Goal: Task Accomplishment & Management: Manage account settings

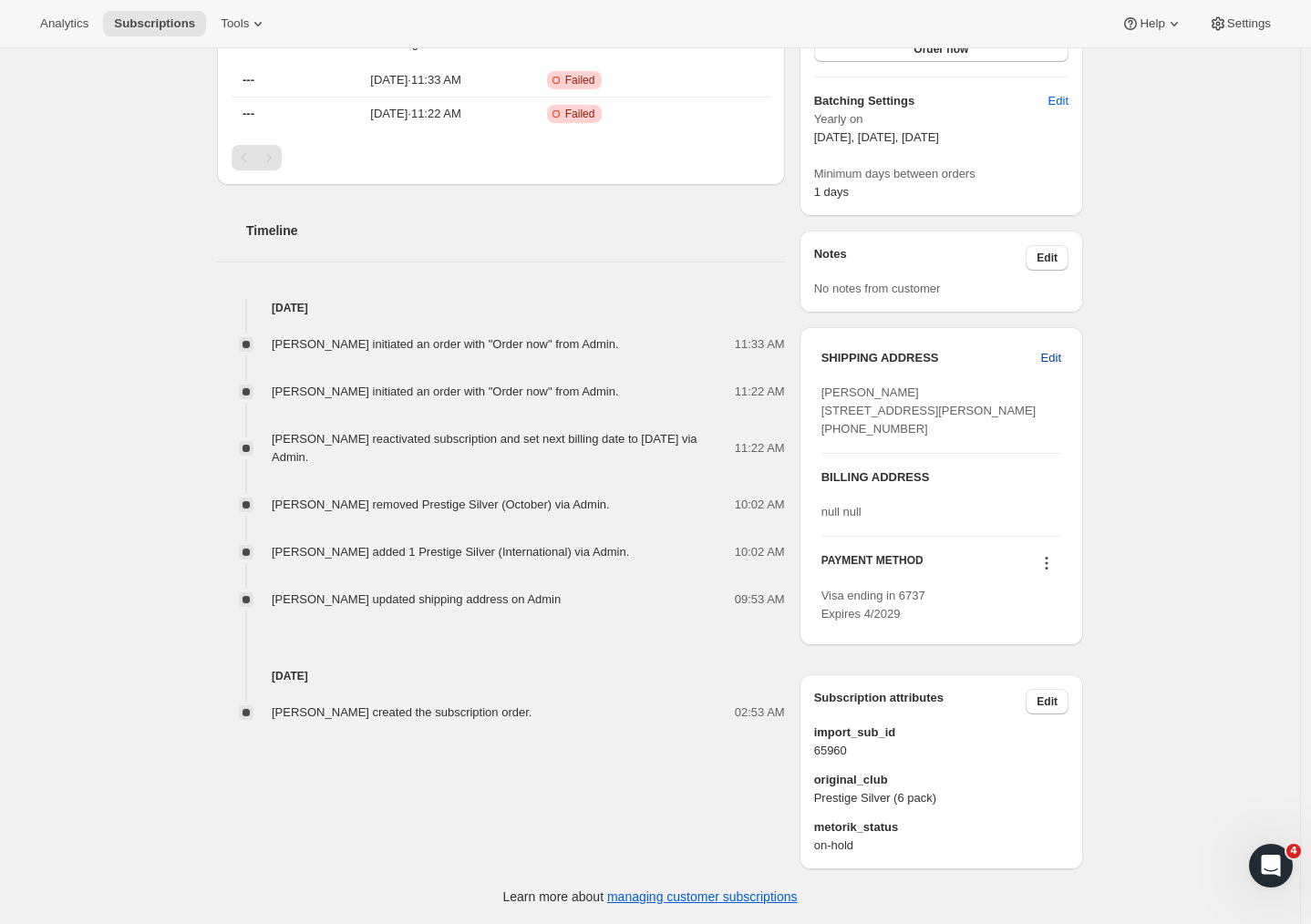
click at [1043, 349] on span "Edit" at bounding box center [1051, 358] width 20 height 18
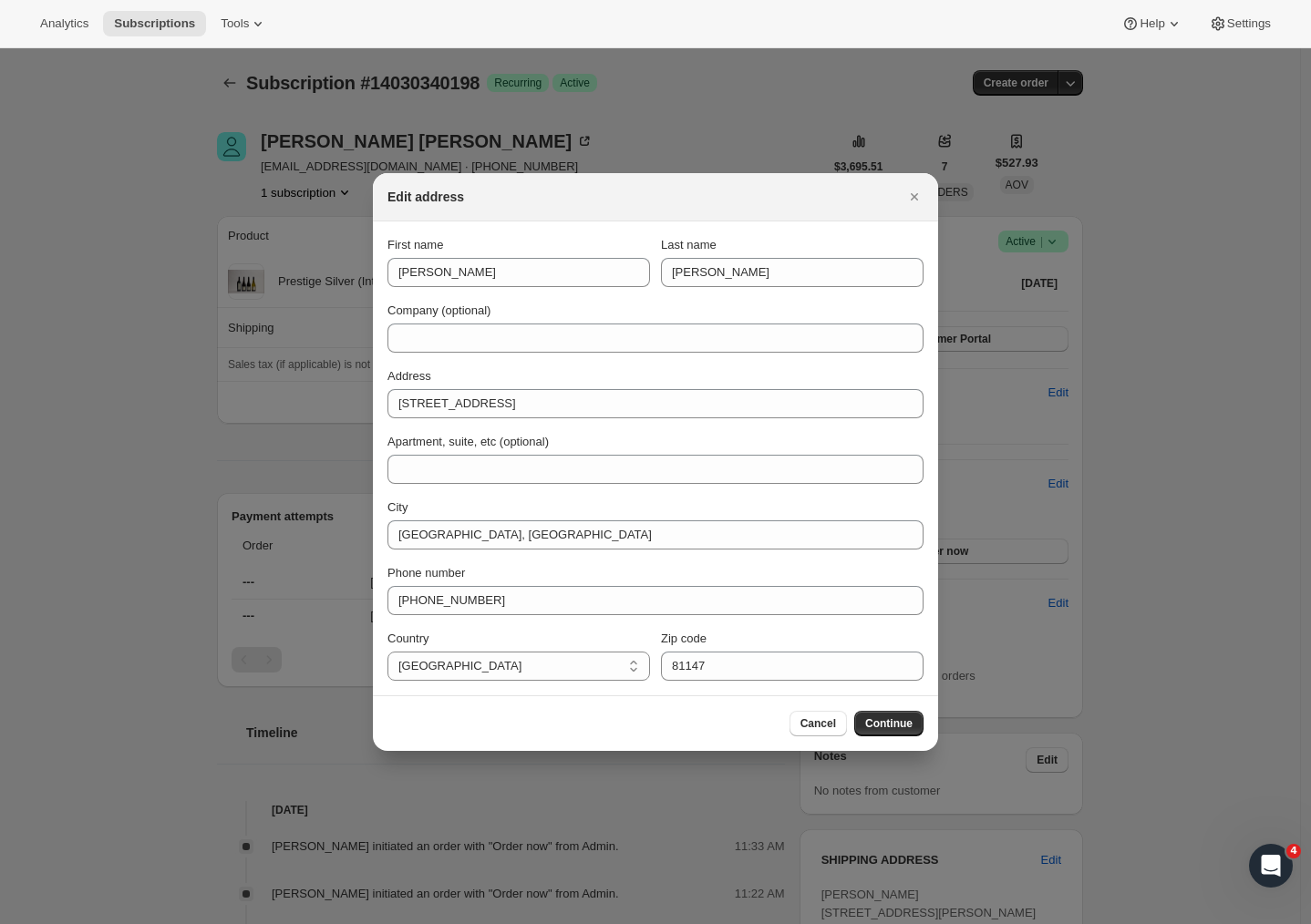
scroll to position [552, 0]
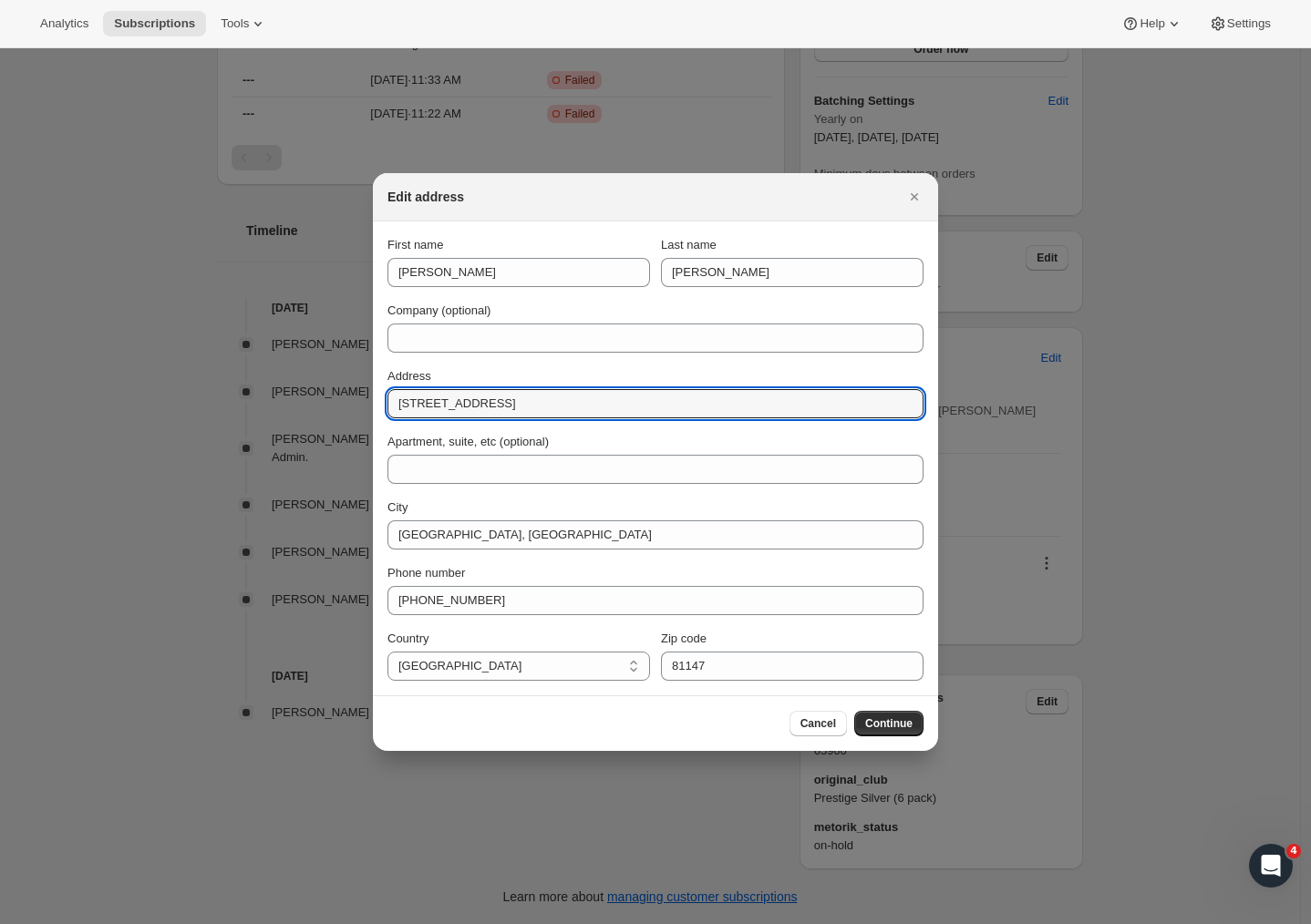
drag, startPoint x: 512, startPoint y: 410, endPoint x: 317, endPoint y: 401, distance: 195.2
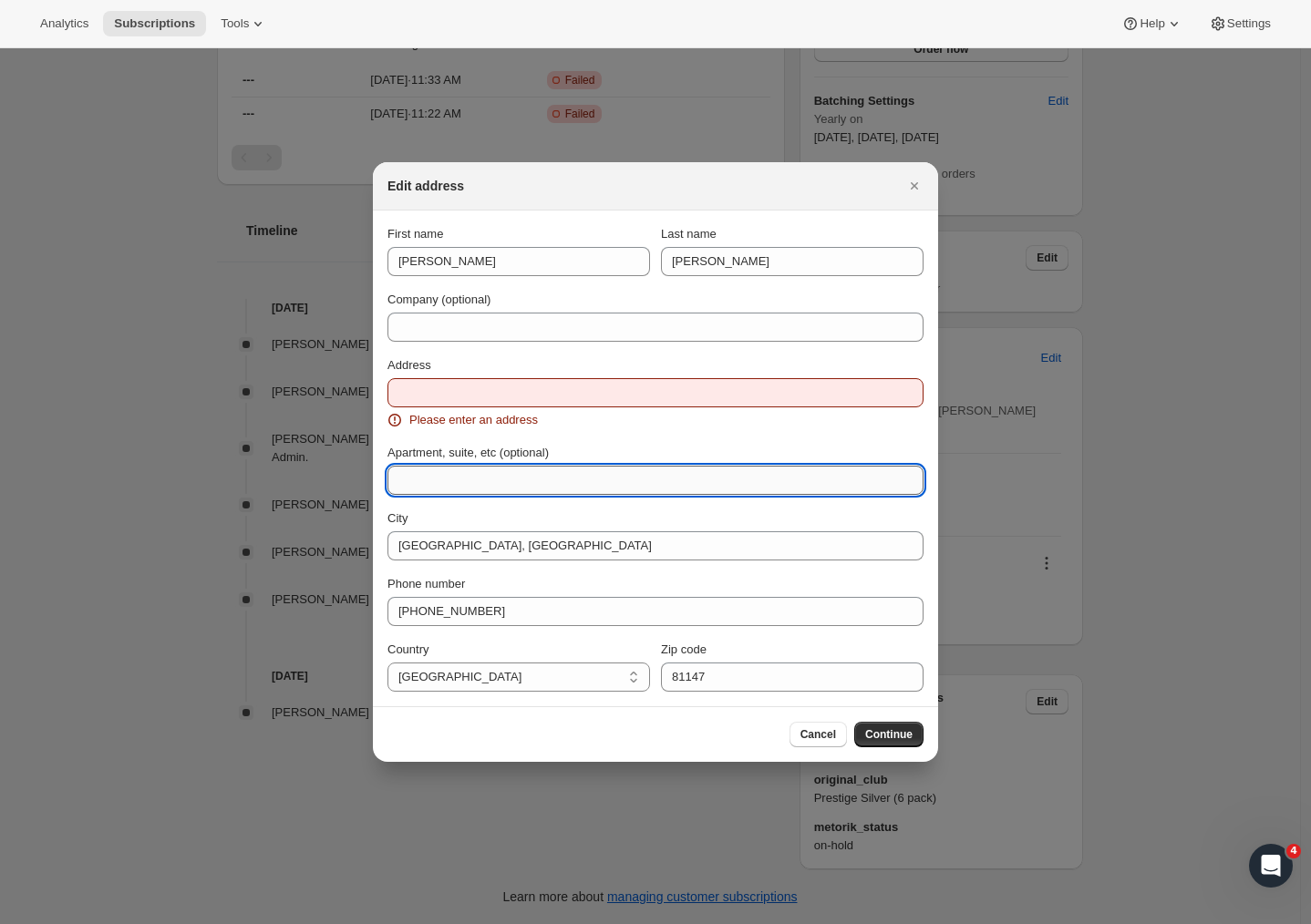
paste input "+1 303-521-5364"
type input "+1 303-521-5364"
drag, startPoint x: 503, startPoint y: 478, endPoint x: 314, endPoint y: 470, distance: 189.2
click at [314, 923] on div "Edit address First name Matthew Last name Collins Company (optional) Address Pl…" at bounding box center [656, 924] width 1311 height 0
paste input "253 Waimarama Road,"
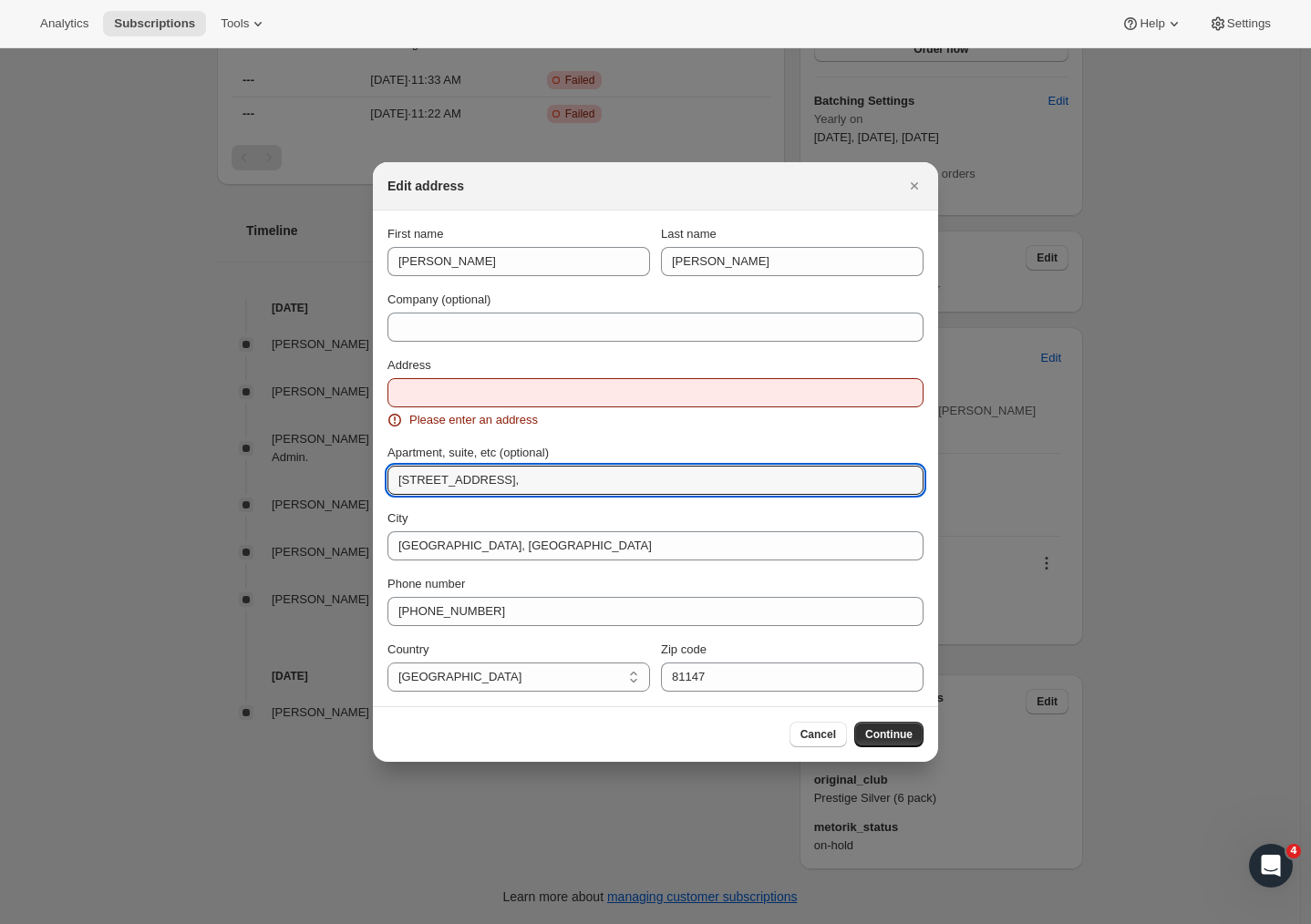
type input "253 Waimarama Road,"
click at [471, 387] on input "Address" at bounding box center [656, 393] width 536 height 29
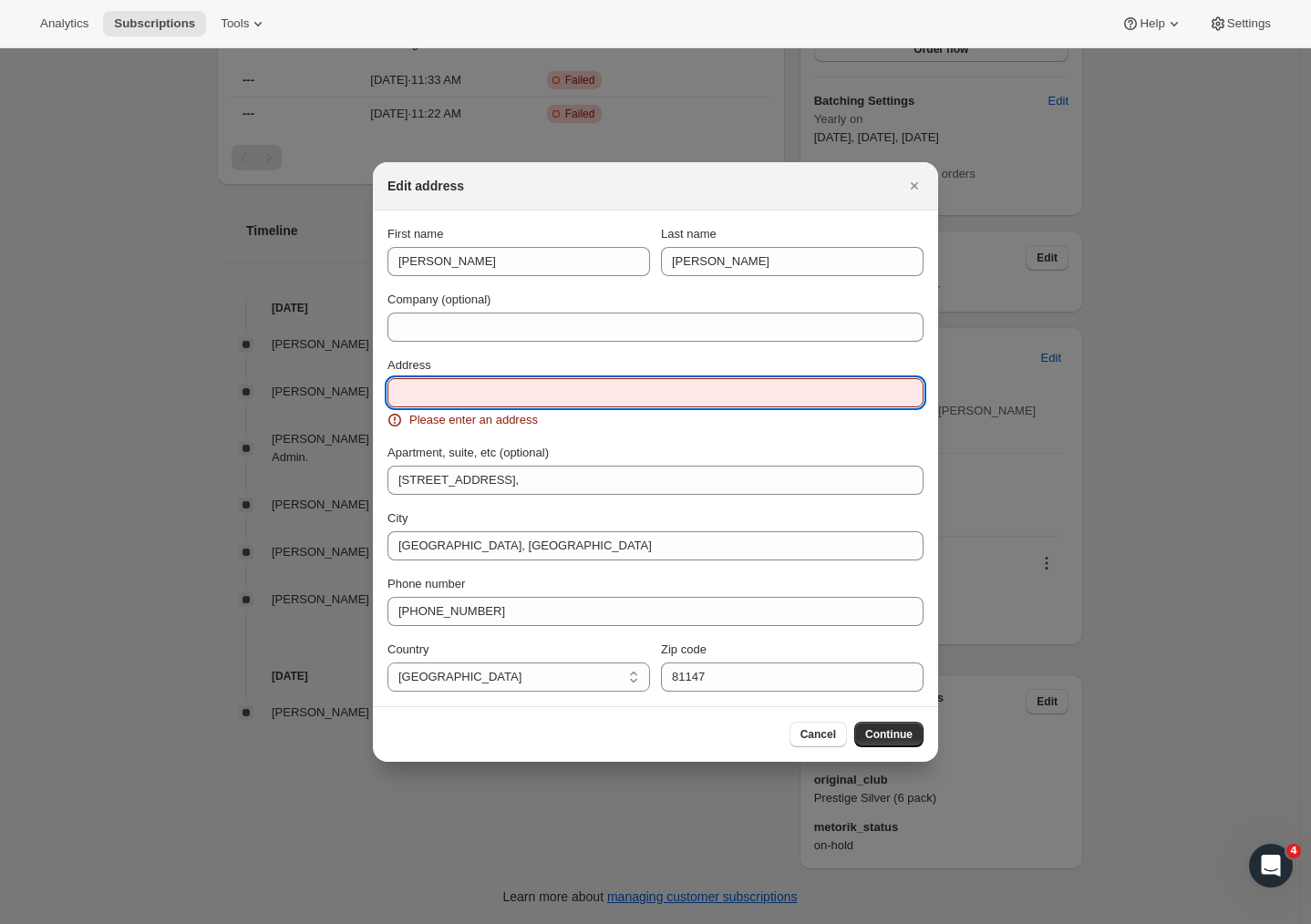
paste input "253 Waimarama Road,"
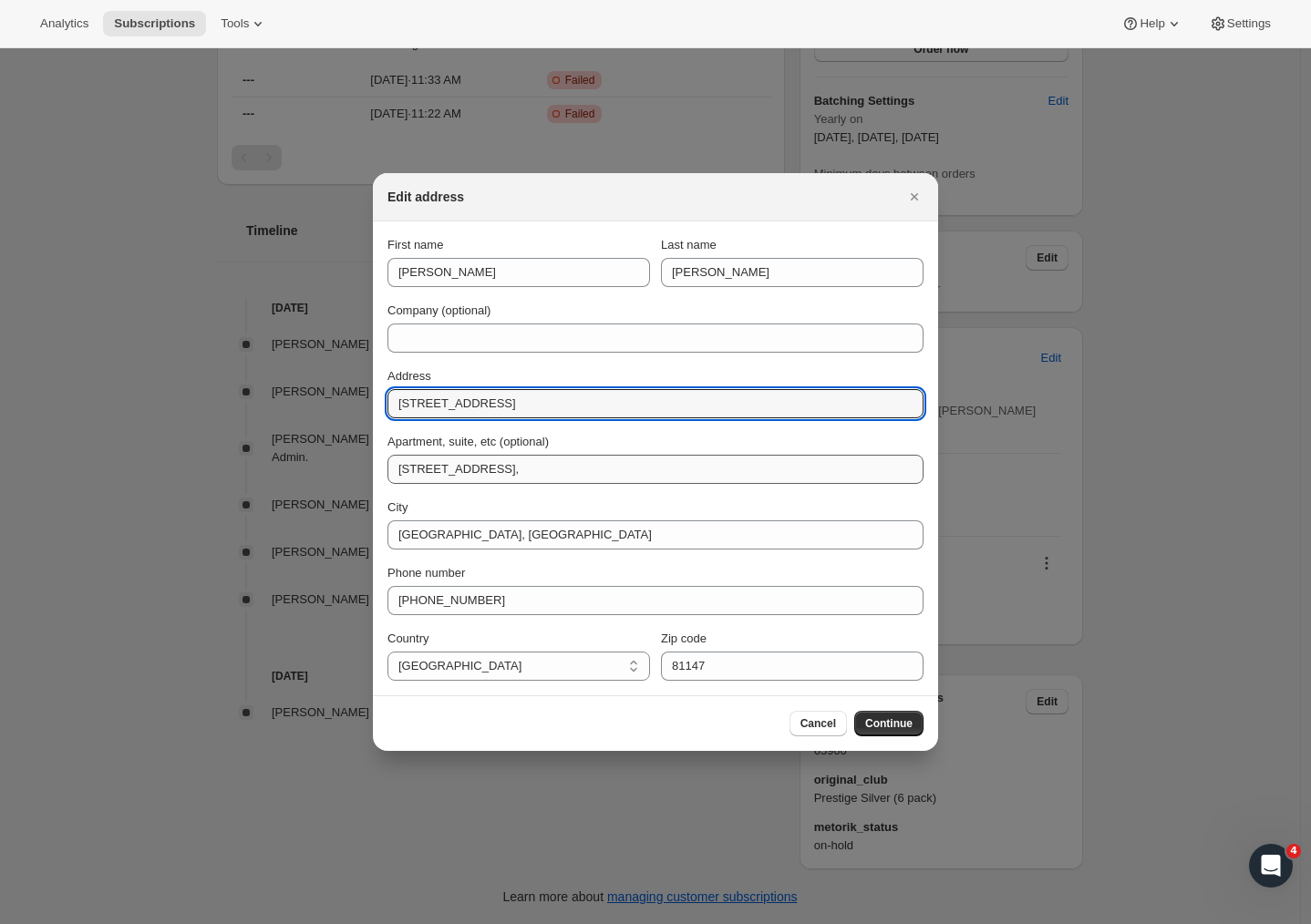
type input "[STREET_ADDRESS]"
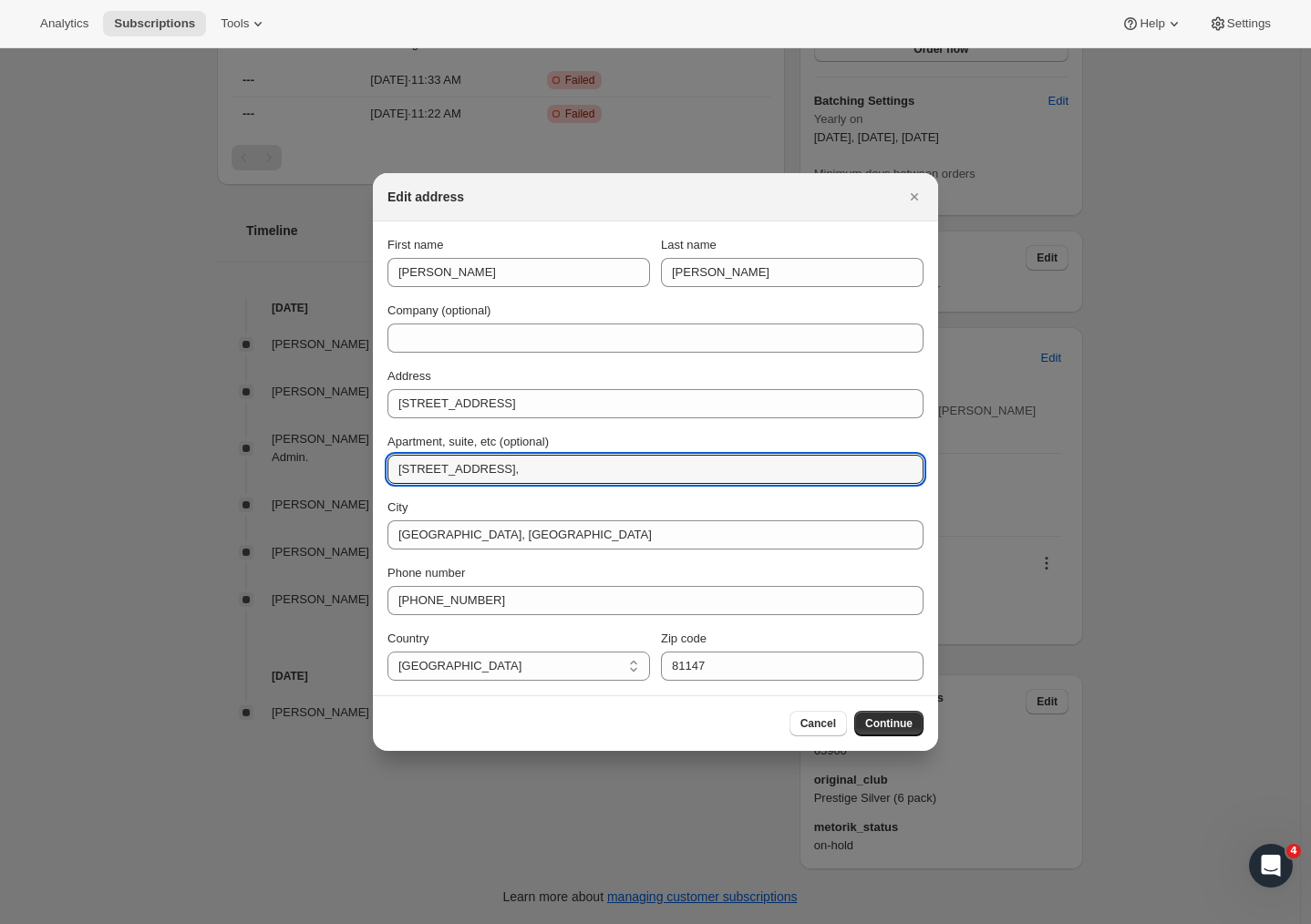
drag, startPoint x: 543, startPoint y: 468, endPoint x: 355, endPoint y: 468, distance: 188.0
click at [355, 923] on div "Edit address First name Matthew Last name Collins Company (optional) Address 25…" at bounding box center [656, 924] width 1311 height 0
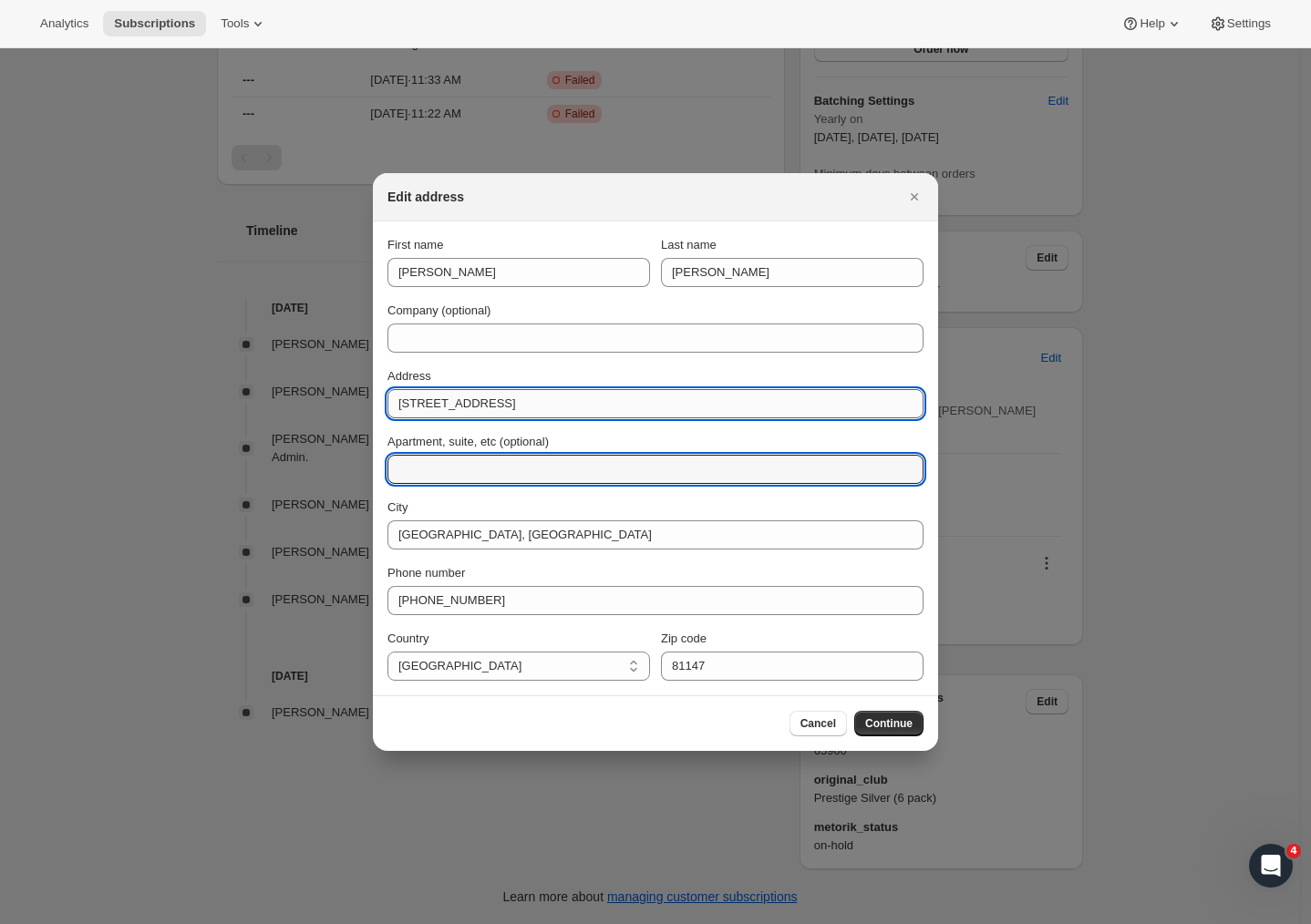
click at [556, 412] on input "[STREET_ADDRESS]" at bounding box center [656, 403] width 536 height 29
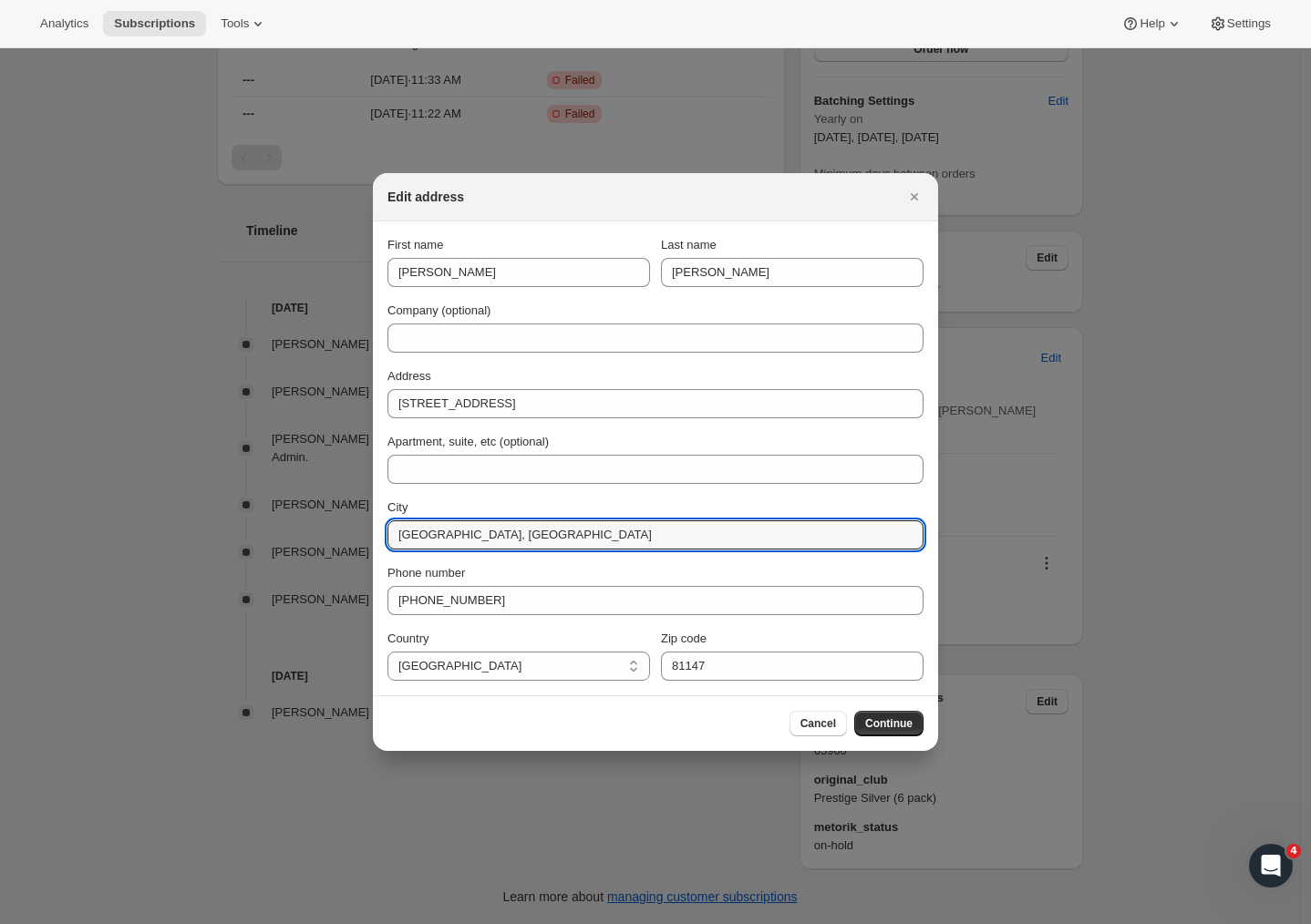
drag, startPoint x: 565, startPoint y: 535, endPoint x: 273, endPoint y: 500, distance: 294.1
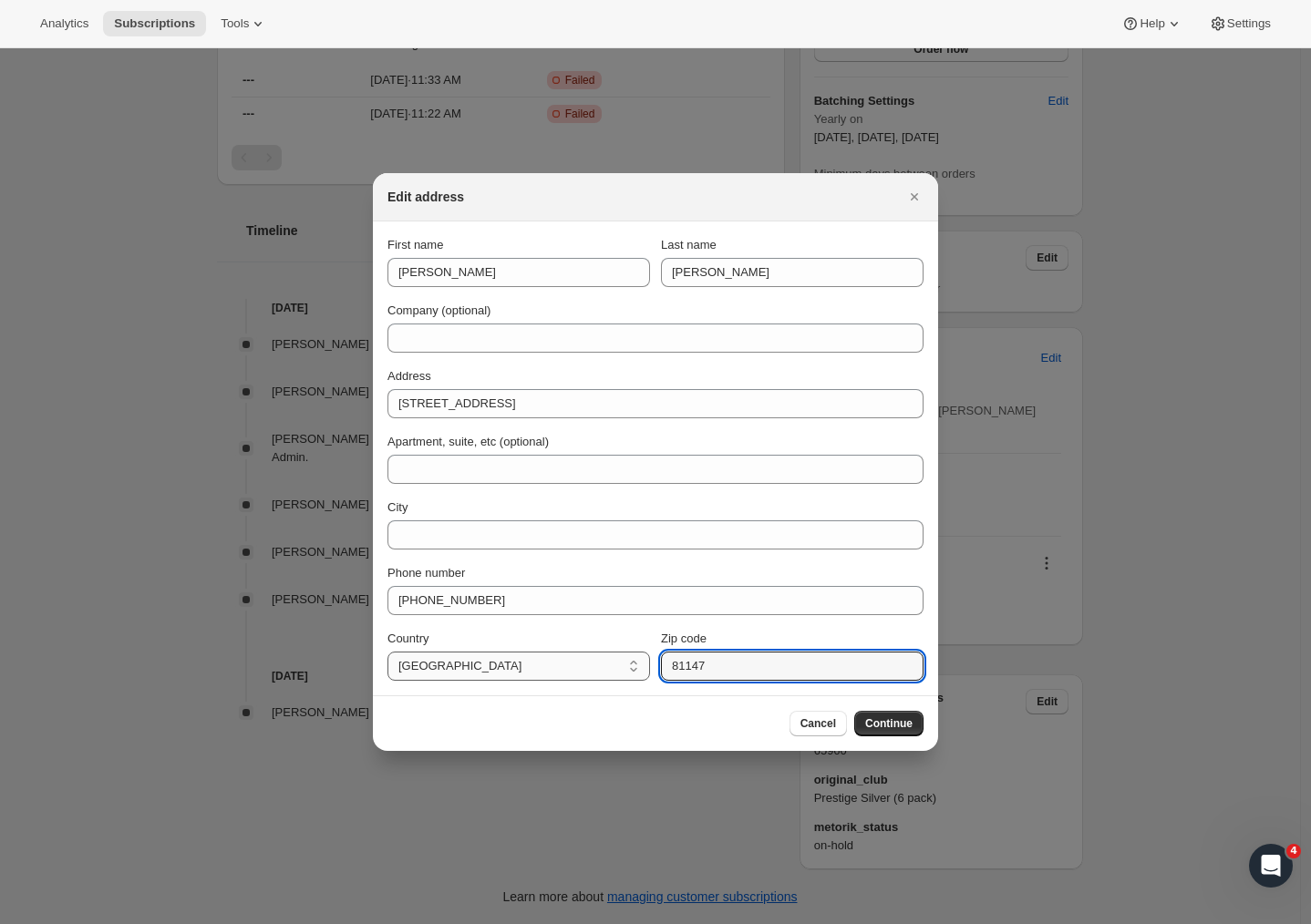
drag, startPoint x: 730, startPoint y: 669, endPoint x: 608, endPoint y: 657, distance: 122.6
paste input "4294"
type input "4294"
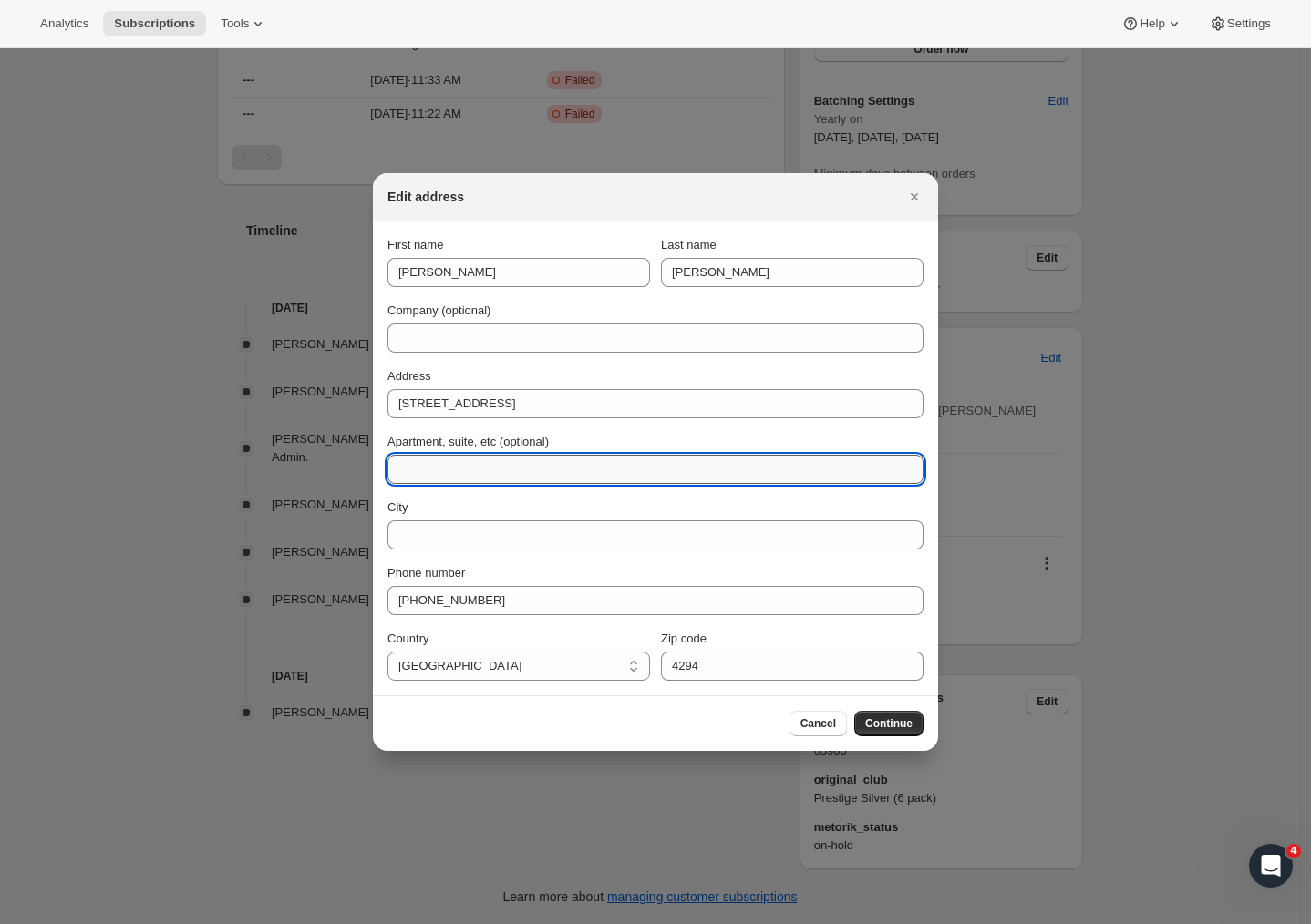
click at [436, 462] on input "Apartment, suite, etc (optional)" at bounding box center [656, 468] width 536 height 29
paste input "Tuki Tuki"
type input "Tuki Tuki"
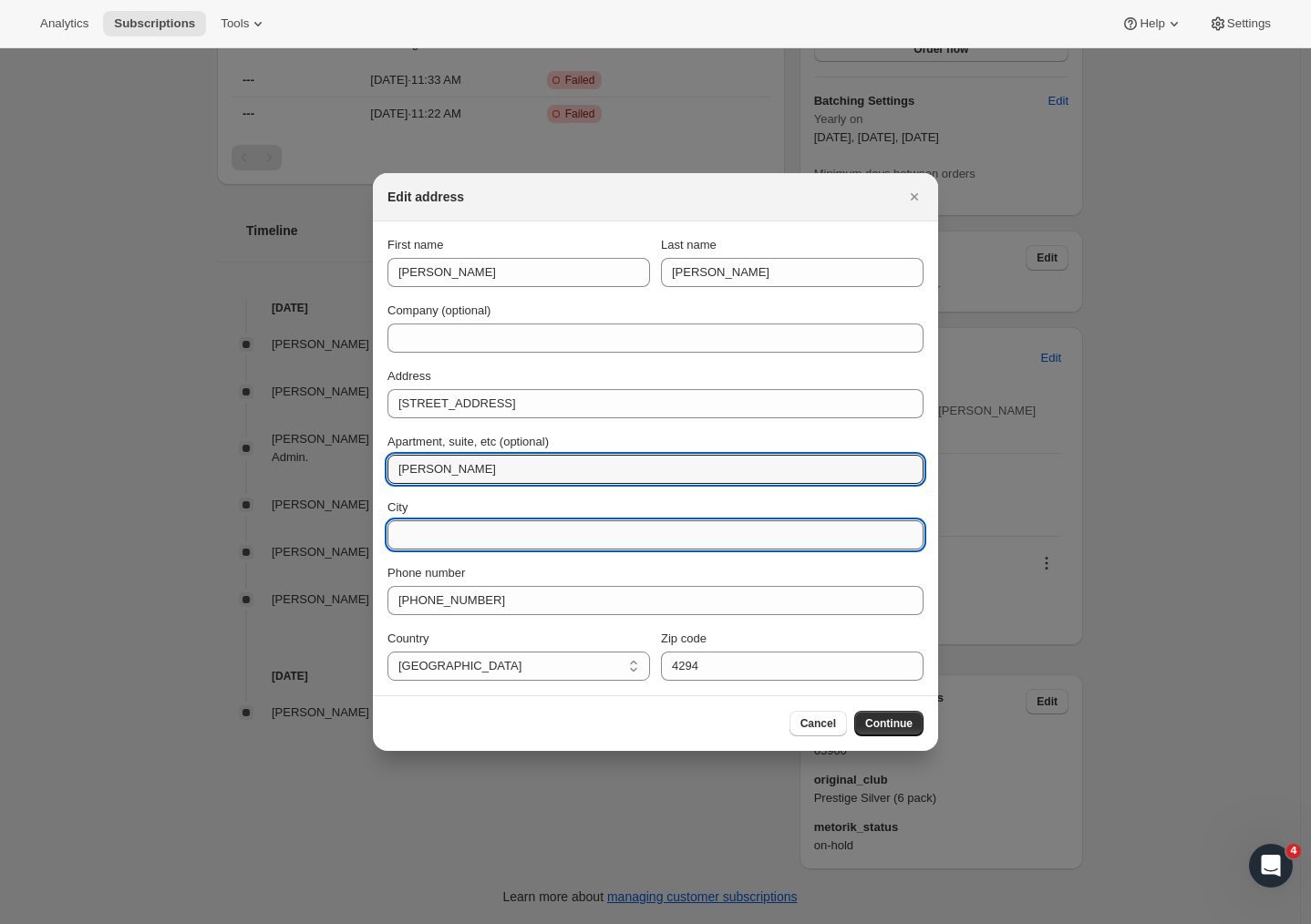
click at [494, 540] on input "City" at bounding box center [656, 534] width 536 height 29
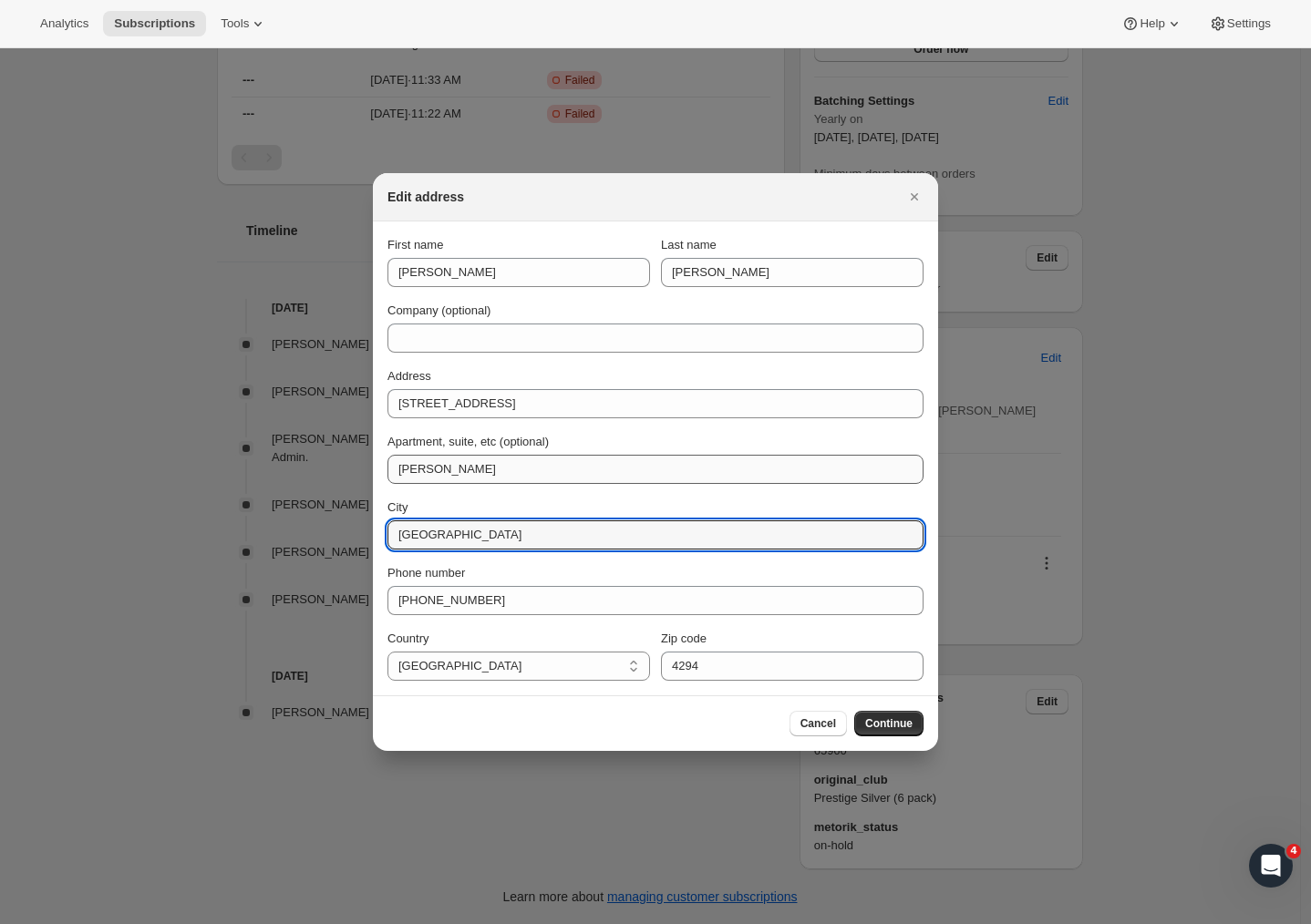
type input "[GEOGRAPHIC_DATA]"
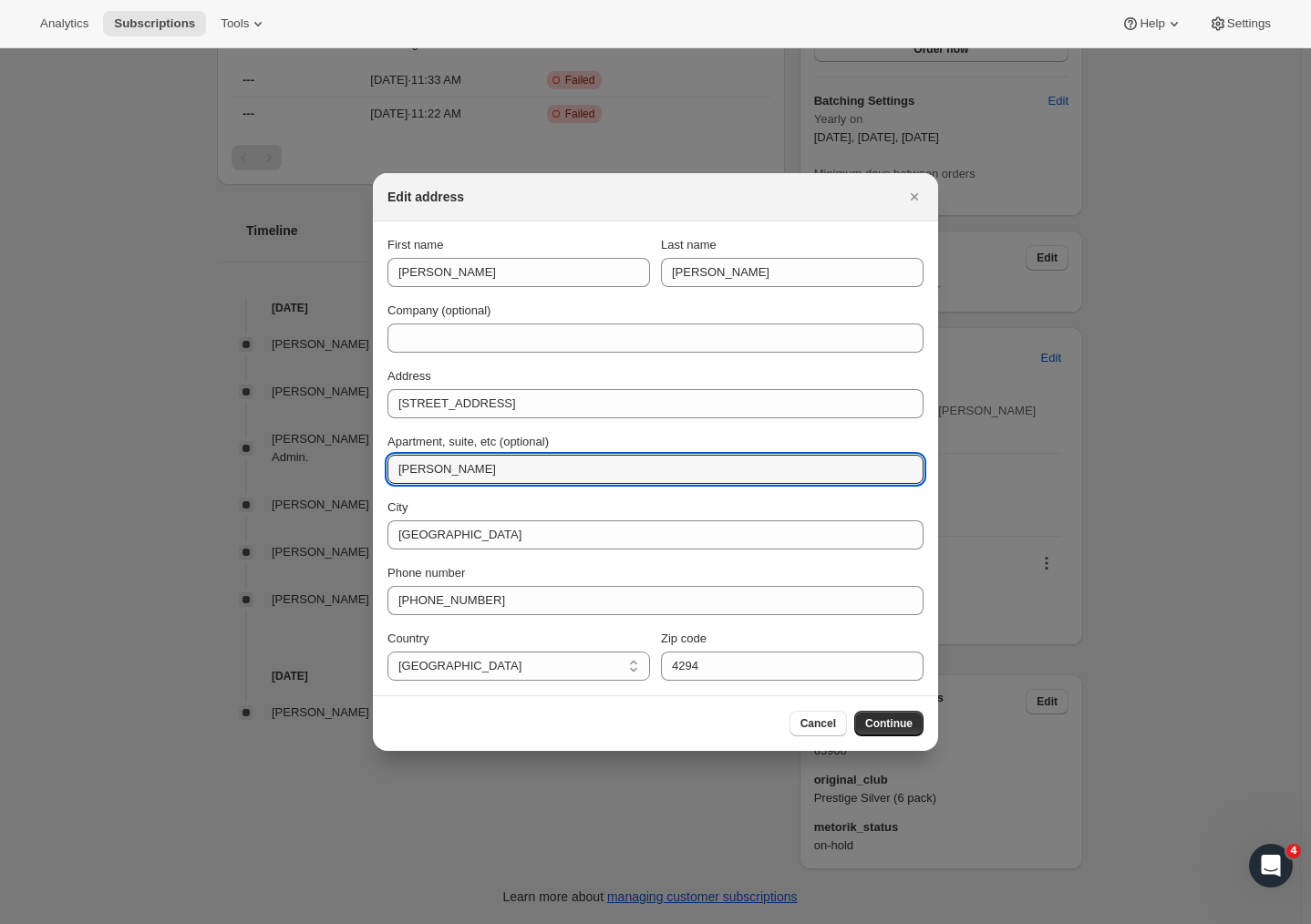
drag, startPoint x: 487, startPoint y: 465, endPoint x: 352, endPoint y: 453, distance: 135.5
click at [355, 923] on div "Edit address First name Matthew Last name Collins Company (optional) Address 25…" at bounding box center [656, 924] width 1311 height 0
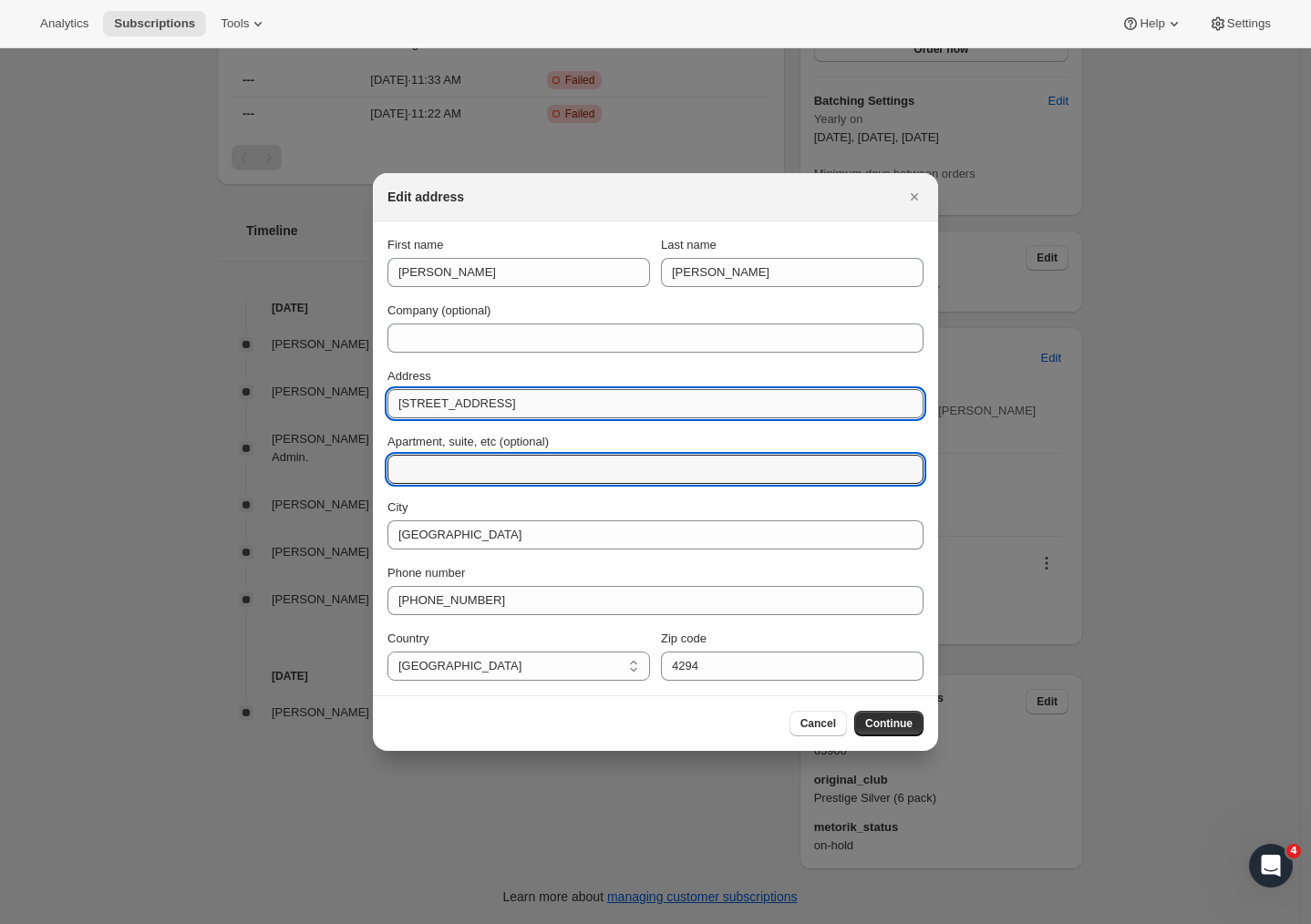
click at [553, 410] on input "253 Waimarama Road" at bounding box center [656, 403] width 536 height 29
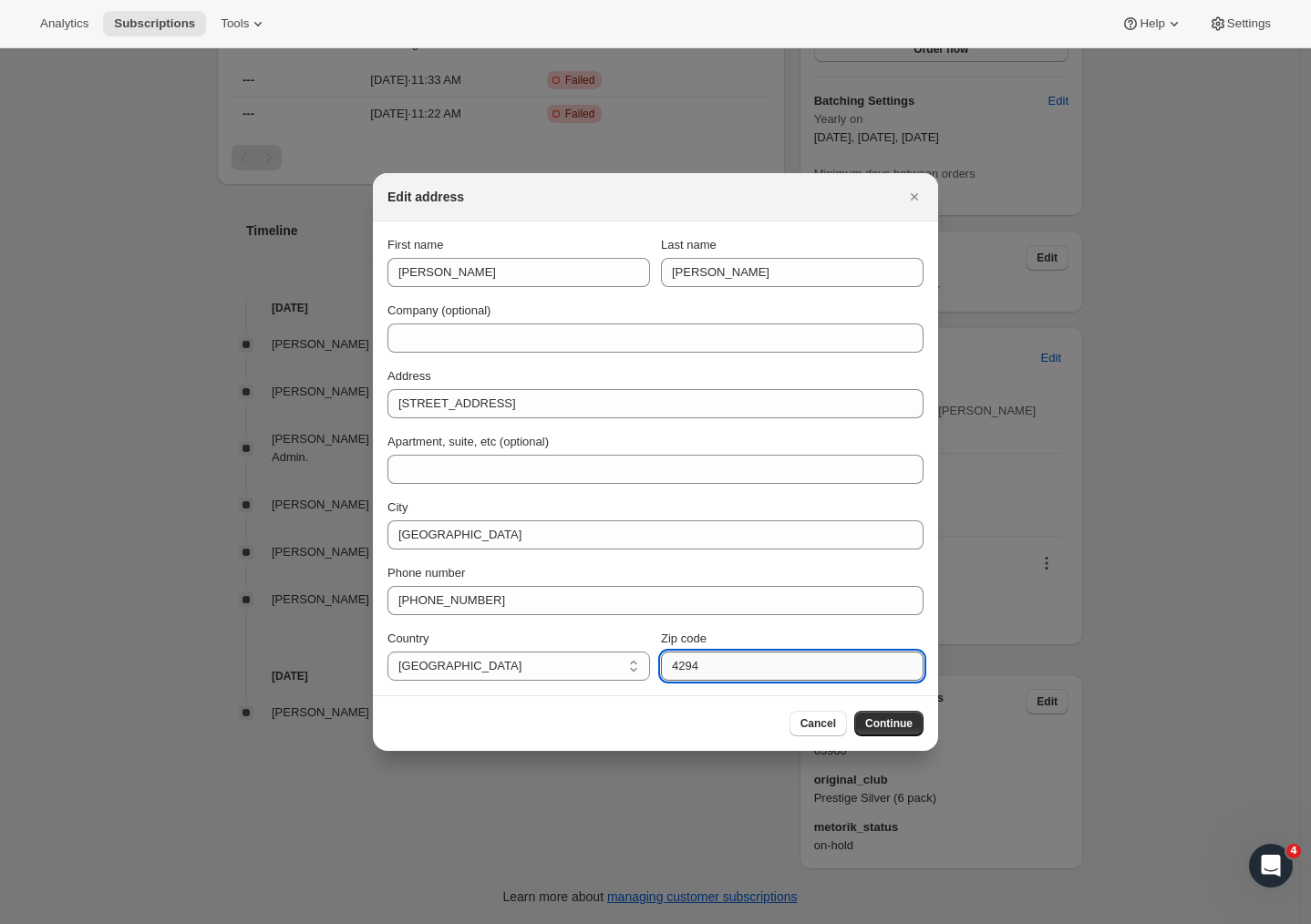
click at [730, 669] on input "4294" at bounding box center [791, 665] width 263 height 29
click at [898, 723] on span "Continue" at bounding box center [888, 723] width 47 height 15
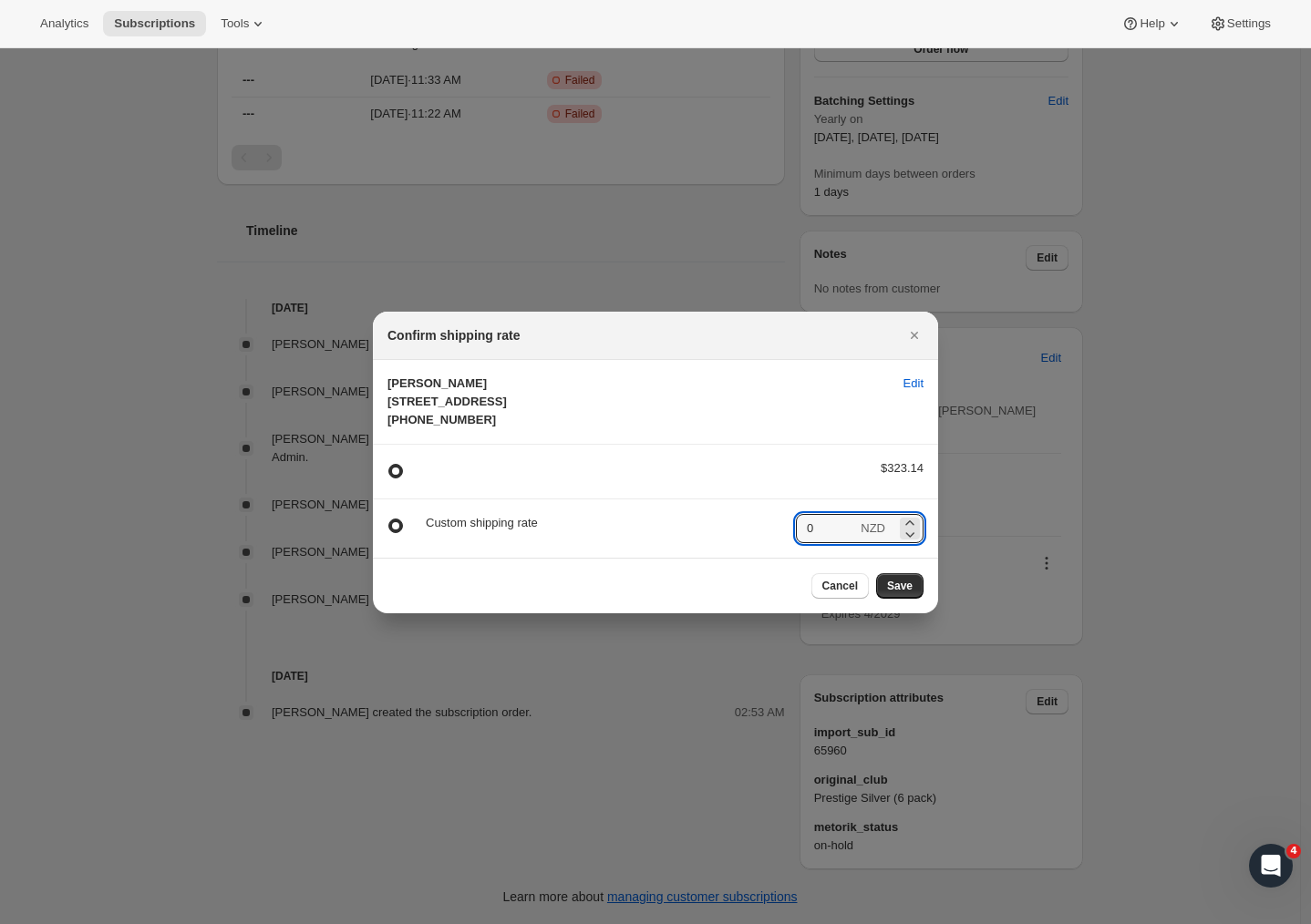
drag, startPoint x: 841, startPoint y: 543, endPoint x: 782, endPoint y: 541, distance: 59.0
click at [783, 539] on div "Custom shipping rate 0 NZD" at bounding box center [656, 527] width 536 height 29
type input "323.14"
click at [900, 593] on span "Save" at bounding box center [900, 585] width 26 height 15
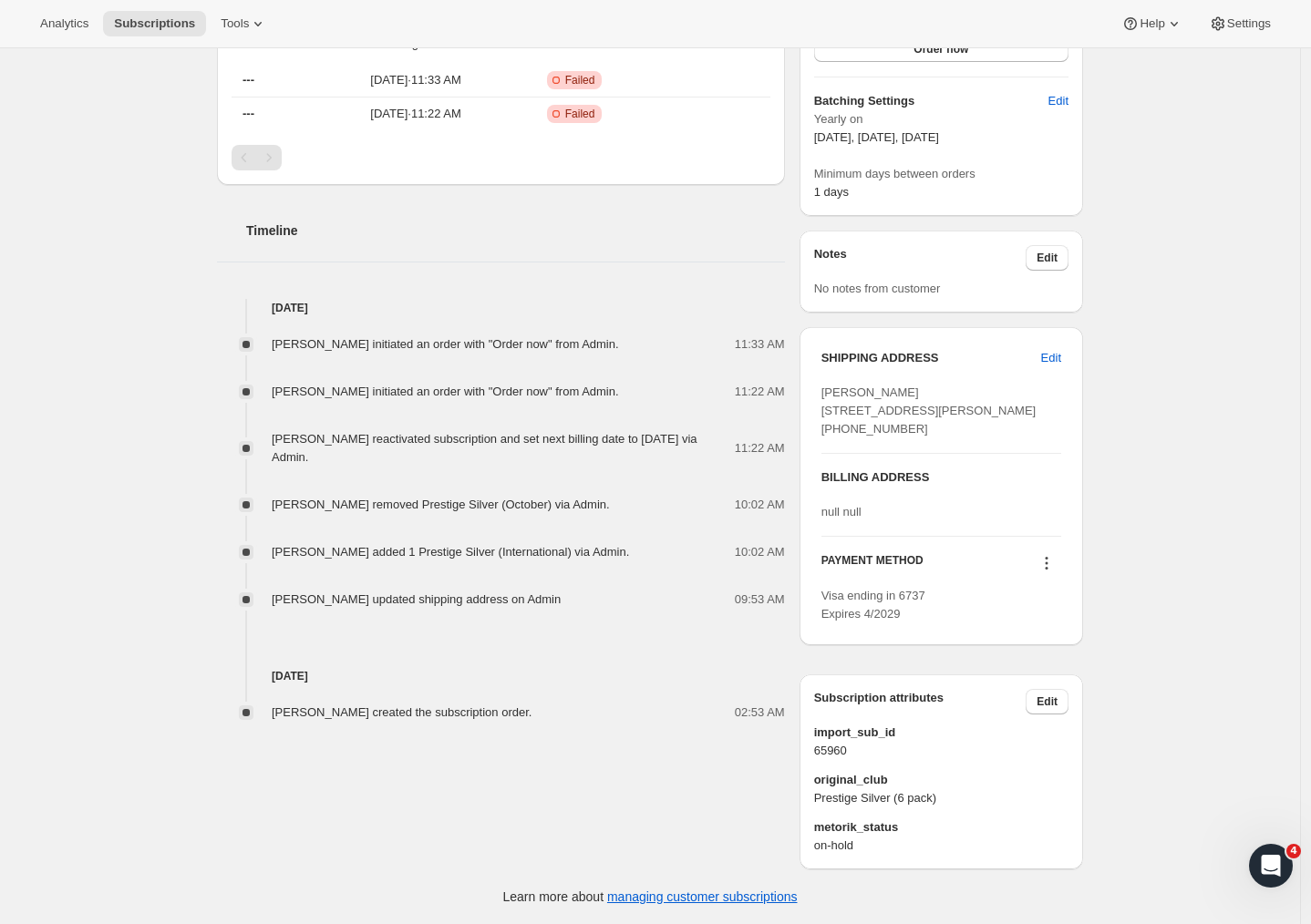
scroll to position [628, 0]
click at [1058, 349] on span "Edit" at bounding box center [1051, 358] width 20 height 18
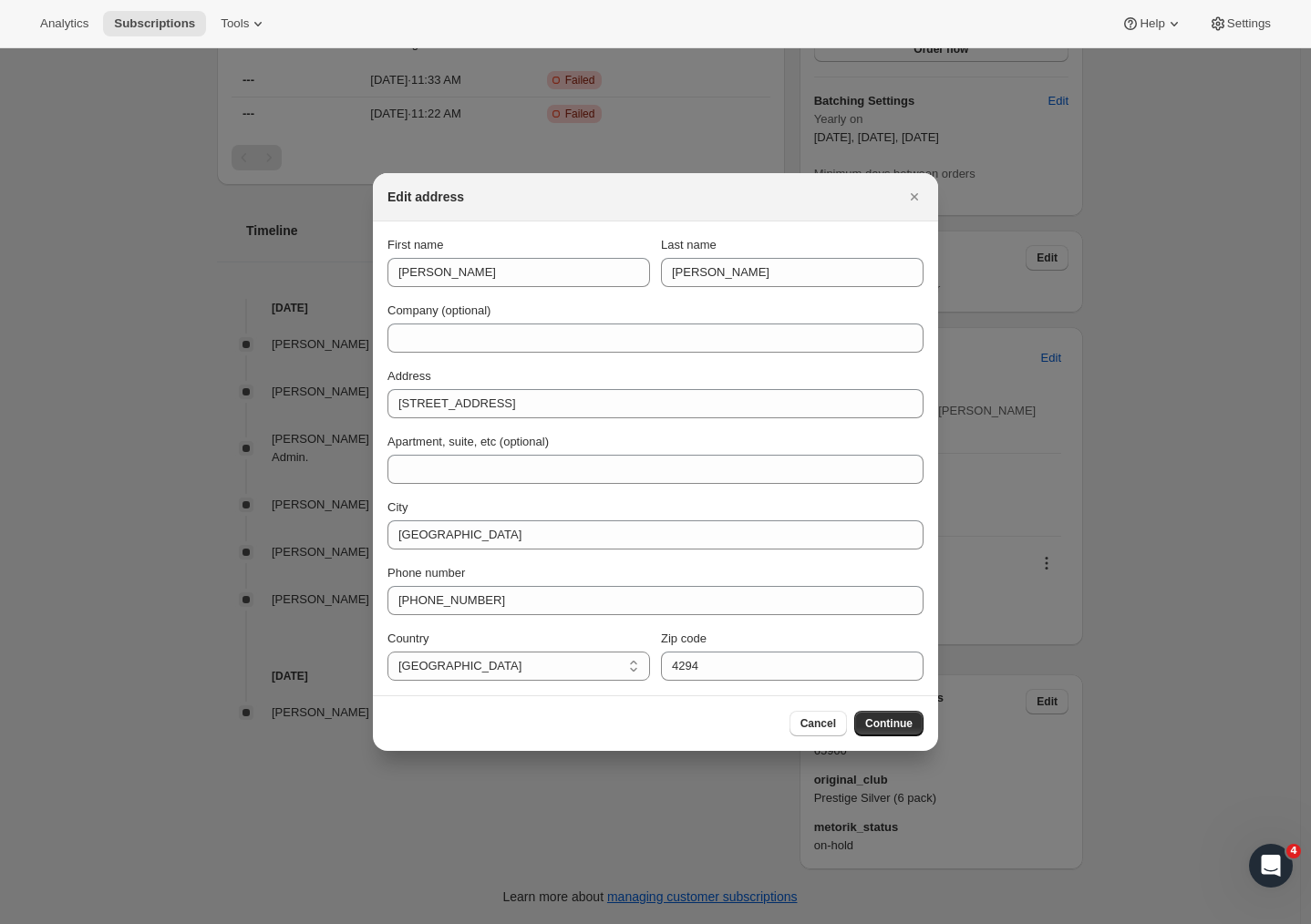
click at [561, 431] on div "First name Matthew Last name Collins Company (optional) Address 253 Waimarama R…" at bounding box center [656, 458] width 536 height 445
click at [889, 728] on span "Continue" at bounding box center [888, 723] width 47 height 15
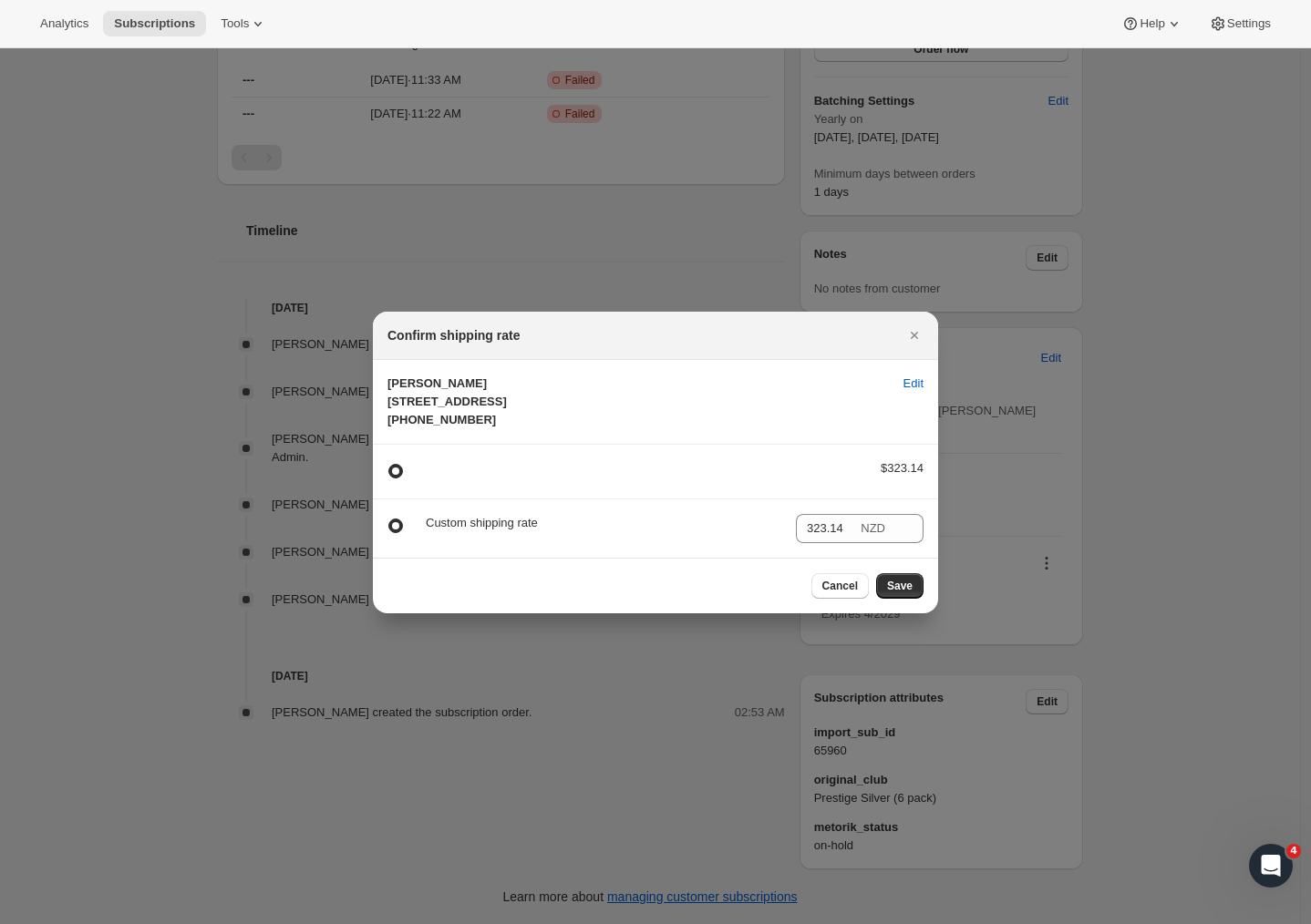
drag, startPoint x: 434, startPoint y: 381, endPoint x: 499, endPoint y: 426, distance: 79.1
click at [487, 430] on span "Matthew Collins 253 Waimarama Road Havelock North CO, 4294 United States +13035…" at bounding box center [639, 402] width 502 height 55
click at [512, 410] on span "Matthew Collins 253 Waimarama Road Havelock North CO, 4294 United States +13035…" at bounding box center [639, 402] width 502 height 55
click at [441, 414] on span "Matthew Collins 253 Waimarama Road Havelock North CO, 4294 United States +13035…" at bounding box center [447, 402] width 119 height 50
click at [907, 375] on span "Edit" at bounding box center [913, 384] width 20 height 18
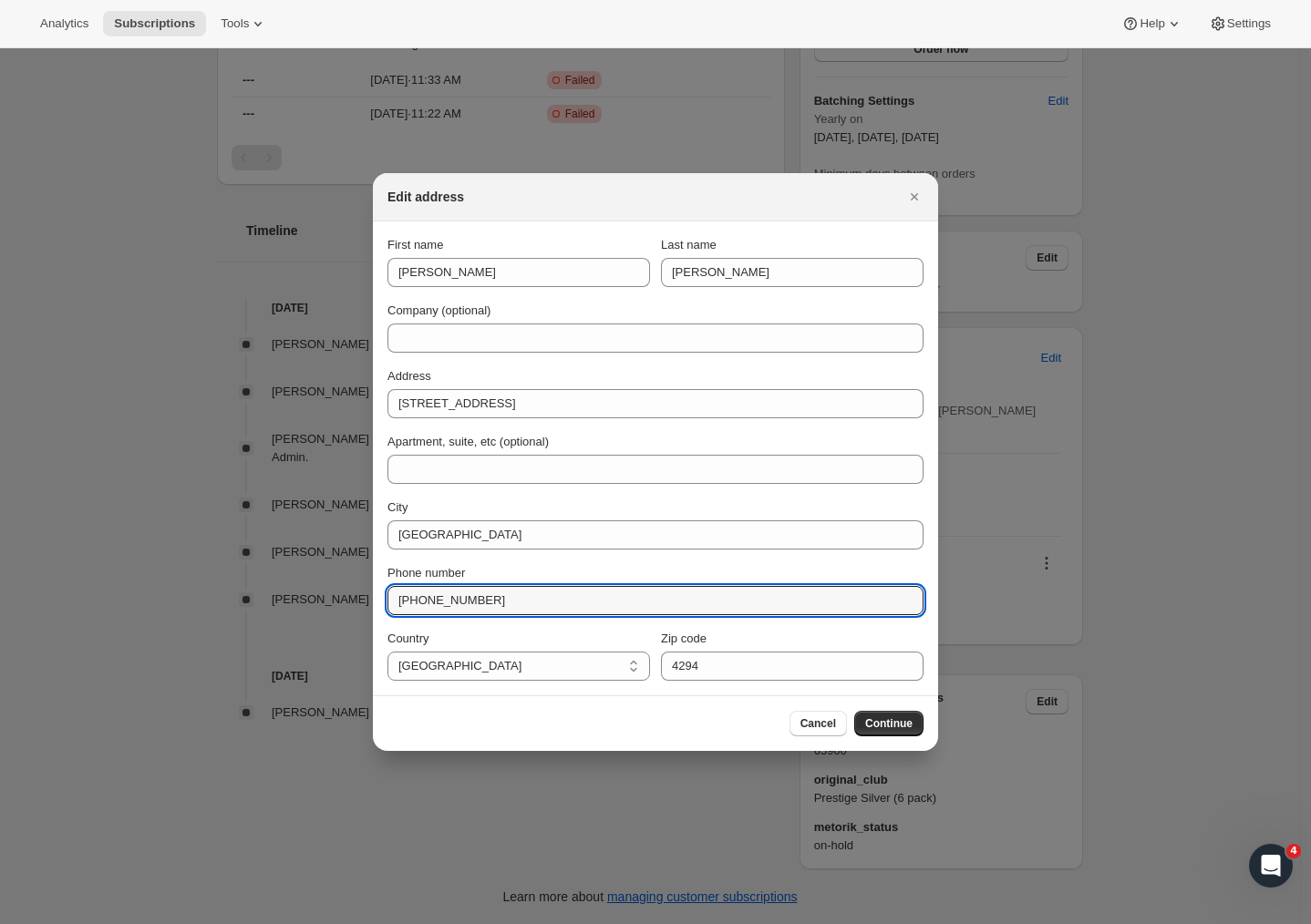
drag, startPoint x: 520, startPoint y: 596, endPoint x: 288, endPoint y: 591, distance: 232.1
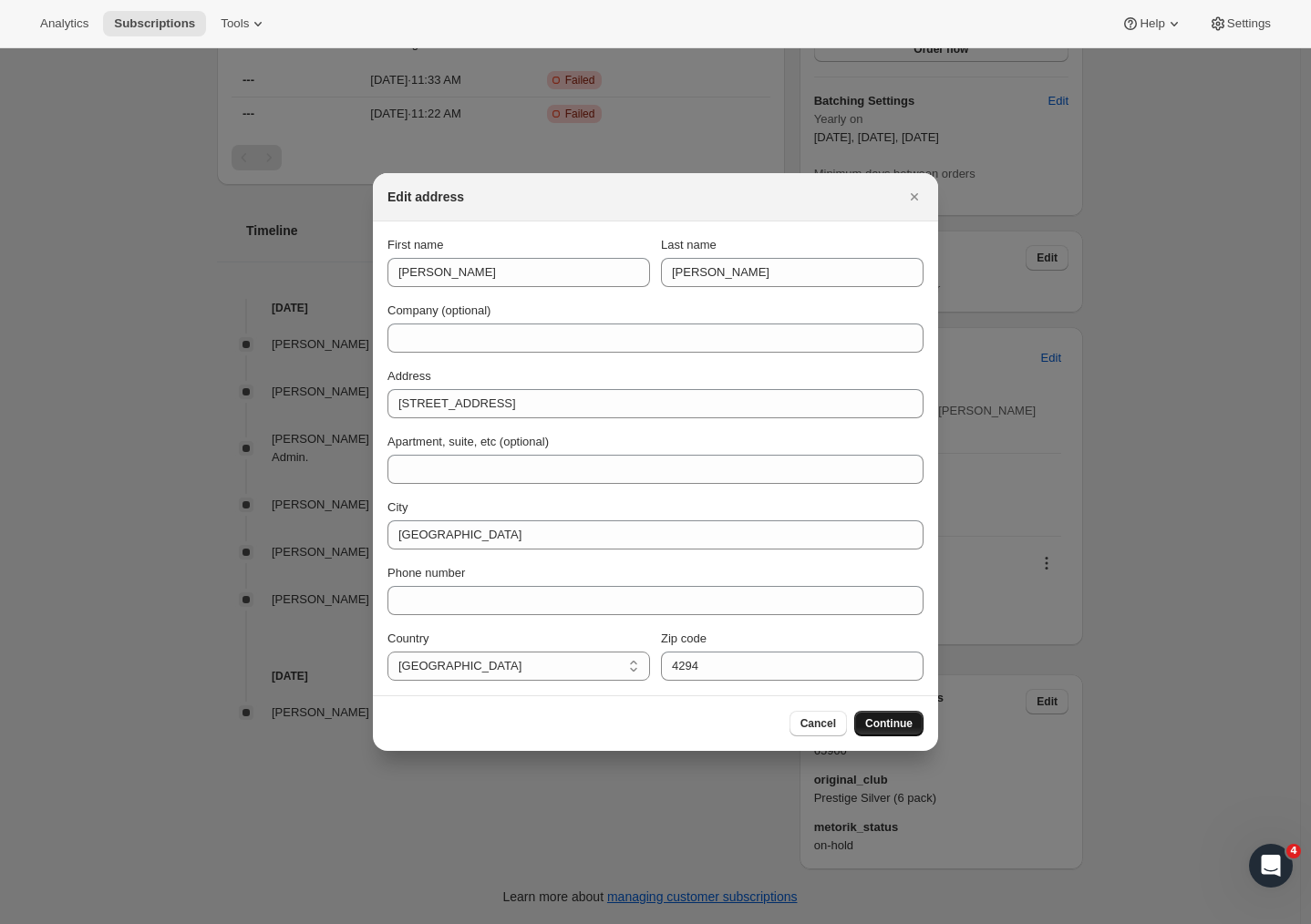
click at [896, 720] on span "Continue" at bounding box center [888, 723] width 47 height 15
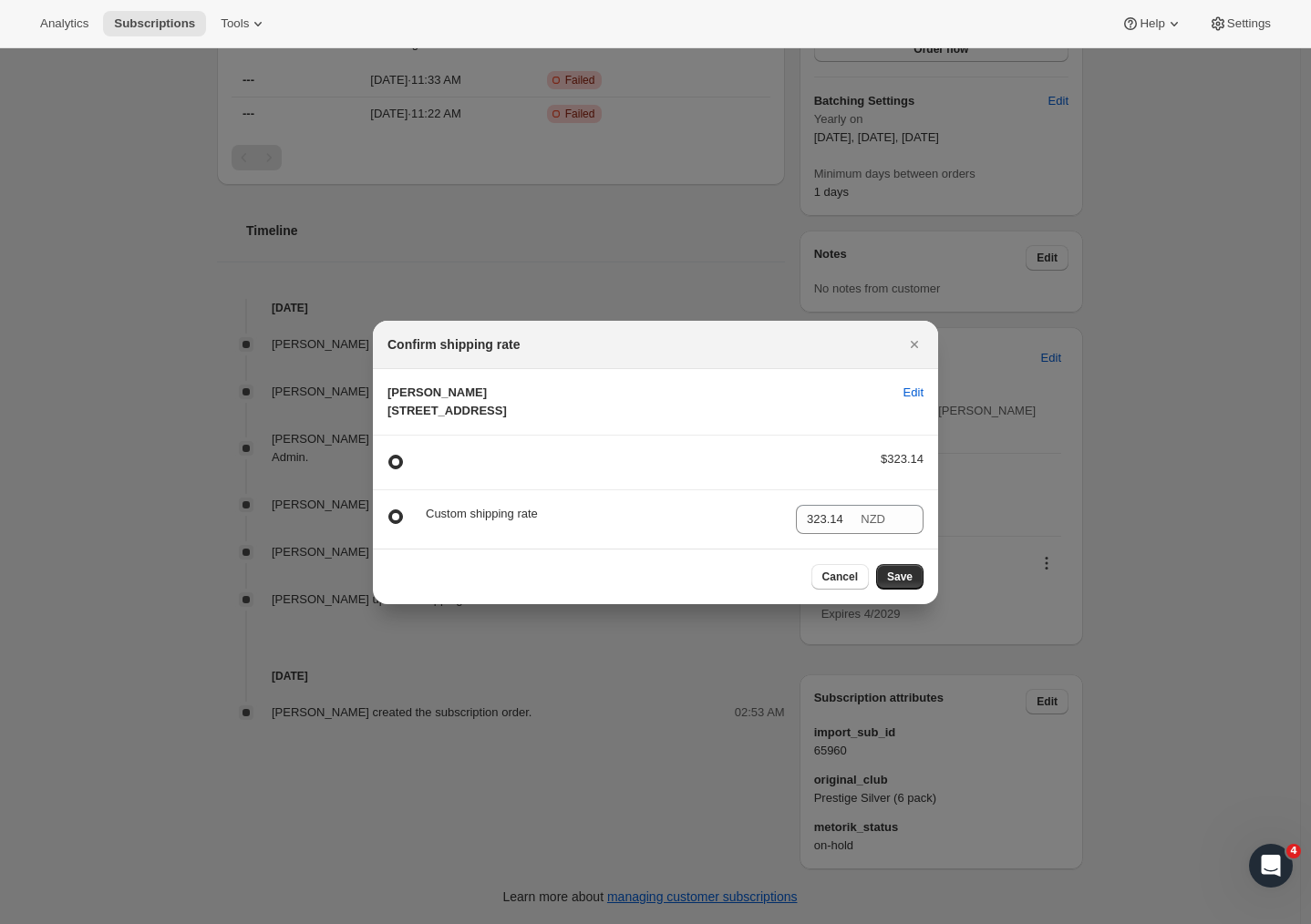
click at [539, 414] on span "Matthew Collins 253 Waimarama Road Havelock North CO, 4294 United States" at bounding box center [639, 402] width 502 height 36
click at [903, 384] on span "Edit" at bounding box center [913, 393] width 20 height 18
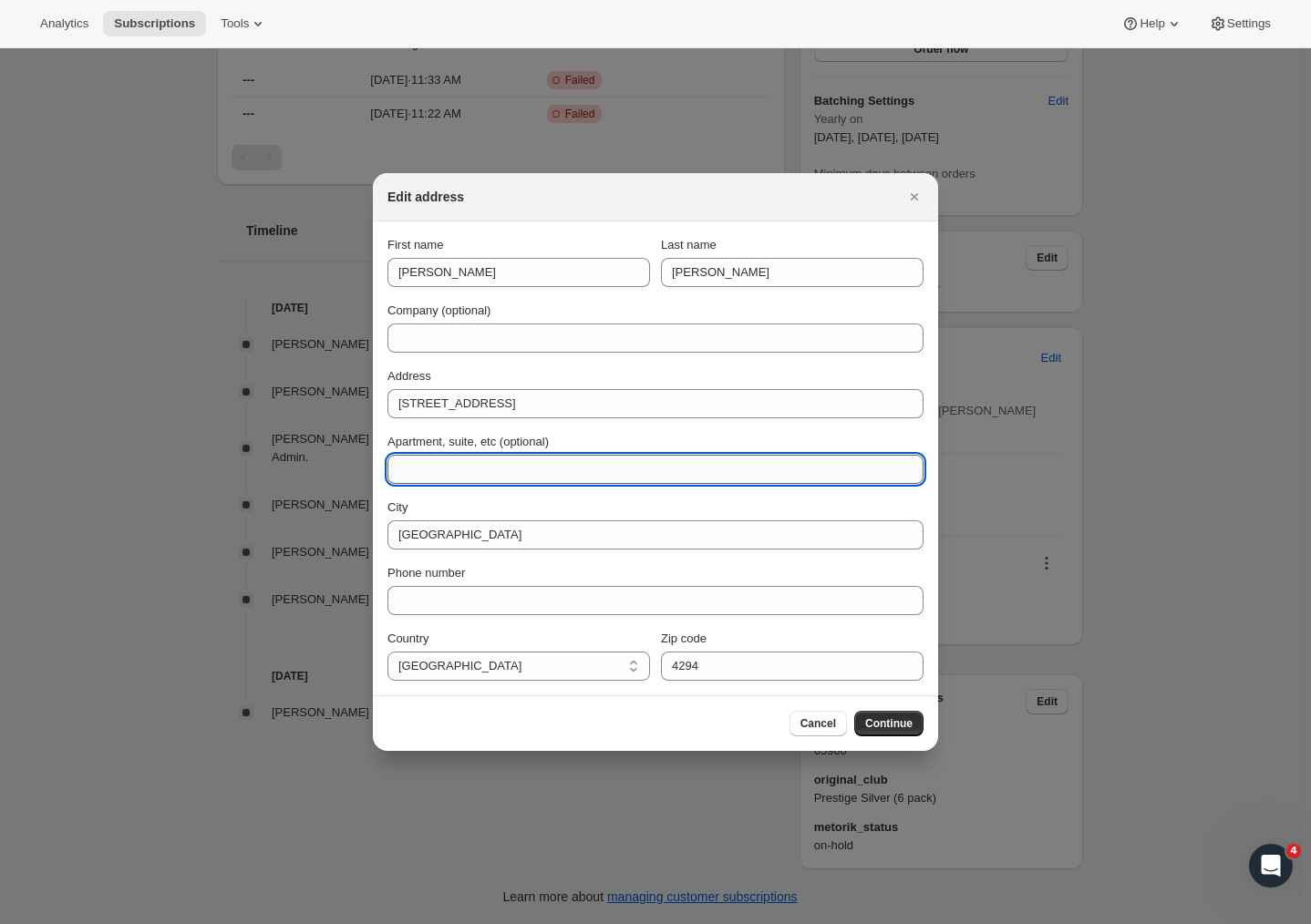
drag, startPoint x: 819, startPoint y: 462, endPoint x: 918, endPoint y: 466, distance: 99.1
click at [911, 471] on input "Apartment, suite, etc (optional)" at bounding box center [656, 468] width 536 height 29
click at [907, 470] on input "Apartment, suite, etc (optional)" at bounding box center [656, 468] width 536 height 29
click at [897, 467] on input "Apartment, suite, etc (optional)" at bounding box center [656, 468] width 536 height 29
click at [899, 471] on input "Apartment, suite, etc (optional)" at bounding box center [656, 468] width 536 height 29
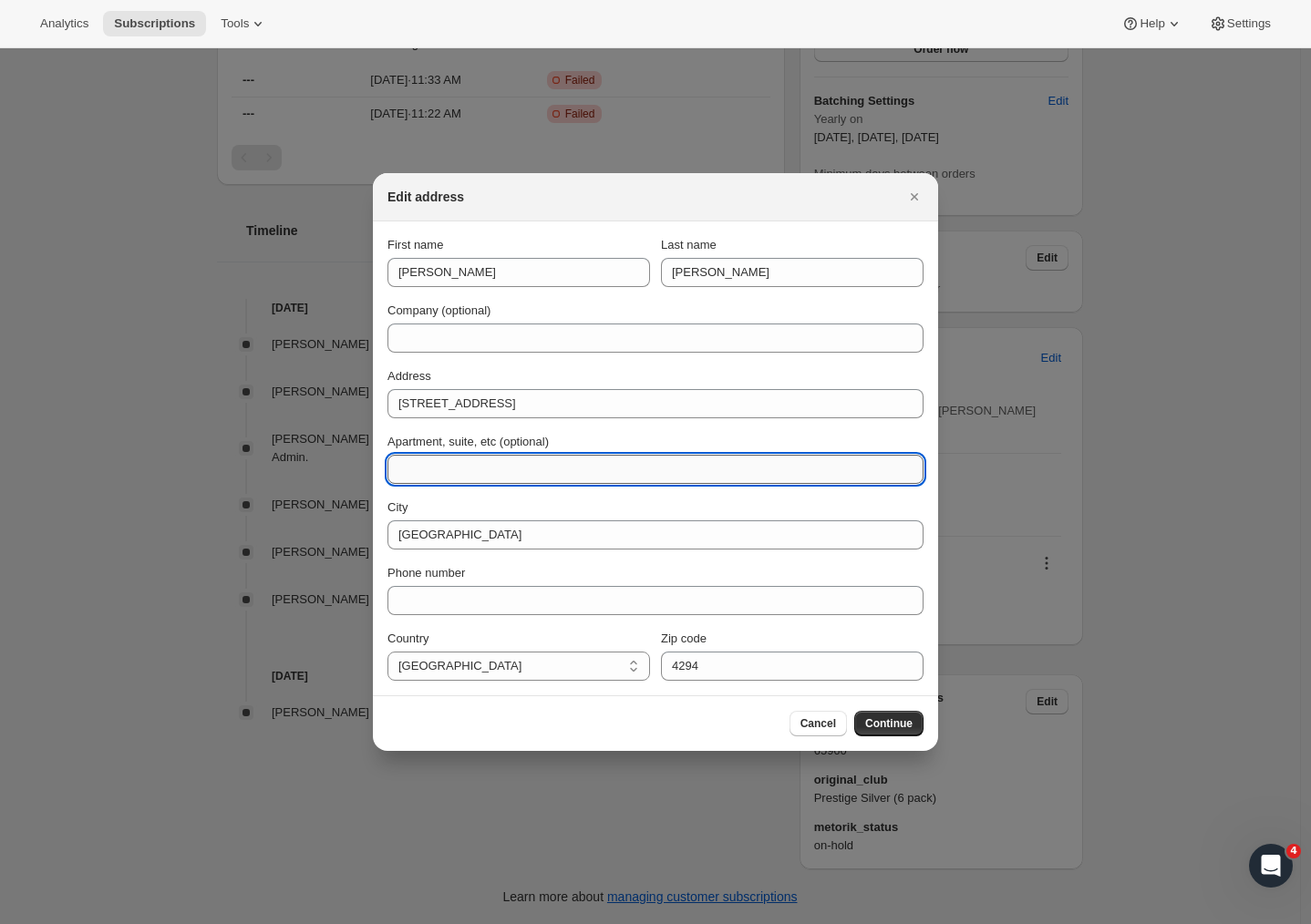
click at [899, 471] on input "Apartment, suite, etc (optional)" at bounding box center [656, 468] width 536 height 29
drag, startPoint x: 899, startPoint y: 471, endPoint x: 891, endPoint y: 456, distance: 17.0
click at [899, 471] on input "Apartment, suite, etc (optional)" at bounding box center [656, 468] width 536 height 29
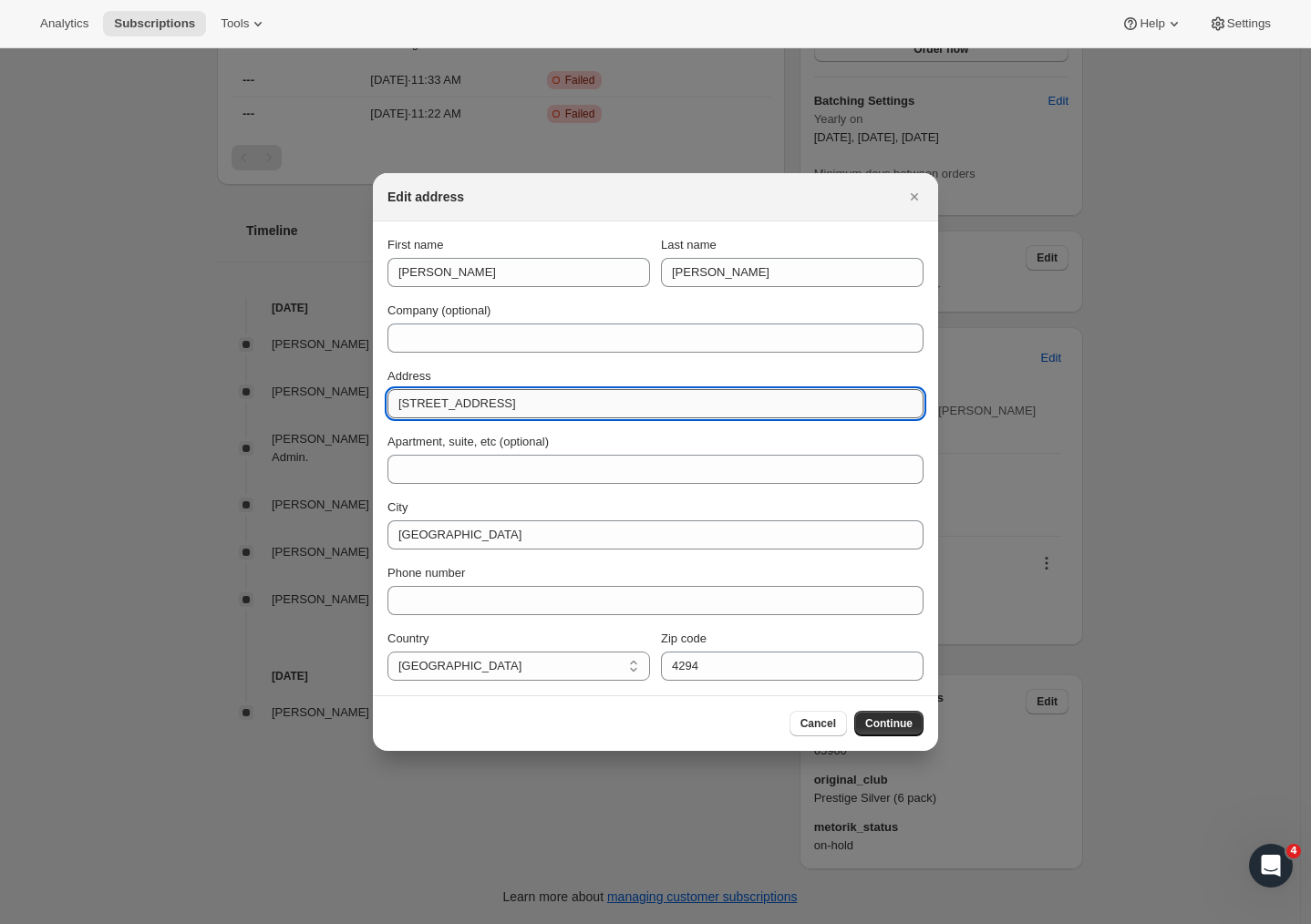
click at [879, 417] on input "253 Waimarama Road" at bounding box center [656, 403] width 536 height 29
click at [900, 406] on input "253 Waimarama Road" at bounding box center [656, 403] width 536 height 29
click at [896, 404] on input "253 Waimarama Road" at bounding box center [656, 403] width 536 height 29
click at [894, 403] on input "253 Waimarama Road" at bounding box center [656, 403] width 536 height 29
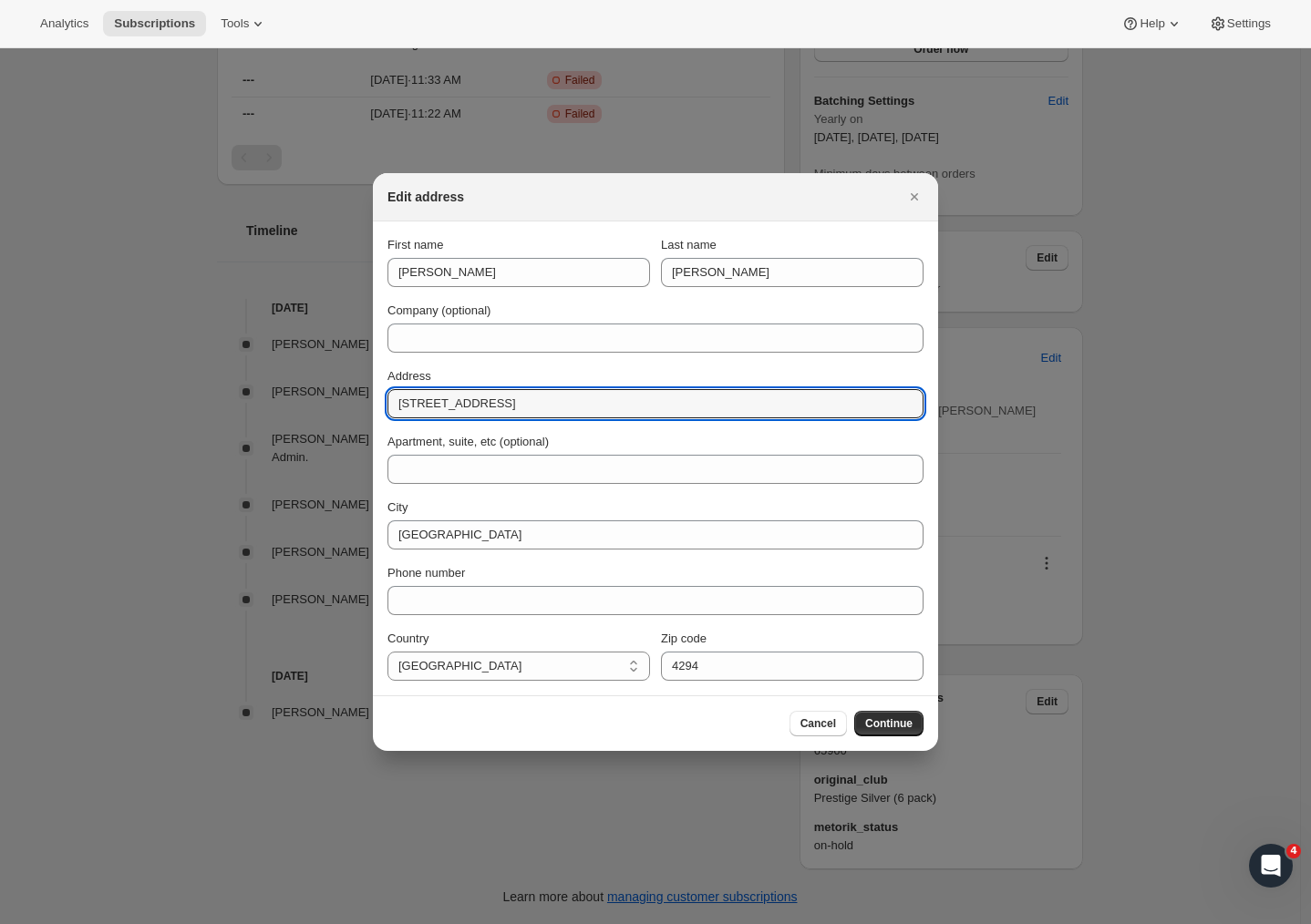
click at [804, 723] on span "Cancel" at bounding box center [818, 723] width 36 height 15
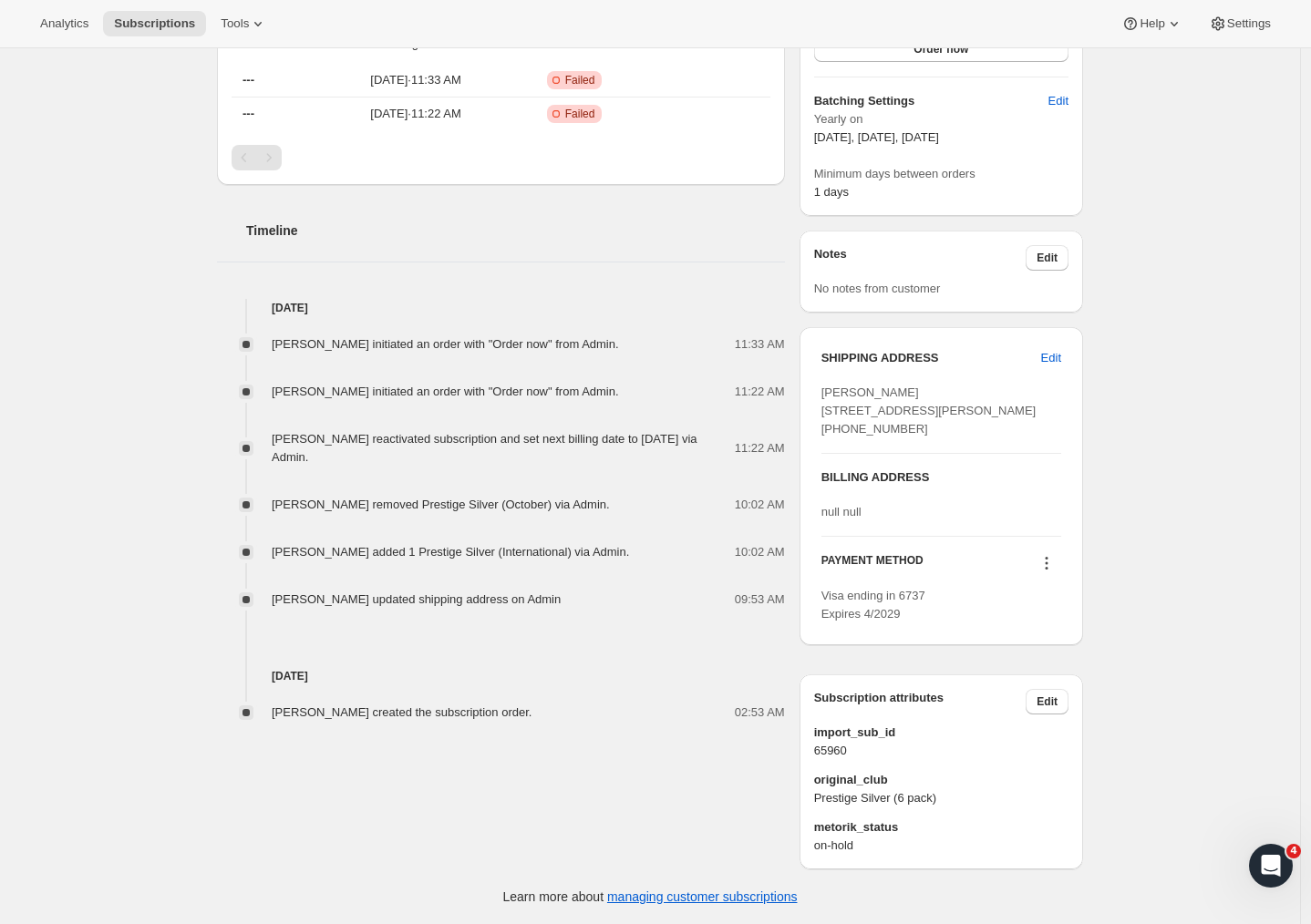
scroll to position [0, 0]
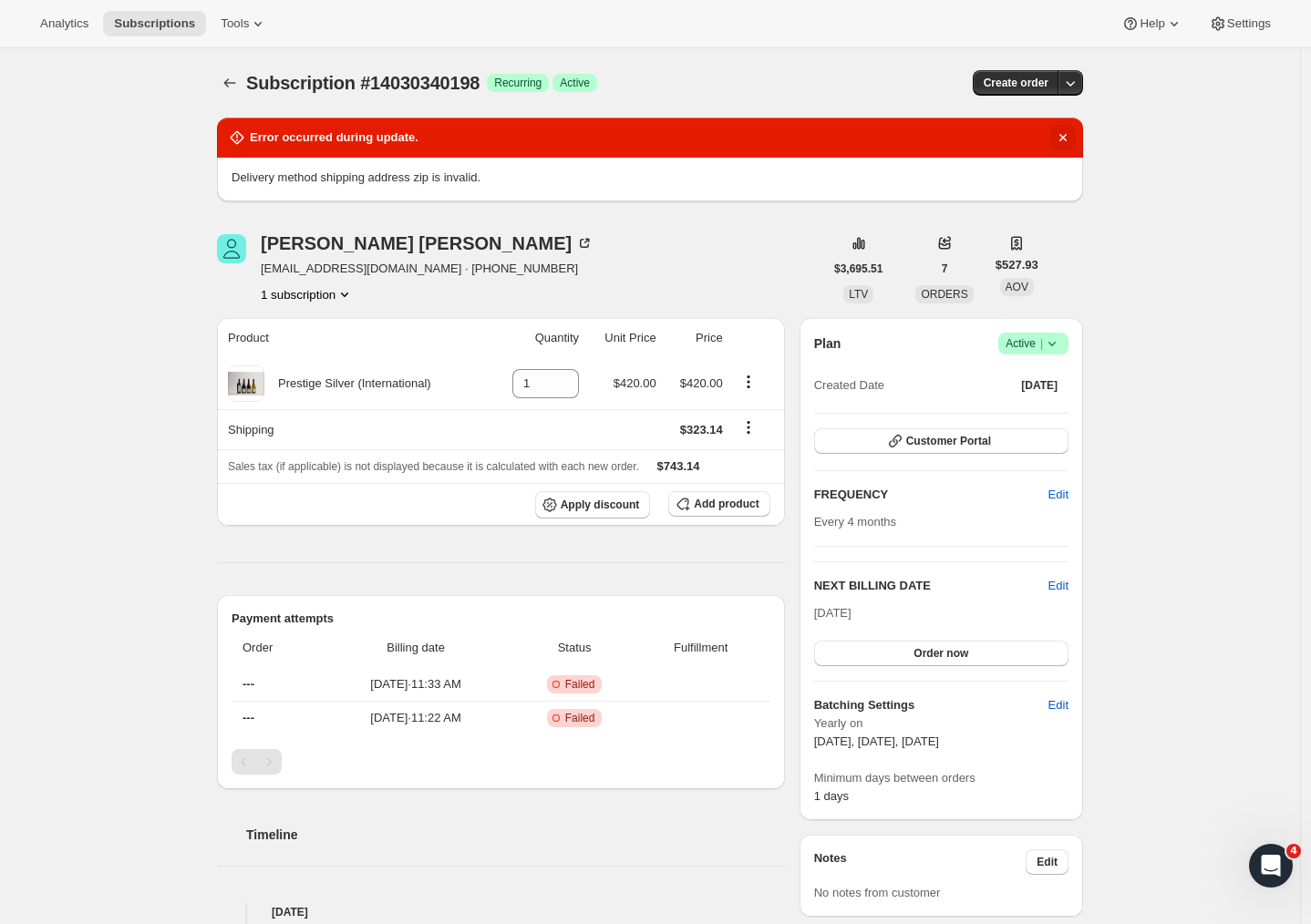
click at [1072, 133] on icon "Dismiss notification" at bounding box center [1062, 138] width 18 height 18
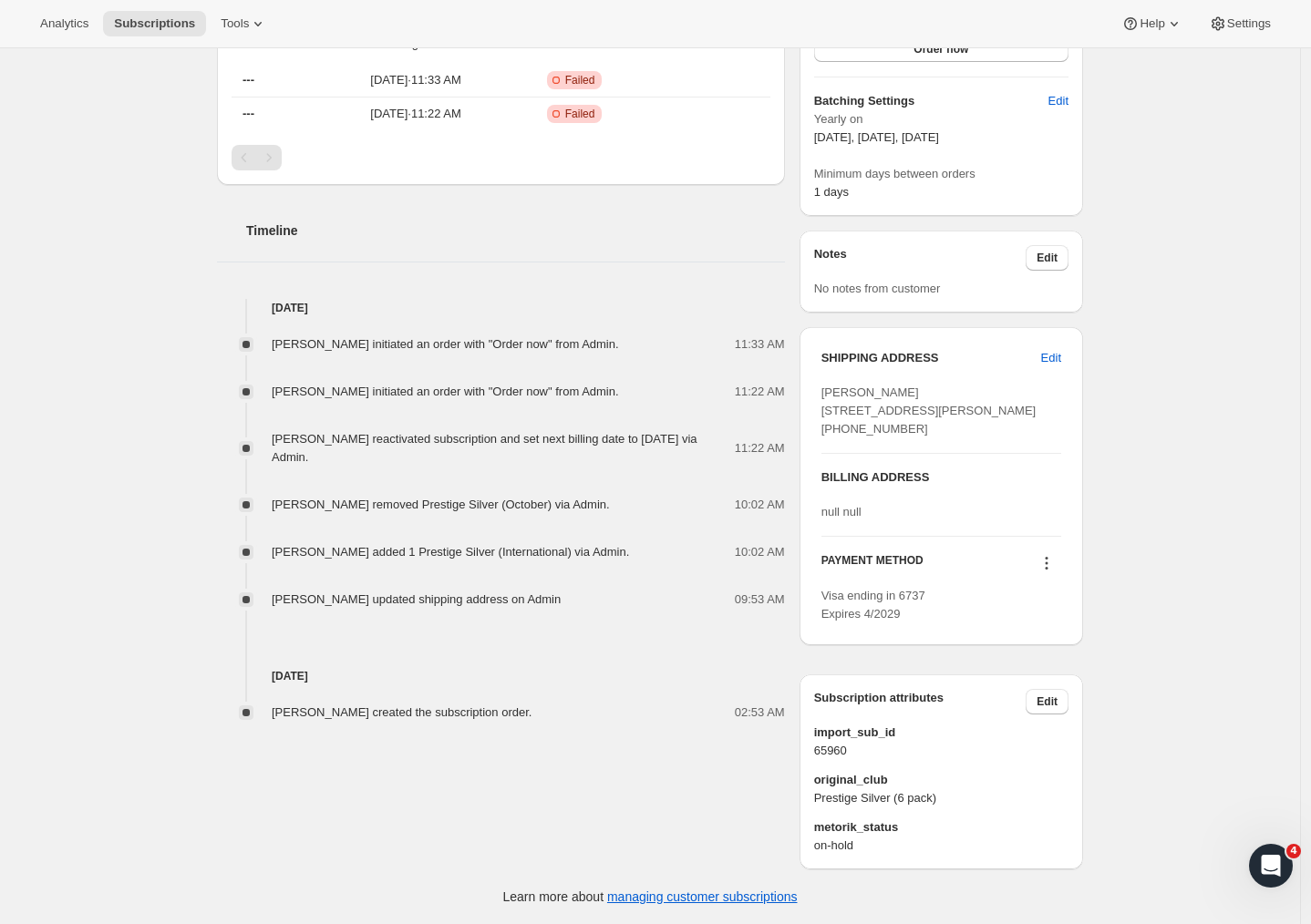
scroll to position [552, 0]
click at [1049, 349] on span "Edit" at bounding box center [1051, 358] width 20 height 18
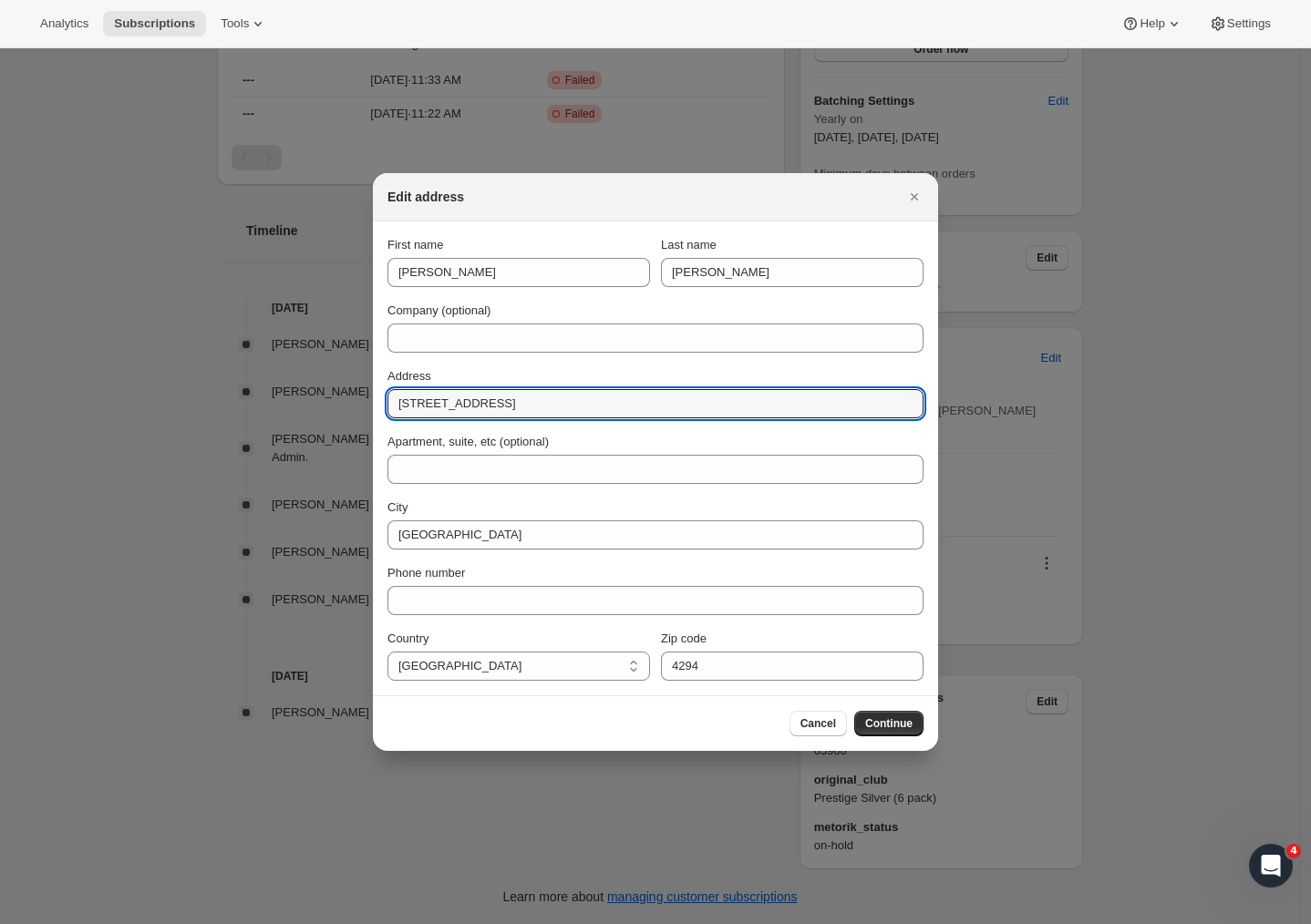
drag, startPoint x: 571, startPoint y: 409, endPoint x: 264, endPoint y: 406, distance: 307.0
click at [264, 923] on div "Edit address First name Matthew Last name Collins Company (optional) Address 25…" at bounding box center [656, 924] width 1311 height 0
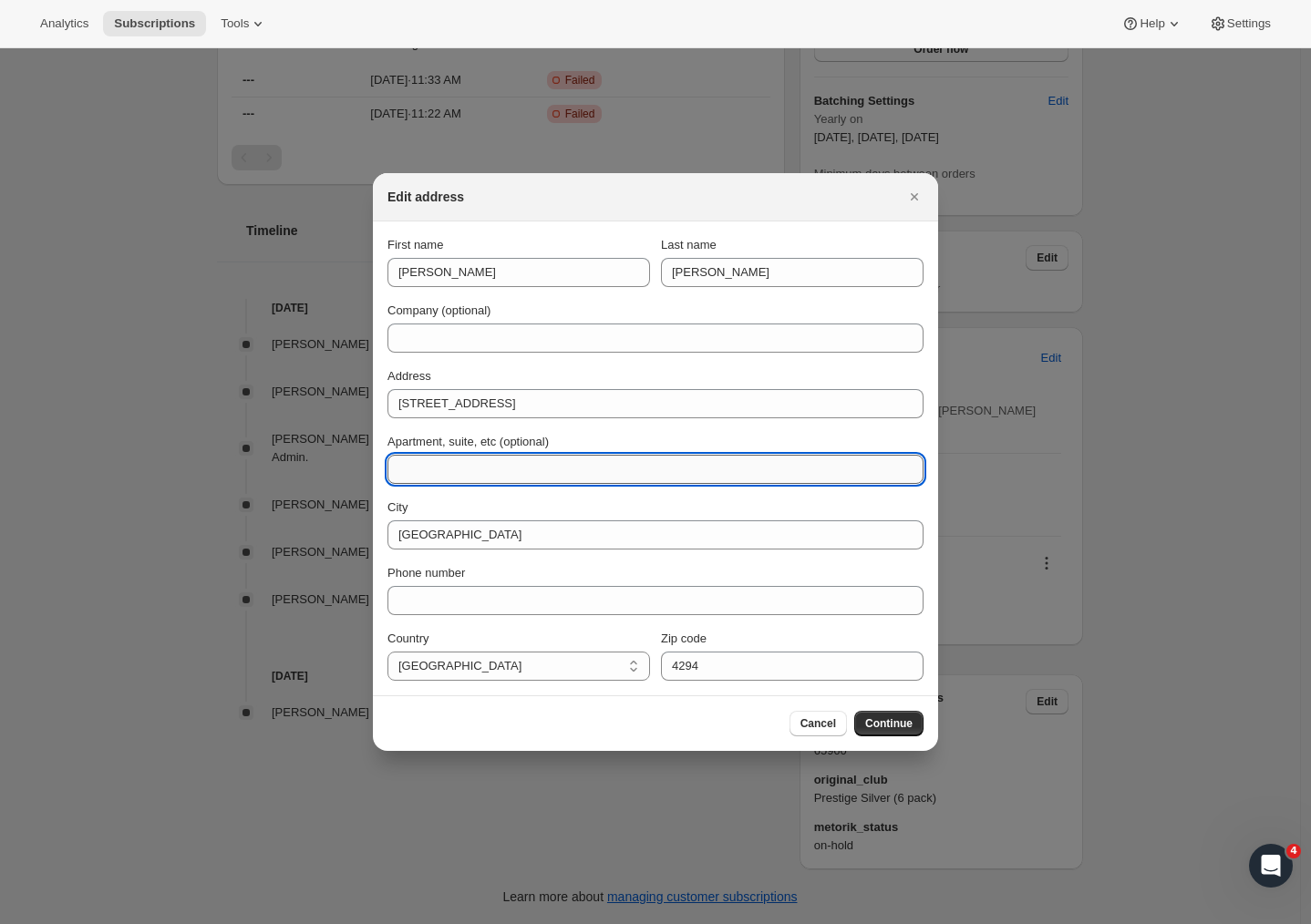
paste input "253 Waimarama Road"
type input "253 Waimarama Road"
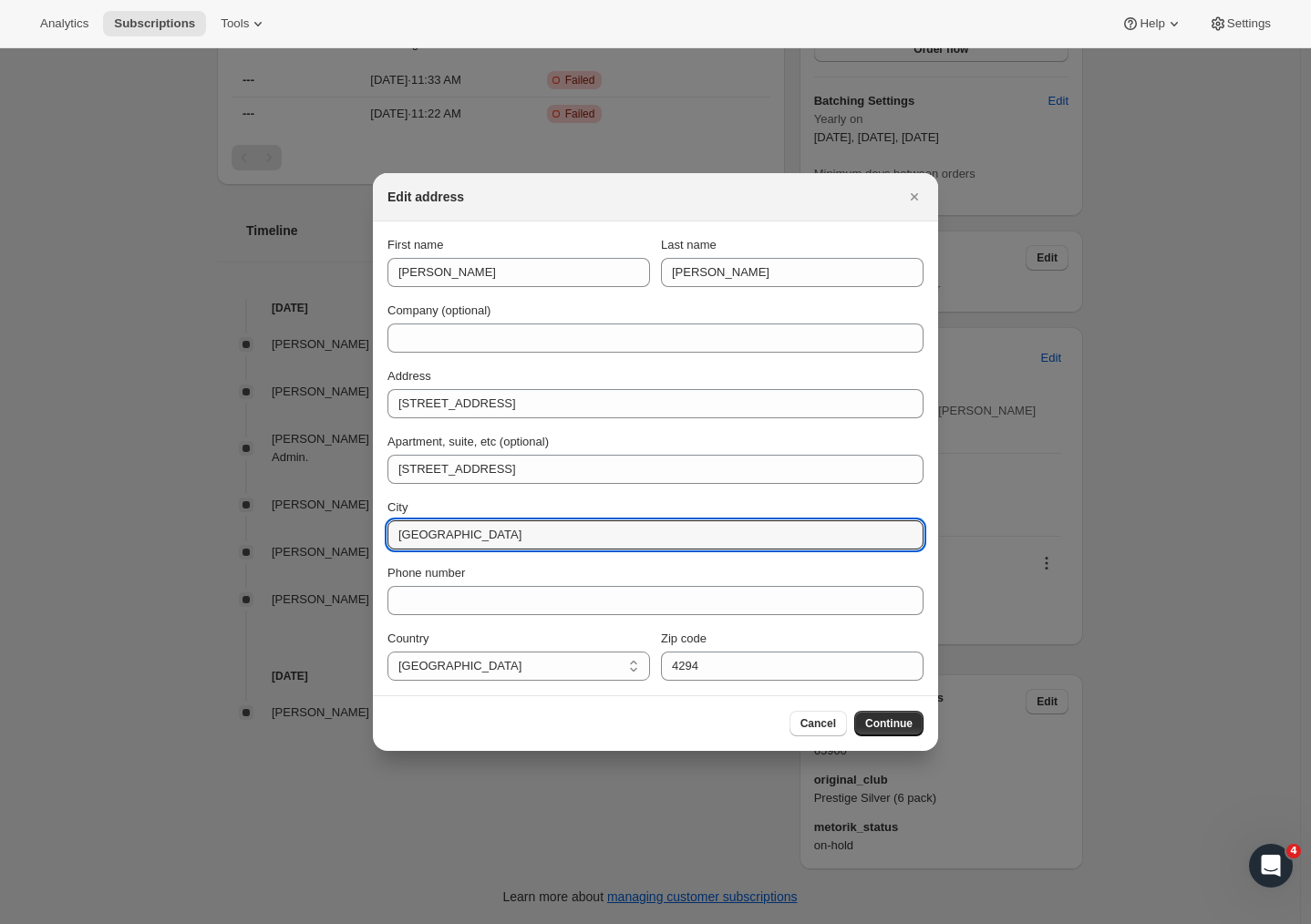
drag, startPoint x: 495, startPoint y: 535, endPoint x: 503, endPoint y: 562, distance: 28.2
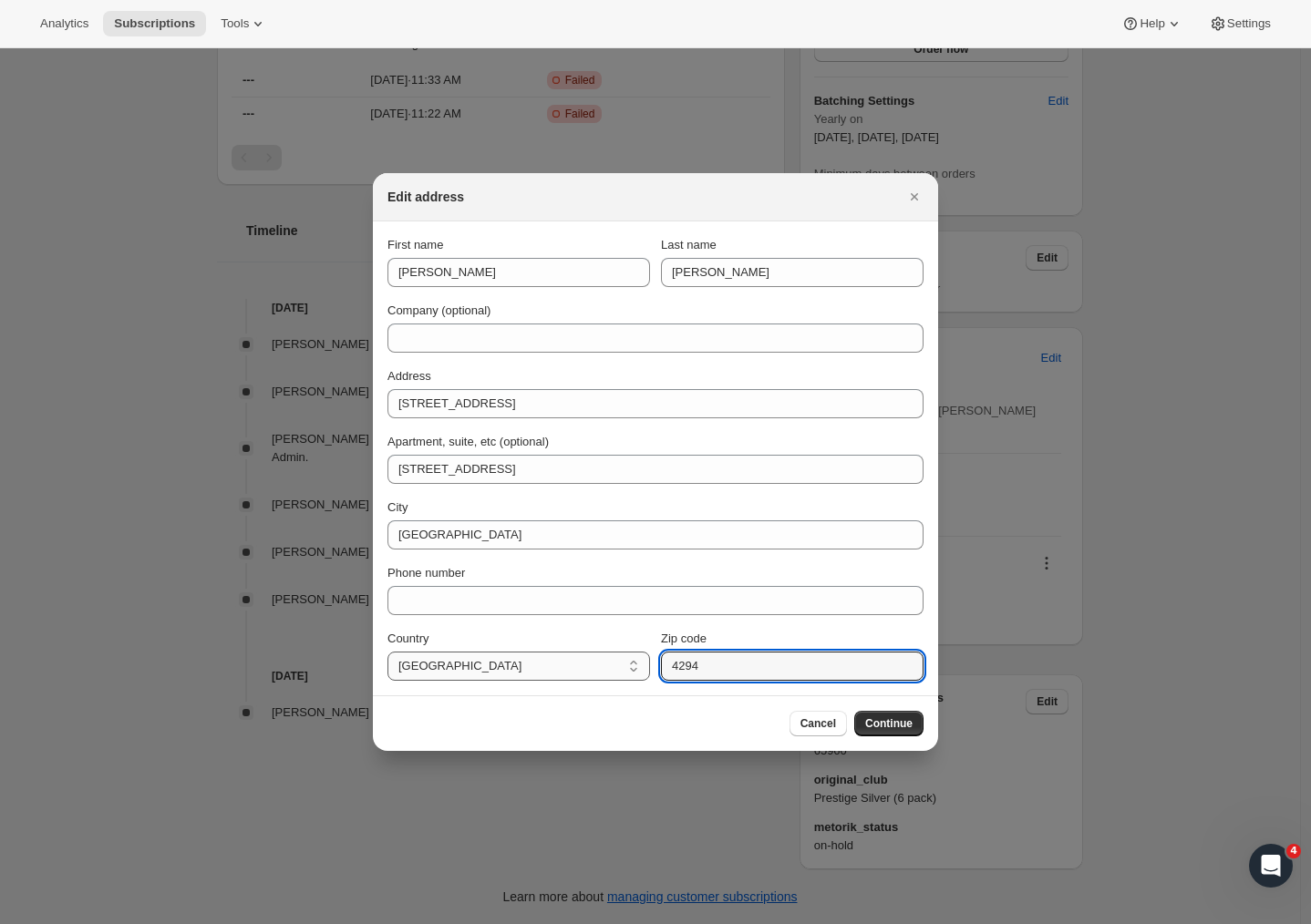
drag, startPoint x: 711, startPoint y: 667, endPoint x: 620, endPoint y: 659, distance: 91.4
click at [718, 658] on input "4294" at bounding box center [791, 665] width 263 height 29
drag, startPoint x: 721, startPoint y: 664, endPoint x: 601, endPoint y: 663, distance: 120.0
click at [601, 663] on div "Country New Zealand New Zealand Zip code 4294" at bounding box center [656, 654] width 536 height 51
click at [887, 719] on span "Continue" at bounding box center [888, 723] width 47 height 15
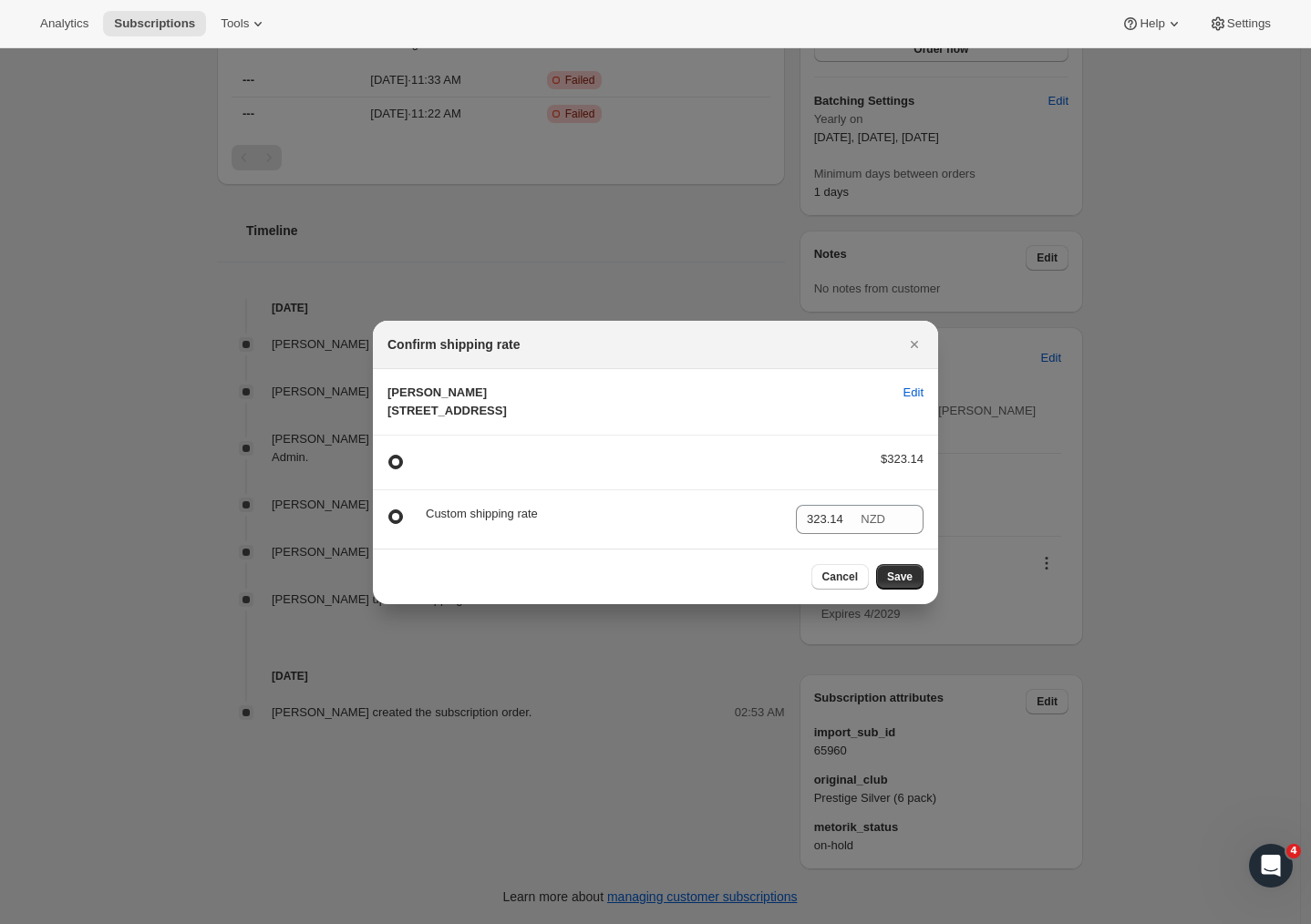
drag, startPoint x: 400, startPoint y: 363, endPoint x: 552, endPoint y: 420, distance: 162.3
click at [552, 420] on span "Matthew Collins 253 Waimarama Road 253 Waimarama Road Havelock North CO, 4294 U…" at bounding box center [639, 402] width 502 height 36
click at [798, 392] on span "Matthew Collins 253 Waimarama Road 253 Waimarama Road Havelock North CO, 4294 U…" at bounding box center [639, 402] width 502 height 36
click at [910, 384] on span "Edit" at bounding box center [913, 393] width 20 height 18
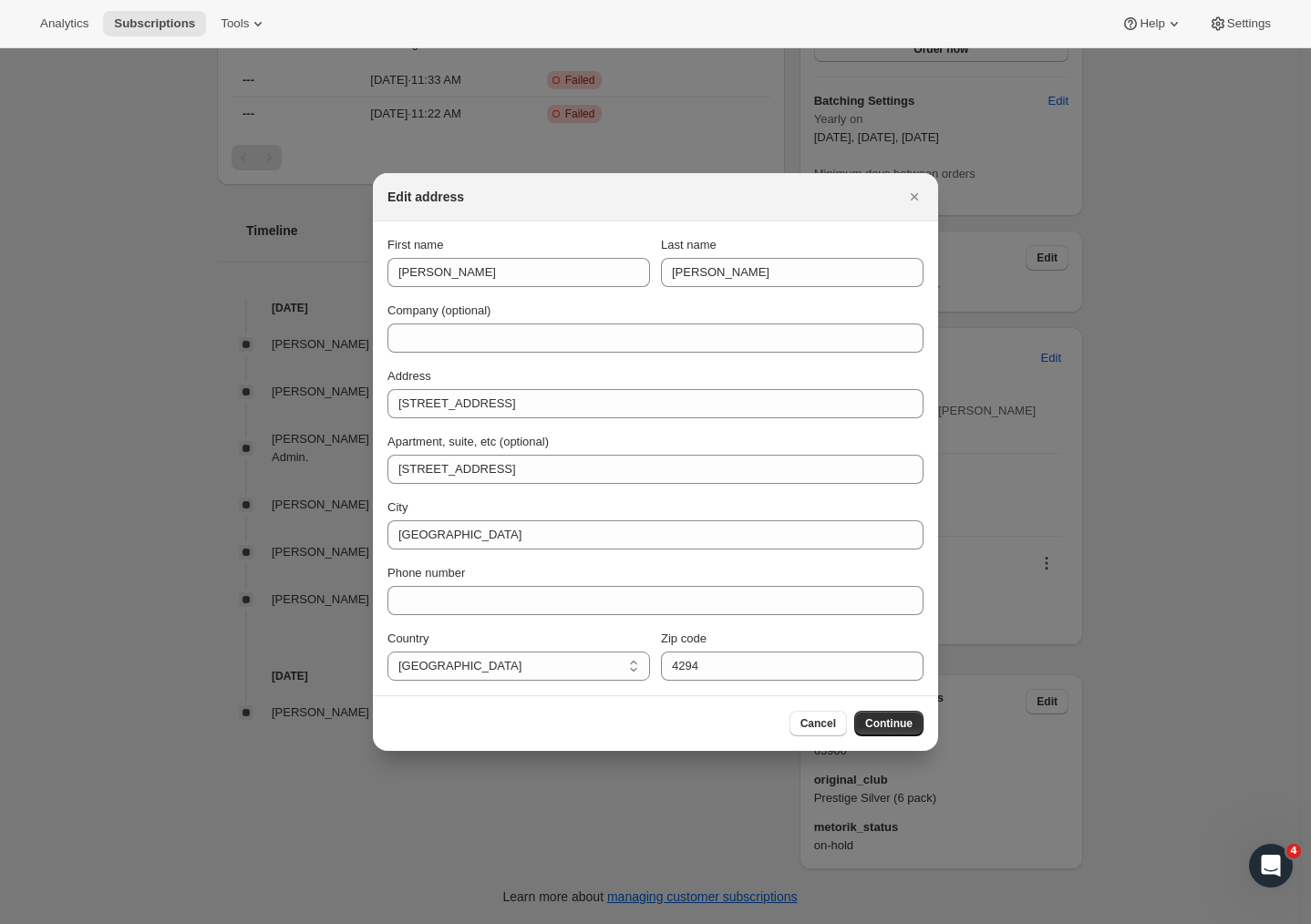
click at [455, 616] on div "First name Matthew Last name Collins Company (optional) Address 253 Waimarama R…" at bounding box center [656, 458] width 536 height 445
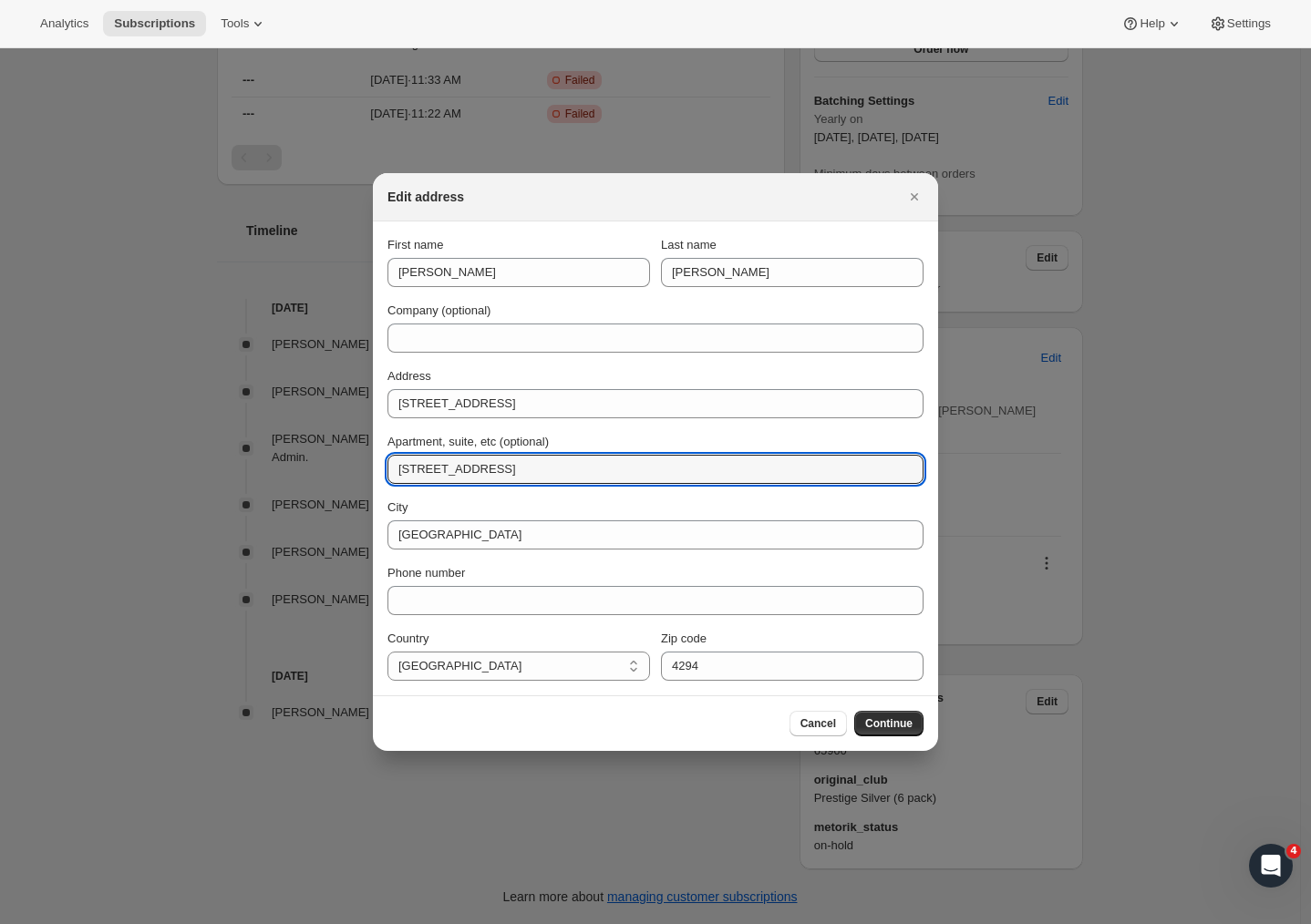
drag, startPoint x: 544, startPoint y: 466, endPoint x: 202, endPoint y: 474, distance: 342.1
click at [876, 725] on span "Continue" at bounding box center [888, 723] width 47 height 15
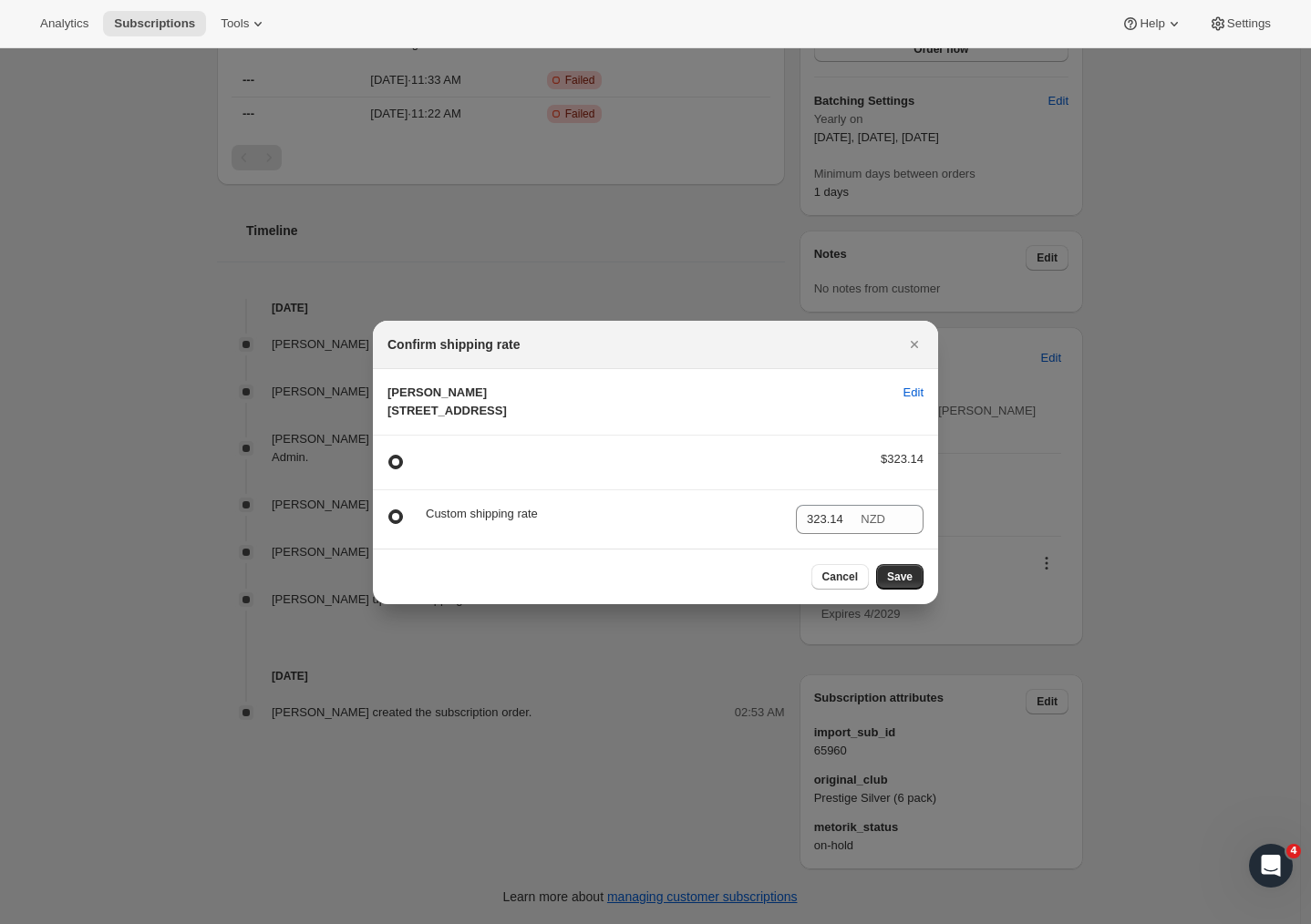
drag, startPoint x: 454, startPoint y: 429, endPoint x: 482, endPoint y: 410, distance: 33.8
click at [482, 410] on span "Matthew Collins 253 Waimarama Road Havelock North CO, 4294 United States" at bounding box center [447, 402] width 119 height 32
click at [488, 420] on span "Matthew Collins 253 Waimarama Road Havelock North CO, 4294 United States" at bounding box center [639, 402] width 502 height 36
click at [392, 523] on span ":r1l:" at bounding box center [396, 516] width 15 height 15
click at [389, 510] on input ":r1l:" at bounding box center [389, 509] width 1 height 1
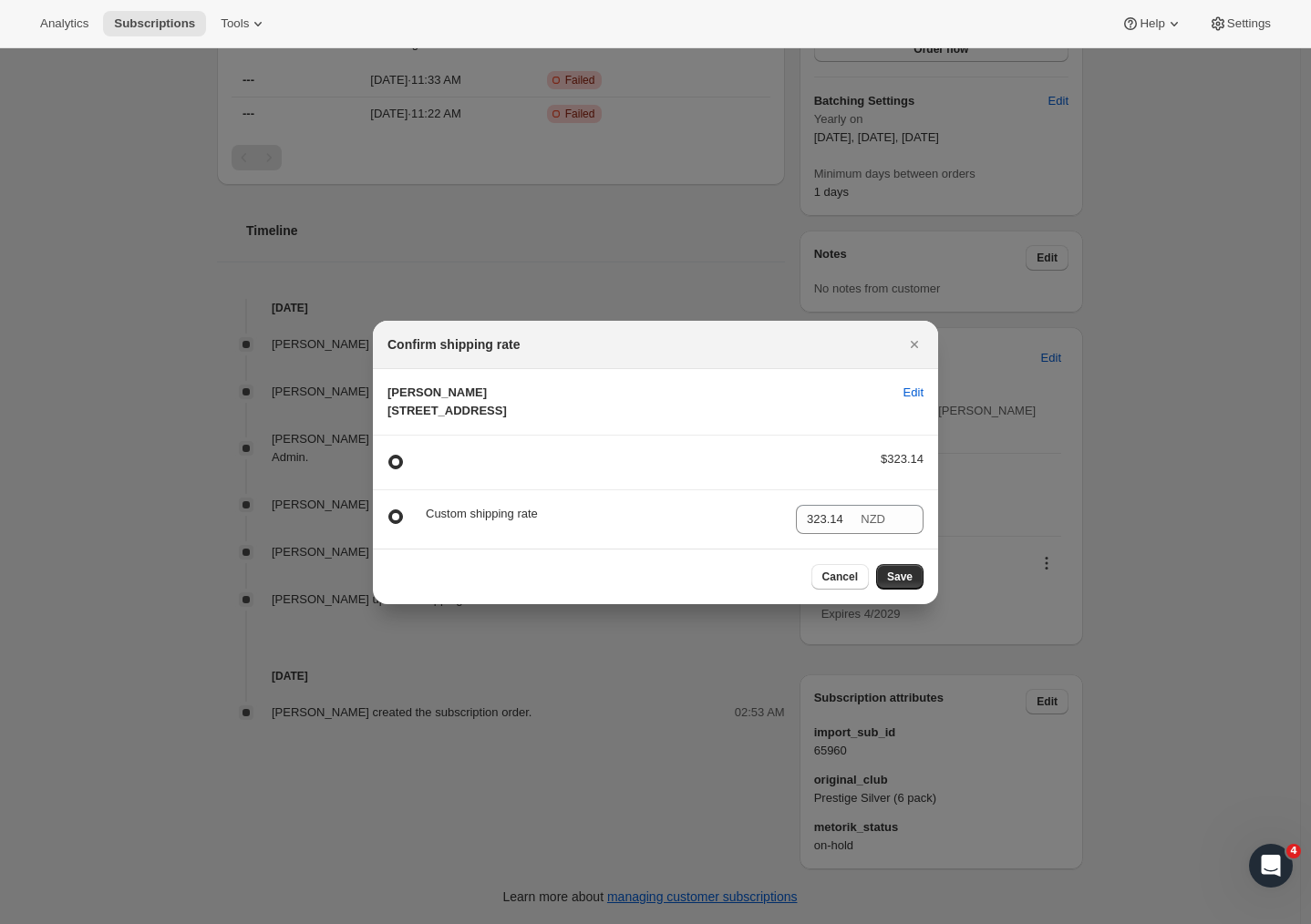
click at [397, 469] on span ":r1l:" at bounding box center [396, 462] width 15 height 15
click at [389, 456] on input ":r1l:" at bounding box center [389, 455] width 1 height 1
click at [390, 523] on span ":r1l:" at bounding box center [396, 516] width 15 height 15
click at [389, 510] on input ":r1l:" at bounding box center [389, 509] width 1 height 1
click at [400, 468] on label ":r1l:" at bounding box center [400, 462] width 24 height 24
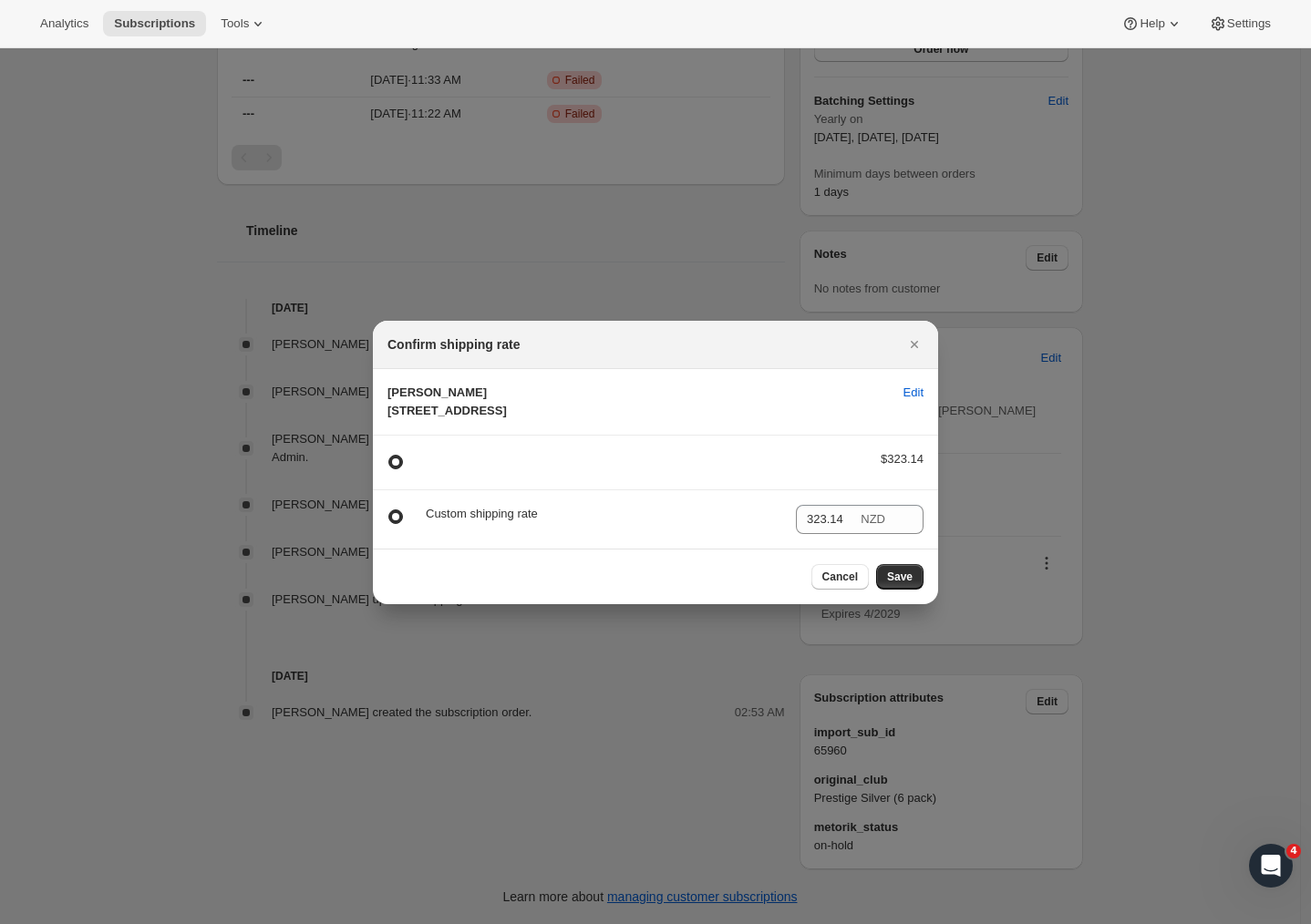
click at [389, 456] on input ":r1l:" at bounding box center [389, 455] width 1 height 1
click at [414, 534] on div "Custom shipping rate 323.14 NZD" at bounding box center [656, 518] width 536 height 29
click at [450, 474] on div ":r1l:" at bounding box center [639, 462] width 426 height 25
click at [488, 520] on section "Custom shipping rate 323.14 NZD" at bounding box center [656, 519] width 566 height 58
click at [837, 585] on button "Cancel" at bounding box center [839, 577] width 57 height 26
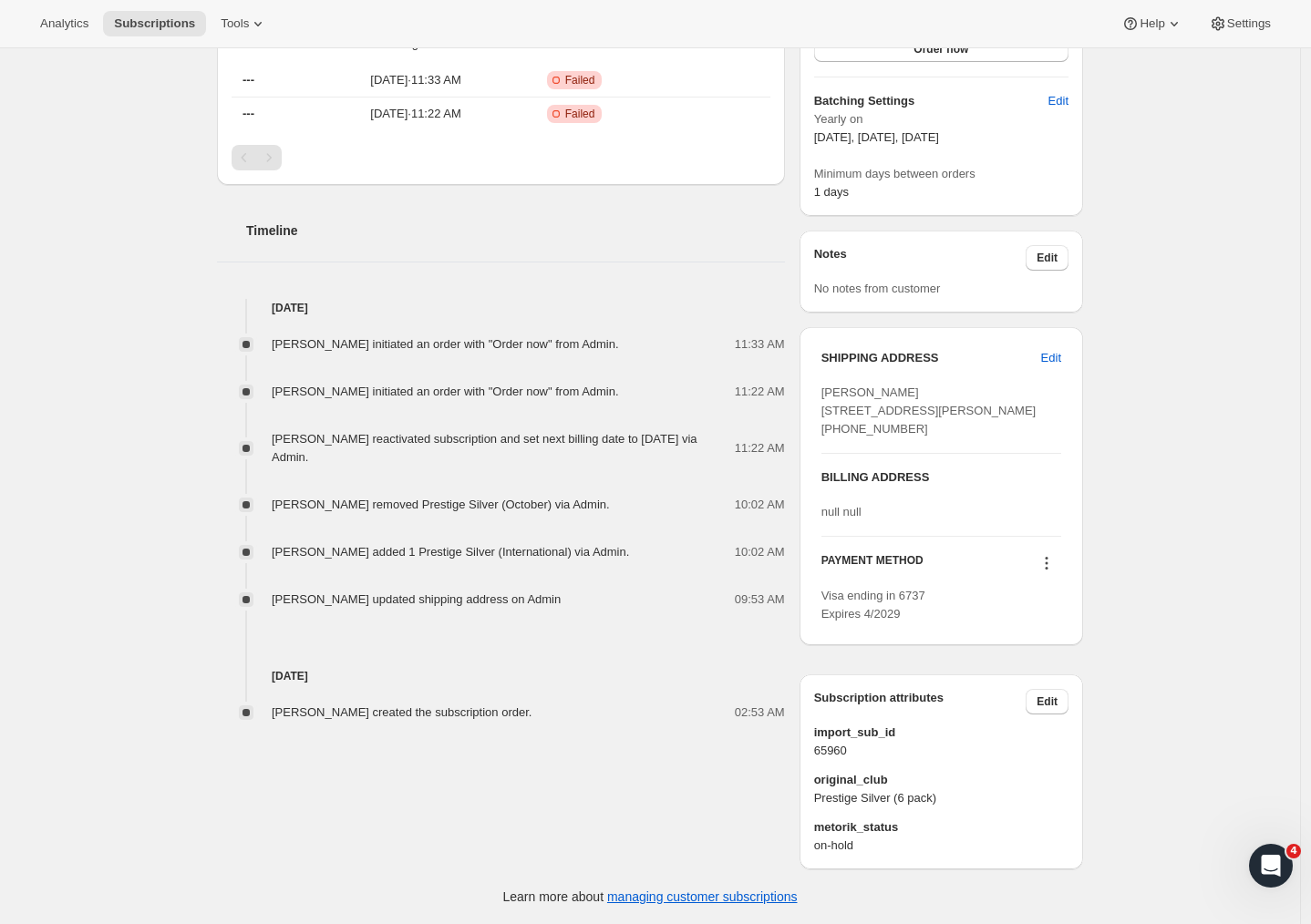
scroll to position [0, 0]
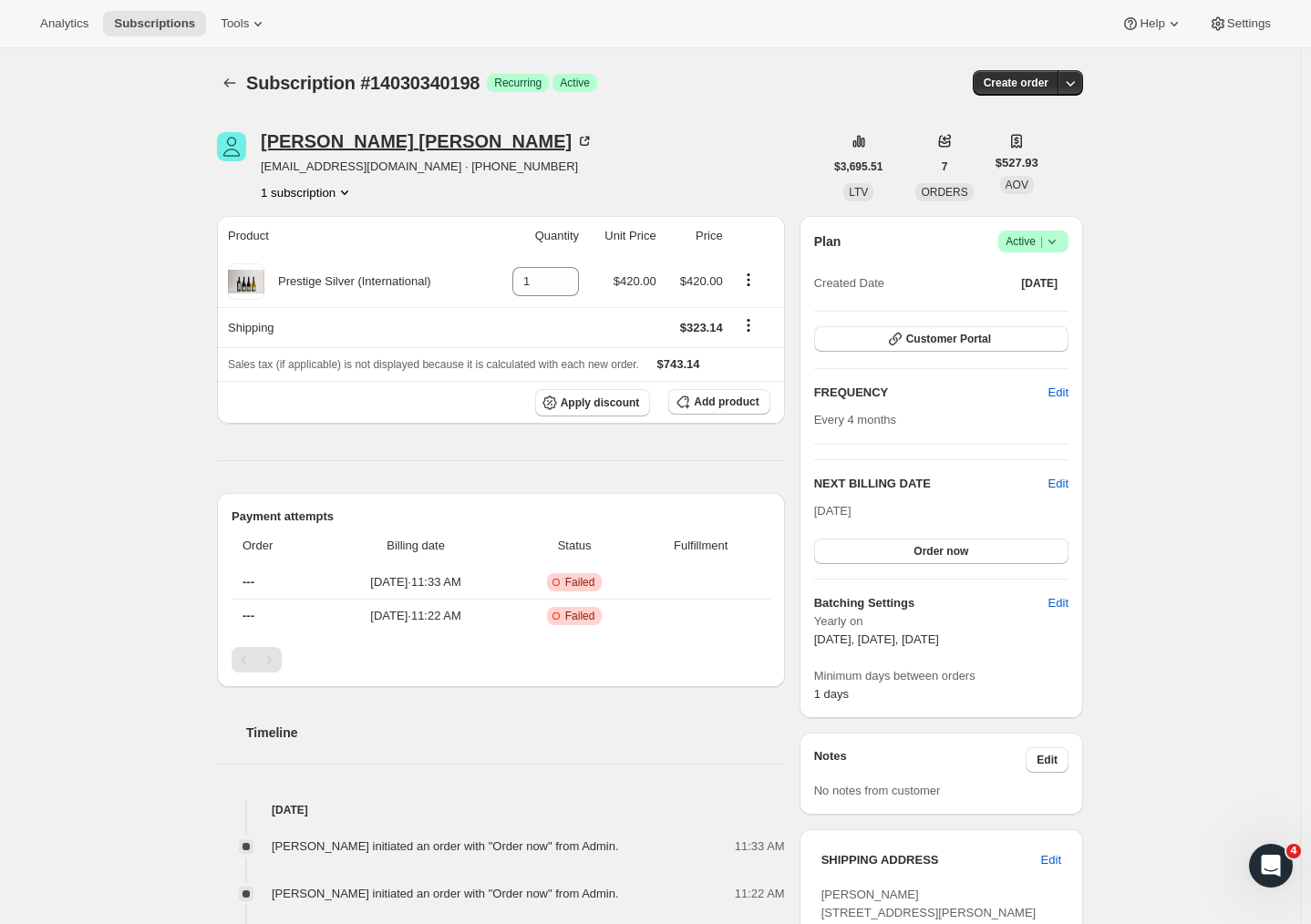
click at [310, 145] on div "Matthew Collins" at bounding box center [427, 141] width 333 height 18
click at [1175, 392] on div "Subscription #14030340198. This page is ready Subscription #14030340198 Success…" at bounding box center [650, 736] width 1300 height 1378
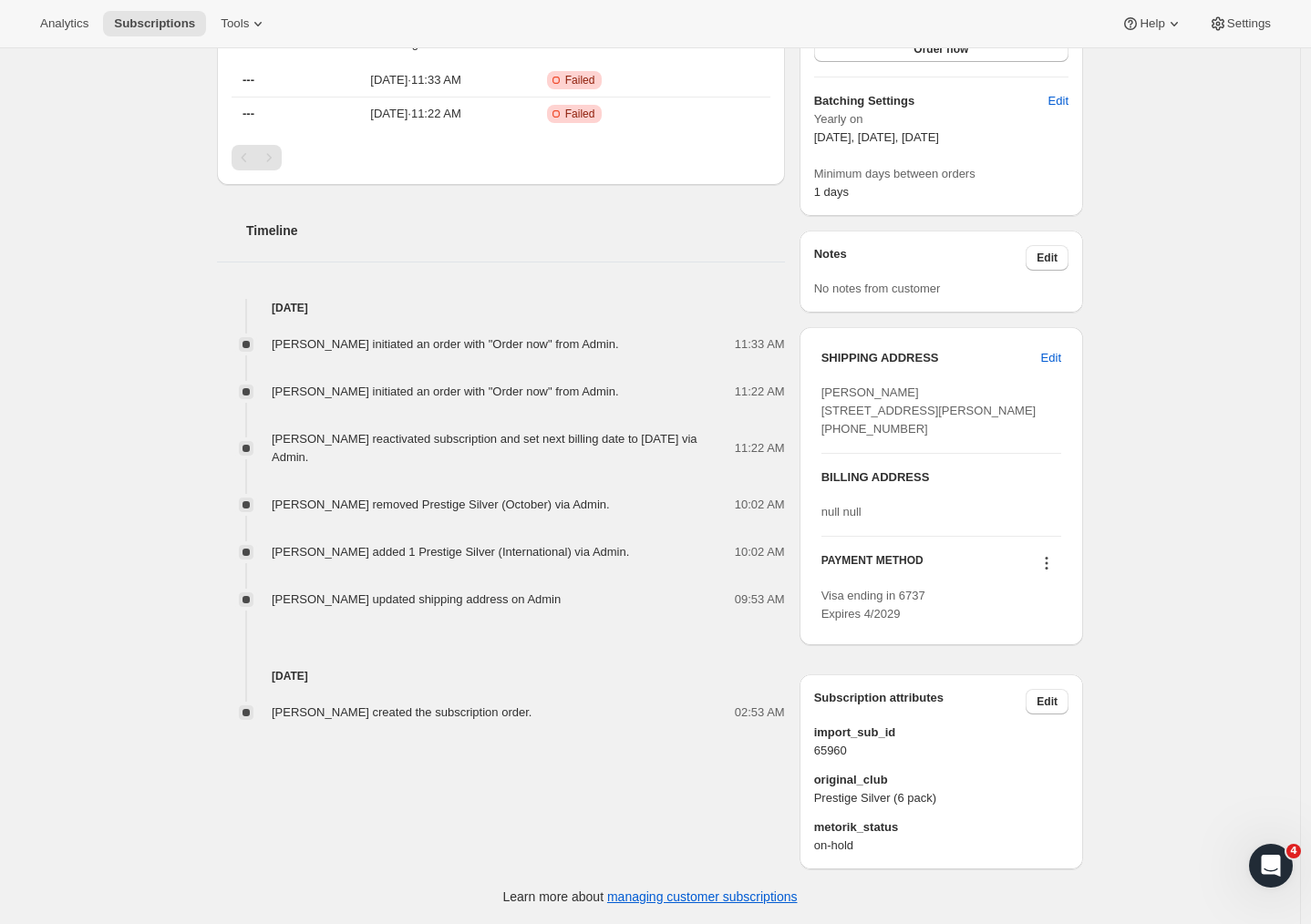
scroll to position [555, 0]
click at [831, 386] on span "Matthew Collins 32 S Birdie Ct Pagosa Springs, CO CO, 81147 United States +1303…" at bounding box center [928, 411] width 215 height 50
click at [1052, 349] on span "Edit" at bounding box center [1051, 358] width 20 height 18
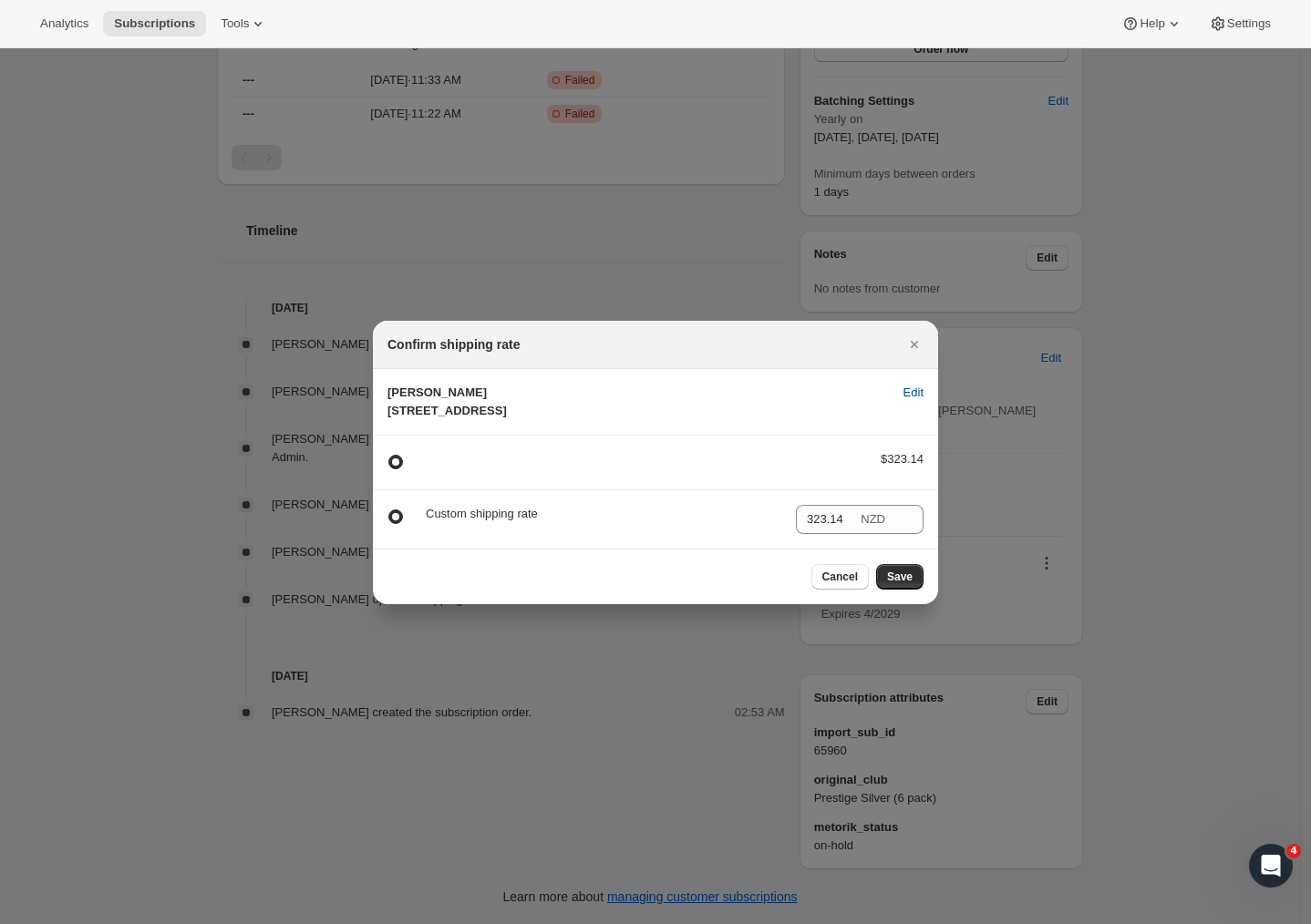
click at [910, 384] on span "Edit" at bounding box center [913, 393] width 20 height 18
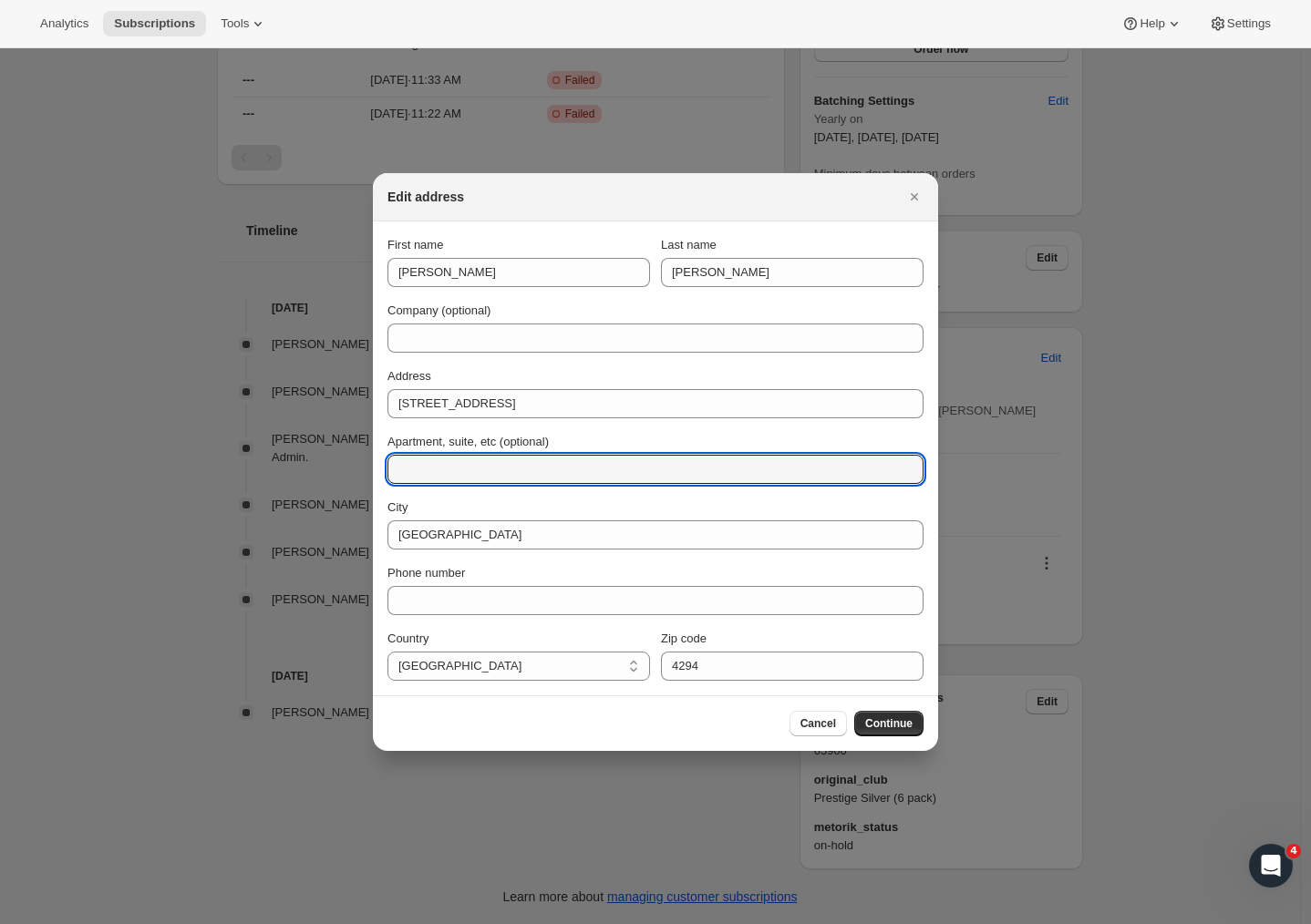
click at [528, 511] on div "City" at bounding box center [656, 507] width 536 height 18
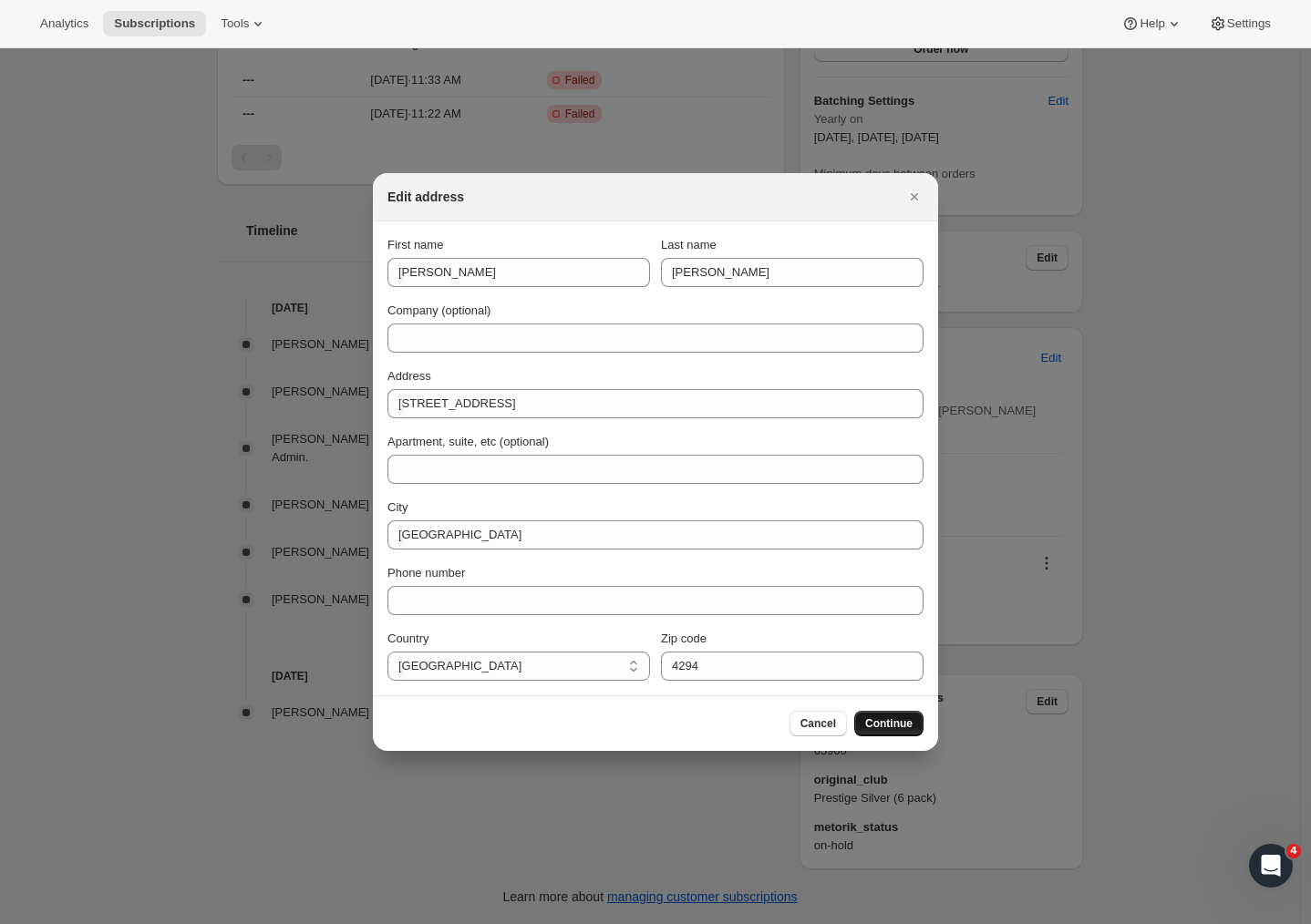
click at [889, 735] on button "Continue" at bounding box center [888, 723] width 69 height 26
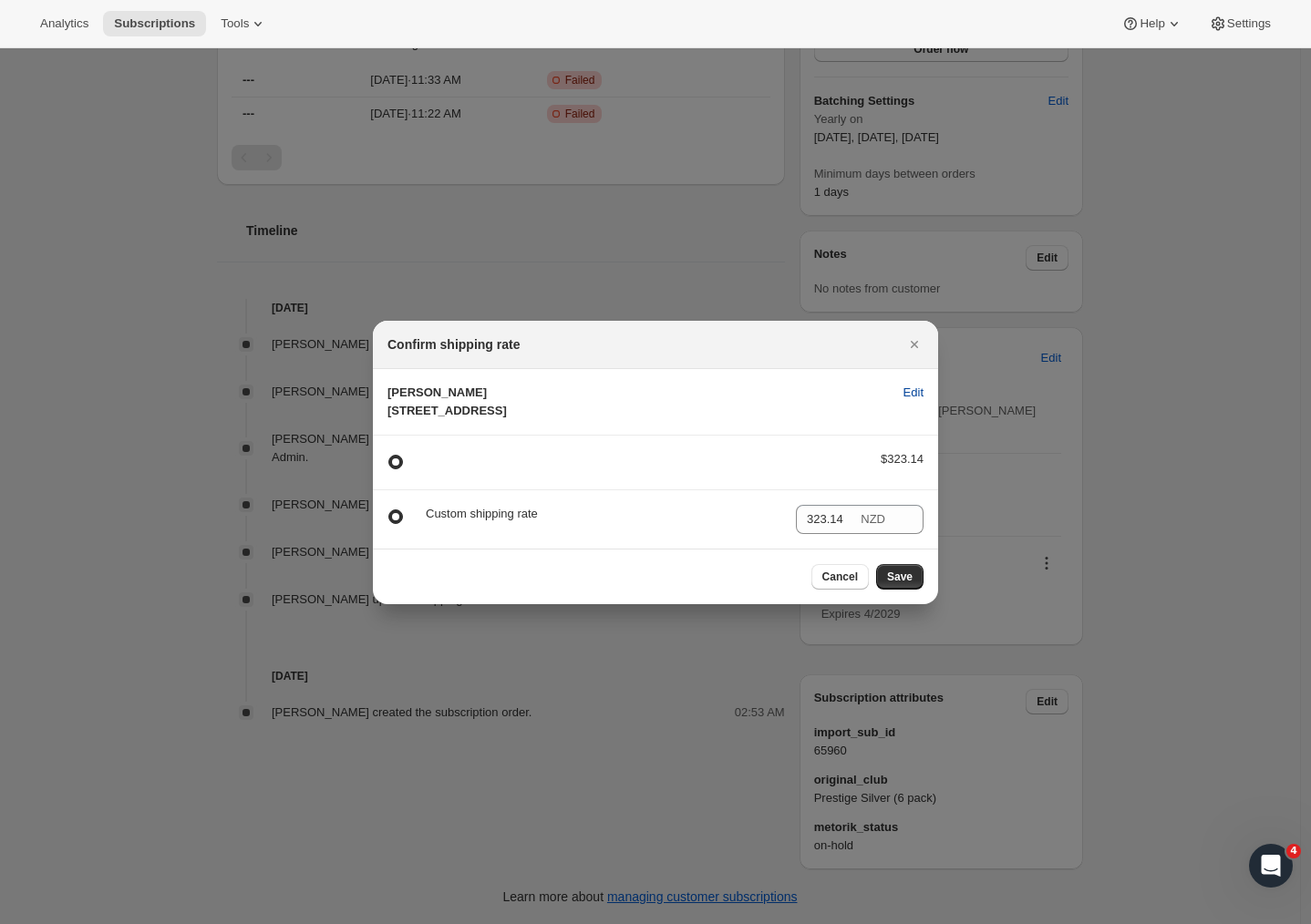
click at [918, 384] on span "Edit" at bounding box center [913, 393] width 20 height 18
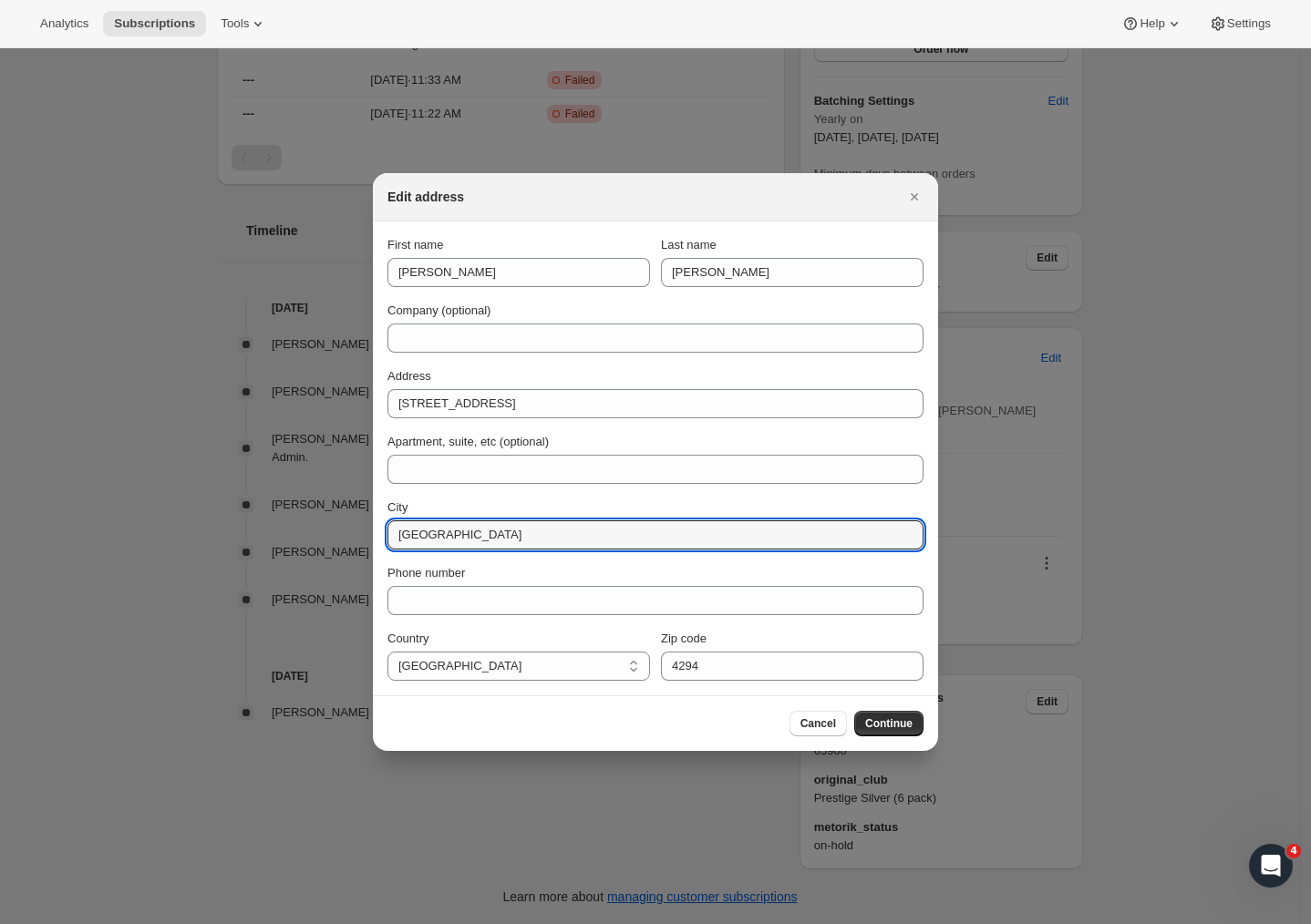
click at [450, 619] on div "First name Matthew Last name Collins Company (optional) Address 253 Waimarama R…" at bounding box center [656, 458] width 536 height 445
click at [495, 539] on input "Havelock North" at bounding box center [656, 534] width 536 height 29
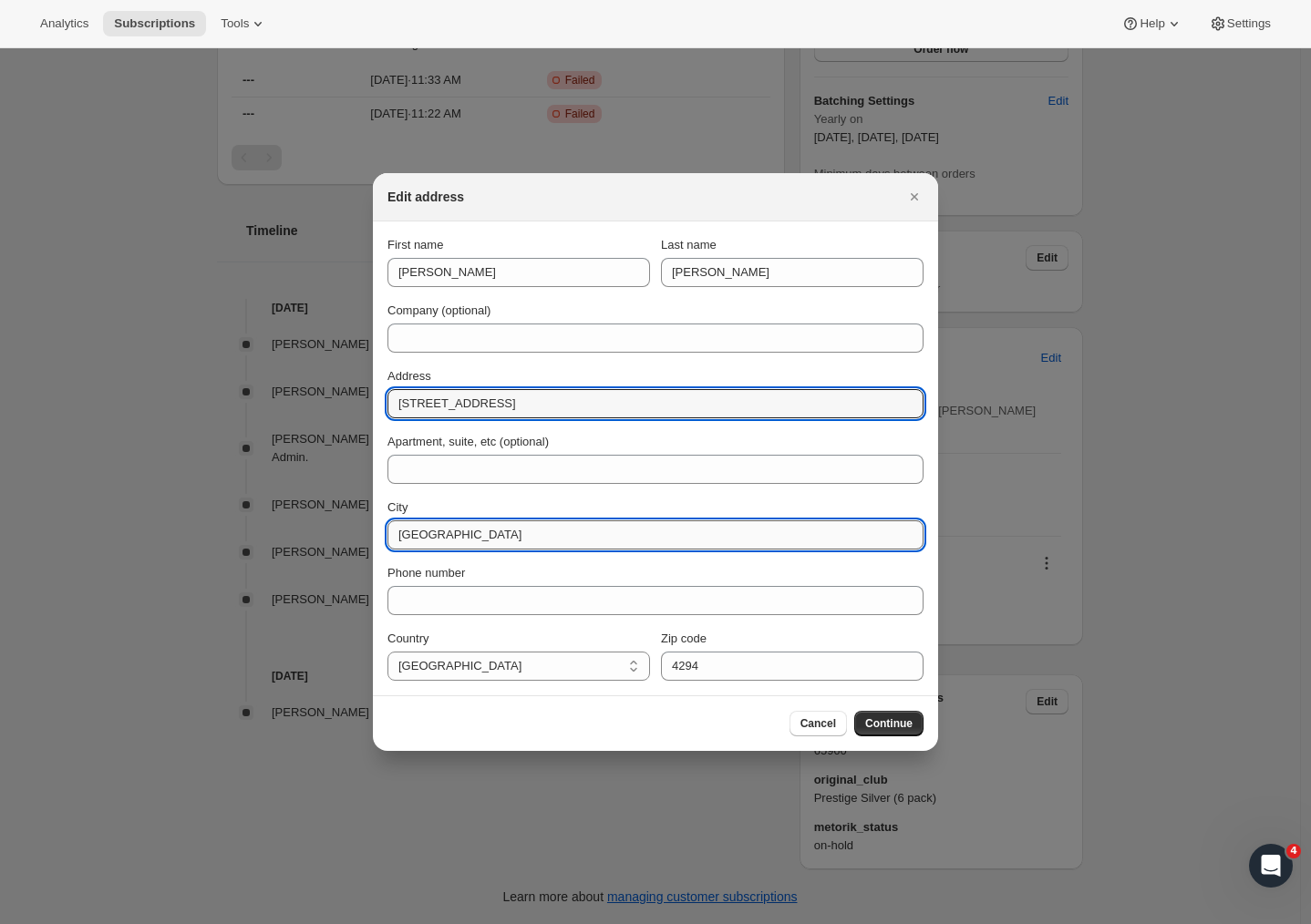
click at [496, 533] on input "Havelock North" at bounding box center [656, 534] width 536 height 29
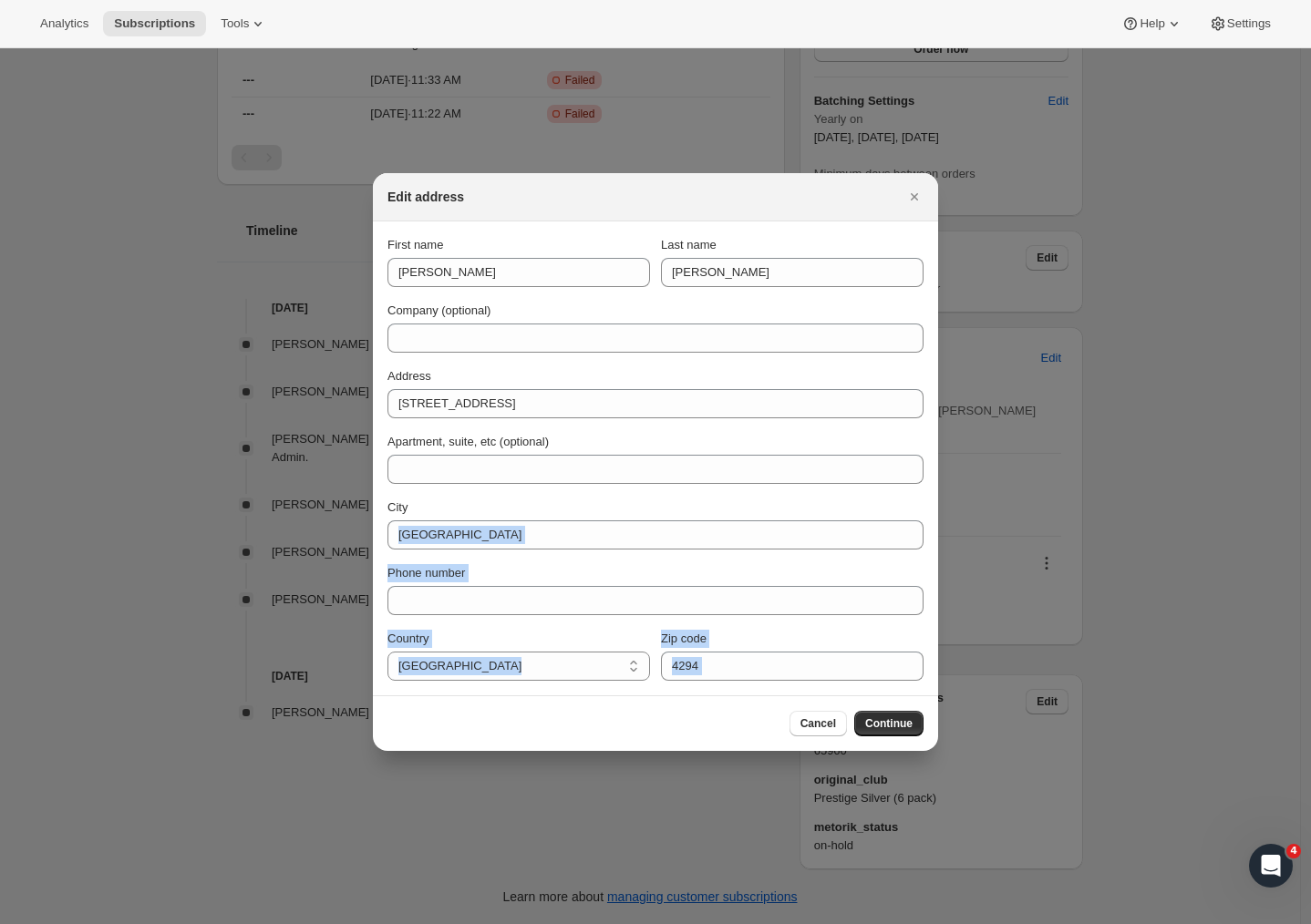
drag, startPoint x: 413, startPoint y: 506, endPoint x: 355, endPoint y: 503, distance: 58.1
click at [355, 923] on div "Edit address First name Matthew Last name Collins Company (optional) Address 25…" at bounding box center [656, 924] width 1311 height 0
click at [414, 520] on input "Havelock North" at bounding box center [656, 534] width 536 height 29
click at [891, 727] on span "Continue" at bounding box center [888, 723] width 47 height 15
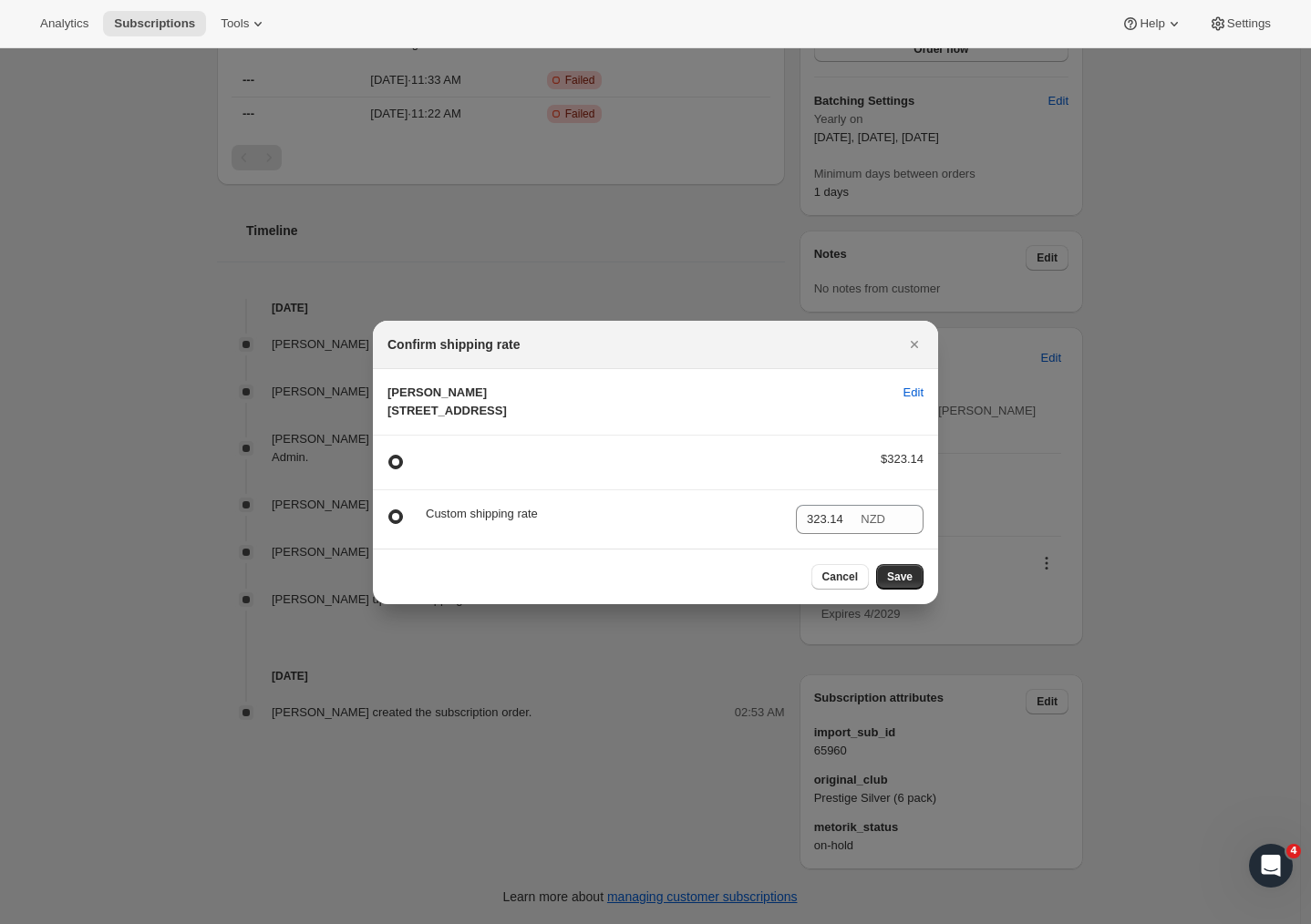
drag, startPoint x: 483, startPoint y: 430, endPoint x: 381, endPoint y: 422, distance: 102.3
click at [381, 422] on section "Matthew Collins 253 Waimarama Road Havelock North CO, 4294 United States Edit" at bounding box center [656, 402] width 566 height 66
drag, startPoint x: 410, startPoint y: 417, endPoint x: 522, endPoint y: 418, distance: 112.0
click at [410, 417] on span "Matthew Collins 253 Waimarama Road Havelock North CO, 4294 United States" at bounding box center [447, 402] width 119 height 32
click at [841, 584] on span "Cancel" at bounding box center [840, 576] width 36 height 15
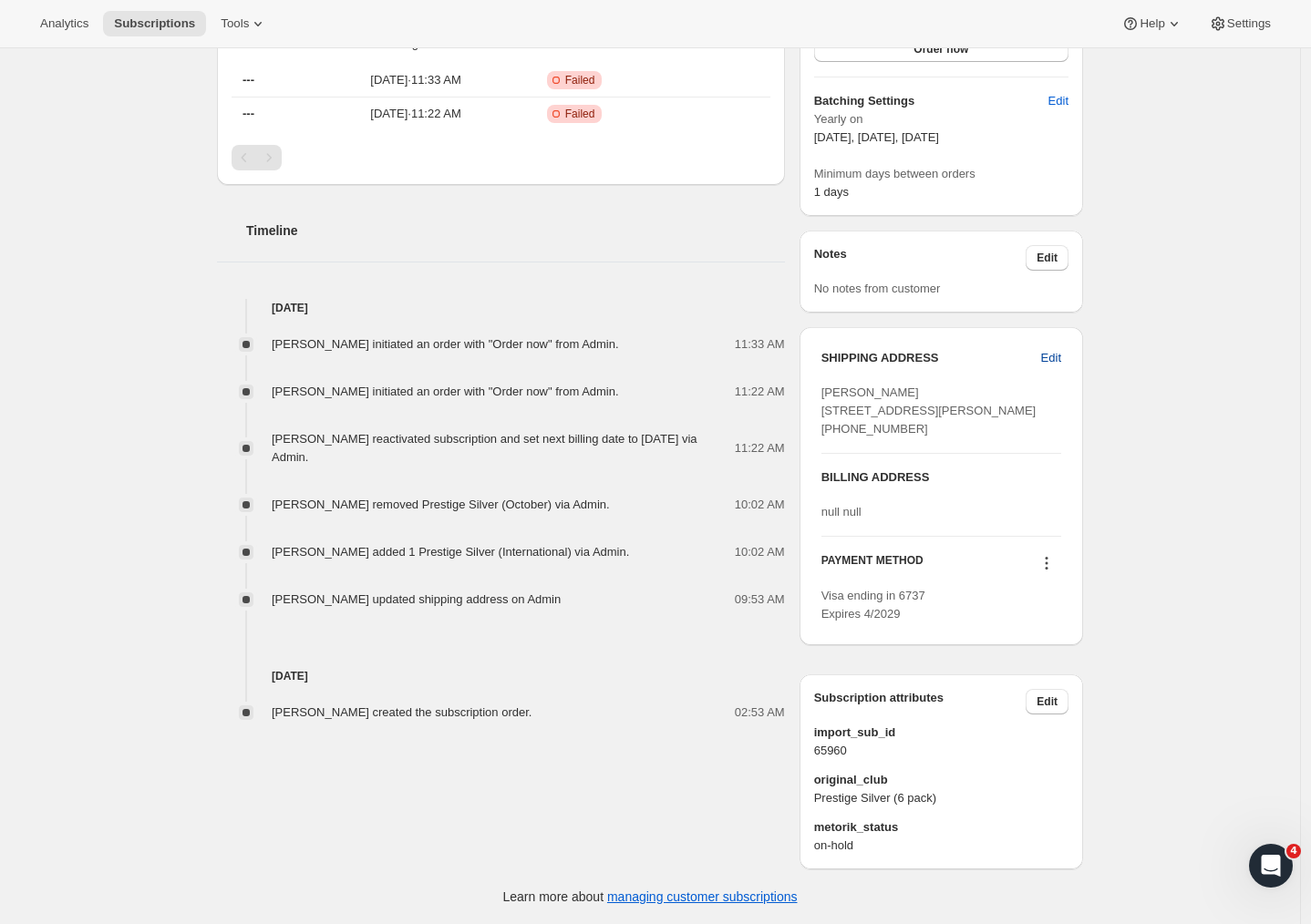
click at [1058, 349] on span "Edit" at bounding box center [1051, 358] width 20 height 18
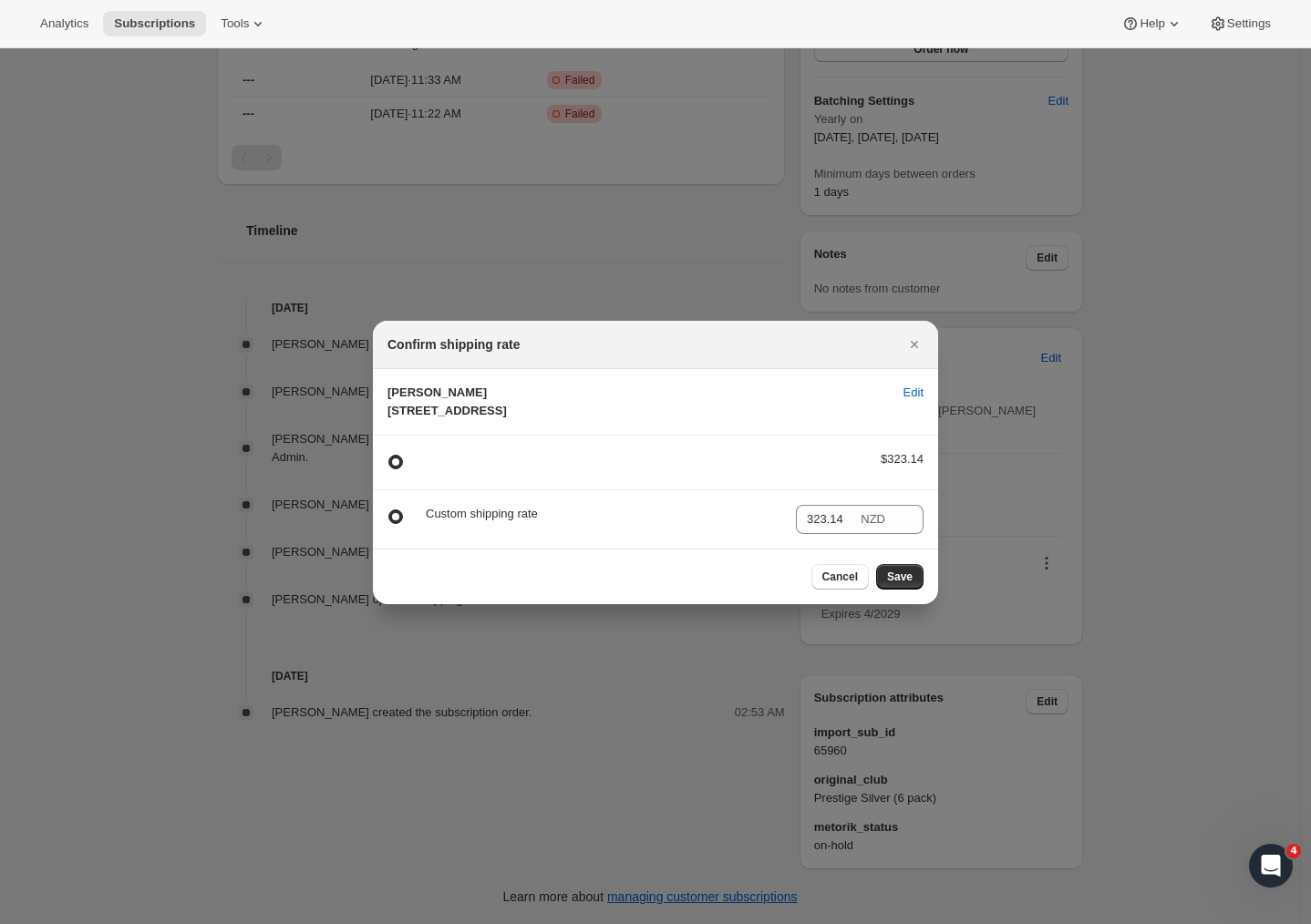
click at [556, 386] on span "Matthew Collins 253 Waimarama Road Havelock North CO, 4294 United States" at bounding box center [639, 402] width 502 height 36
click at [896, 589] on button "Save" at bounding box center [899, 577] width 47 height 26
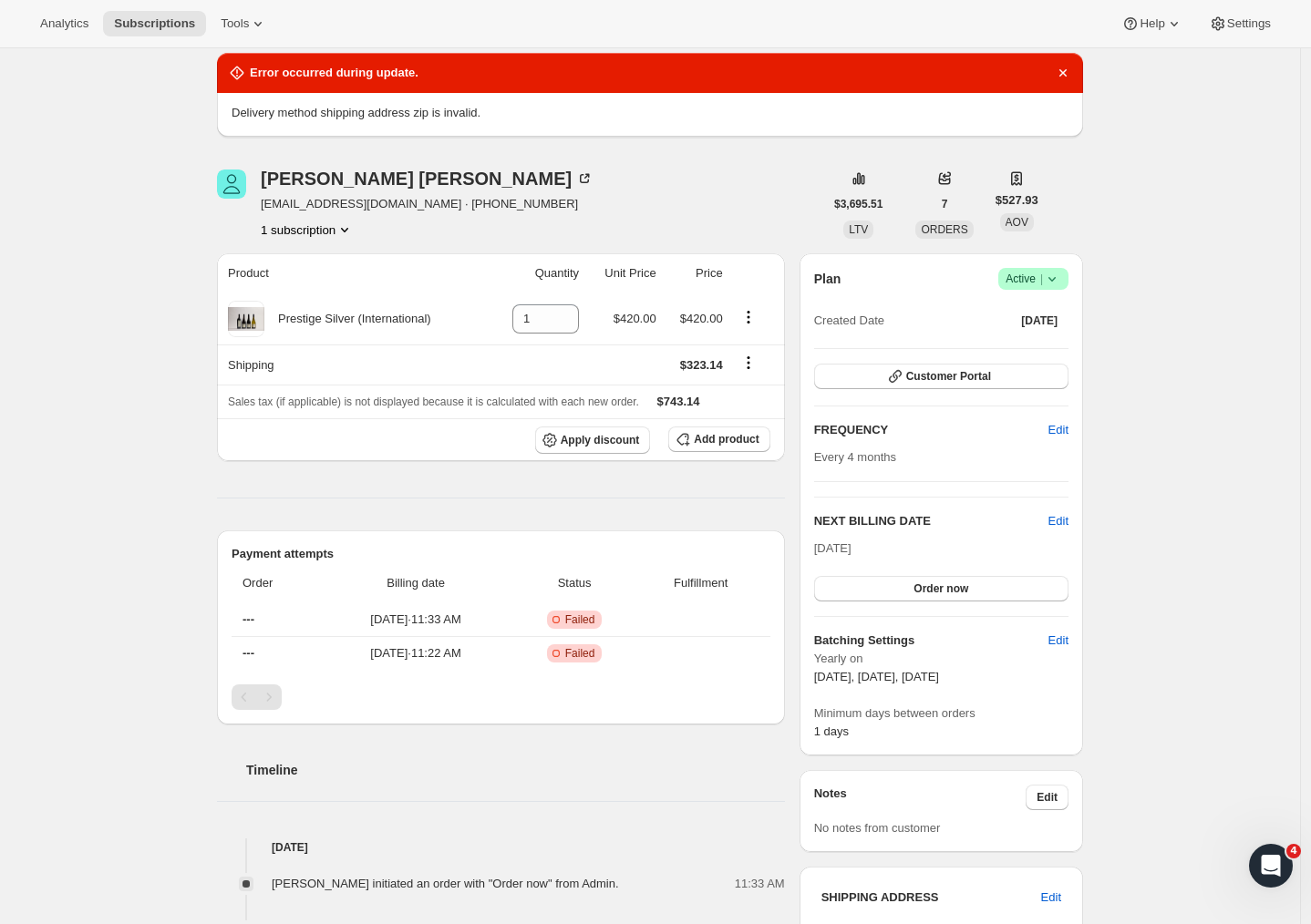
scroll to position [439, 0]
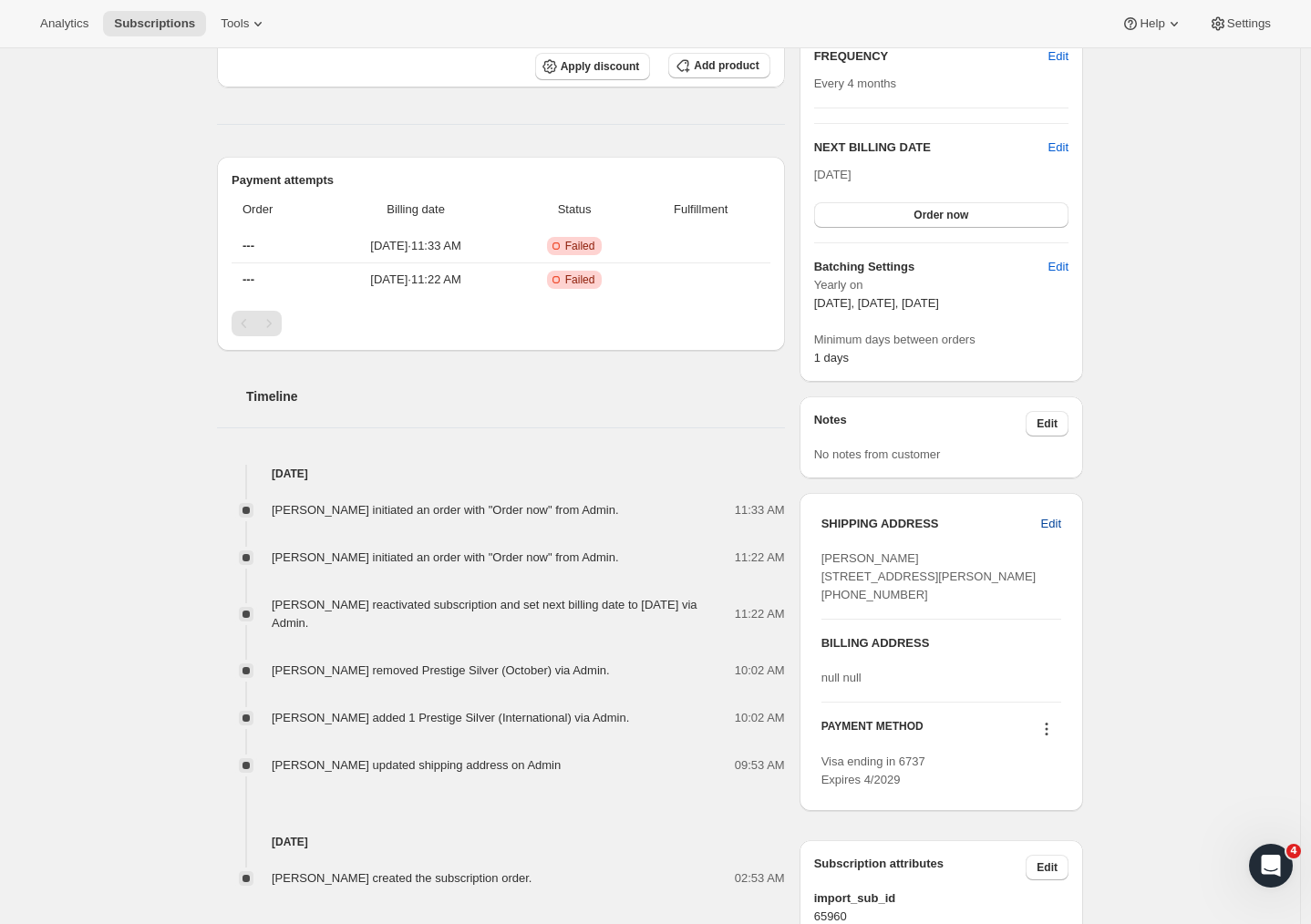
click at [1051, 527] on span "Edit" at bounding box center [1051, 523] width 20 height 18
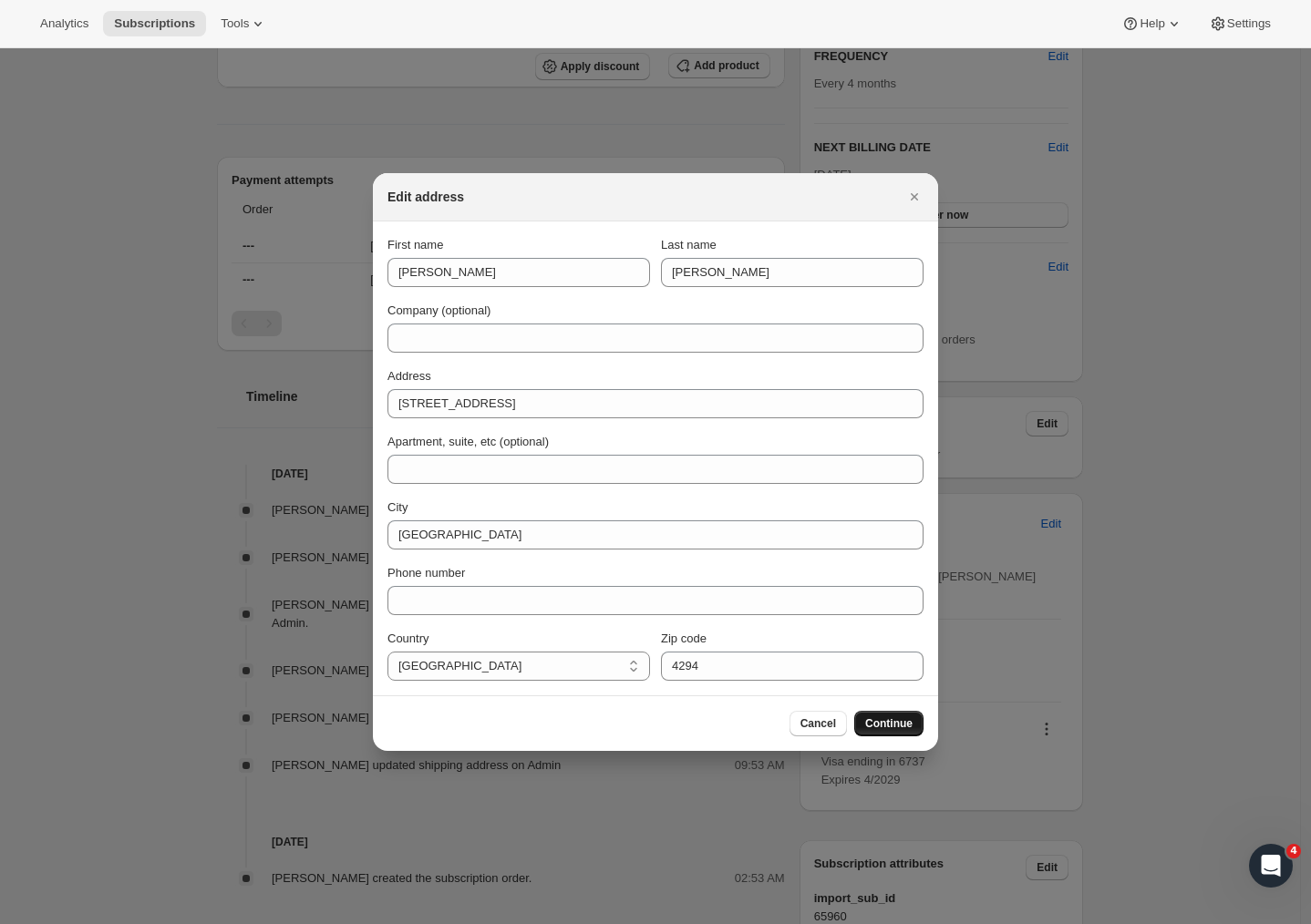
click at [900, 719] on span "Continue" at bounding box center [888, 723] width 47 height 15
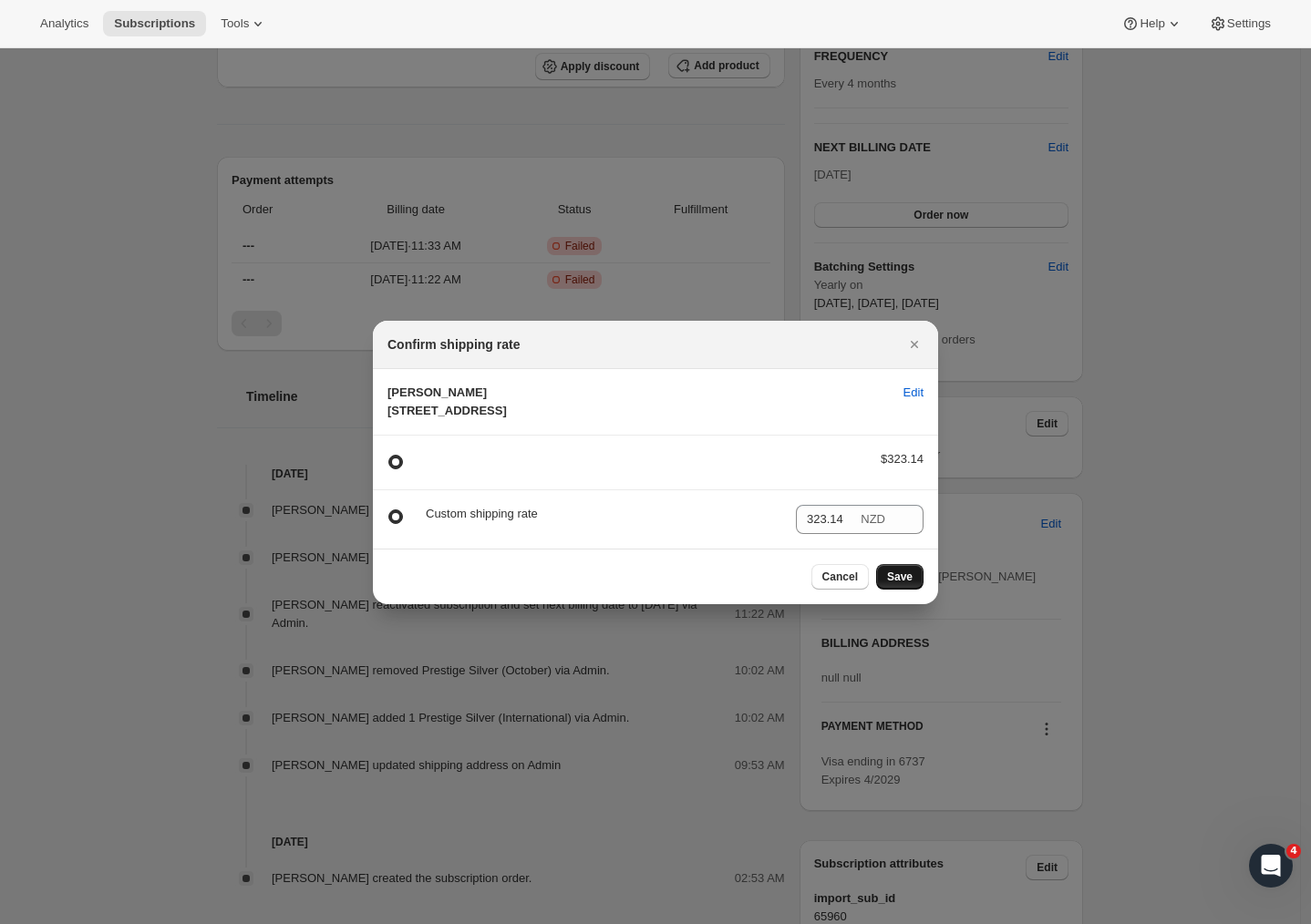
click at [904, 584] on span "Save" at bounding box center [900, 576] width 26 height 15
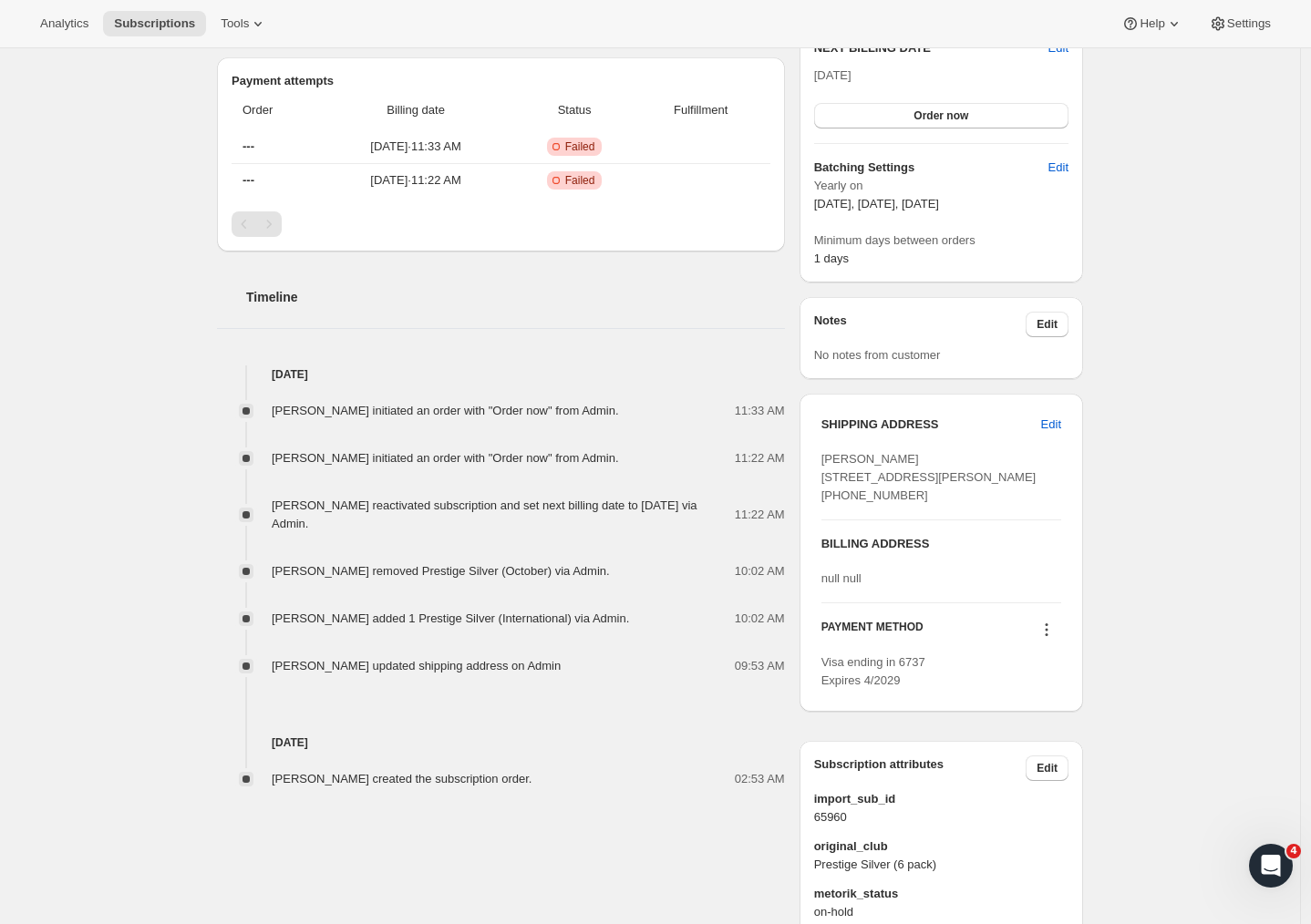
scroll to position [245, 0]
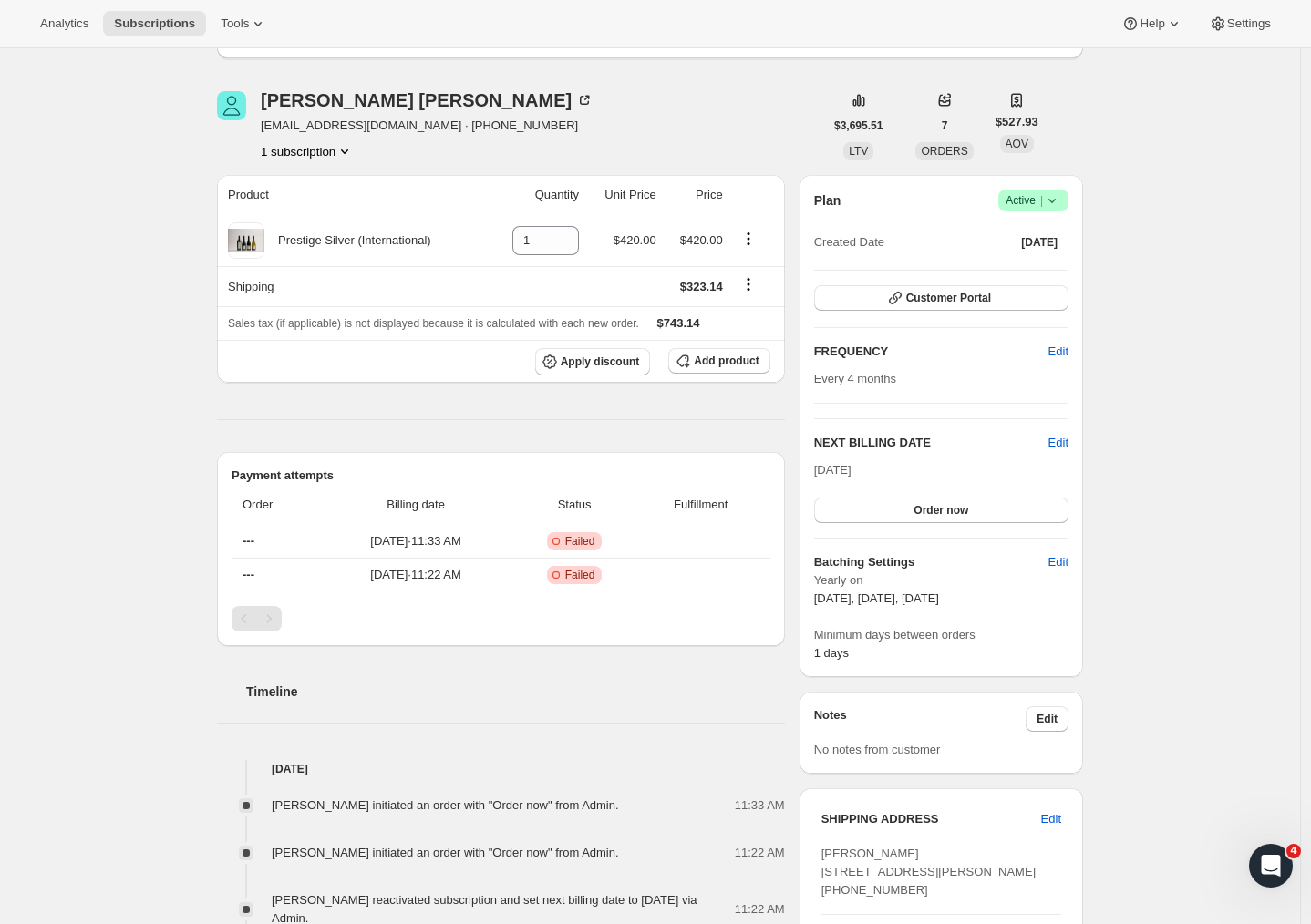
click at [1217, 474] on div "Subscription #14030340198. This page is ready Subscription #14030340198 Success…" at bounding box center [650, 593] width 1300 height 1581
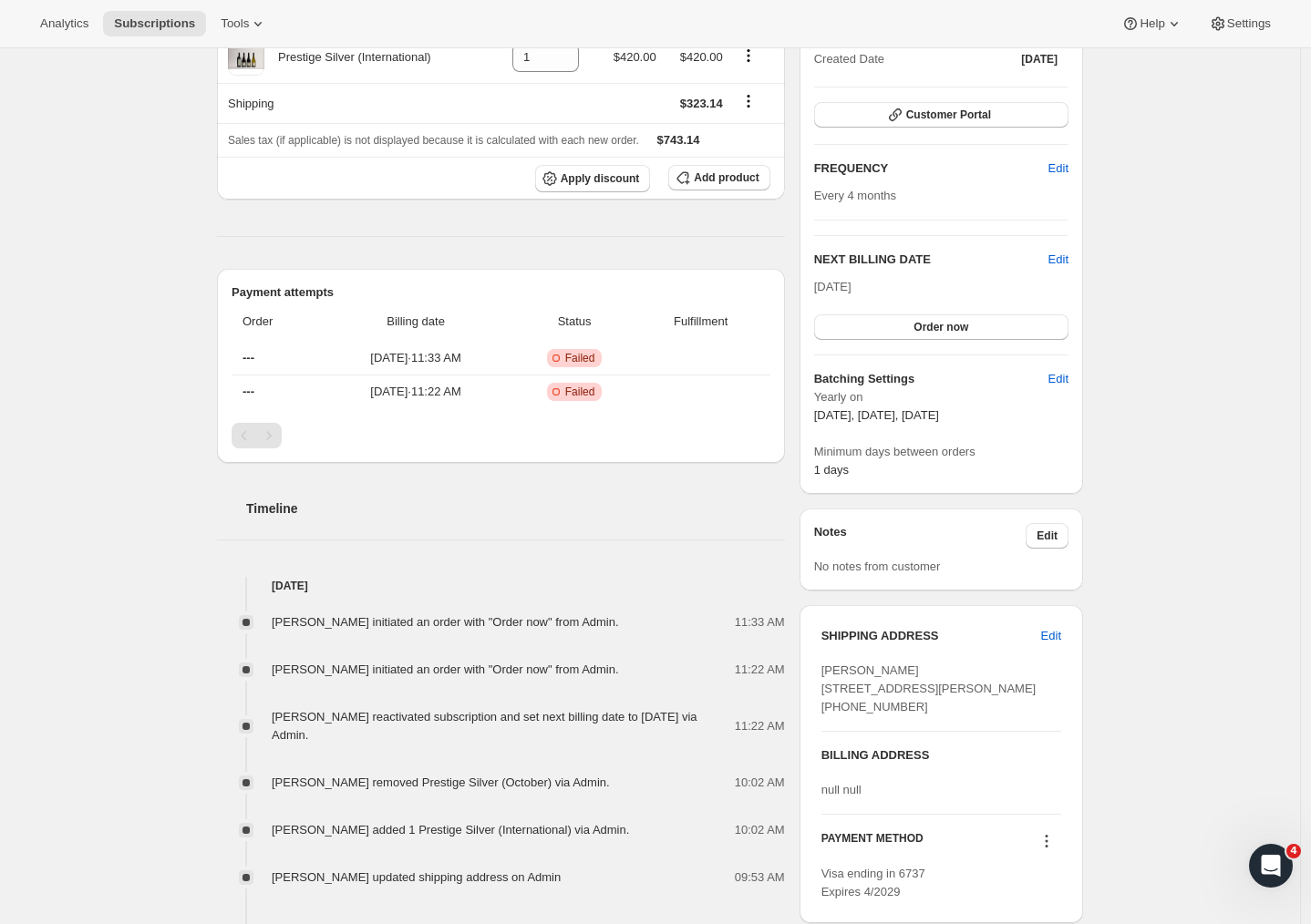
scroll to position [589, 0]
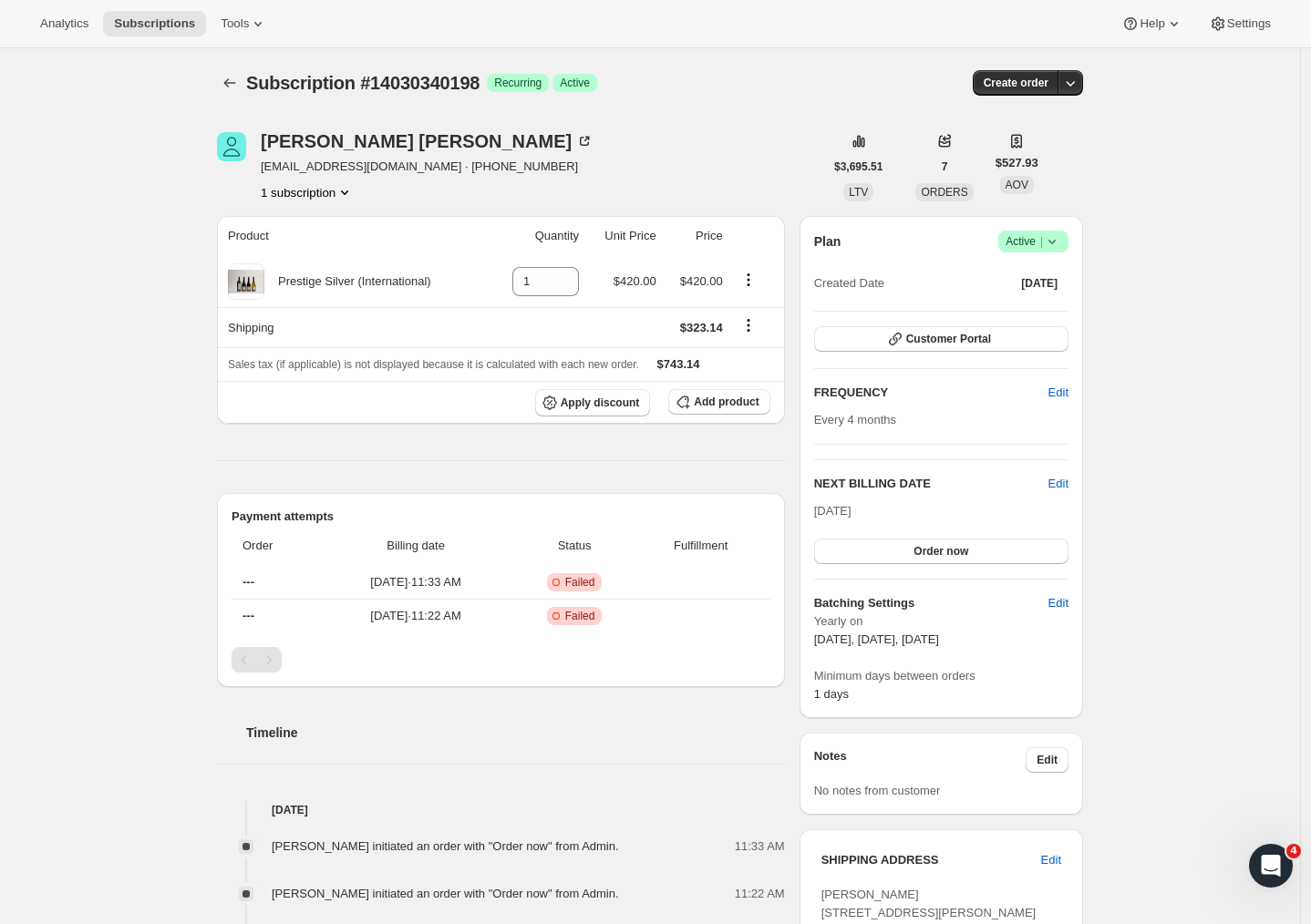
click at [1116, 380] on div "Subscription #14030340198. This page is ready Subscription #14030340198 Success…" at bounding box center [650, 736] width 1300 height 1378
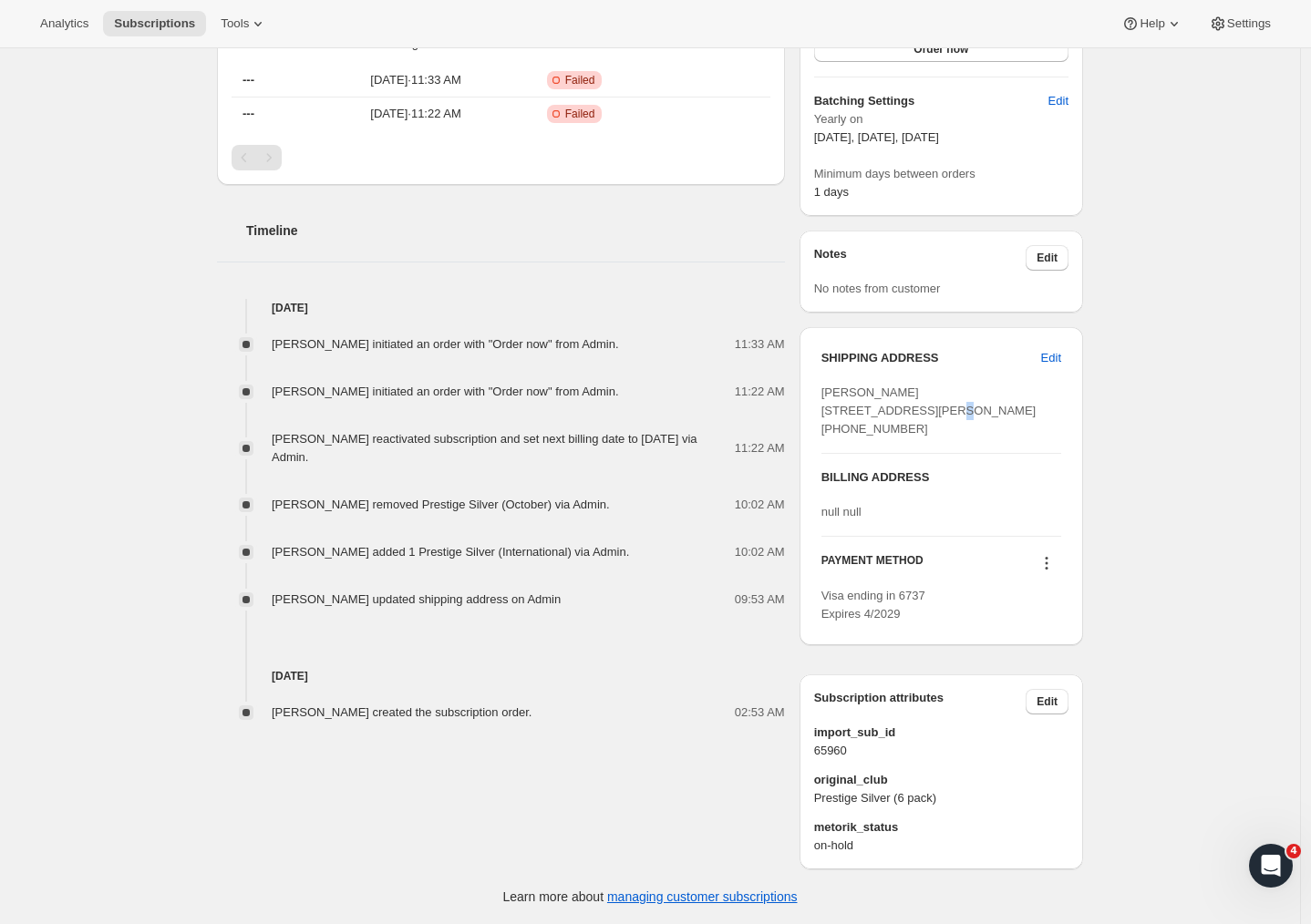
click at [850, 386] on span "[PERSON_NAME] [STREET_ADDRESS][PERSON_NAME] [PHONE_NUMBER]" at bounding box center [928, 411] width 215 height 50
click at [1056, 349] on span "Edit" at bounding box center [1051, 358] width 20 height 18
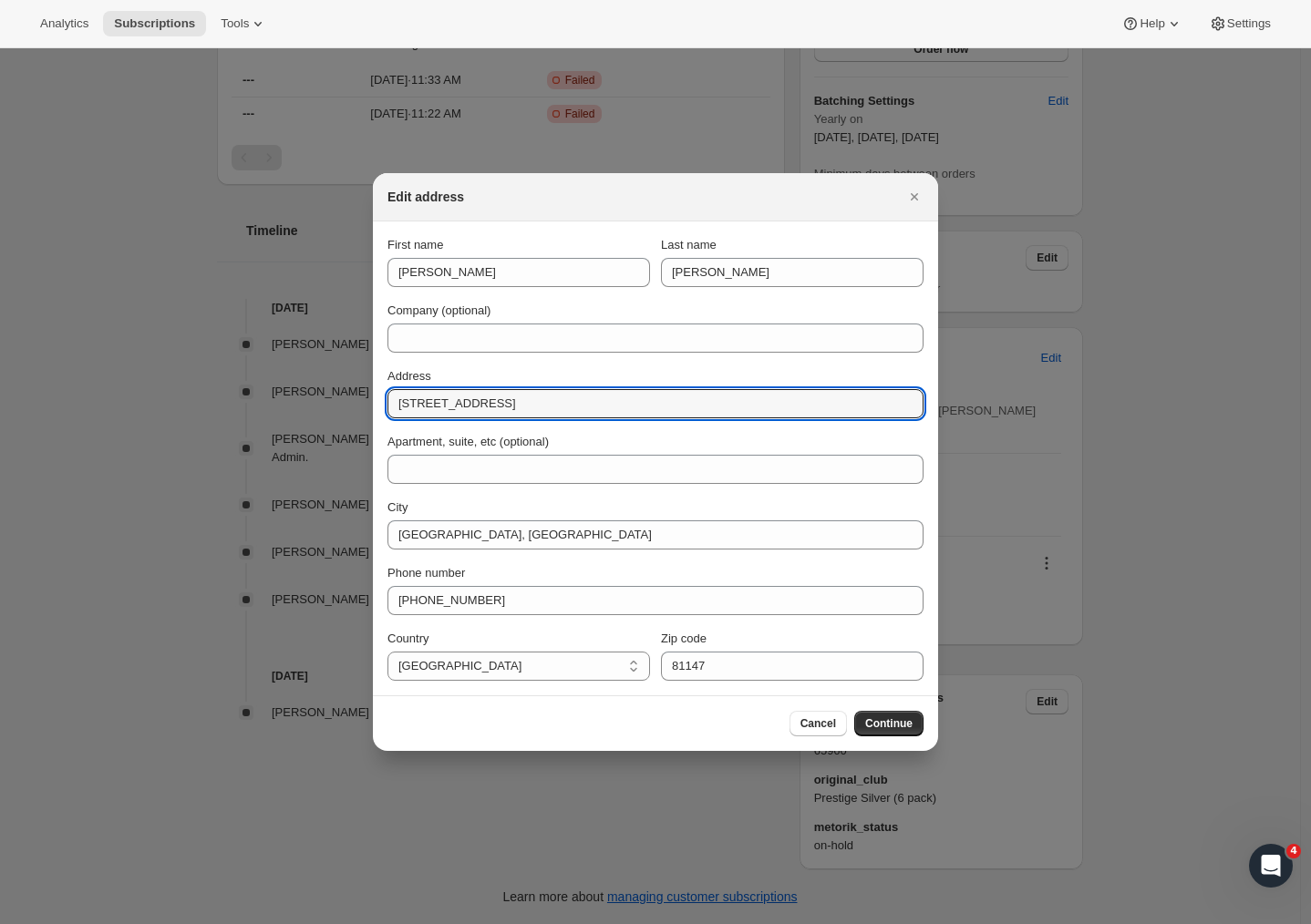
drag, startPoint x: 514, startPoint y: 405, endPoint x: 303, endPoint y: 394, distance: 211.3
paste input "[STREET_ADDRESS]"
type input "[STREET_ADDRESS]"
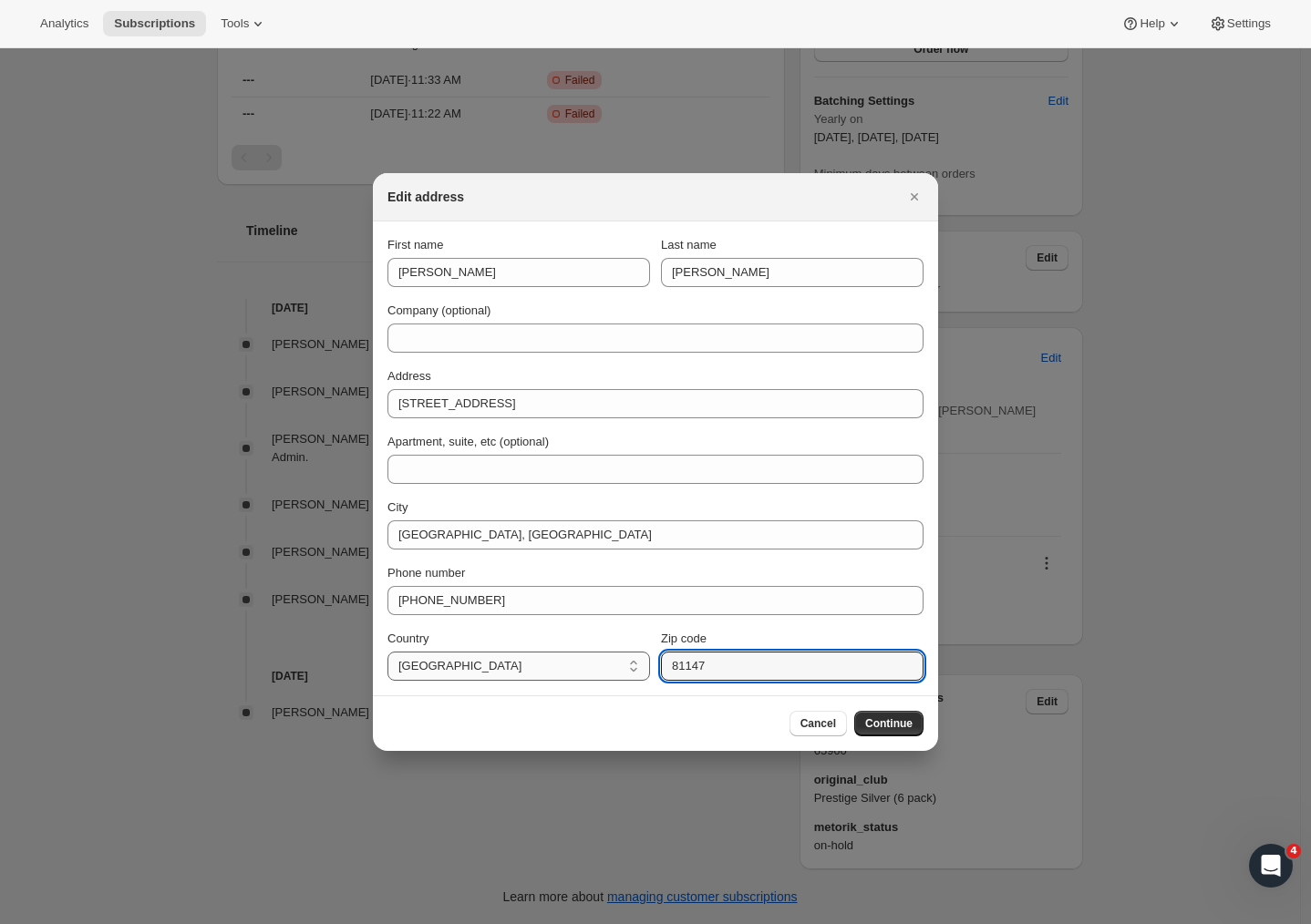
drag, startPoint x: 714, startPoint y: 677, endPoint x: 581, endPoint y: 665, distance: 133.5
paste input "4294"
type input "4294"
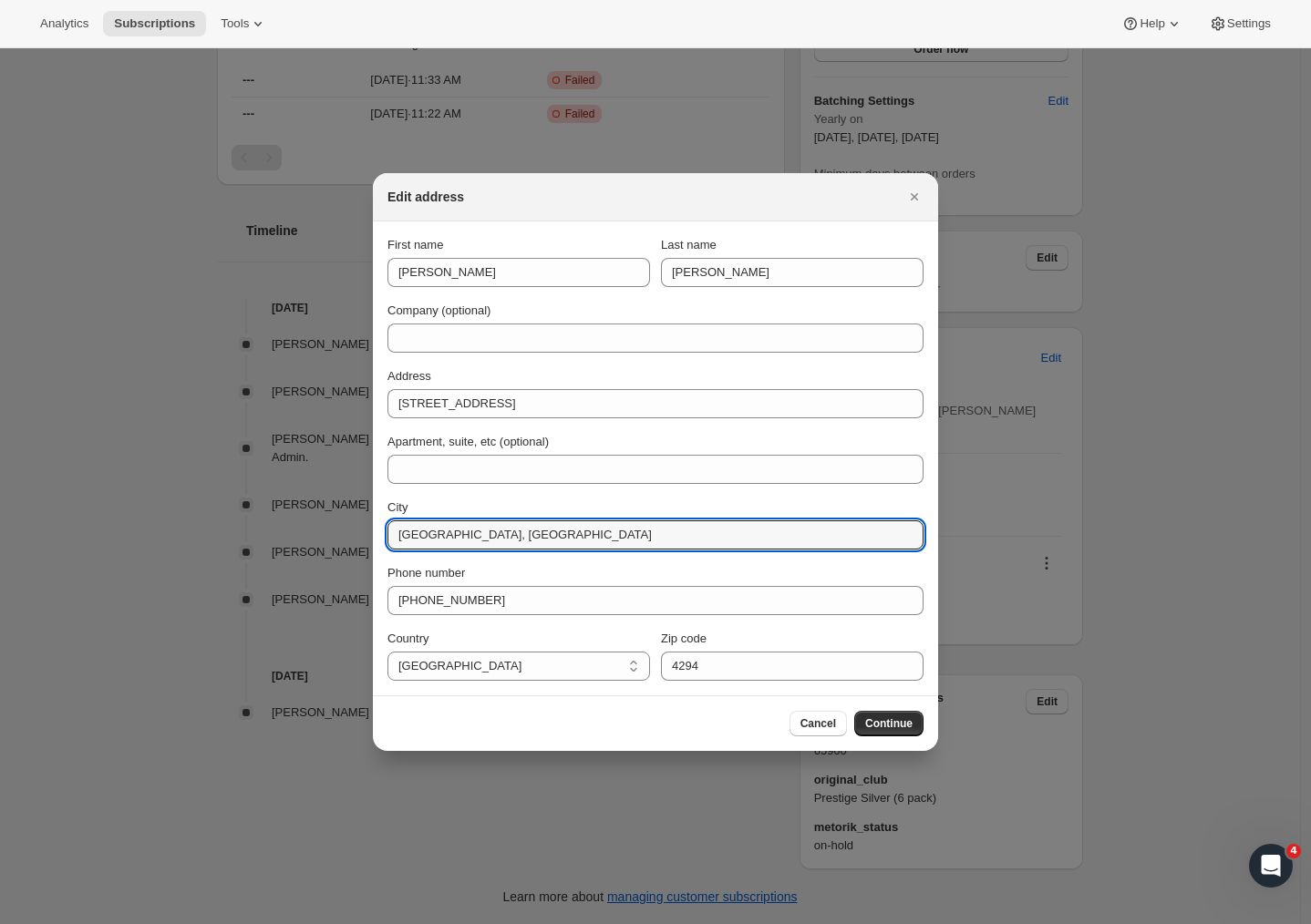
drag, startPoint x: 552, startPoint y: 538, endPoint x: 279, endPoint y: 517, distance: 273.8
click at [279, 923] on div "Edit address First name Matthew Last name Collins Company (optional) Address 25…" at bounding box center [656, 924] width 1311 height 0
type input "[GEOGRAPHIC_DATA]"
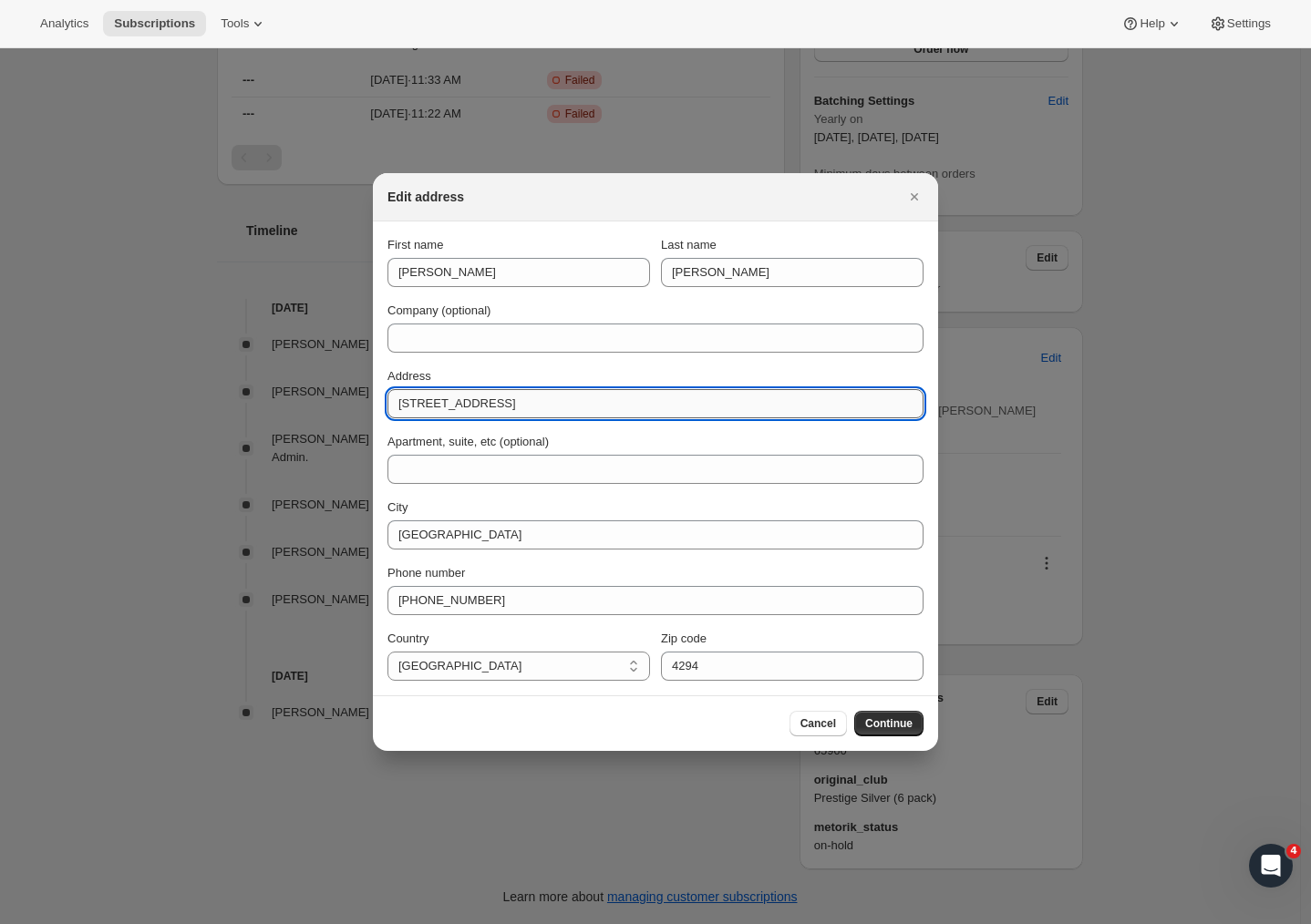
click at [570, 398] on input "[STREET_ADDRESS]" at bounding box center [656, 403] width 536 height 29
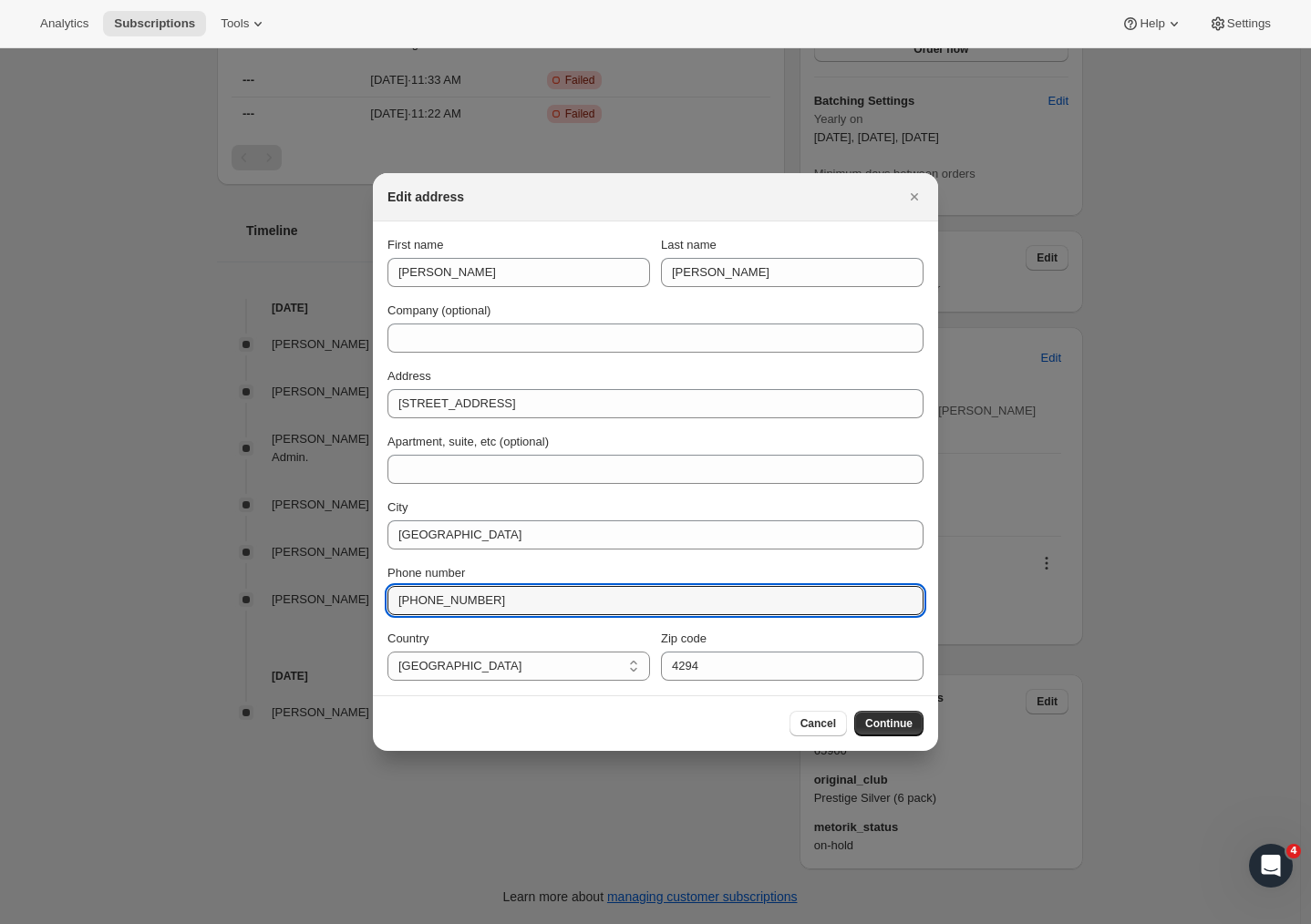
drag, startPoint x: 531, startPoint y: 596, endPoint x: 322, endPoint y: 593, distance: 209.0
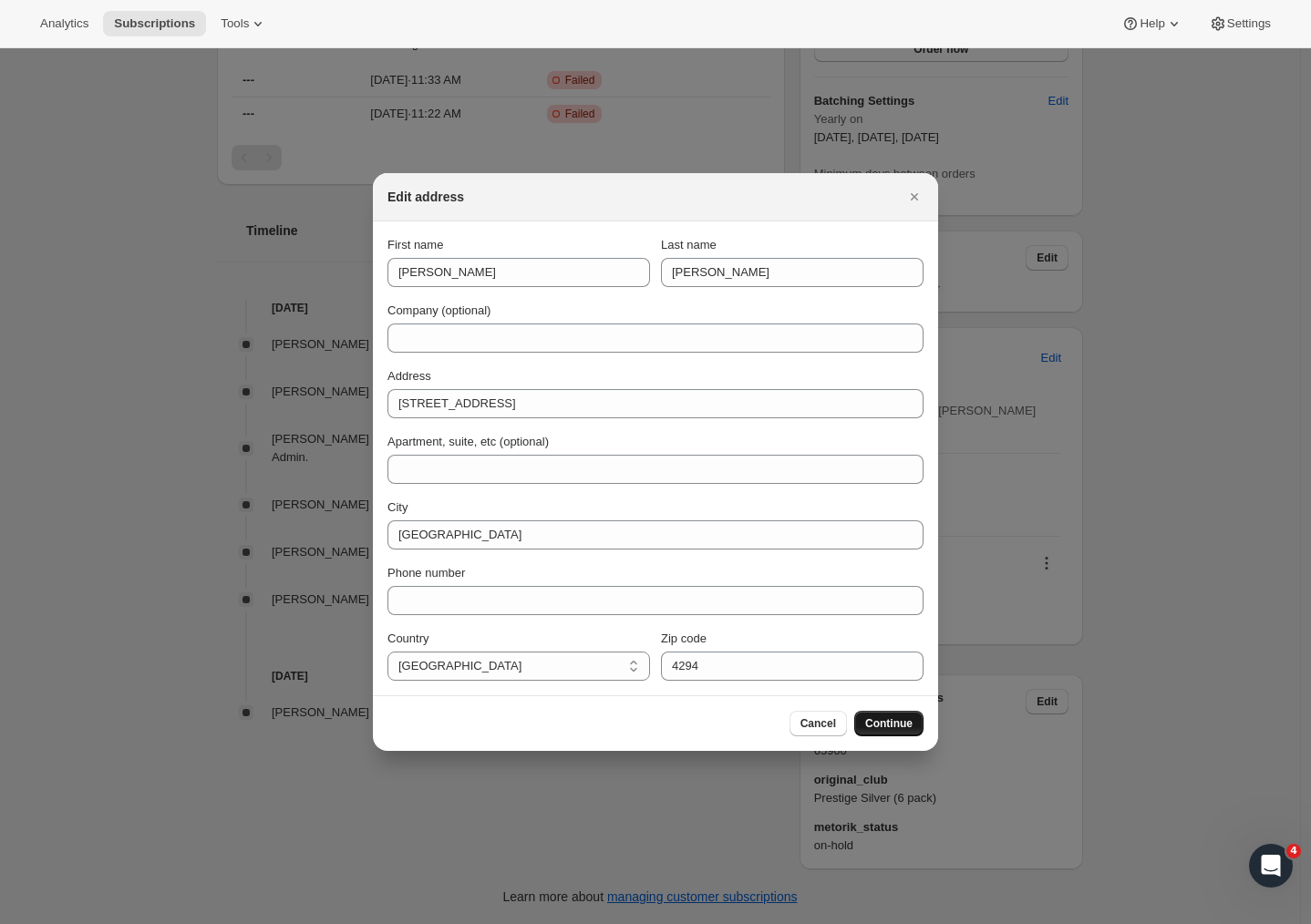
click at [884, 725] on span "Continue" at bounding box center [888, 723] width 47 height 15
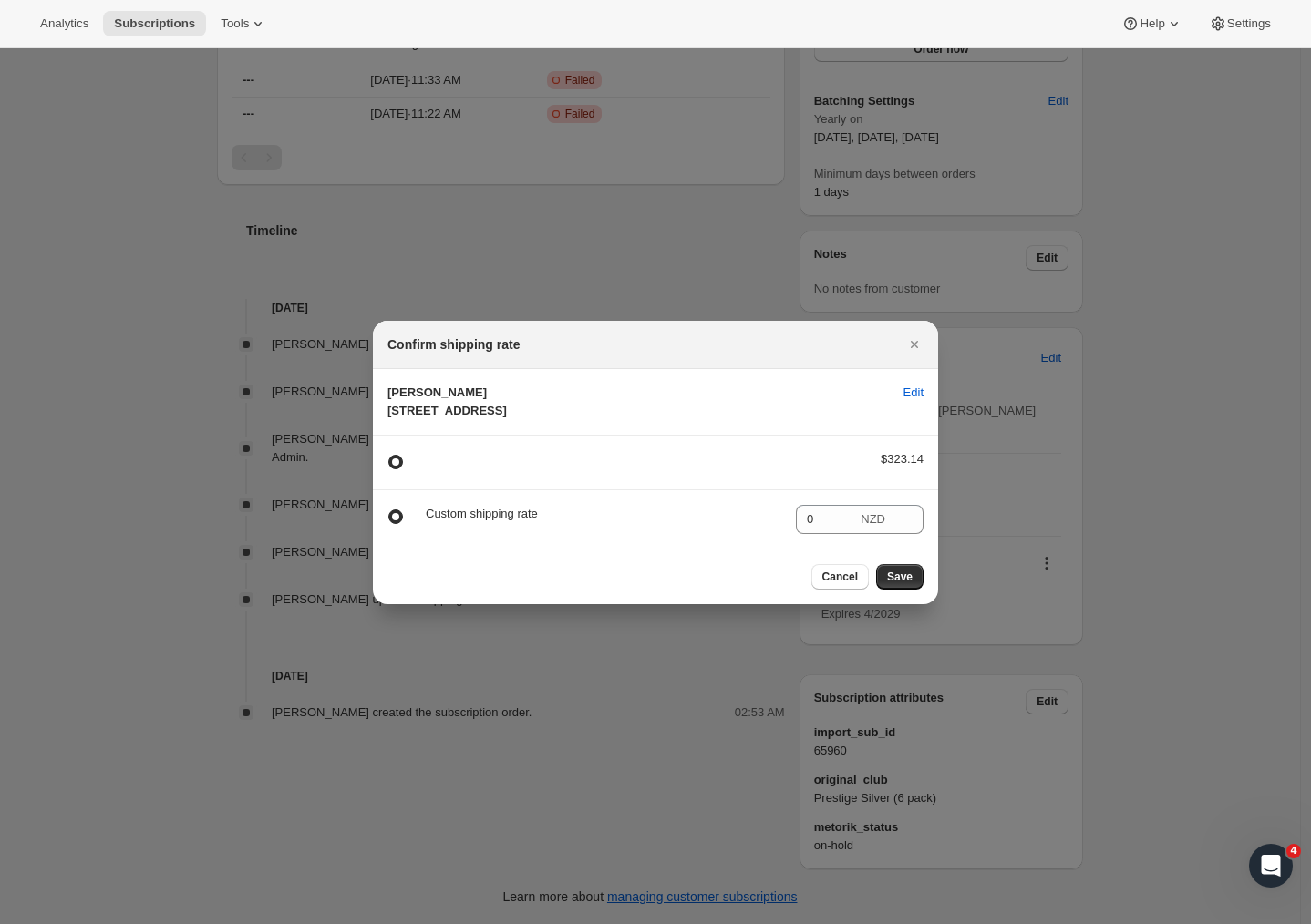
click at [597, 474] on div ":r1m:" at bounding box center [639, 462] width 426 height 25
drag, startPoint x: 918, startPoint y: 476, endPoint x: 887, endPoint y: 480, distance: 31.3
click at [887, 480] on section "$323.14" at bounding box center [656, 462] width 566 height 54
copy span "323.14"
click at [821, 534] on input "0" at bounding box center [825, 518] width 61 height 29
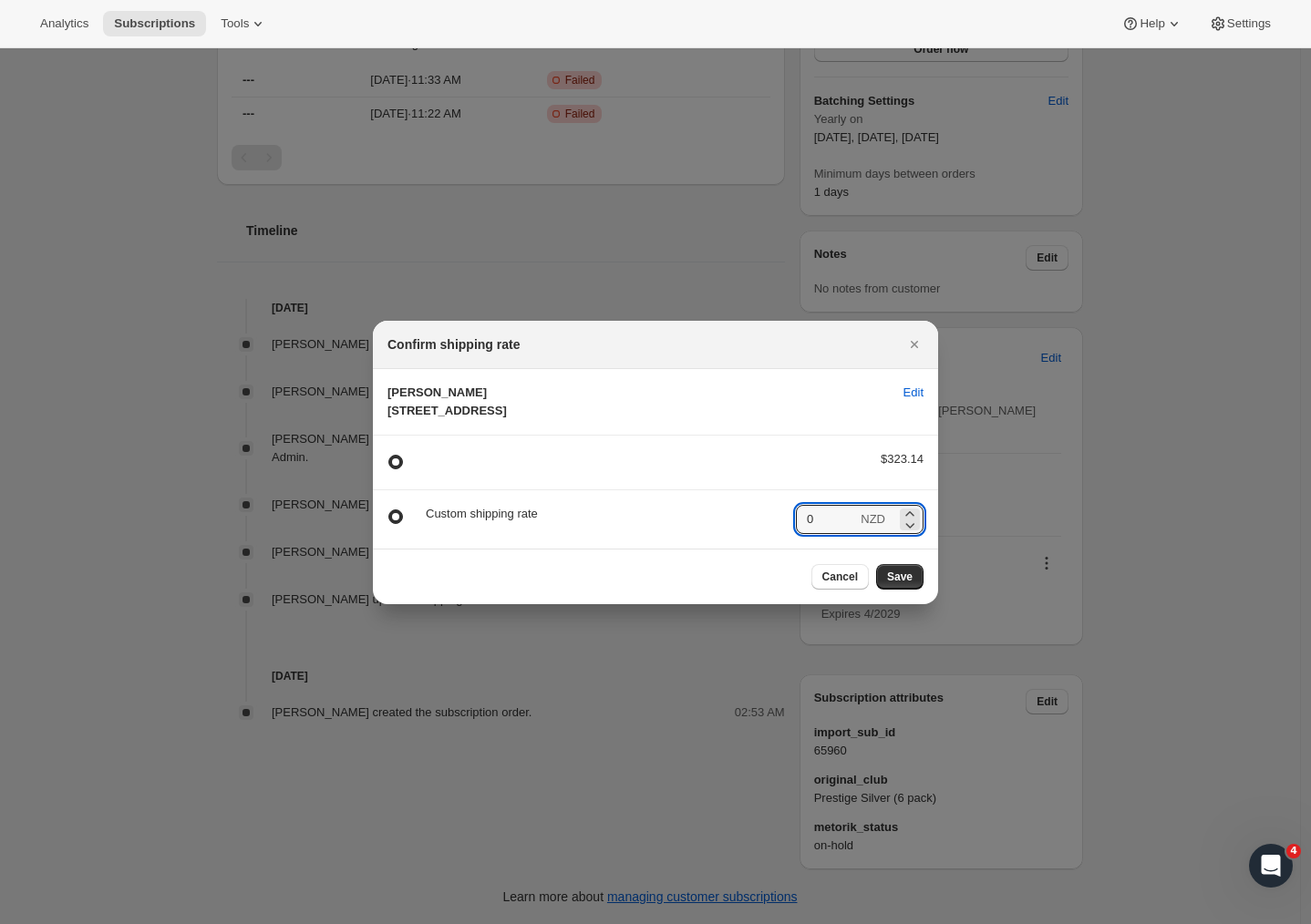
drag, startPoint x: 827, startPoint y: 536, endPoint x: 754, endPoint y: 528, distance: 73.4
click at [754, 528] on div "Custom shipping rate 0 NZD" at bounding box center [656, 518] width 536 height 29
type input "323.14"
click at [898, 584] on span "Save" at bounding box center [900, 576] width 26 height 15
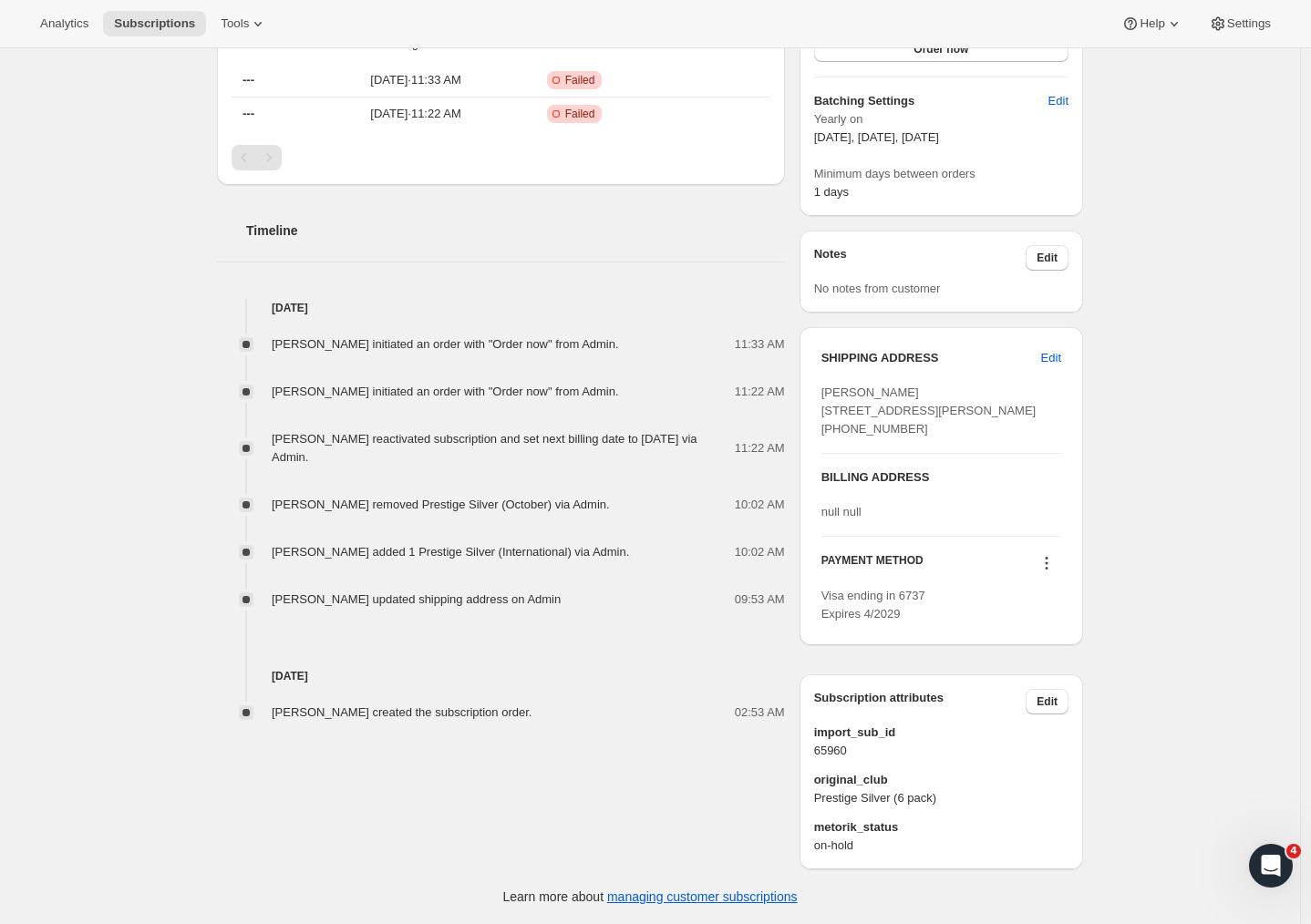
scroll to position [0, 0]
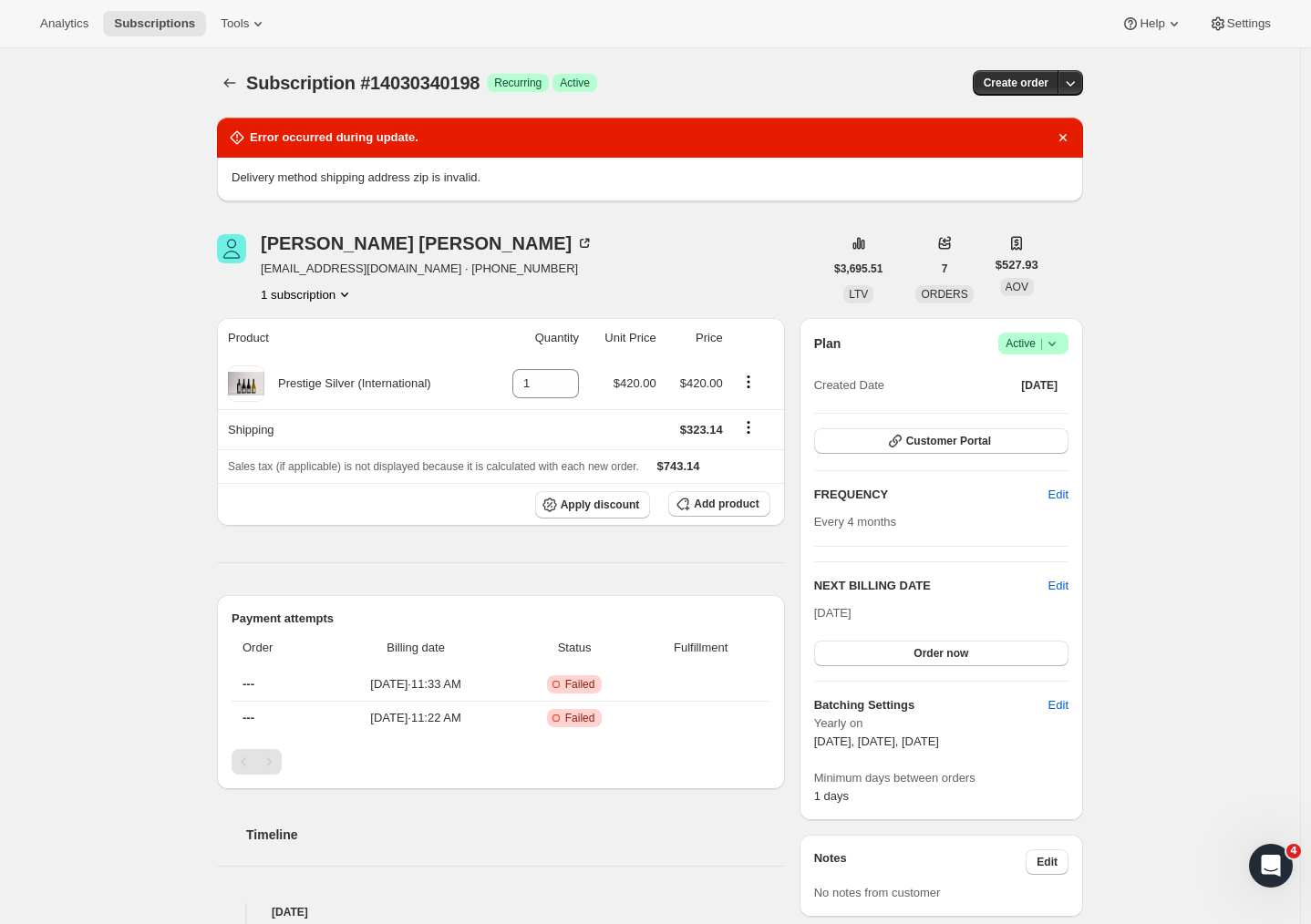
click at [1188, 497] on div "Subscription #14030340198. This page is ready Subscription #14030340198 Success…" at bounding box center [650, 787] width 1300 height 1479
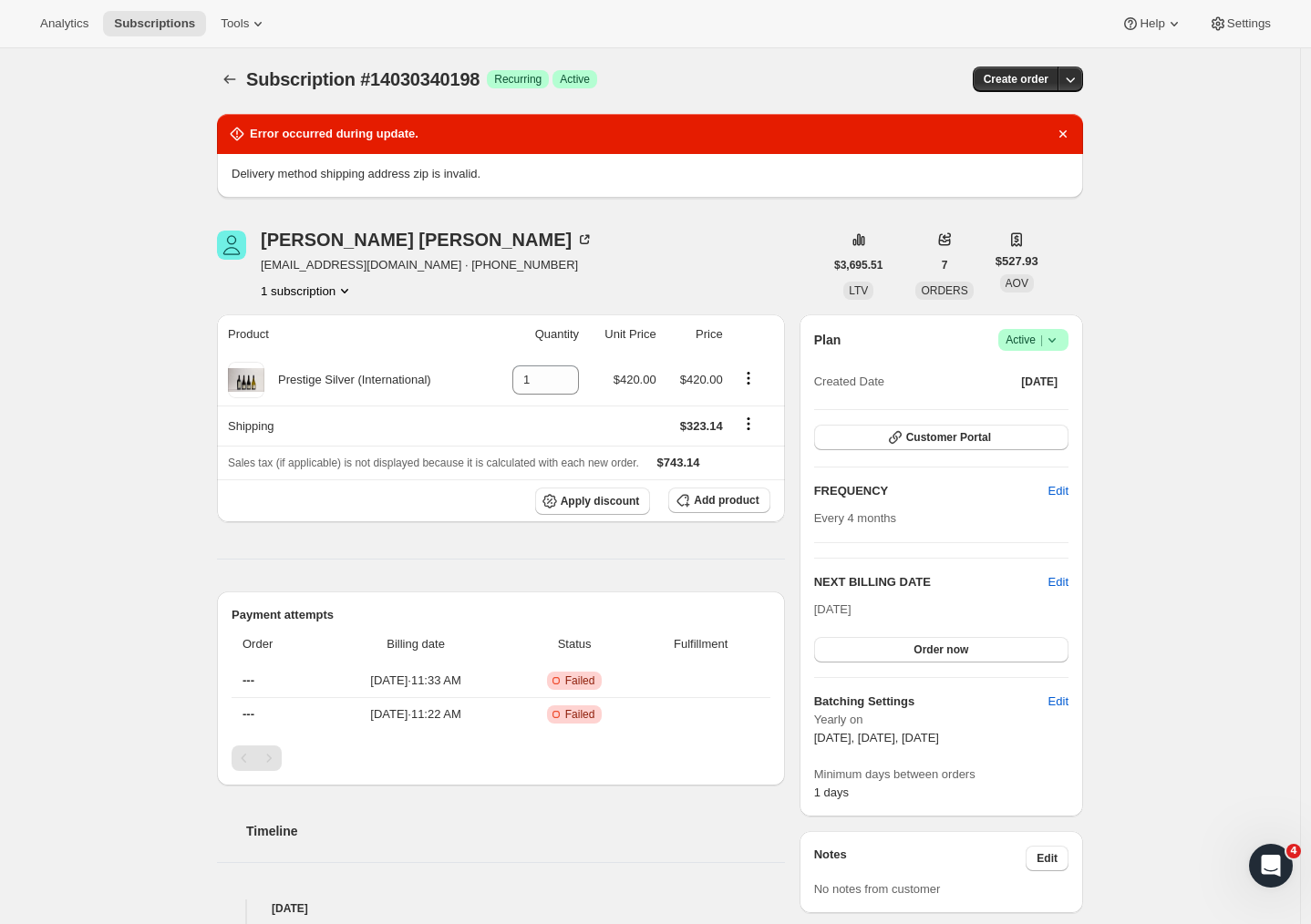
click at [1179, 496] on div "Subscription #14030340198. This page is ready Subscription #14030340198 Success…" at bounding box center [650, 784] width 1300 height 1479
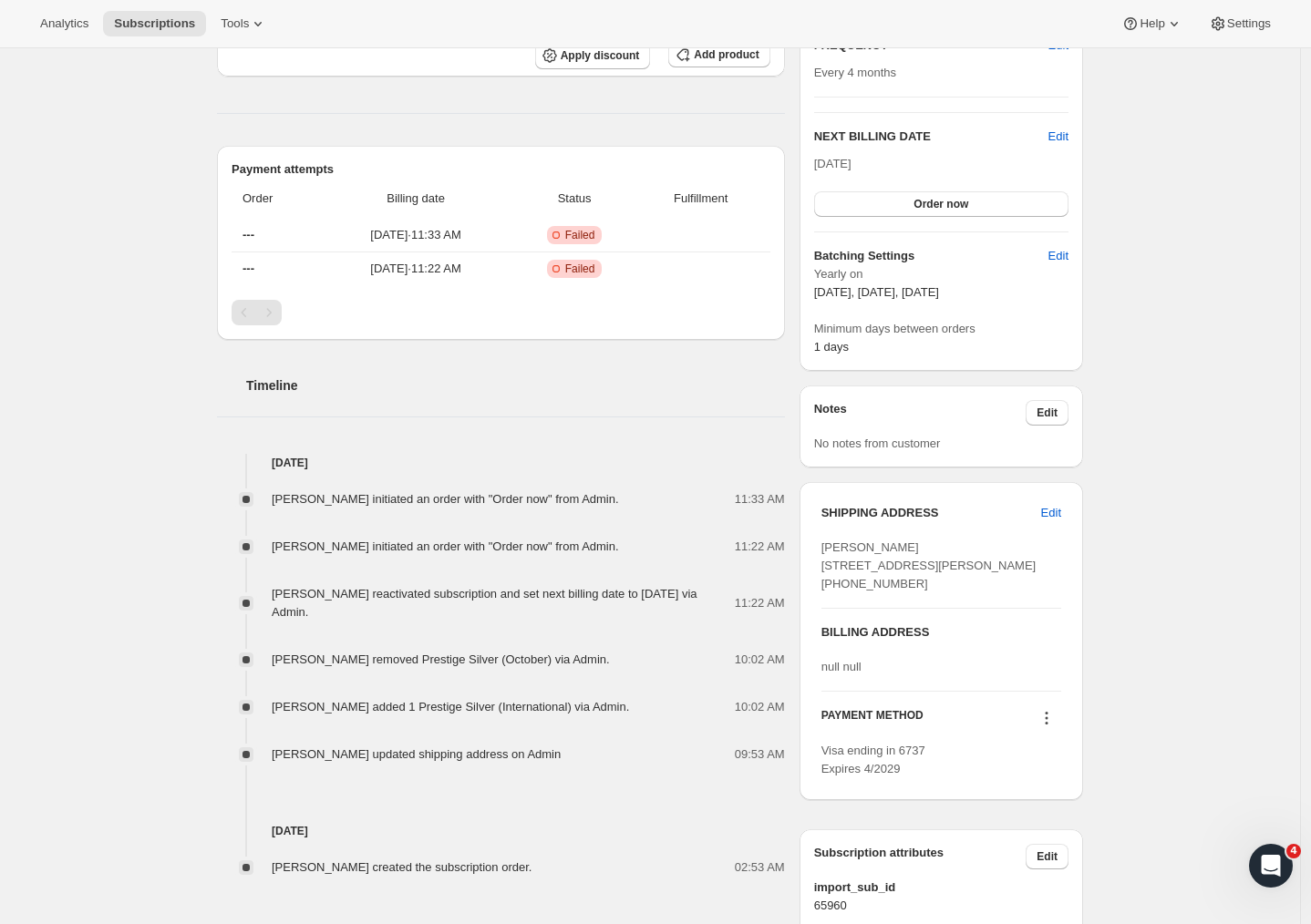
scroll to position [578, 0]
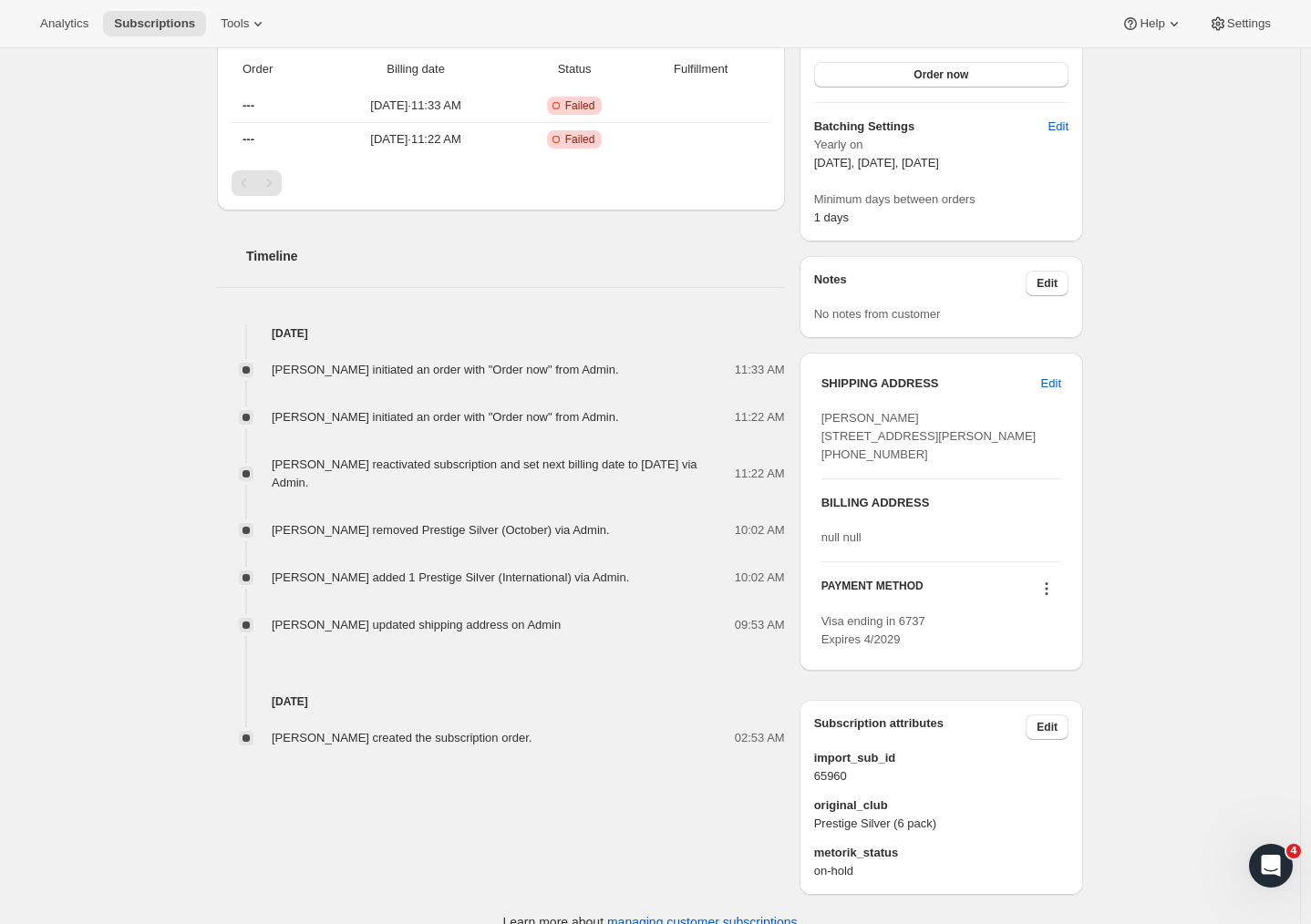
click at [843, 544] on span "null null" at bounding box center [841, 537] width 40 height 14
click at [1053, 378] on span "Edit" at bounding box center [1051, 384] width 20 height 18
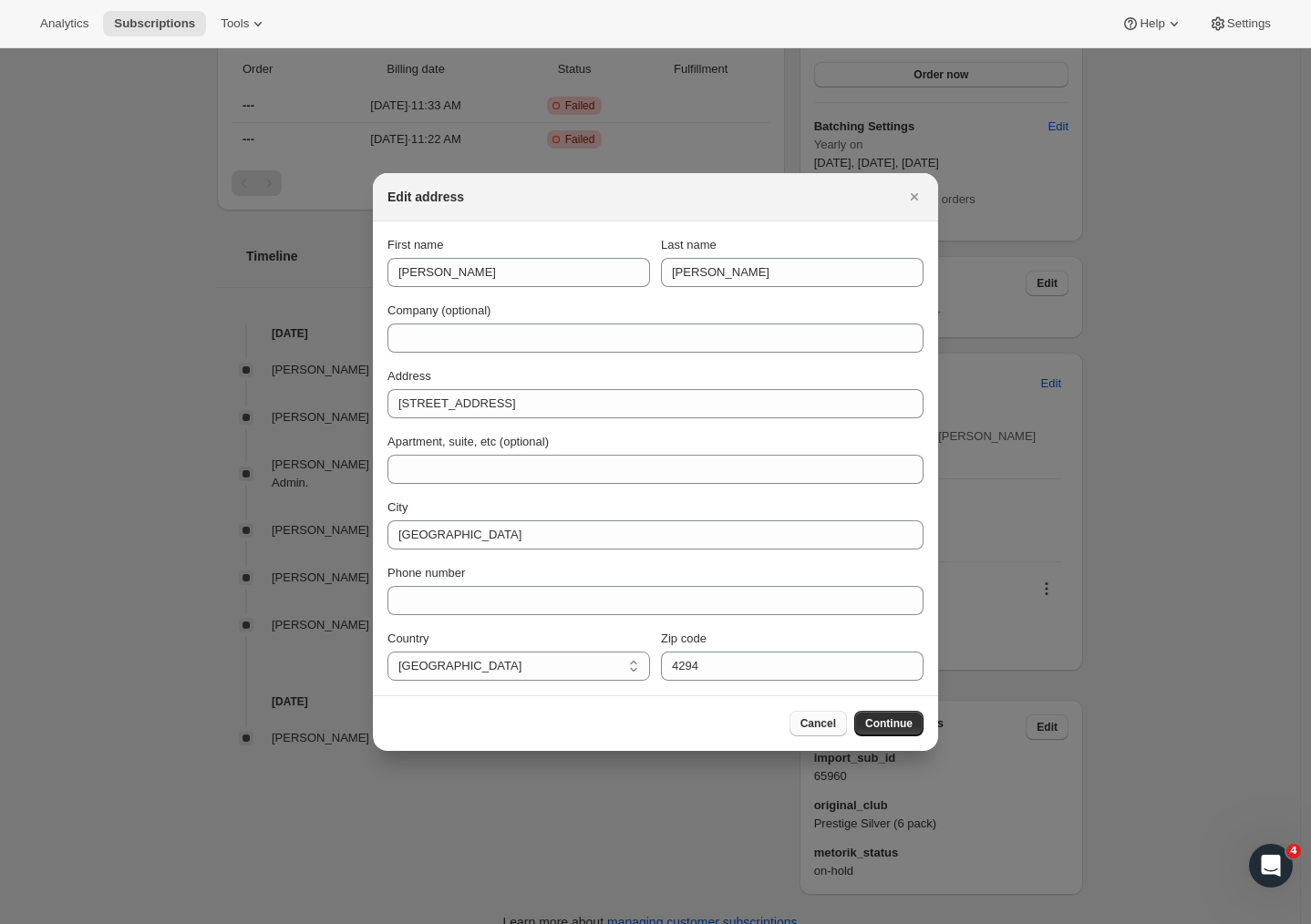
click at [814, 731] on button "Cancel" at bounding box center [817, 723] width 57 height 26
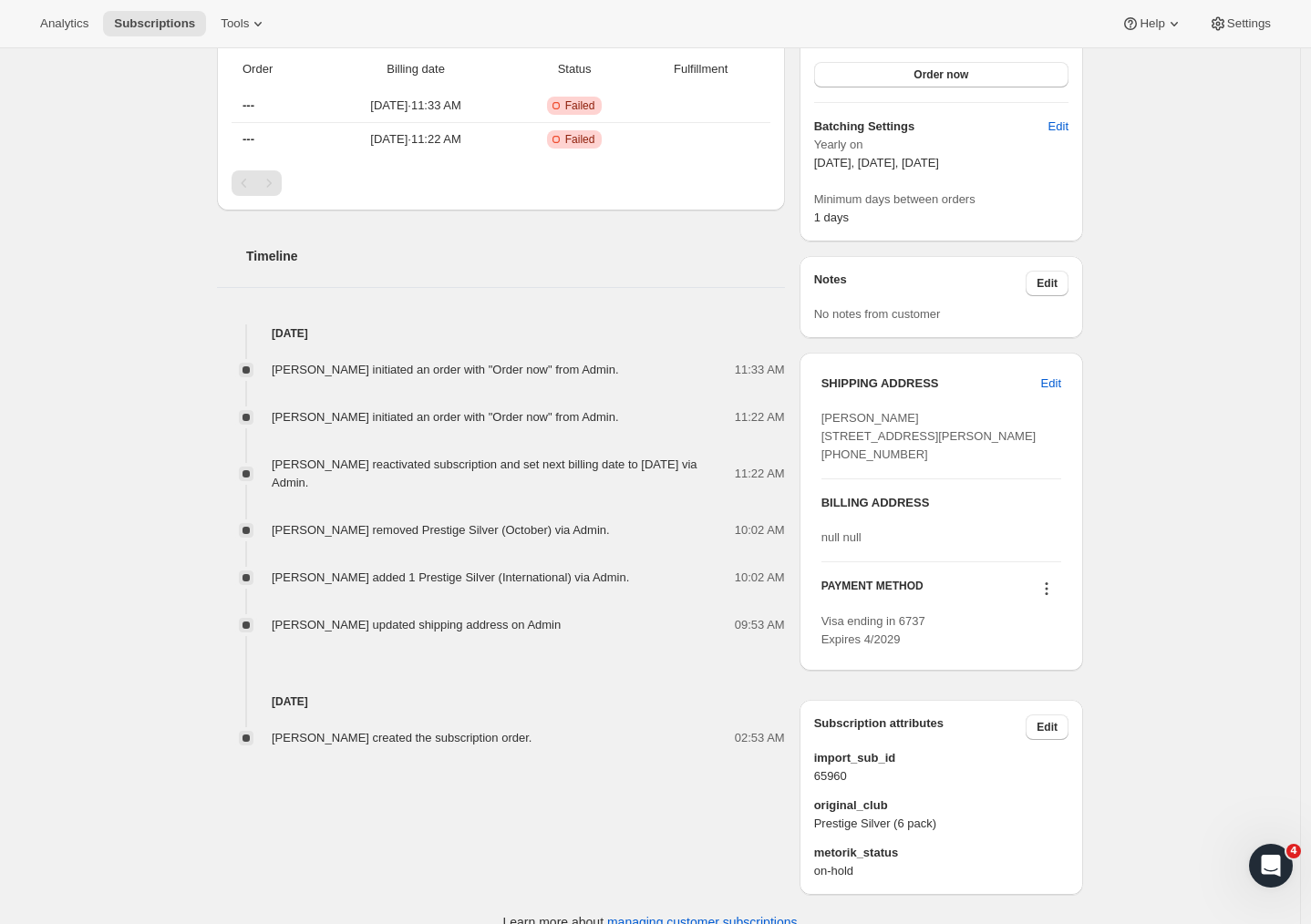
drag, startPoint x: 872, startPoint y: 593, endPoint x: 771, endPoint y: 584, distance: 101.4
click at [771, 584] on div "Matthew Collins mlcollins10@gmail.com · +13035215364 1 subscription $3,695.51 L…" at bounding box center [642, 261] width 880 height 1269
click at [1223, 558] on div "Subscription #14030340198. This page is ready Subscription #14030340198 Success…" at bounding box center [650, 209] width 1300 height 1479
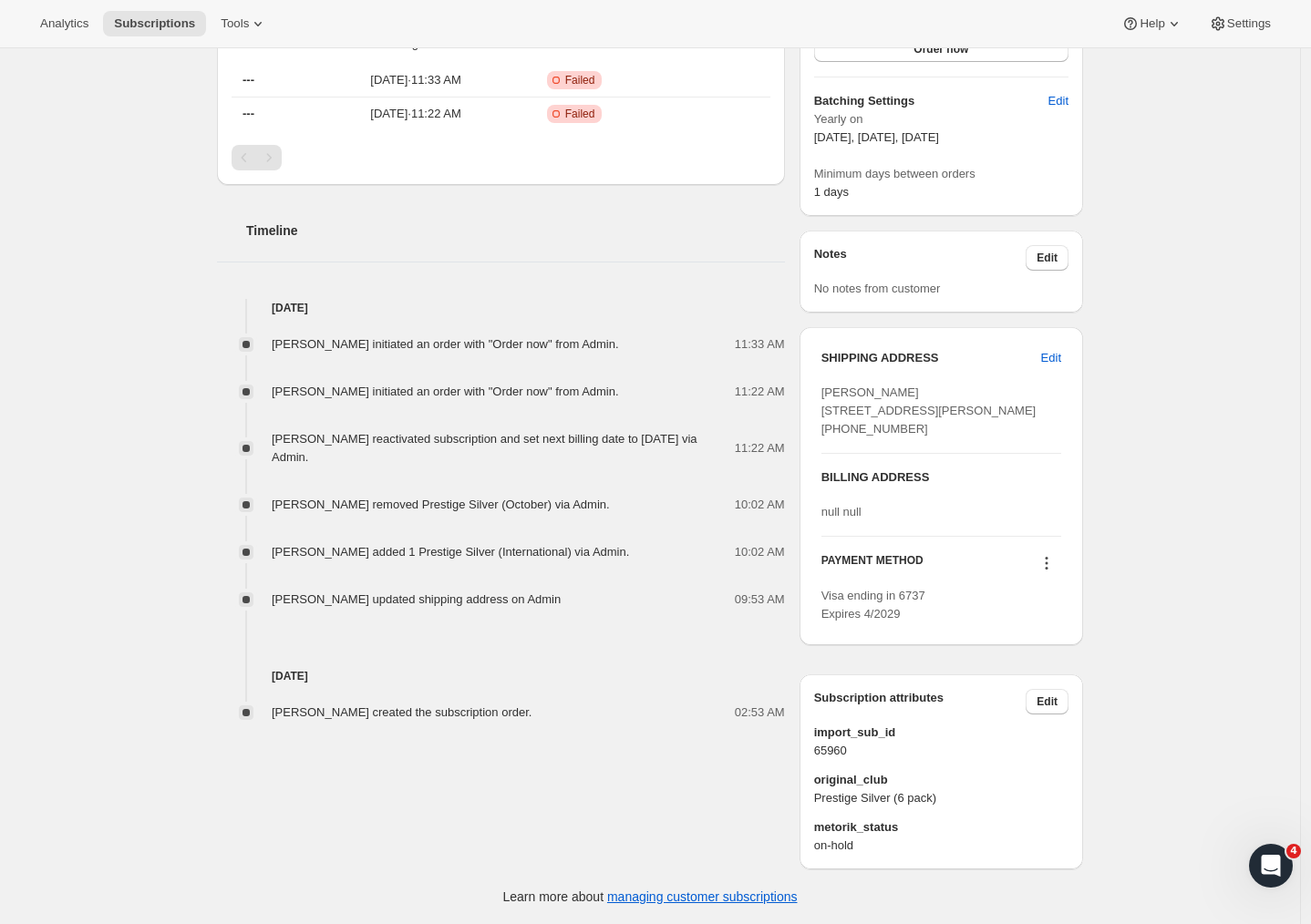
click at [909, 349] on h3 "SHIPPING ADDRESS" at bounding box center [931, 358] width 220 height 18
click at [1196, 500] on div "Subscription #14030340198. This page is ready Subscription #14030340198 Success…" at bounding box center [650, 184] width 1300 height 1479
click at [1044, 691] on button "Edit" at bounding box center [1046, 702] width 43 height 26
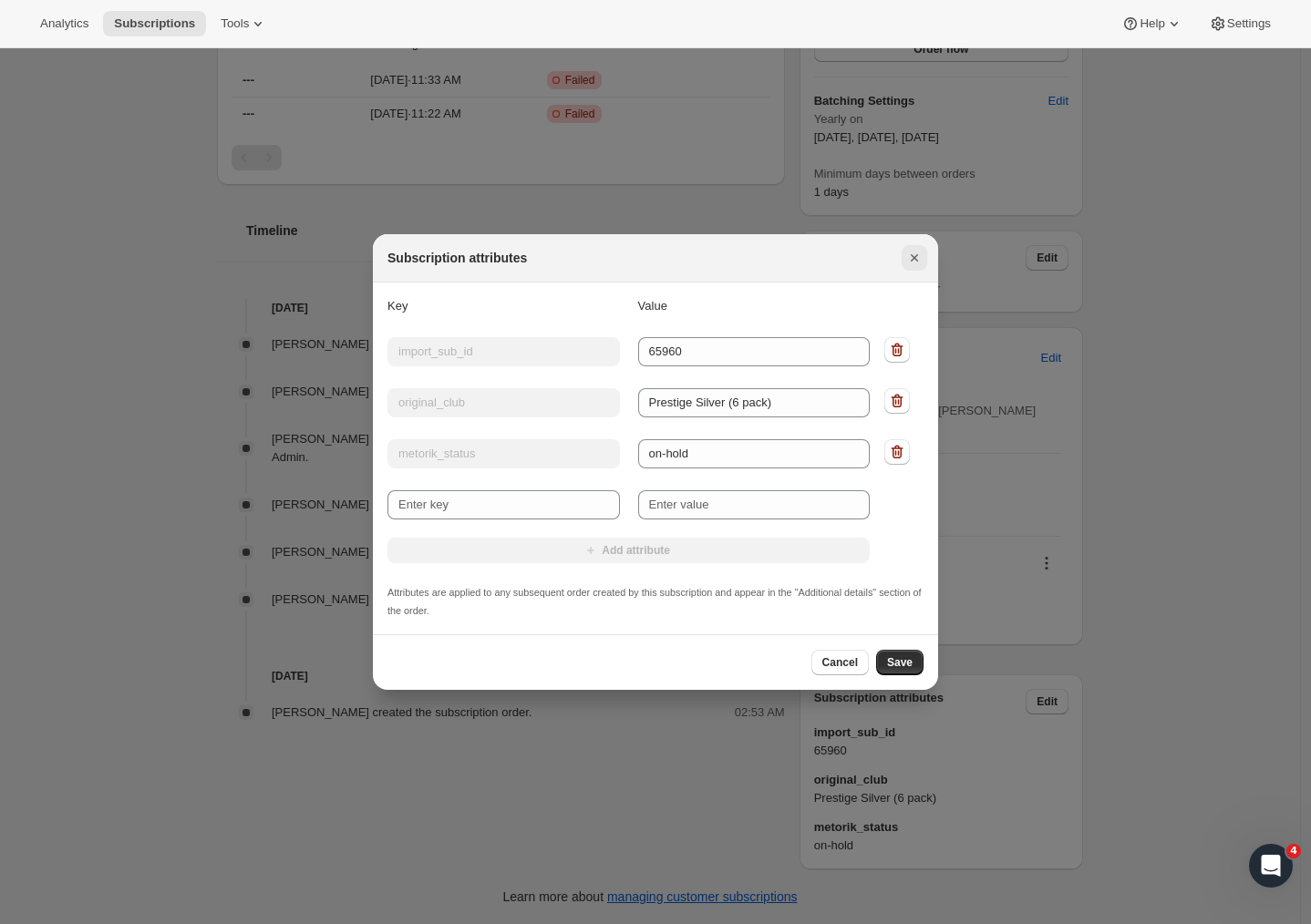
click at [924, 256] on button "Close" at bounding box center [914, 258] width 26 height 26
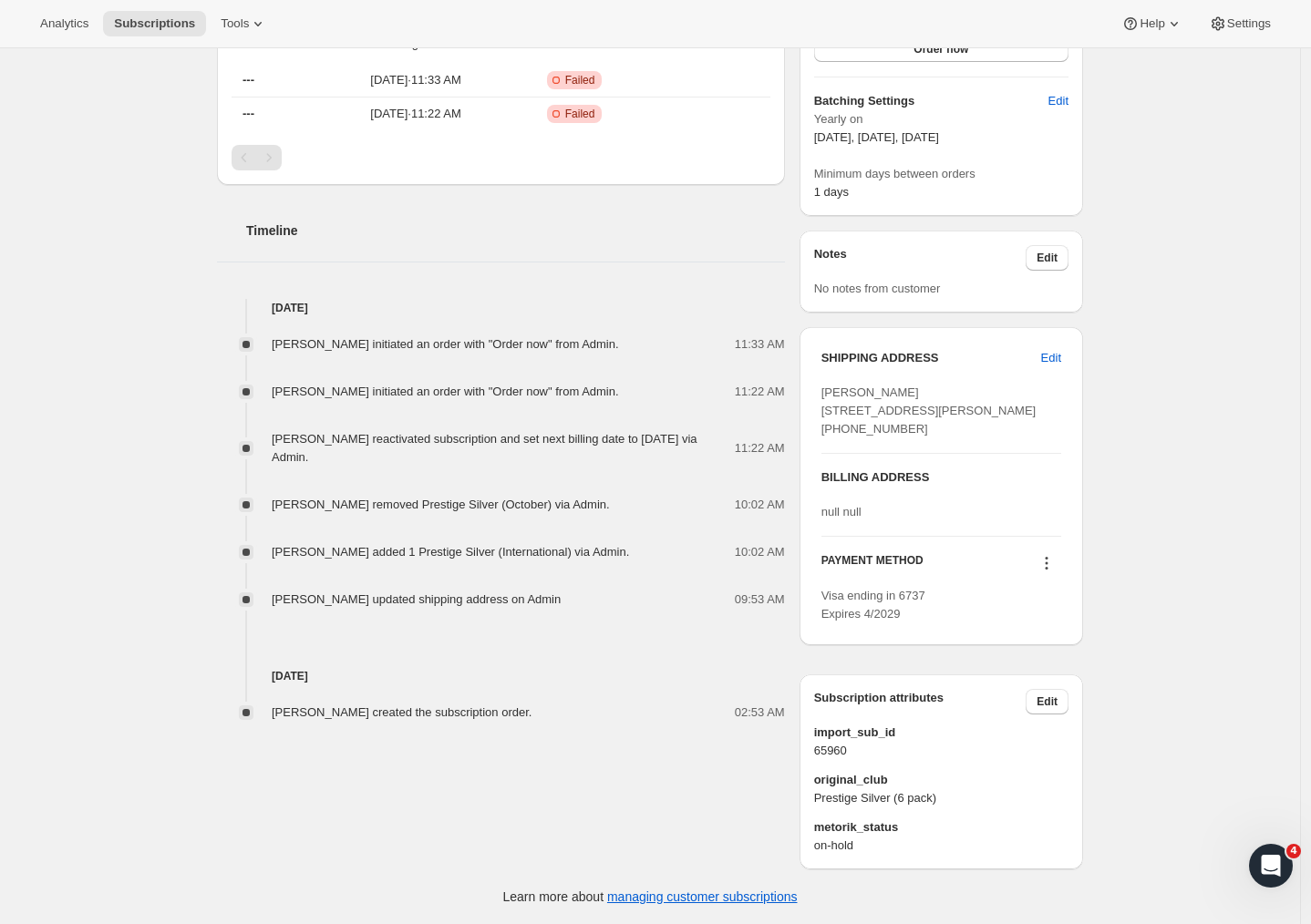
click at [1117, 389] on div "Subscription #14030340198. This page is ready Subscription #14030340198 Success…" at bounding box center [650, 184] width 1300 height 1479
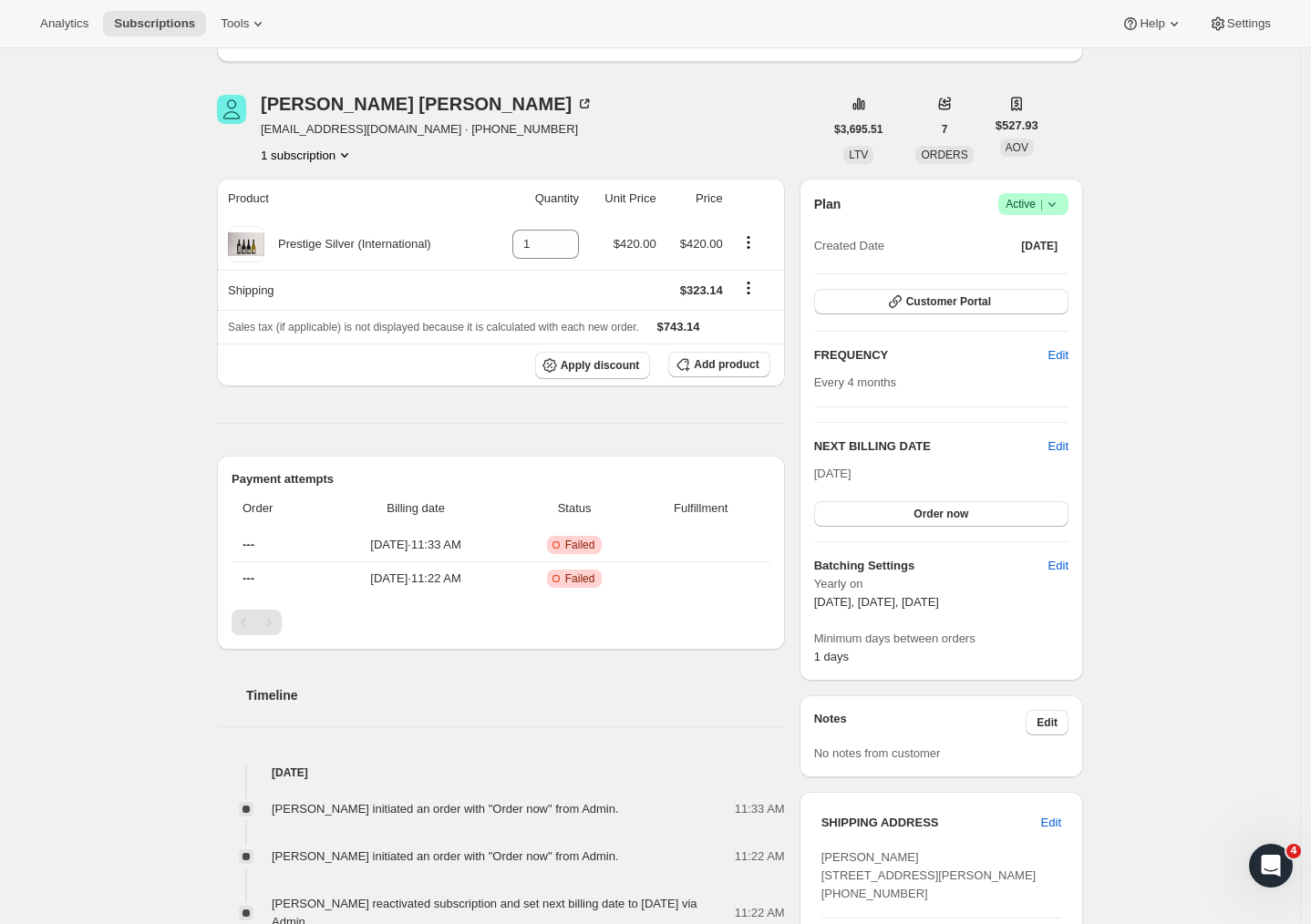
scroll to position [0, 0]
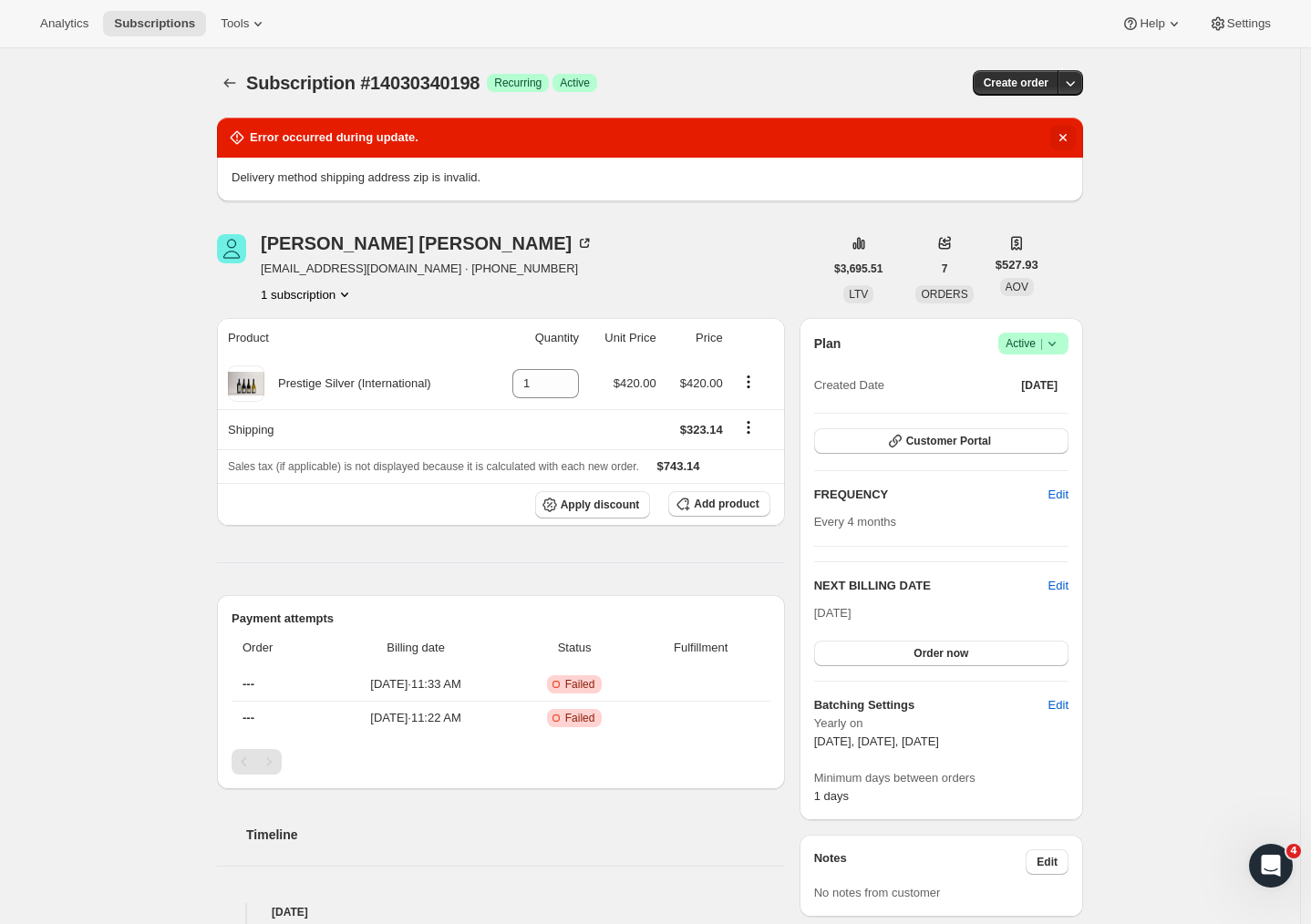
click at [1072, 139] on icon "Dismiss notification" at bounding box center [1062, 138] width 18 height 18
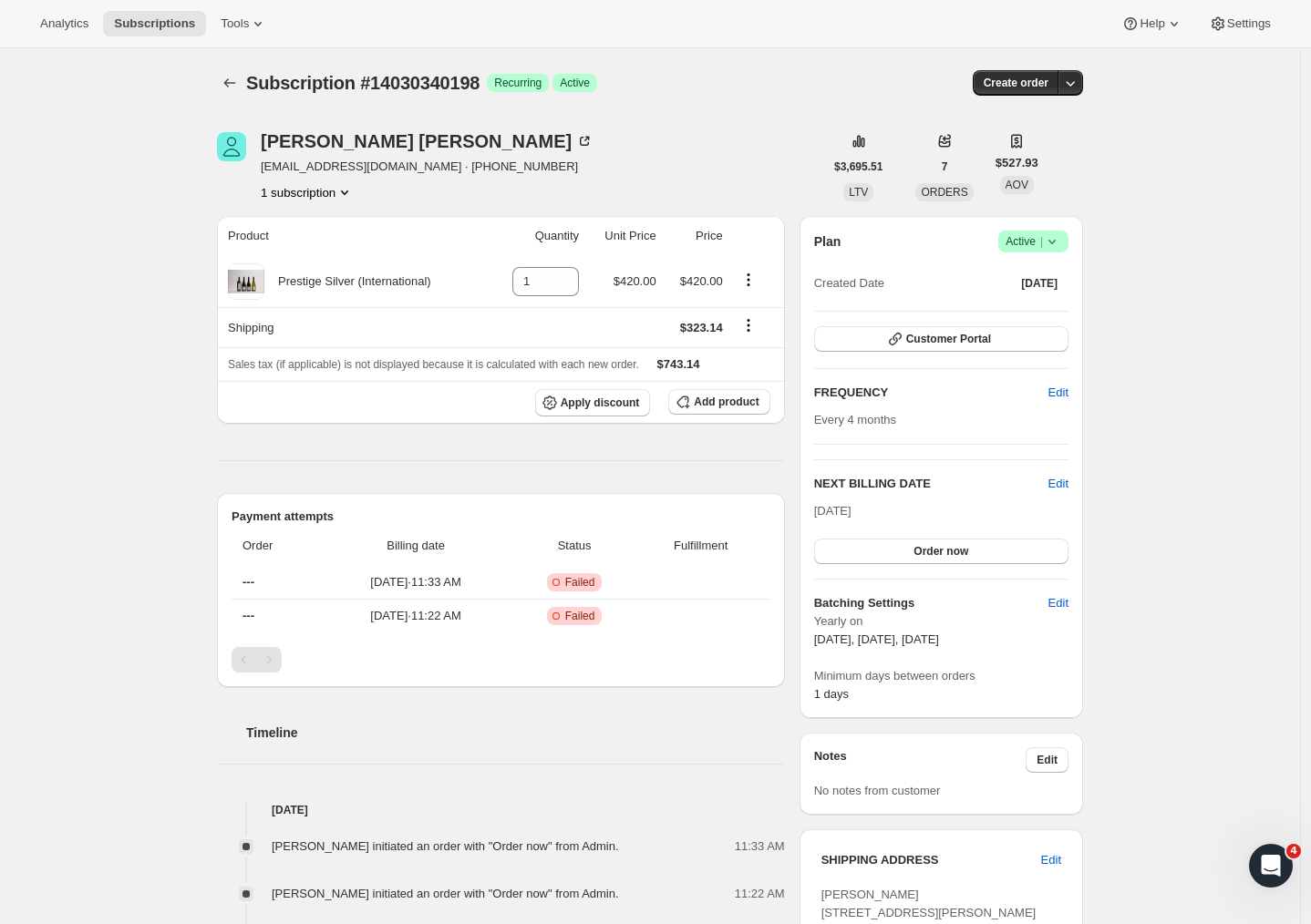
click at [1136, 234] on div "Subscription #14030340198. This page is ready Subscription #14030340198 Success…" at bounding box center [650, 736] width 1300 height 1378
click at [1162, 527] on div "Subscription #14030340198. This page is ready Subscription #14030340198 Success…" at bounding box center [650, 736] width 1300 height 1378
click at [92, 470] on div "Subscription #14030340198. This page is ready Subscription #14030340198 Success…" at bounding box center [650, 736] width 1300 height 1378
click at [1167, 747] on div "Subscription #14030340198. This page is ready Subscription #14030340198 Success…" at bounding box center [650, 736] width 1300 height 1378
click at [533, 708] on div "Timeline" at bounding box center [501, 714] width 568 height 55
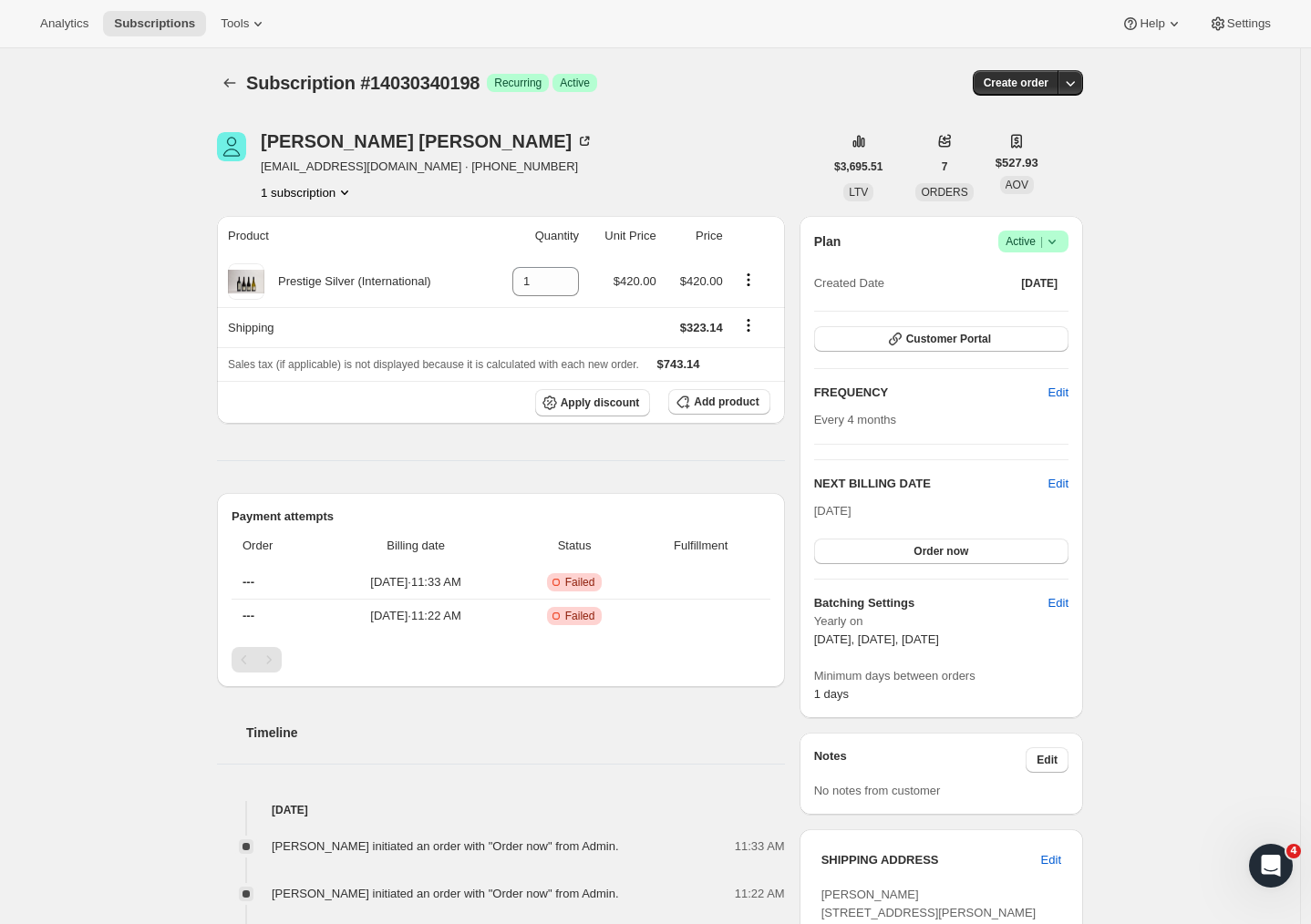
click at [1128, 458] on div "Subscription #14030340198. This page is ready Subscription #14030340198 Success…" at bounding box center [650, 736] width 1300 height 1378
click at [1188, 561] on div "Subscription #14030340198. This page is ready Subscription #14030340198 Success…" at bounding box center [650, 736] width 1300 height 1378
click at [1112, 230] on div "Subscription #14030340198. This page is ready Subscription #14030340198 Success…" at bounding box center [650, 736] width 1300 height 1378
click at [1150, 213] on div "Subscription #14030340198. This page is ready Subscription #14030340198 Success…" at bounding box center [650, 736] width 1300 height 1378
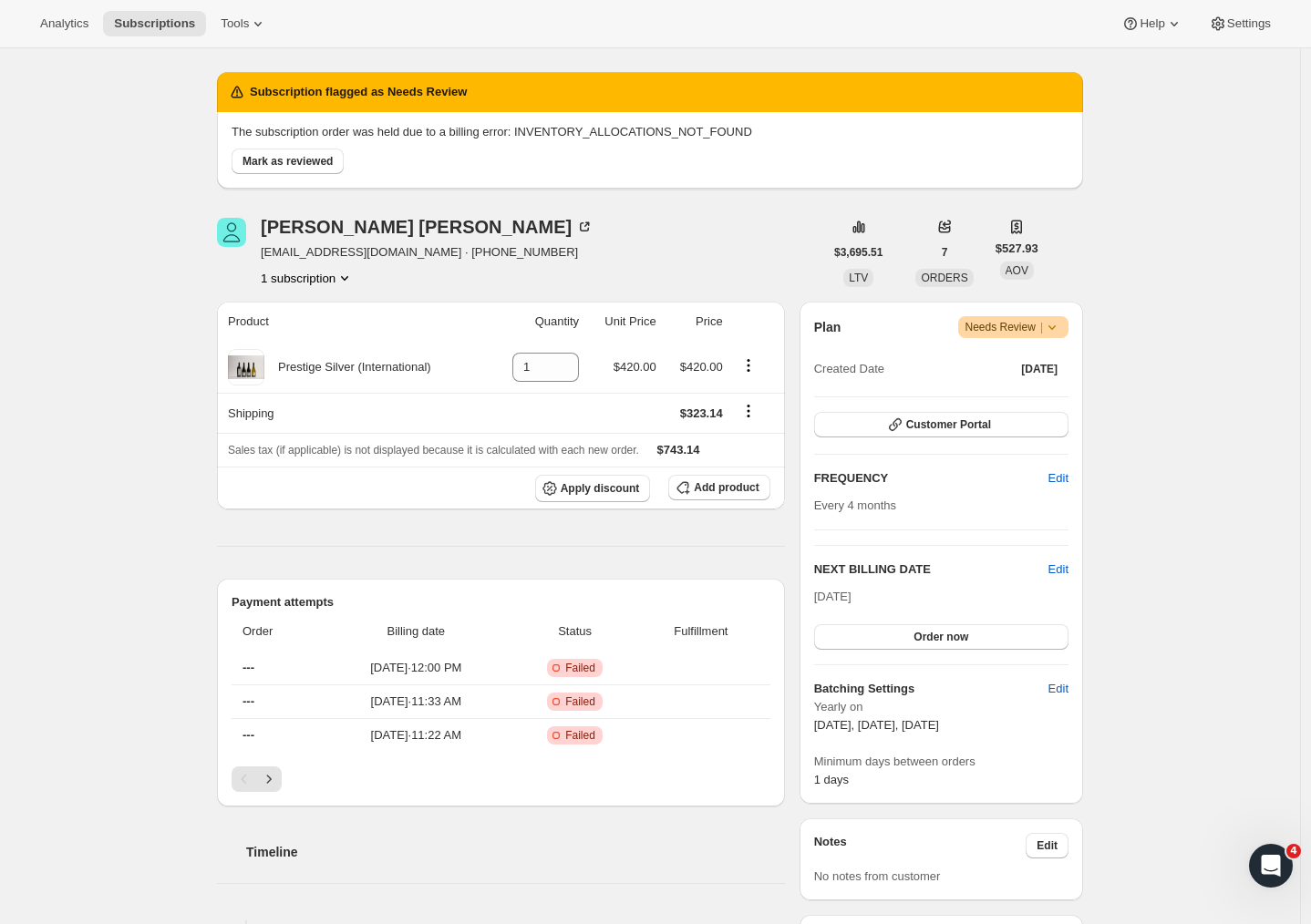
scroll to position [77, 0]
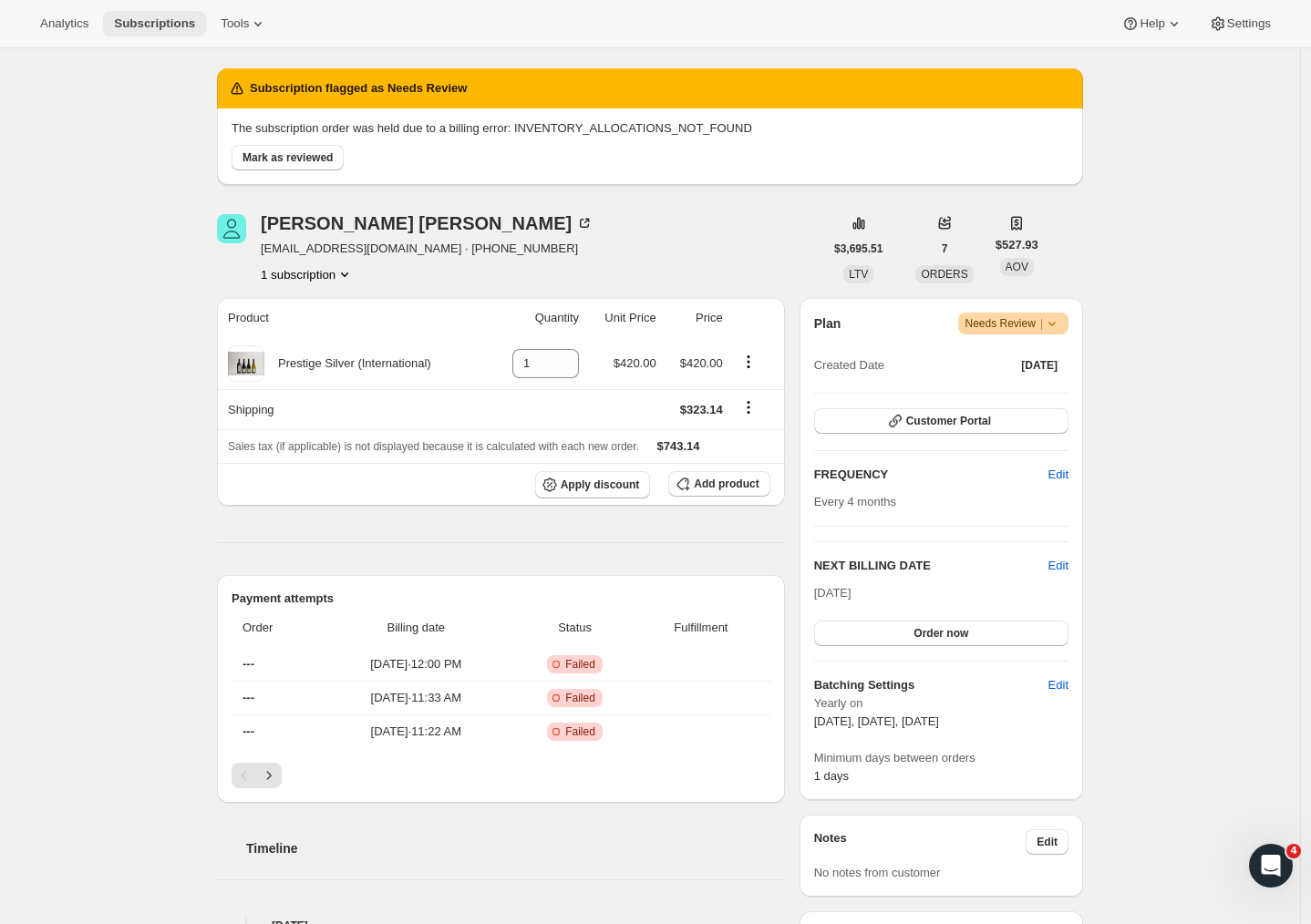
click at [154, 16] on button "Subscriptions" at bounding box center [154, 24] width 103 height 26
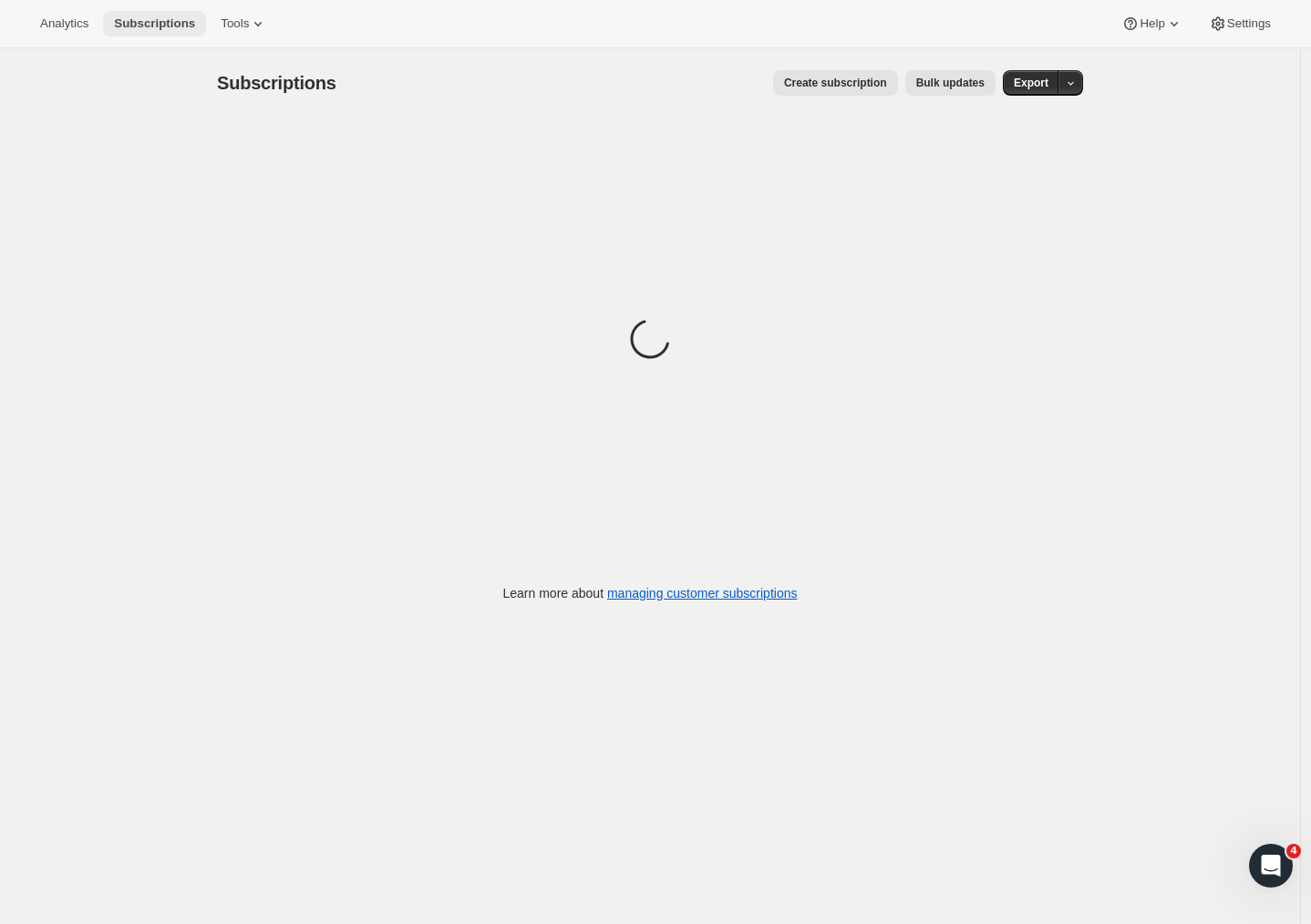
click at [152, 23] on span "Subscriptions" at bounding box center [154, 23] width 81 height 15
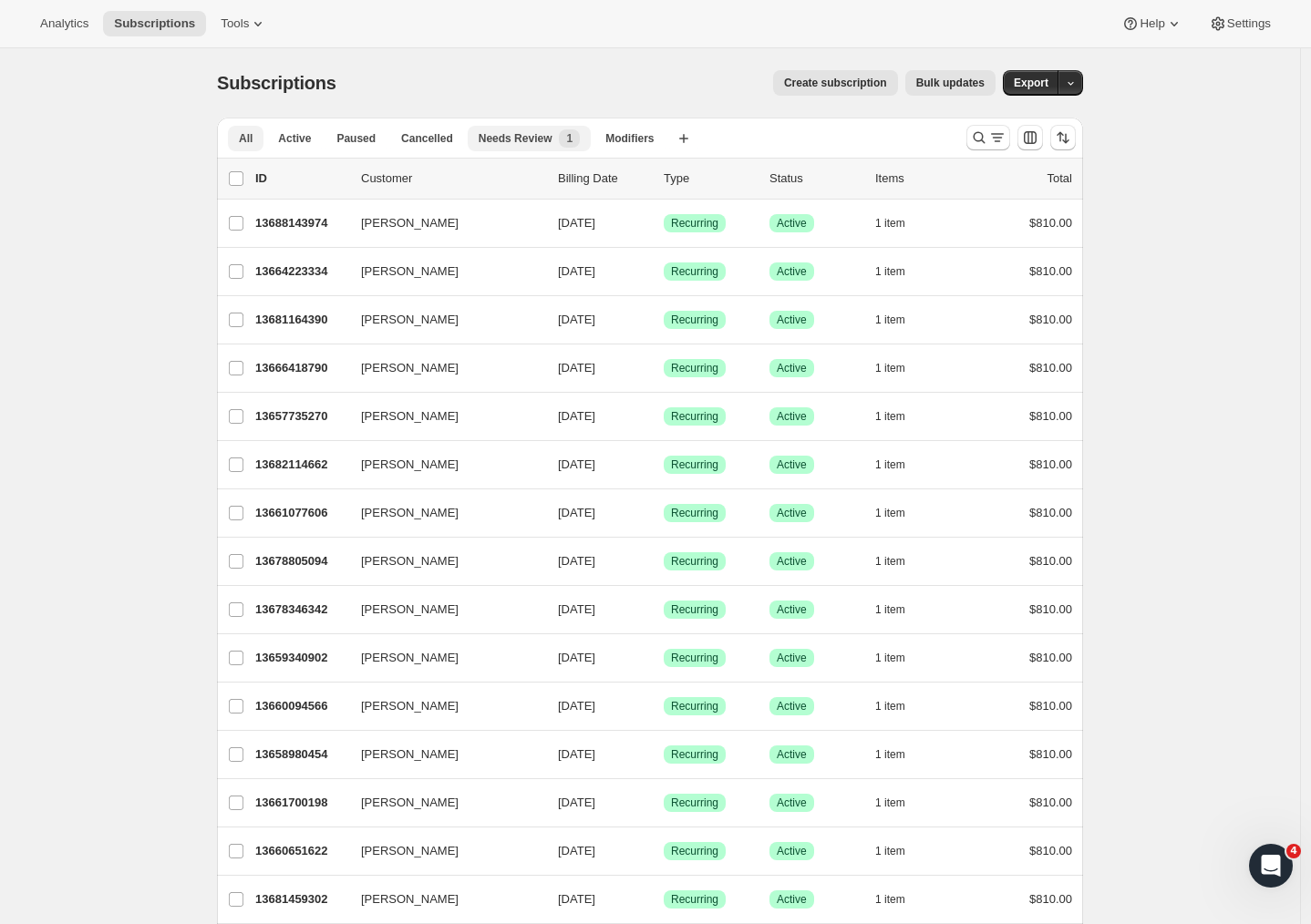
click at [531, 137] on span "Needs Review" at bounding box center [516, 138] width 74 height 15
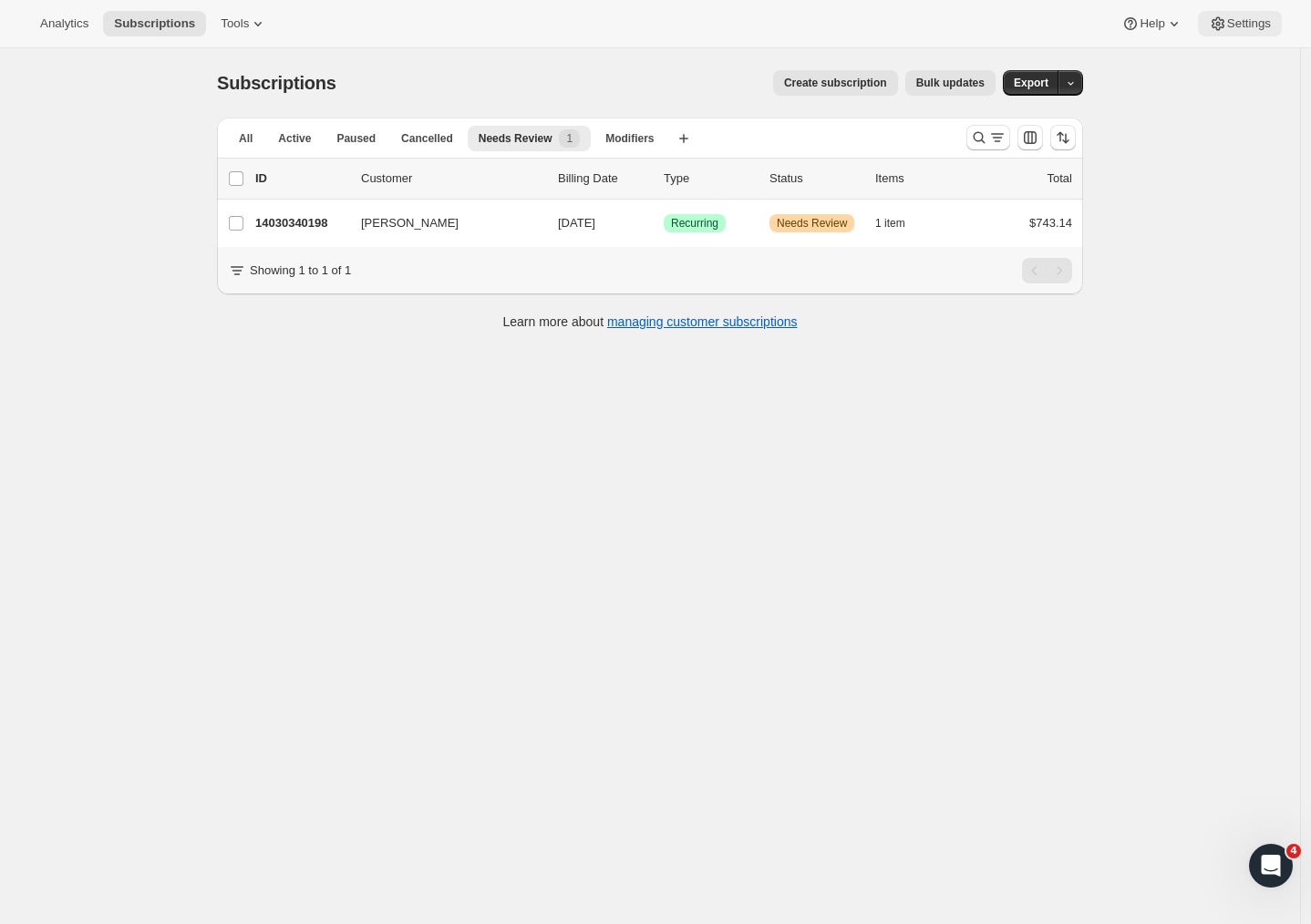
click at [1247, 20] on span "Settings" at bounding box center [1249, 23] width 44 height 15
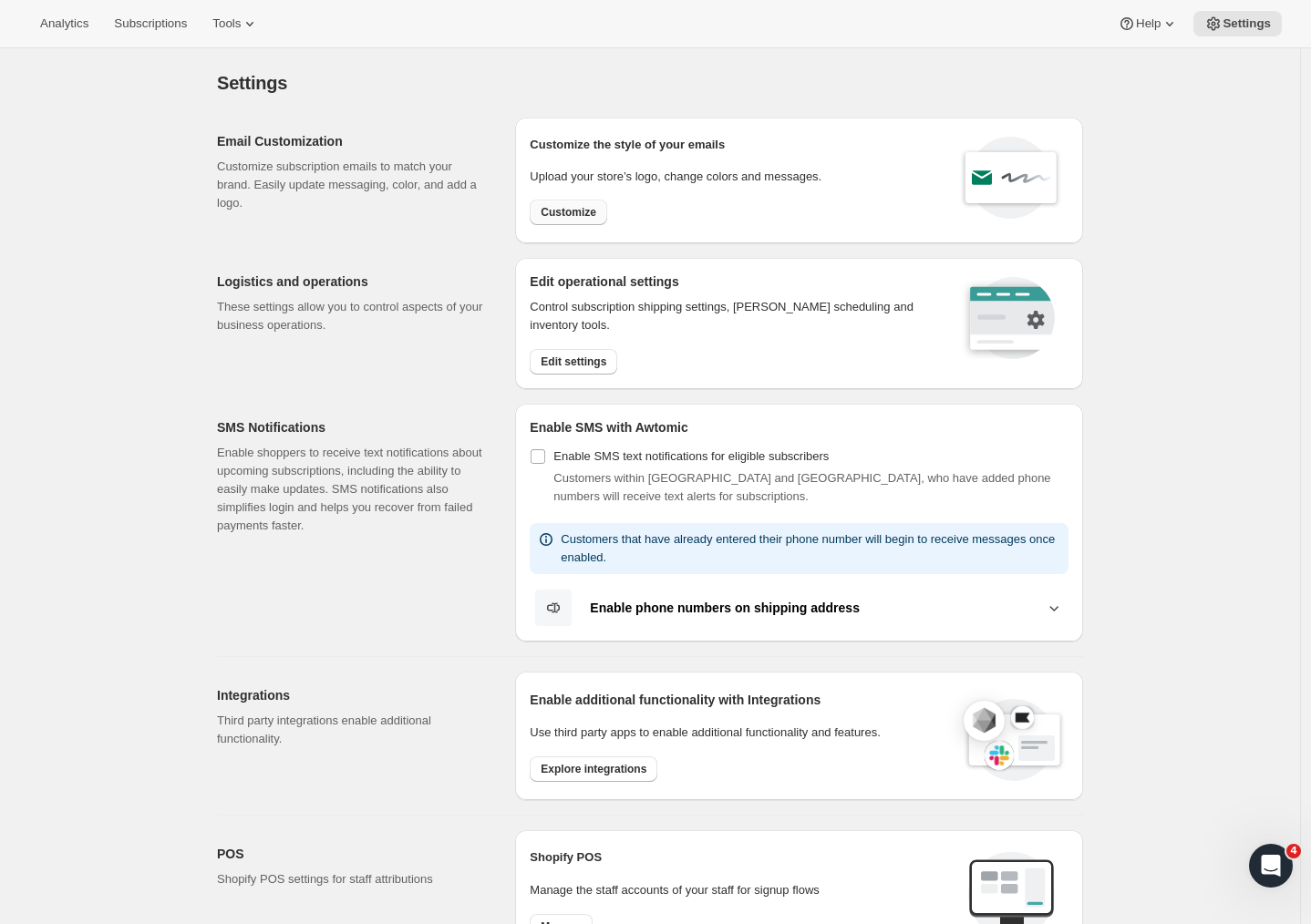
click at [571, 221] on button "Customize" at bounding box center [569, 213] width 78 height 26
select select "subscriptionMessage"
select select "5"
select select "15"
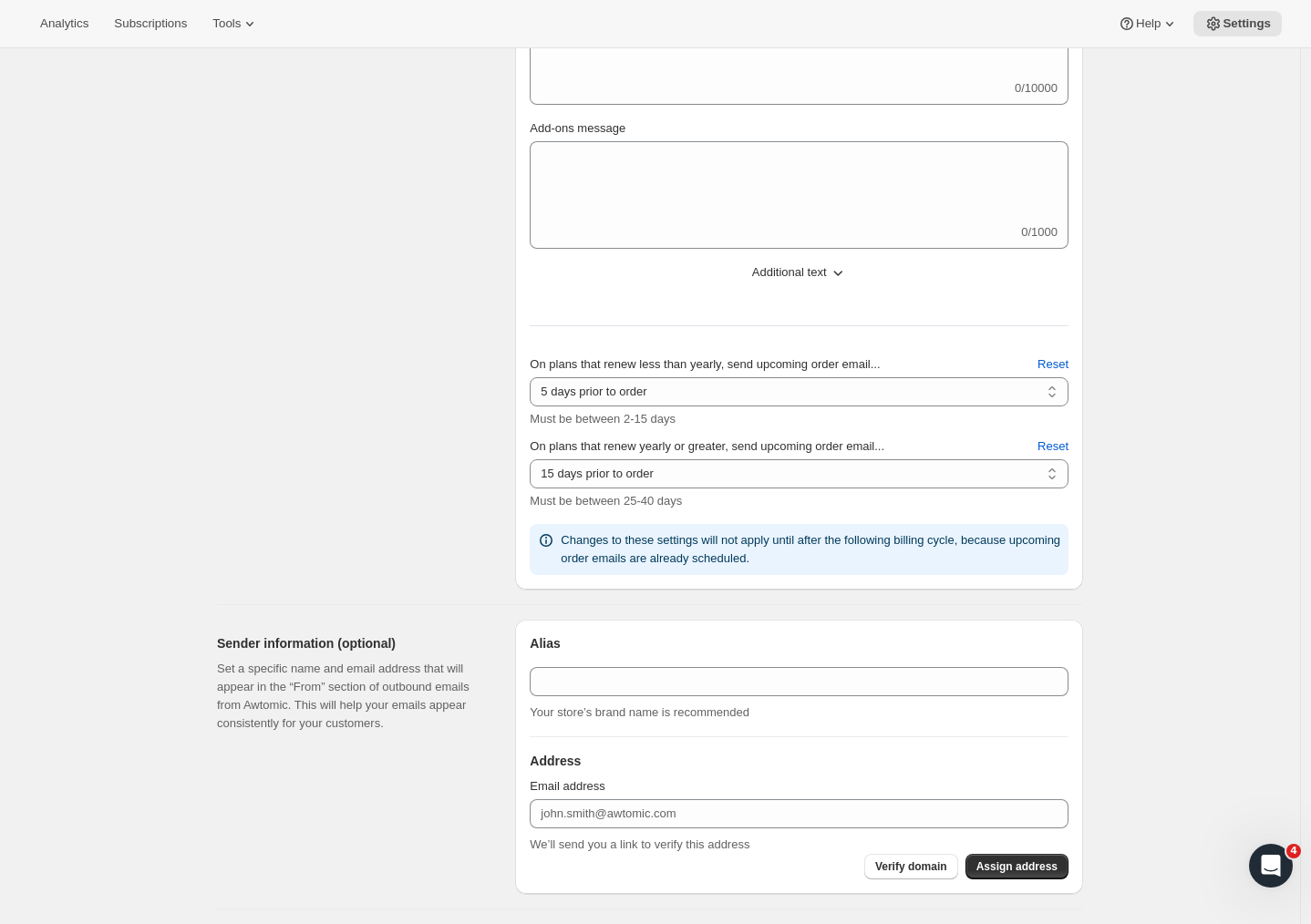
scroll to position [1633, 0]
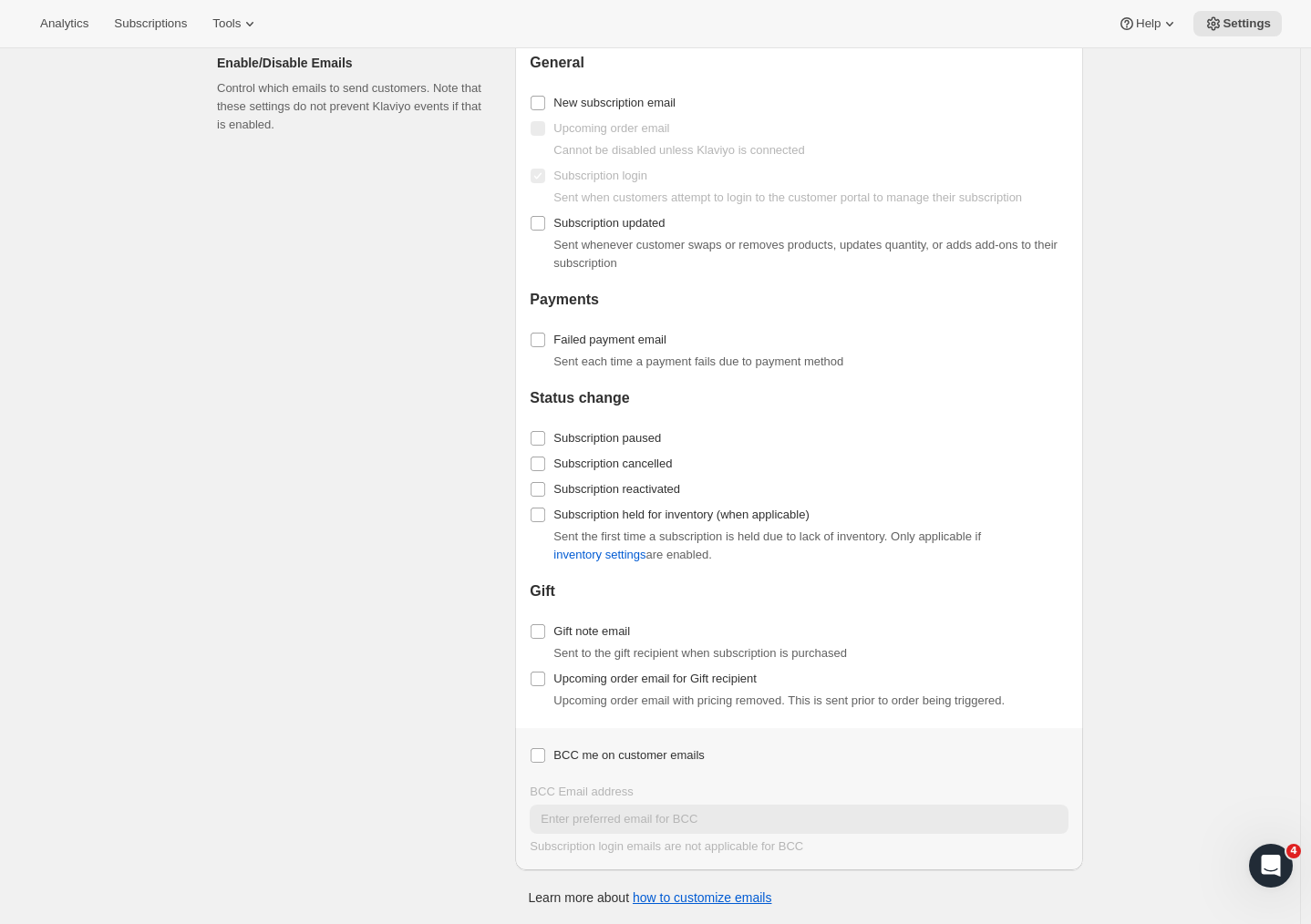
select select "3"
select select "14"
type input "Craggy Range"
checkbox input "false"
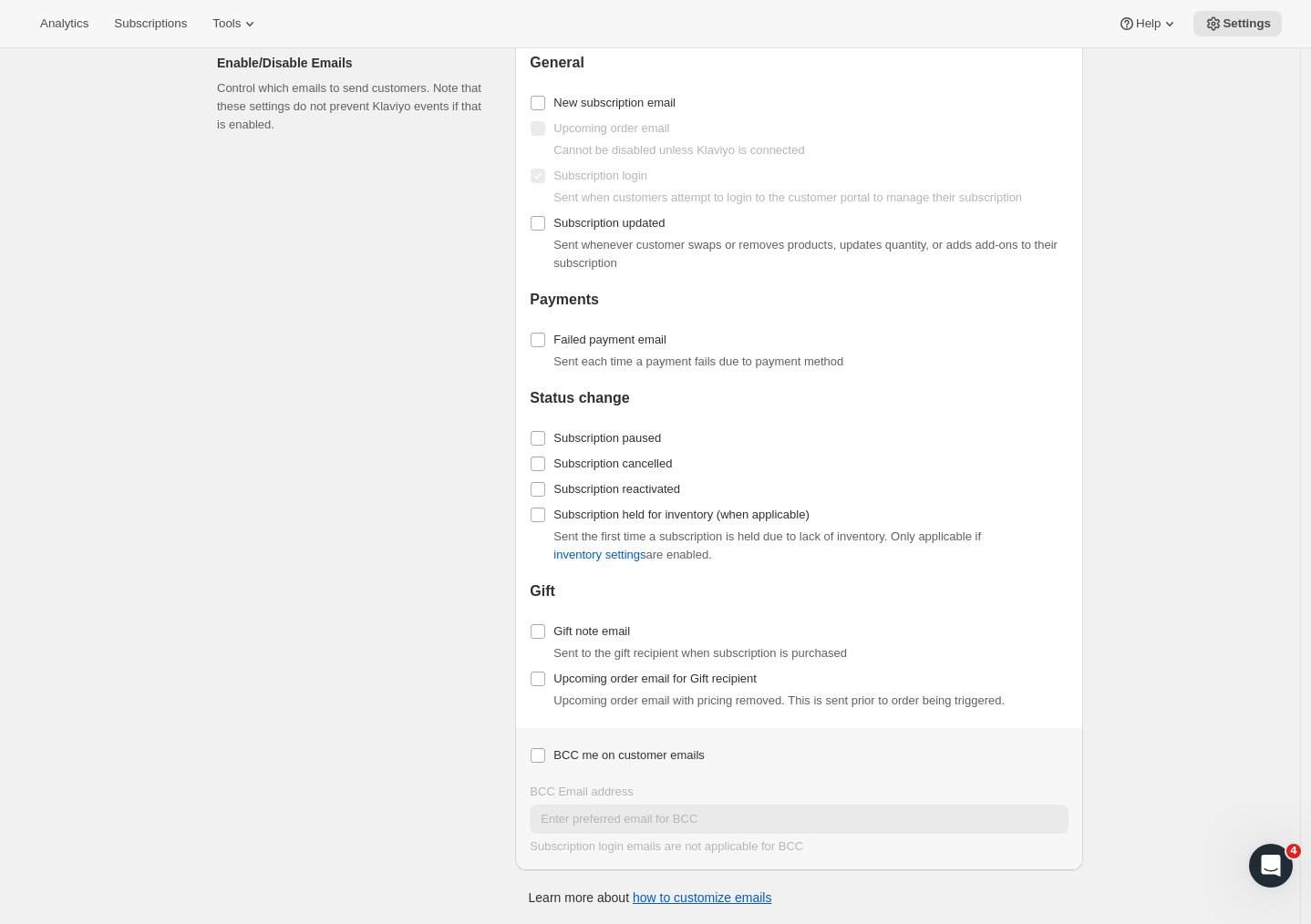
checkbox input "false"
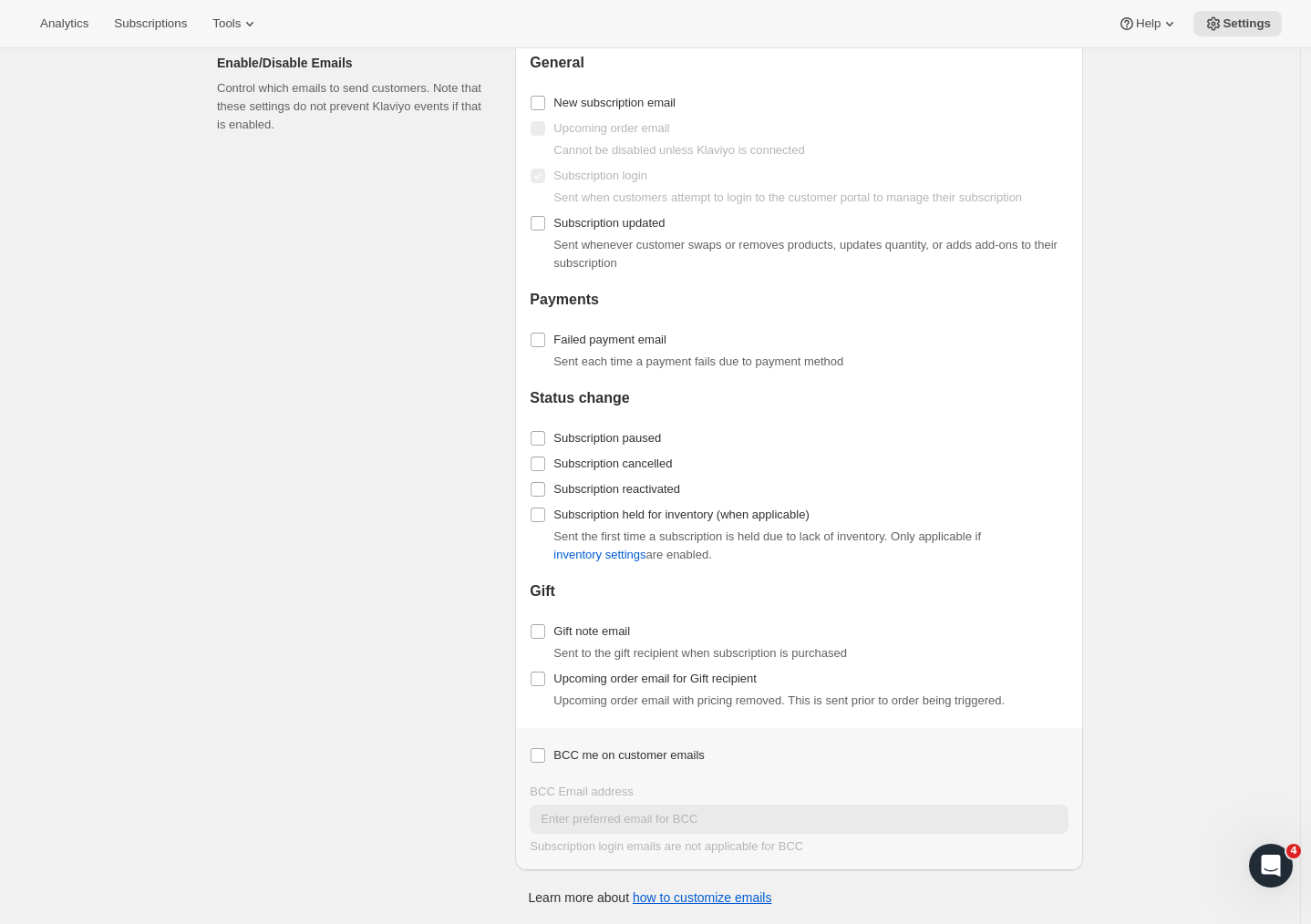
checkbox input "false"
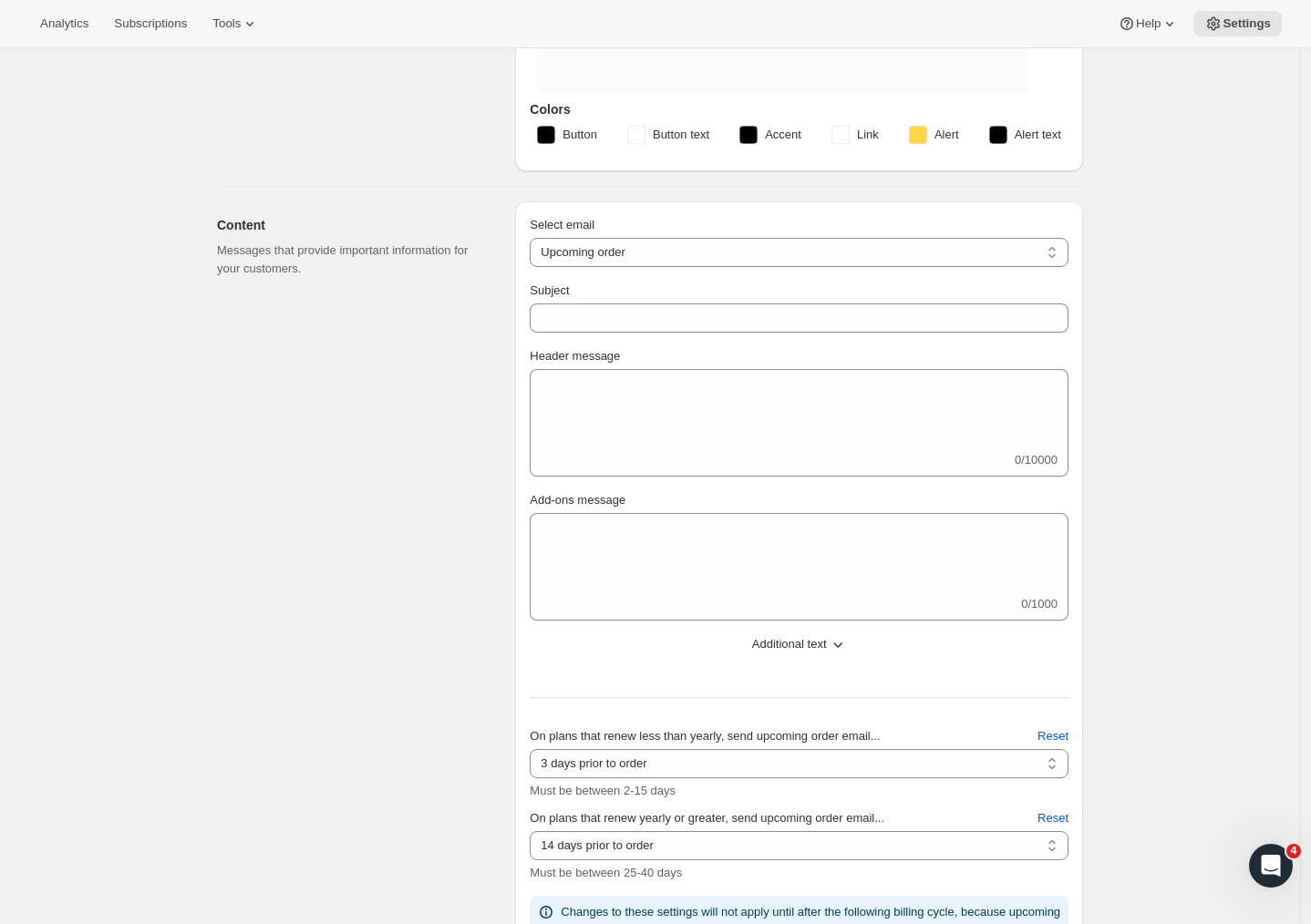
scroll to position [0, 0]
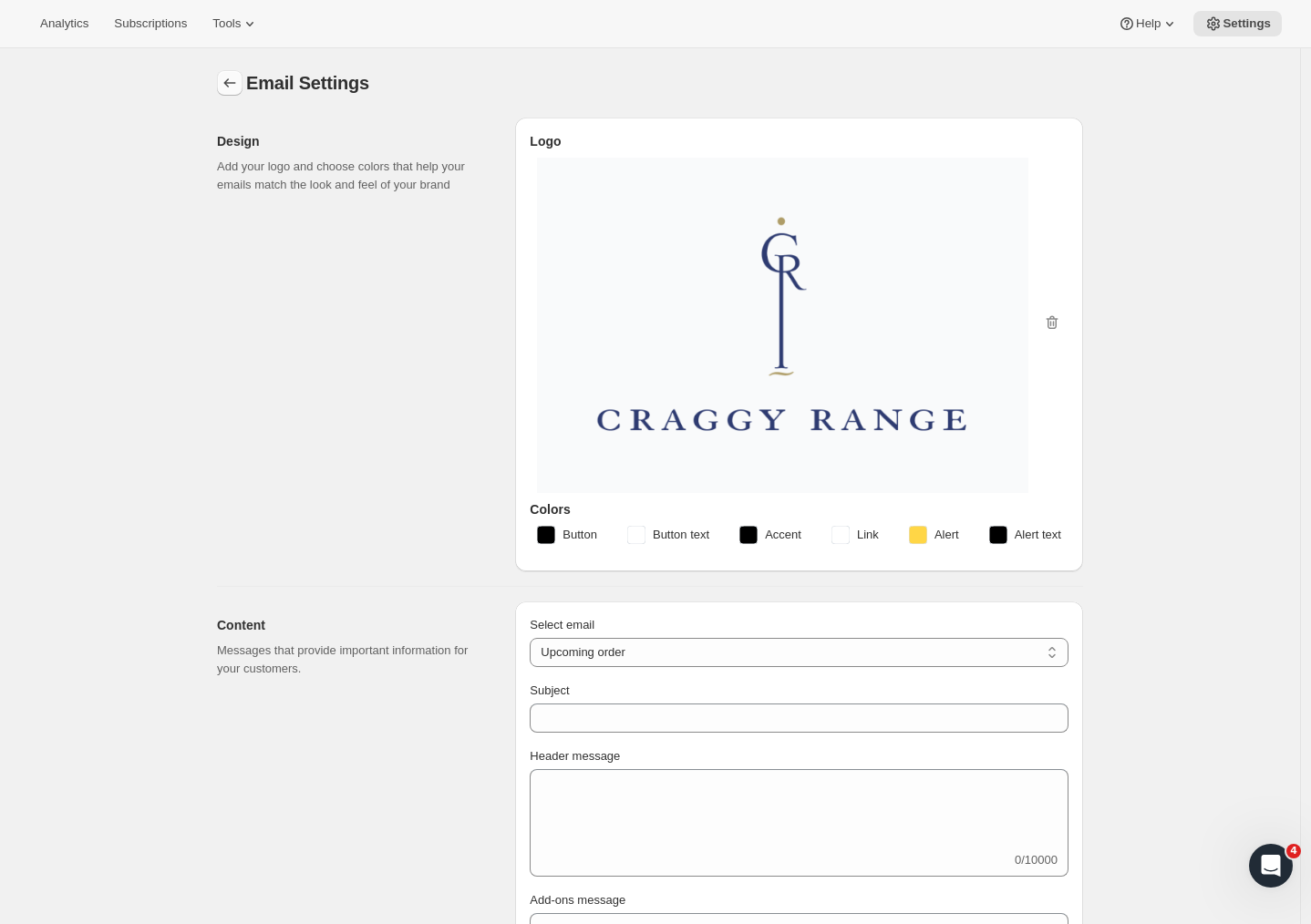
click at [235, 78] on icon "Settings" at bounding box center [230, 83] width 18 height 18
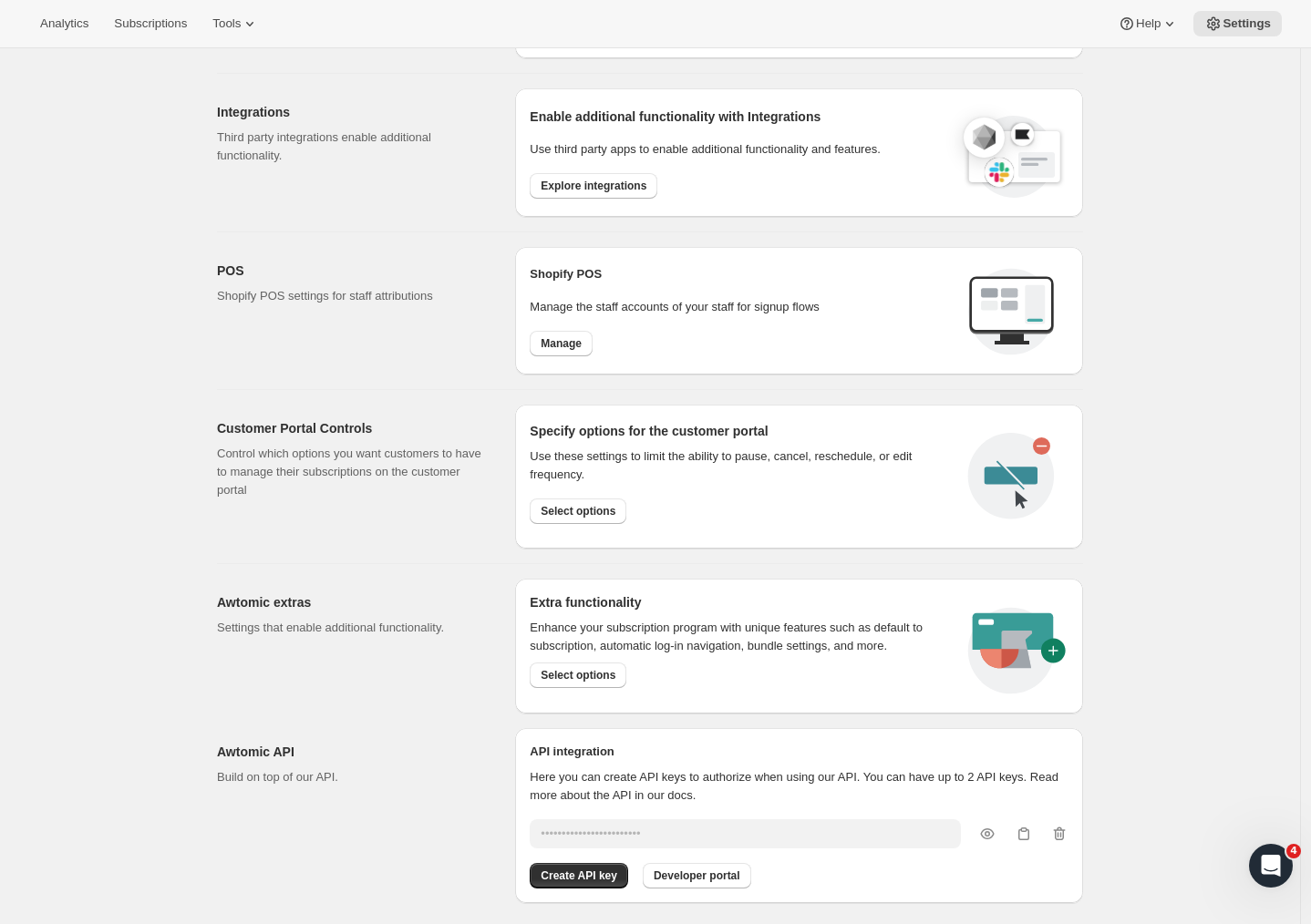
scroll to position [617, 0]
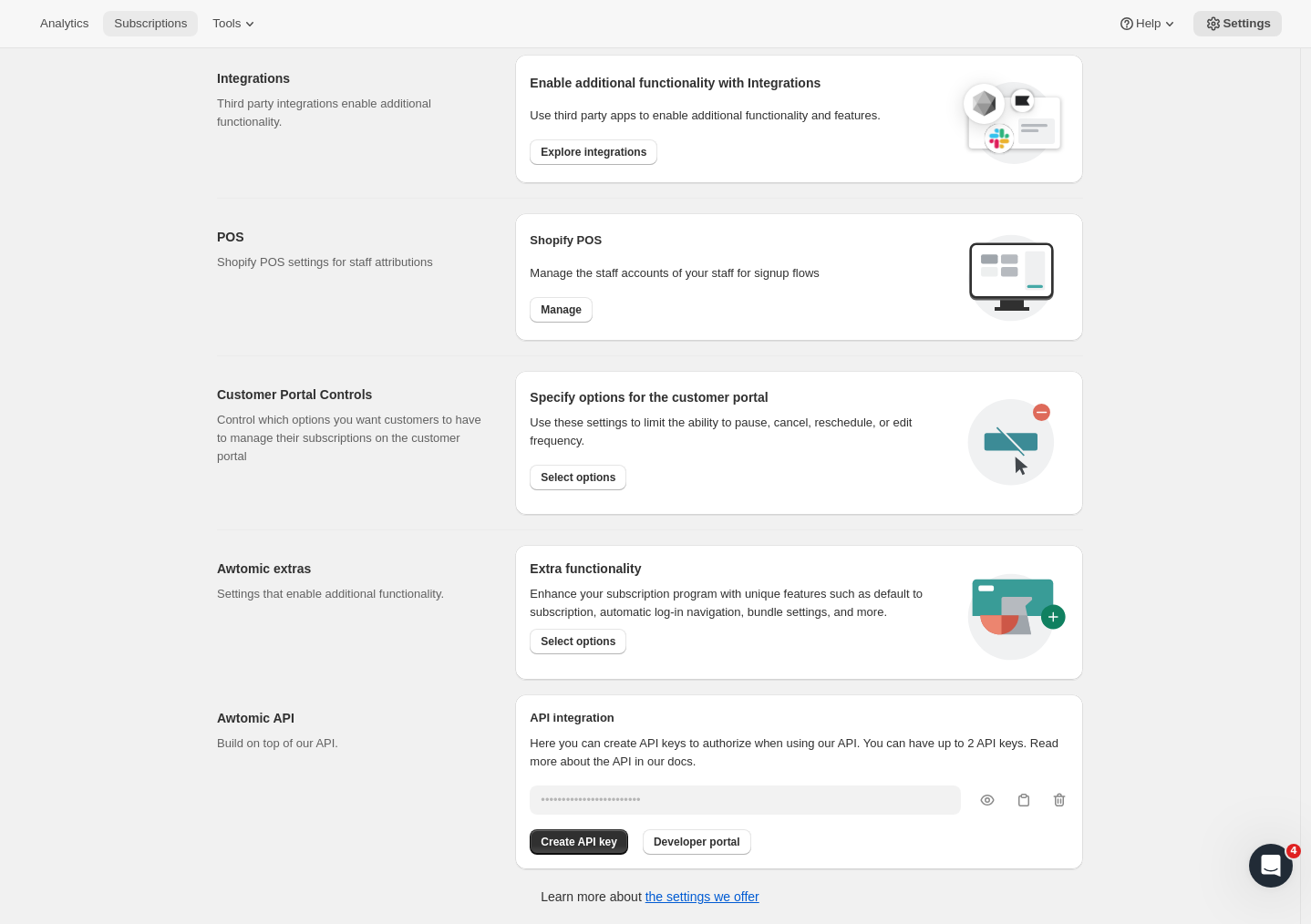
click at [138, 22] on span "Subscriptions" at bounding box center [150, 23] width 73 height 15
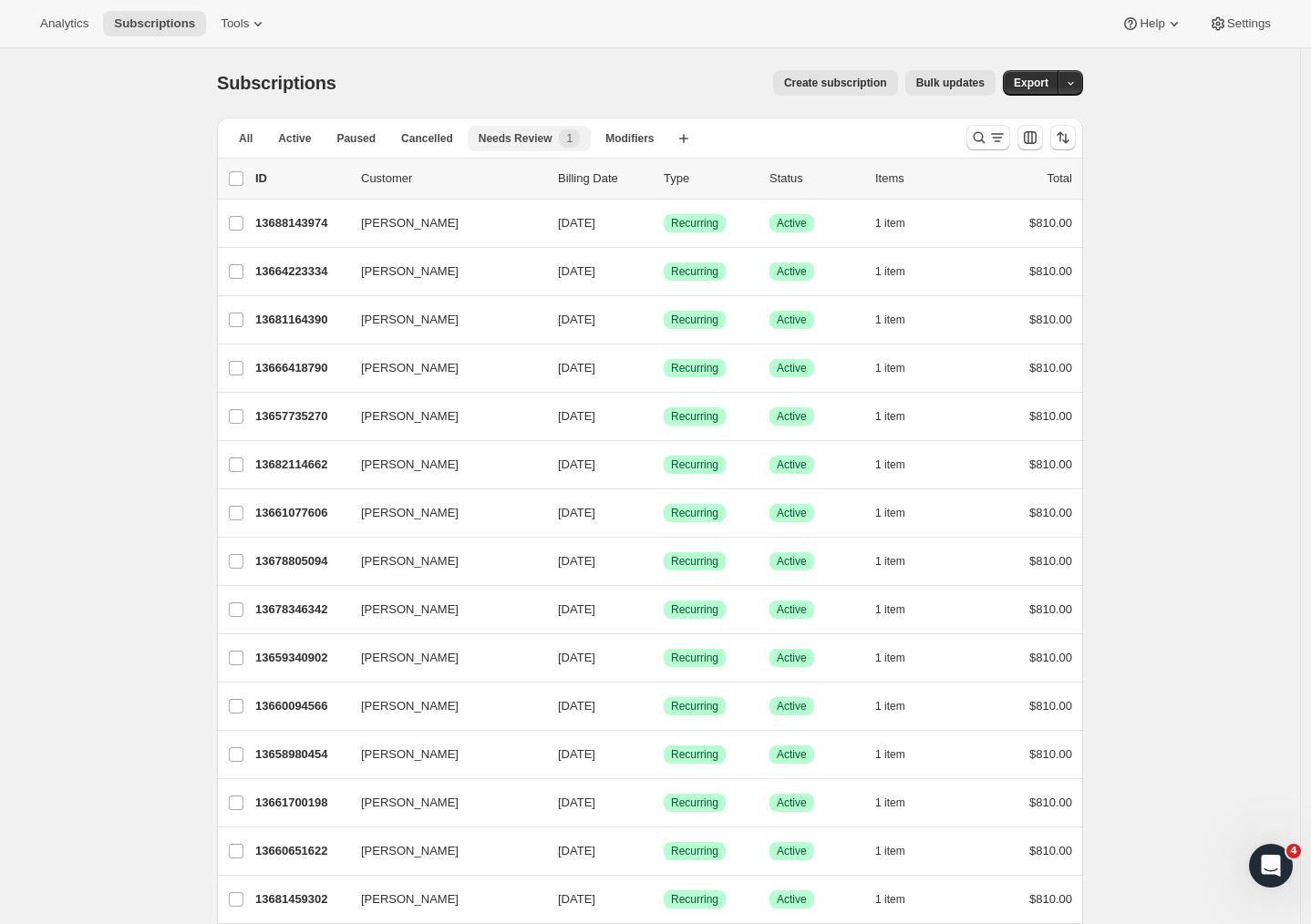
click at [537, 144] on span "Needs Review" at bounding box center [516, 138] width 74 height 15
click at [553, 139] on span "Needs Review" at bounding box center [516, 138] width 74 height 15
click at [564, 58] on div "Subscriptions. This page is ready Subscriptions Create subscription Bulk update…" at bounding box center [650, 82] width 866 height 69
click at [540, 135] on span "Needs Review" at bounding box center [516, 138] width 74 height 15
click at [441, 135] on span "Cancelled" at bounding box center [427, 138] width 52 height 15
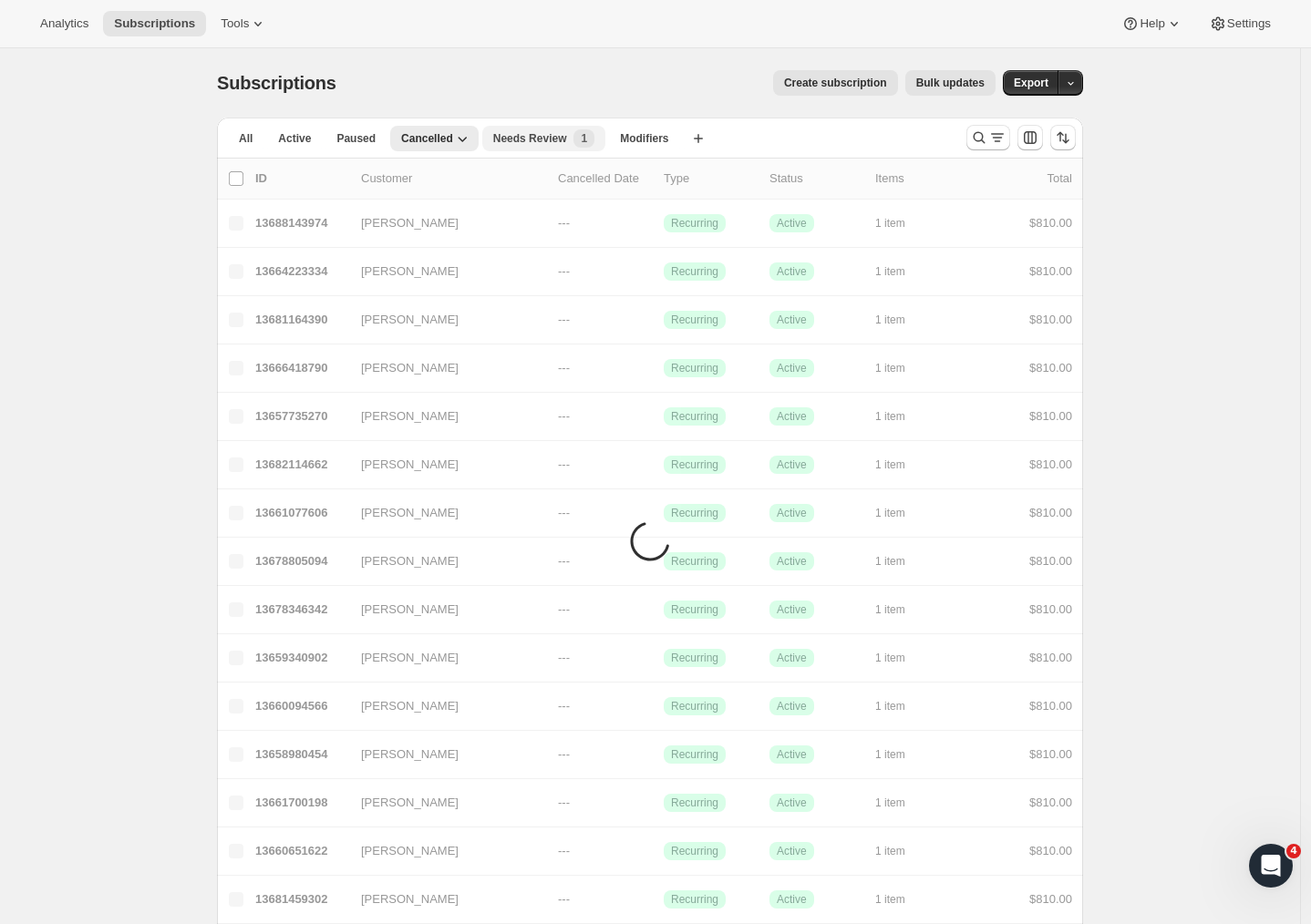
click at [523, 135] on span "Needs Review" at bounding box center [530, 138] width 74 height 15
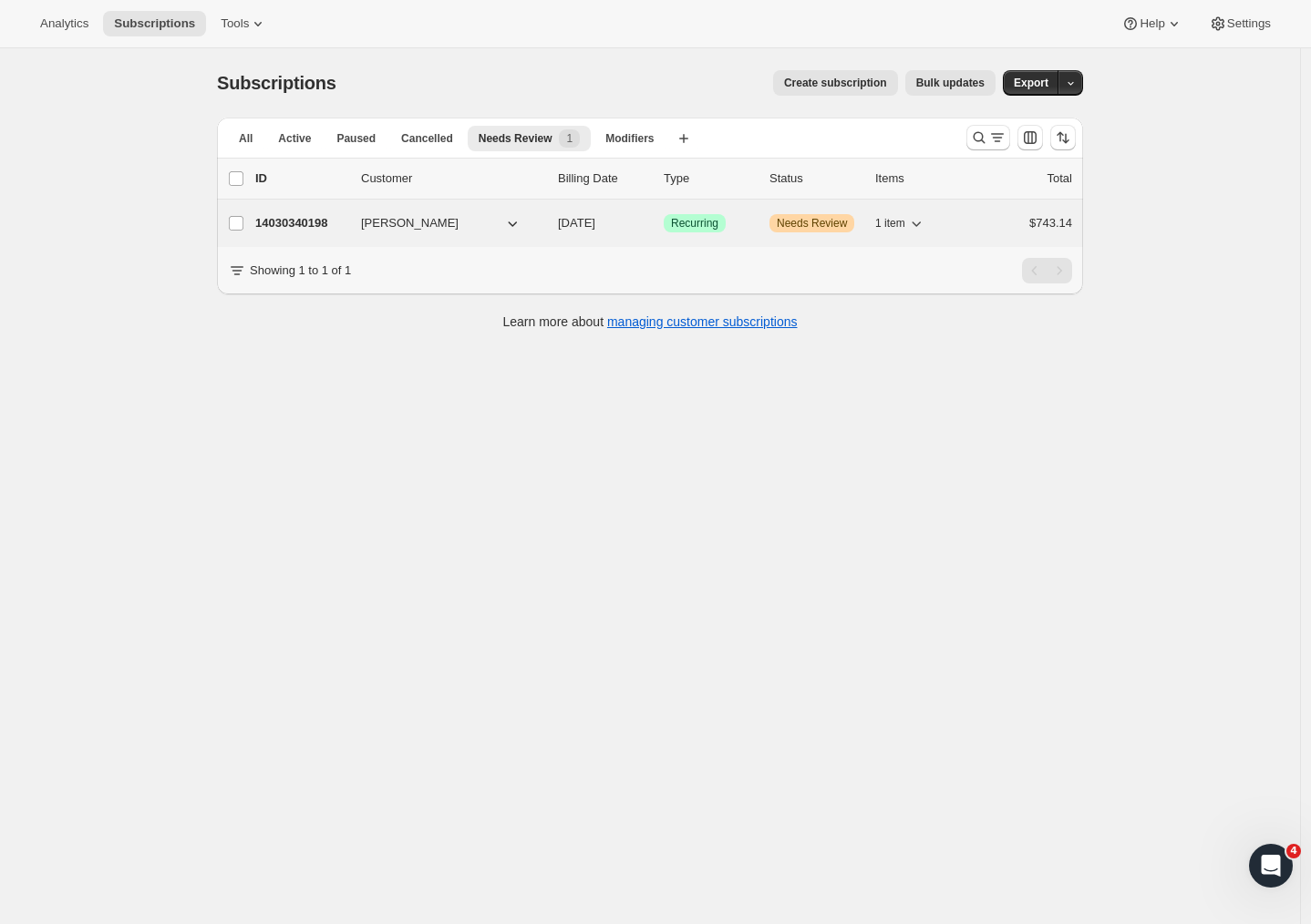
click at [321, 223] on p "14030340198" at bounding box center [300, 223] width 91 height 18
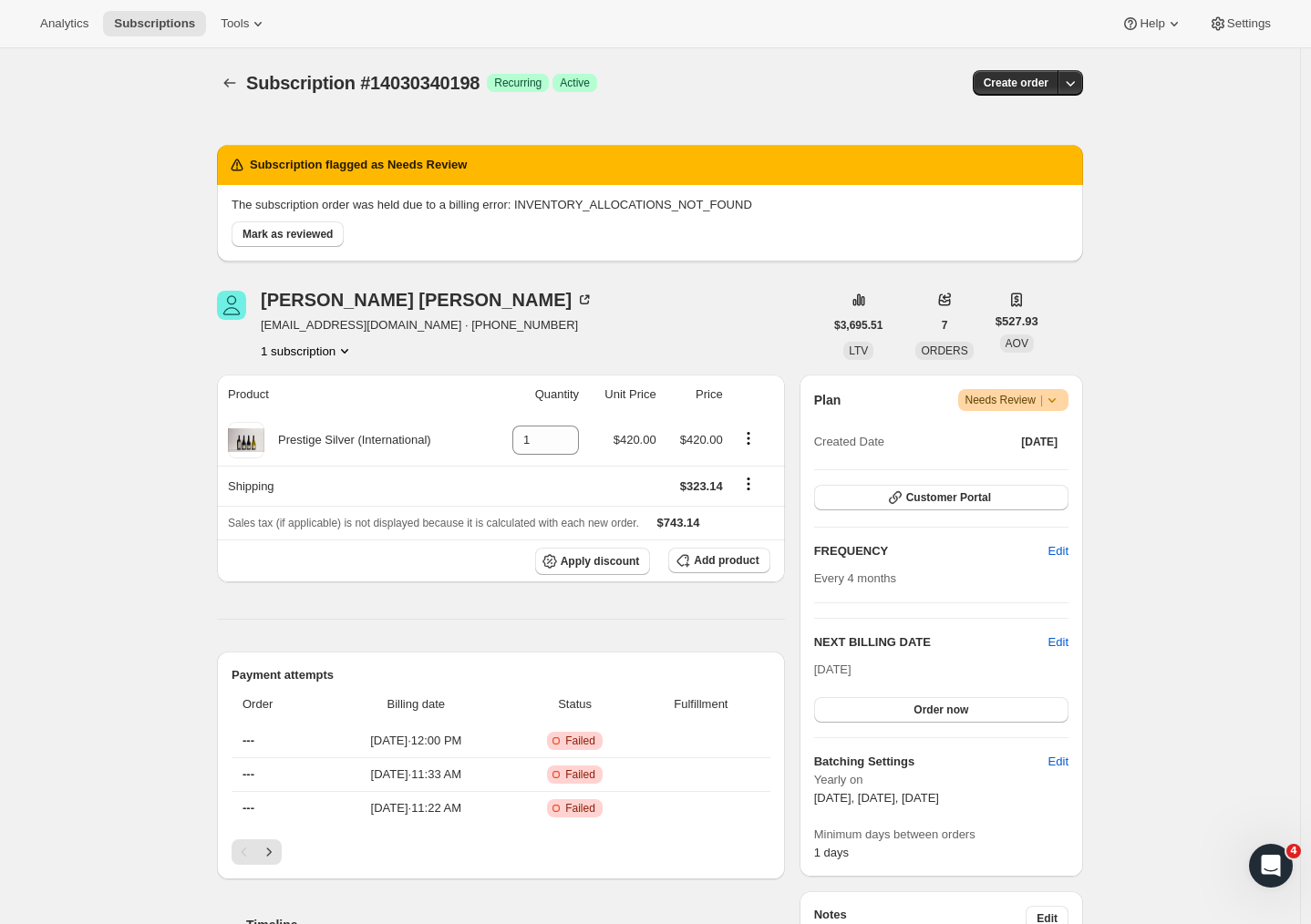
click at [1026, 396] on span "Needs Review |" at bounding box center [1013, 400] width 97 height 18
click at [1144, 369] on div "Subscription #14030340198. This page is ready Subscription #14030340198 Success…" at bounding box center [650, 816] width 1300 height 1536
click at [301, 234] on span "Mark as reviewed" at bounding box center [288, 234] width 90 height 15
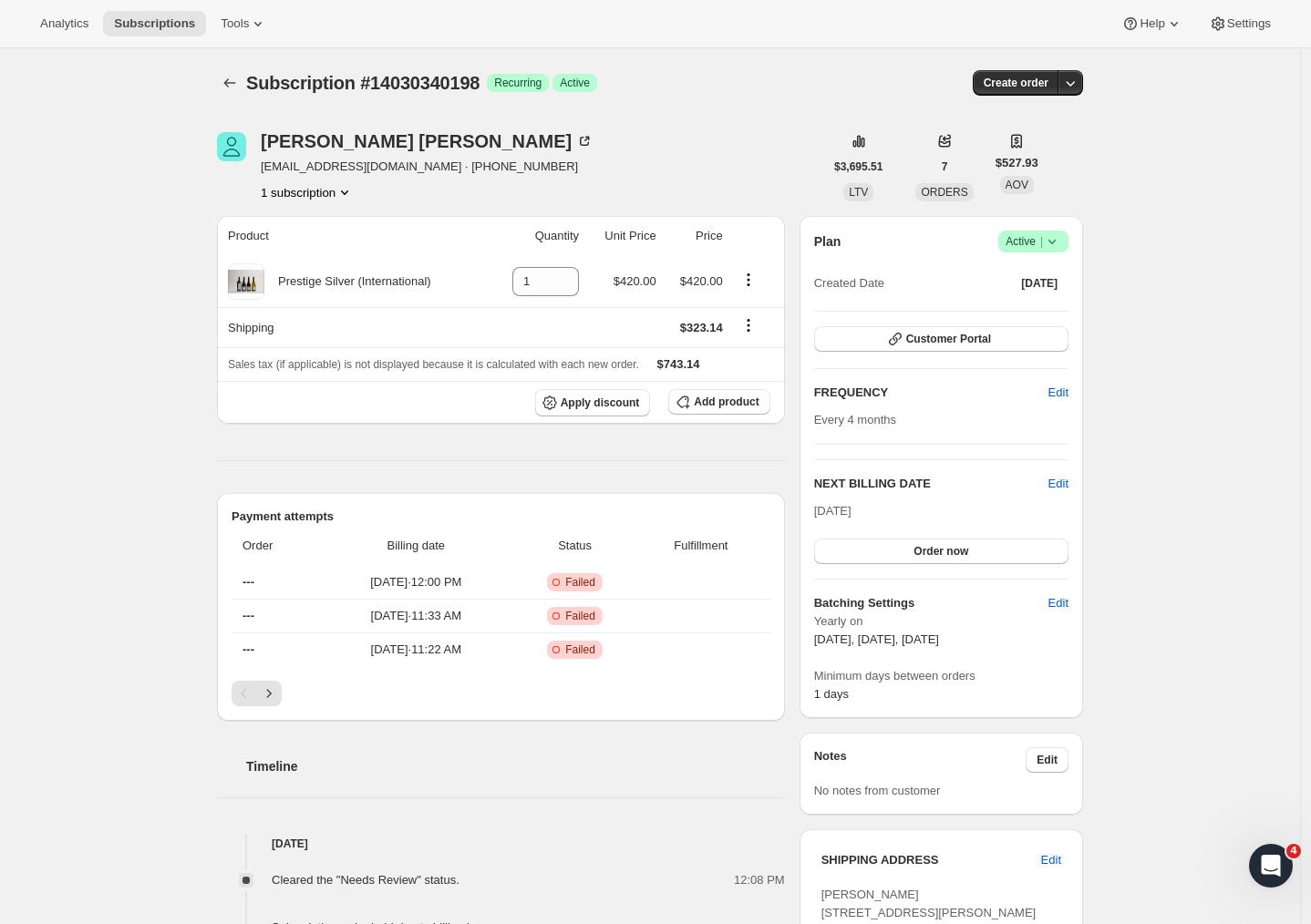
click at [149, 275] on div "Subscription #14030340198. This page is ready Subscription #14030340198 Success…" at bounding box center [650, 736] width 1300 height 1378
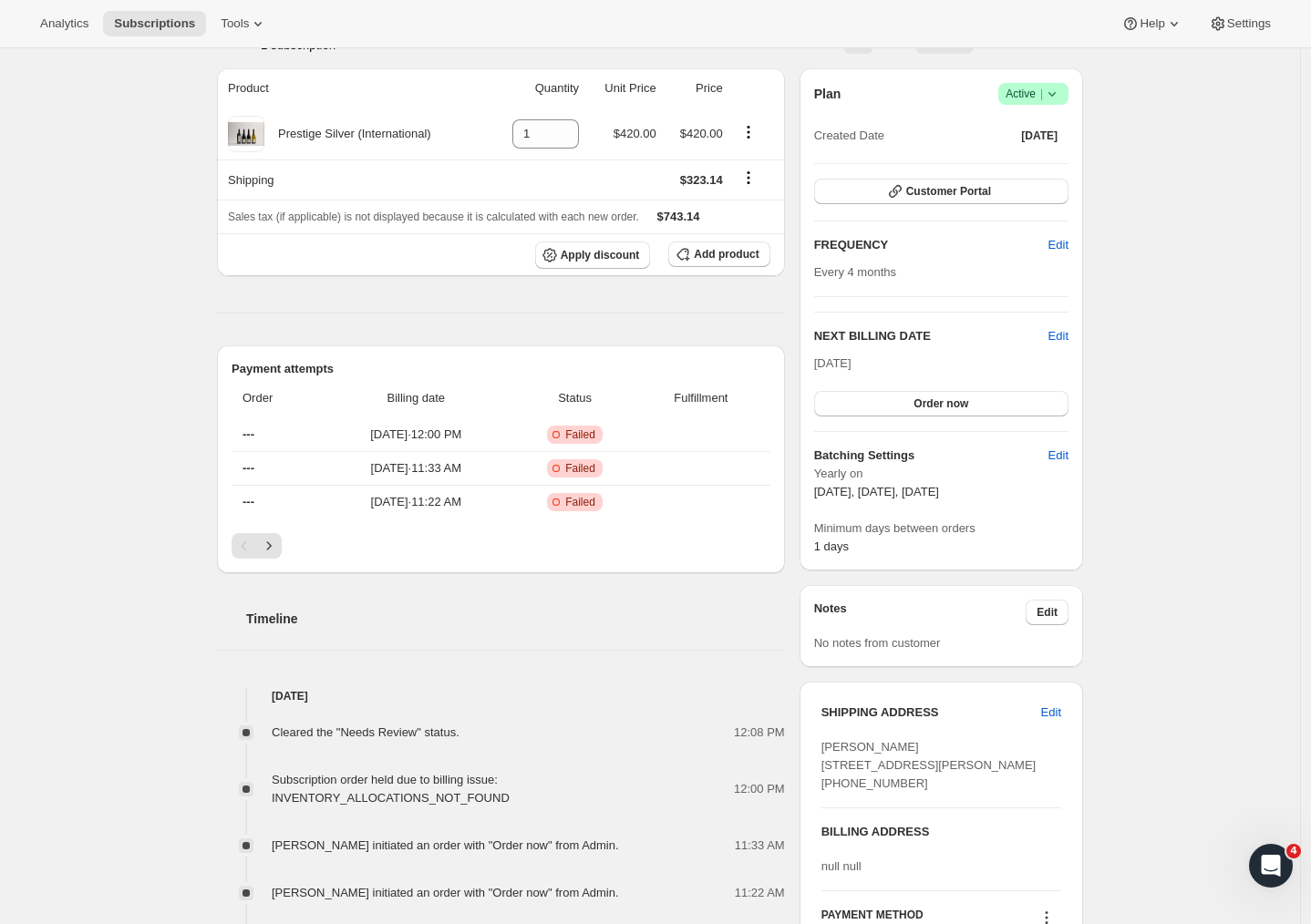
scroll to position [294, 0]
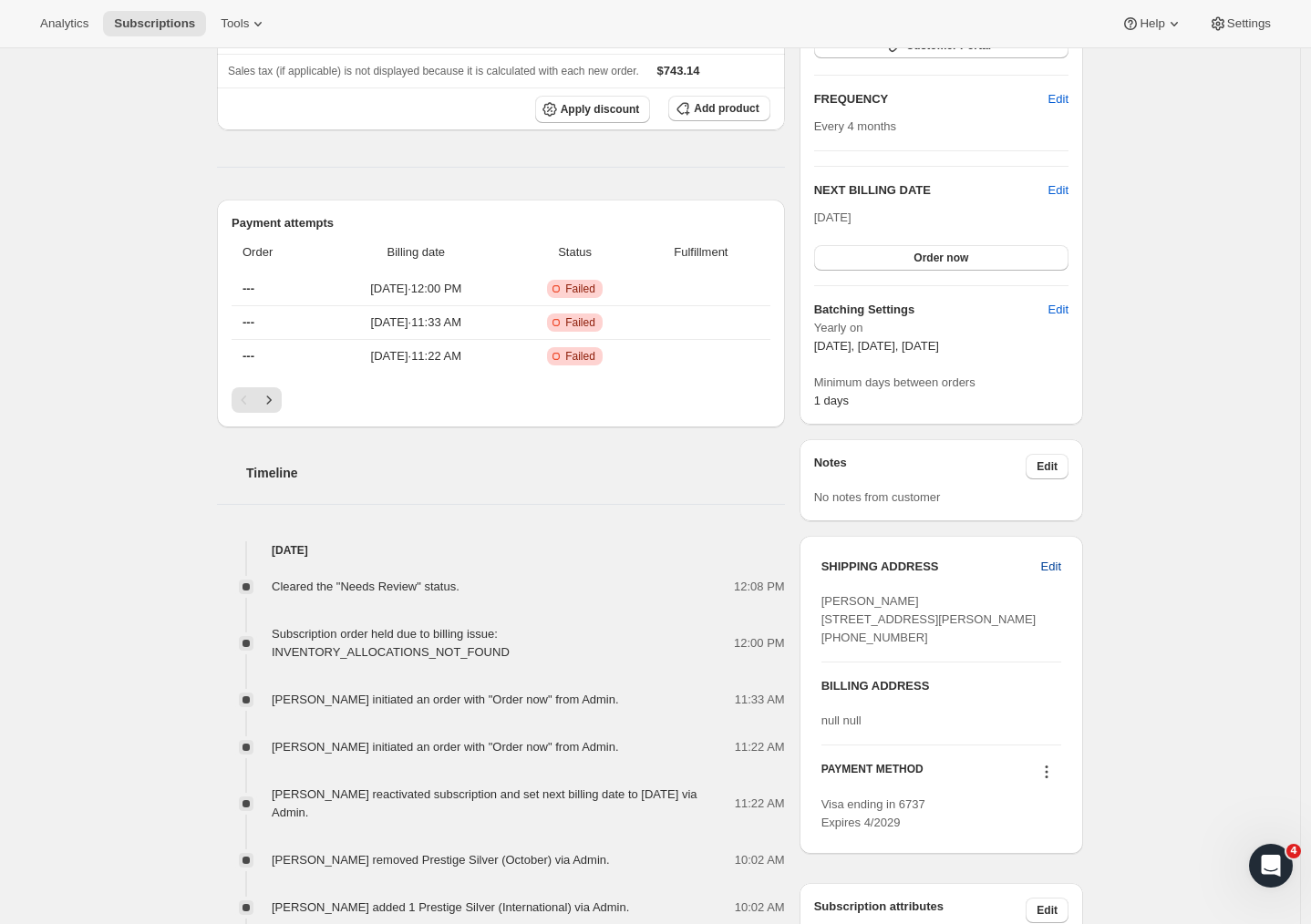
click at [1044, 565] on span "Edit" at bounding box center [1051, 566] width 20 height 18
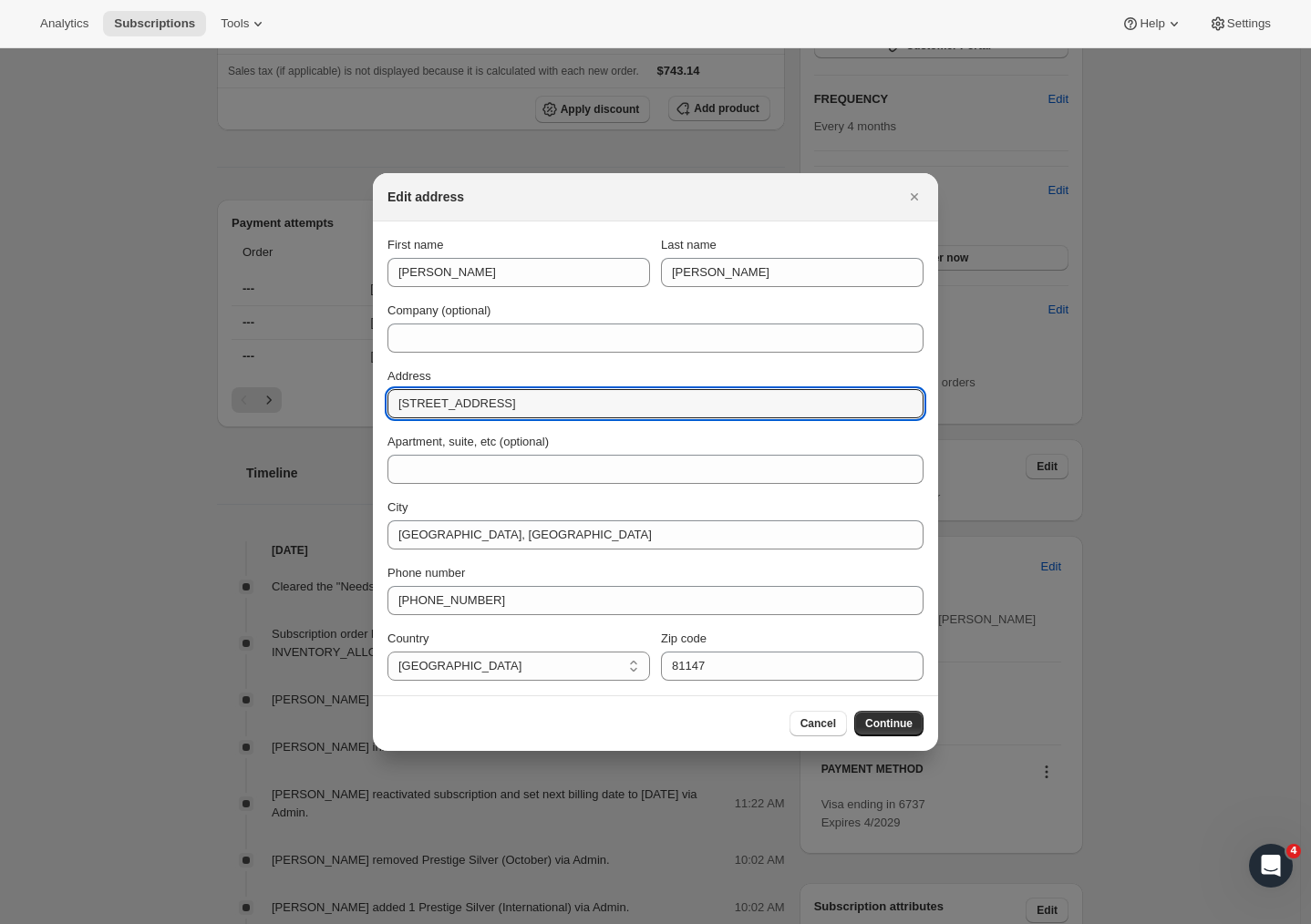
drag, startPoint x: 572, startPoint y: 403, endPoint x: 253, endPoint y: 400, distance: 319.0
paste input "3.14"
type input "323.14"
drag, startPoint x: 465, startPoint y: 404, endPoint x: 304, endPoint y: 395, distance: 161.3
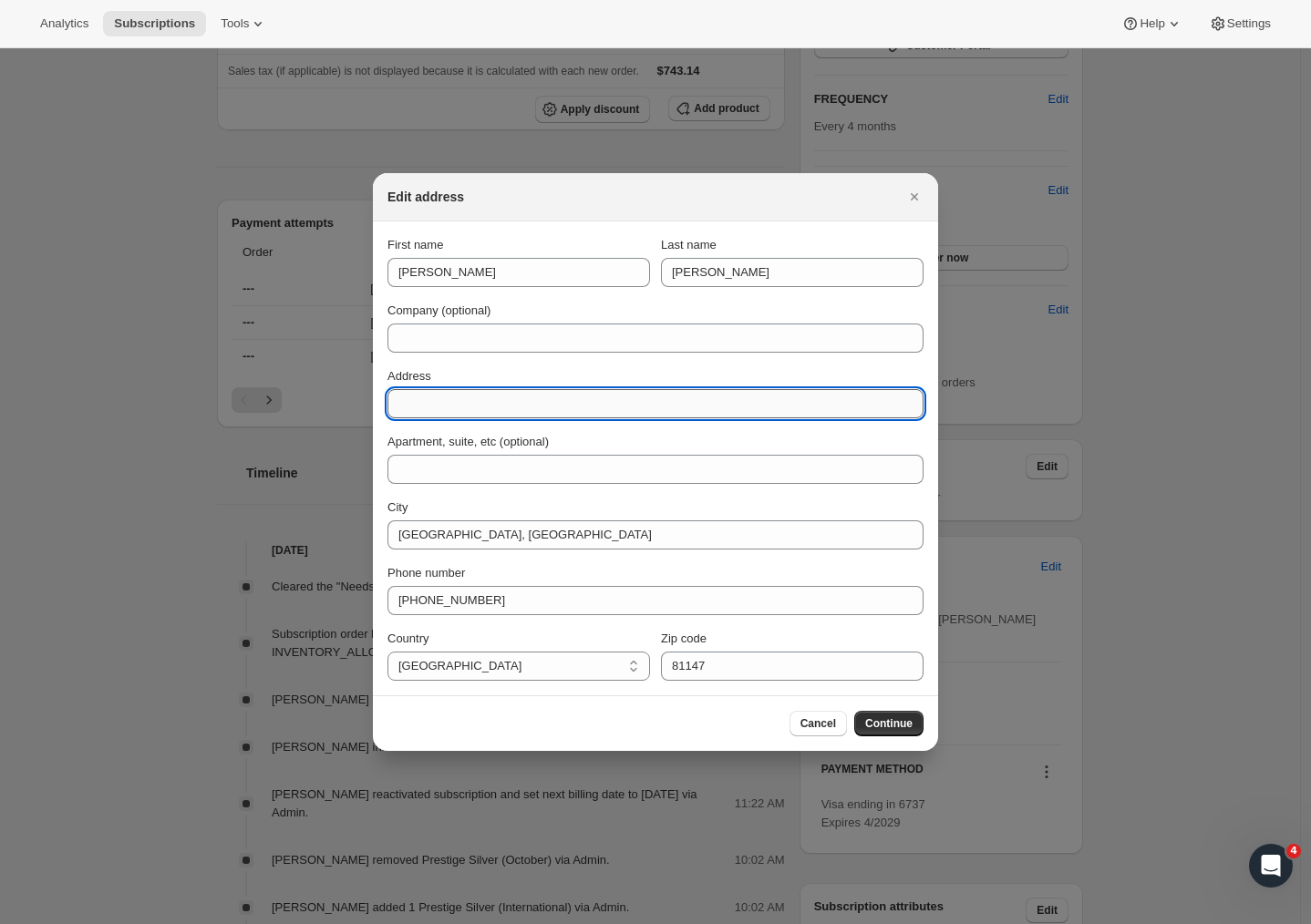
paste input "253 Waimarama Road"
type input "253 Waimarama Road"
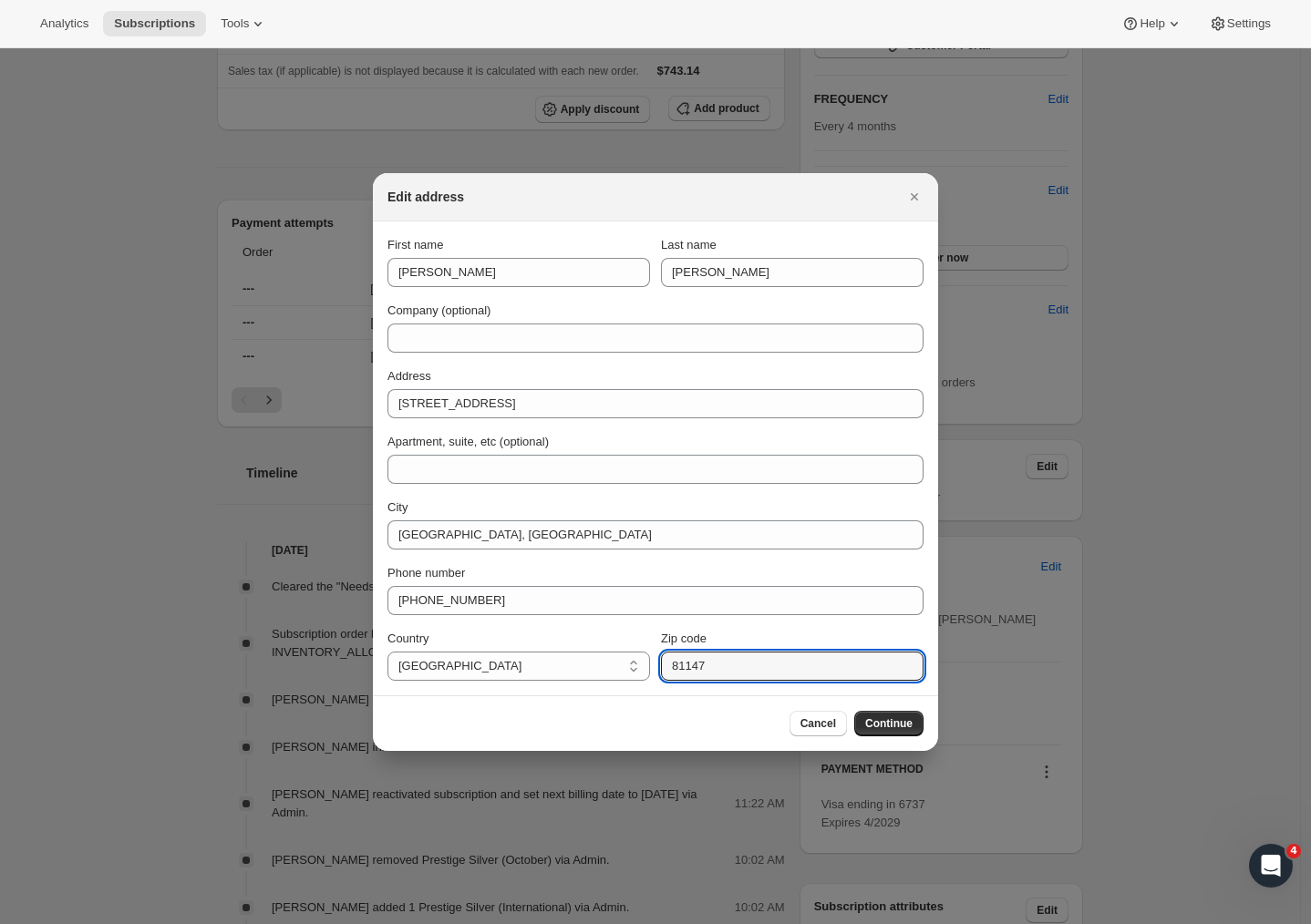
drag, startPoint x: 733, startPoint y: 657, endPoint x: 599, endPoint y: 639, distance: 135.2
paste input "4294"
type input "4294"
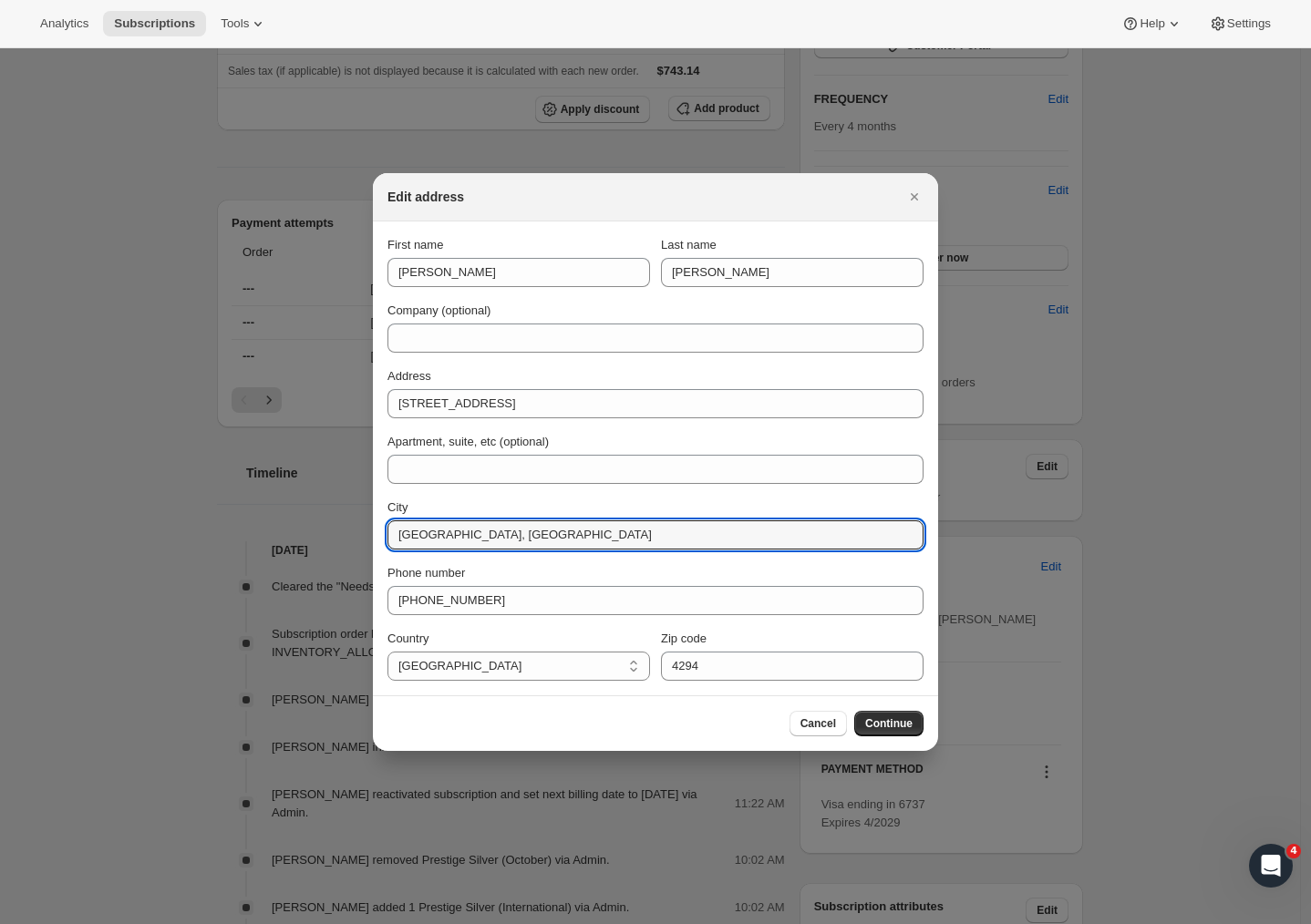
drag, startPoint x: 540, startPoint y: 534, endPoint x: 345, endPoint y: 533, distance: 195.0
drag, startPoint x: 521, startPoint y: 535, endPoint x: 324, endPoint y: 515, distance: 198.0
type input "Hawke's Bay"
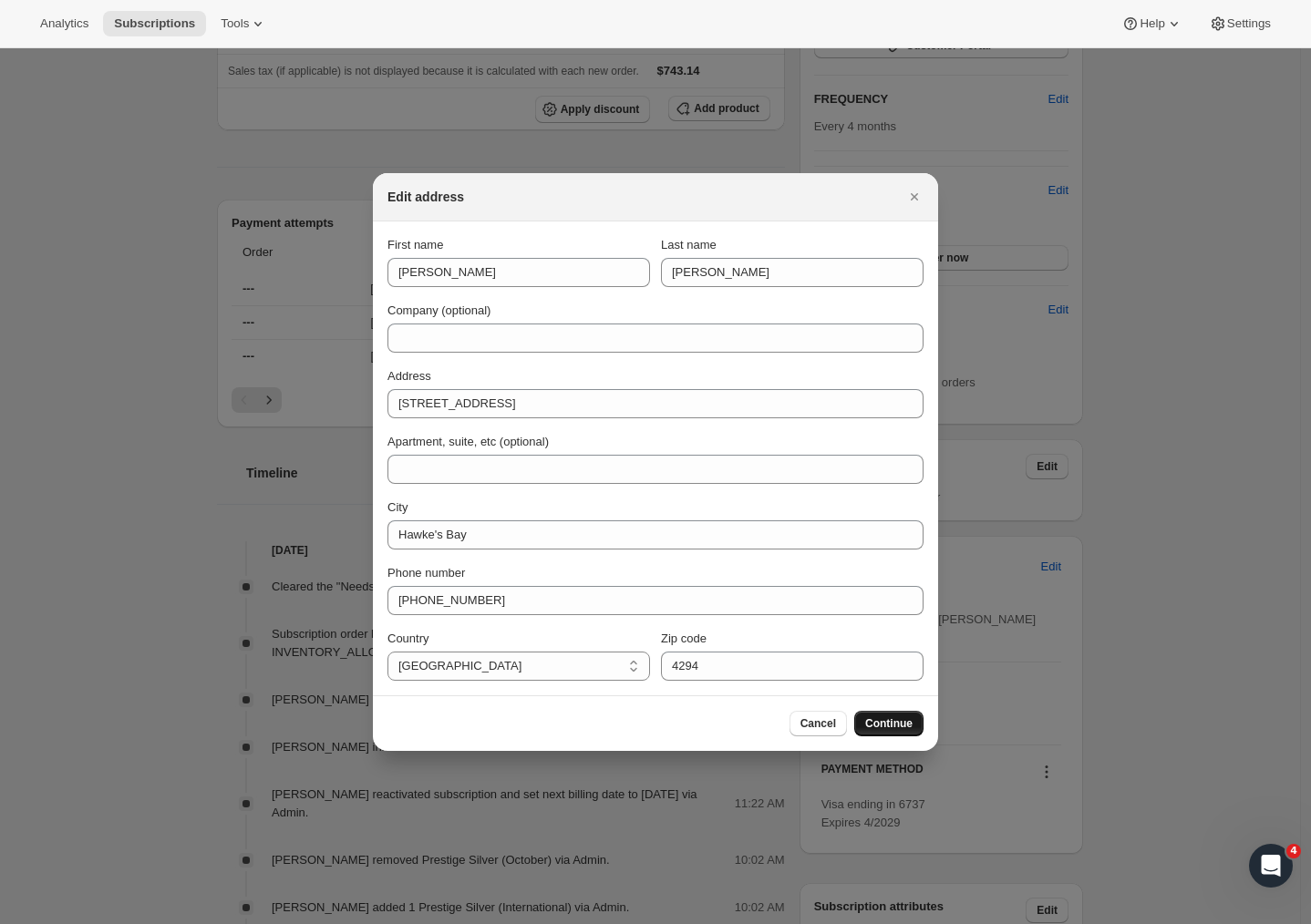
click at [884, 730] on span "Continue" at bounding box center [888, 723] width 47 height 15
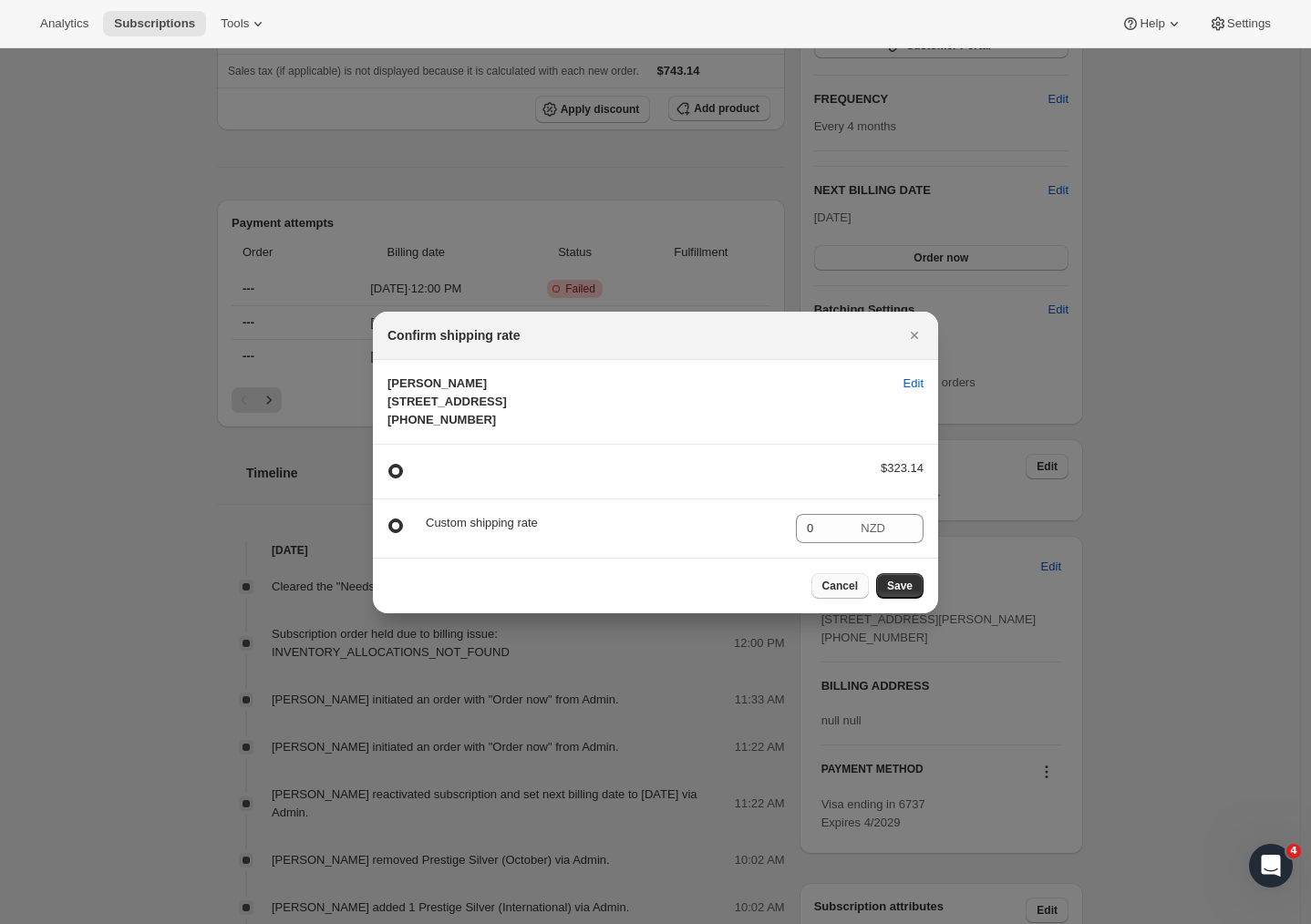
click at [823, 593] on span "Cancel" at bounding box center [840, 585] width 36 height 15
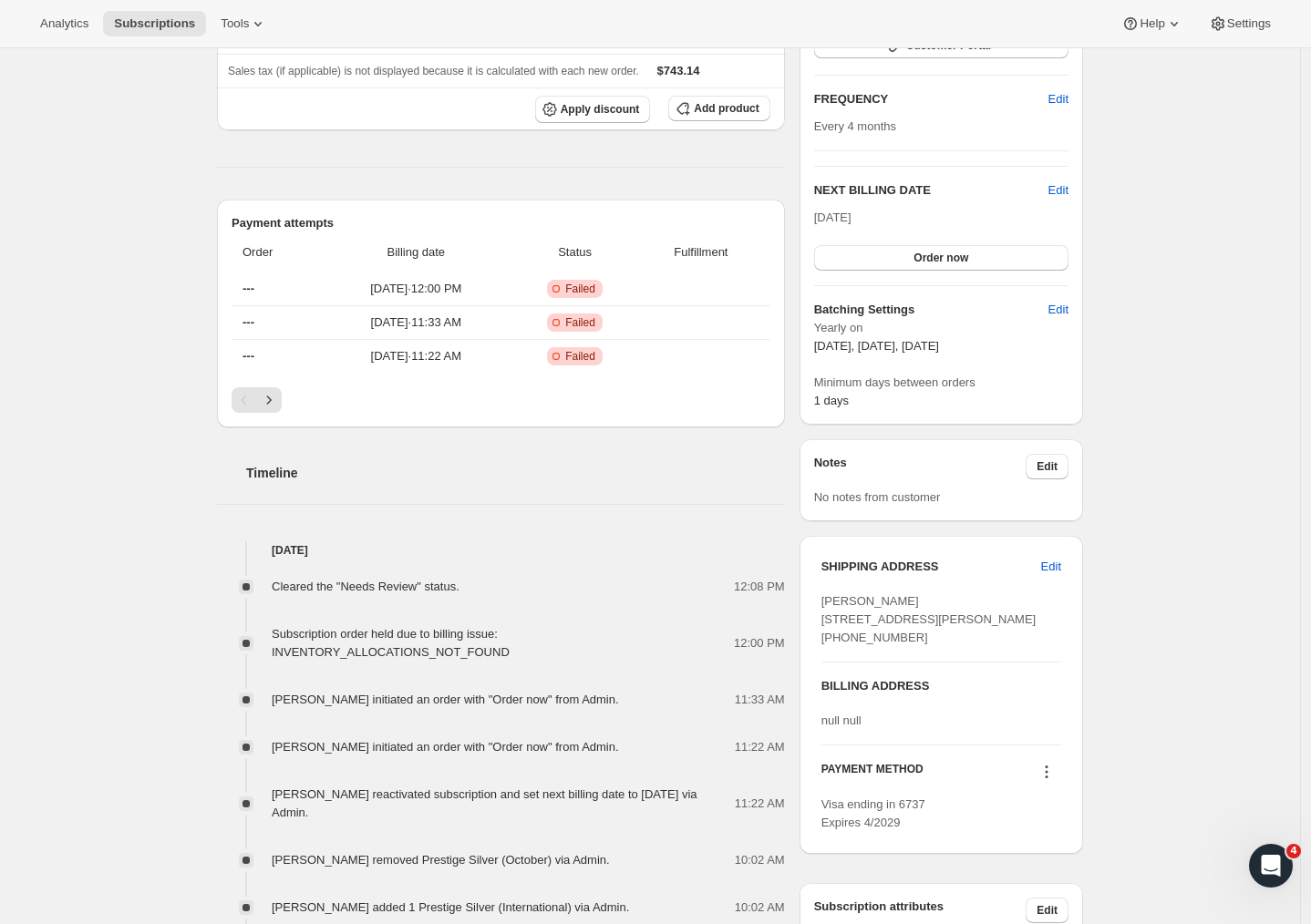
click at [1099, 620] on div "Subscription #14030340198. This page is ready Subscription #14030340198 Success…" at bounding box center [650, 444] width 909 height 1378
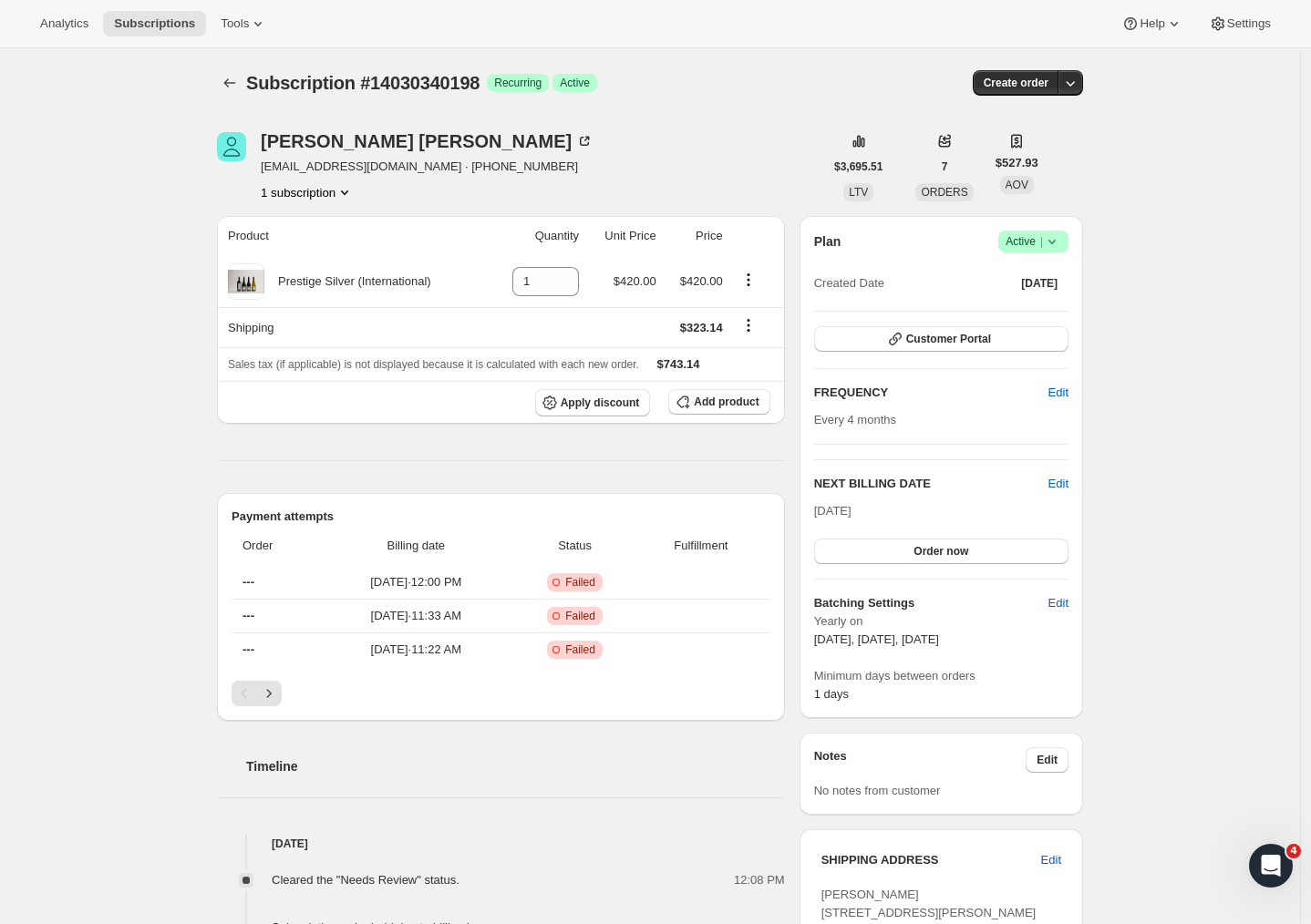
click at [1177, 322] on div "Subscription #14030340198. This page is ready Subscription #14030340198 Success…" at bounding box center [650, 736] width 1300 height 1378
click at [1138, 263] on div "Subscription #14030340198. This page is ready Subscription #14030340198 Success…" at bounding box center [650, 736] width 1300 height 1378
click at [936, 337] on span "Customer Portal" at bounding box center [948, 339] width 85 height 15
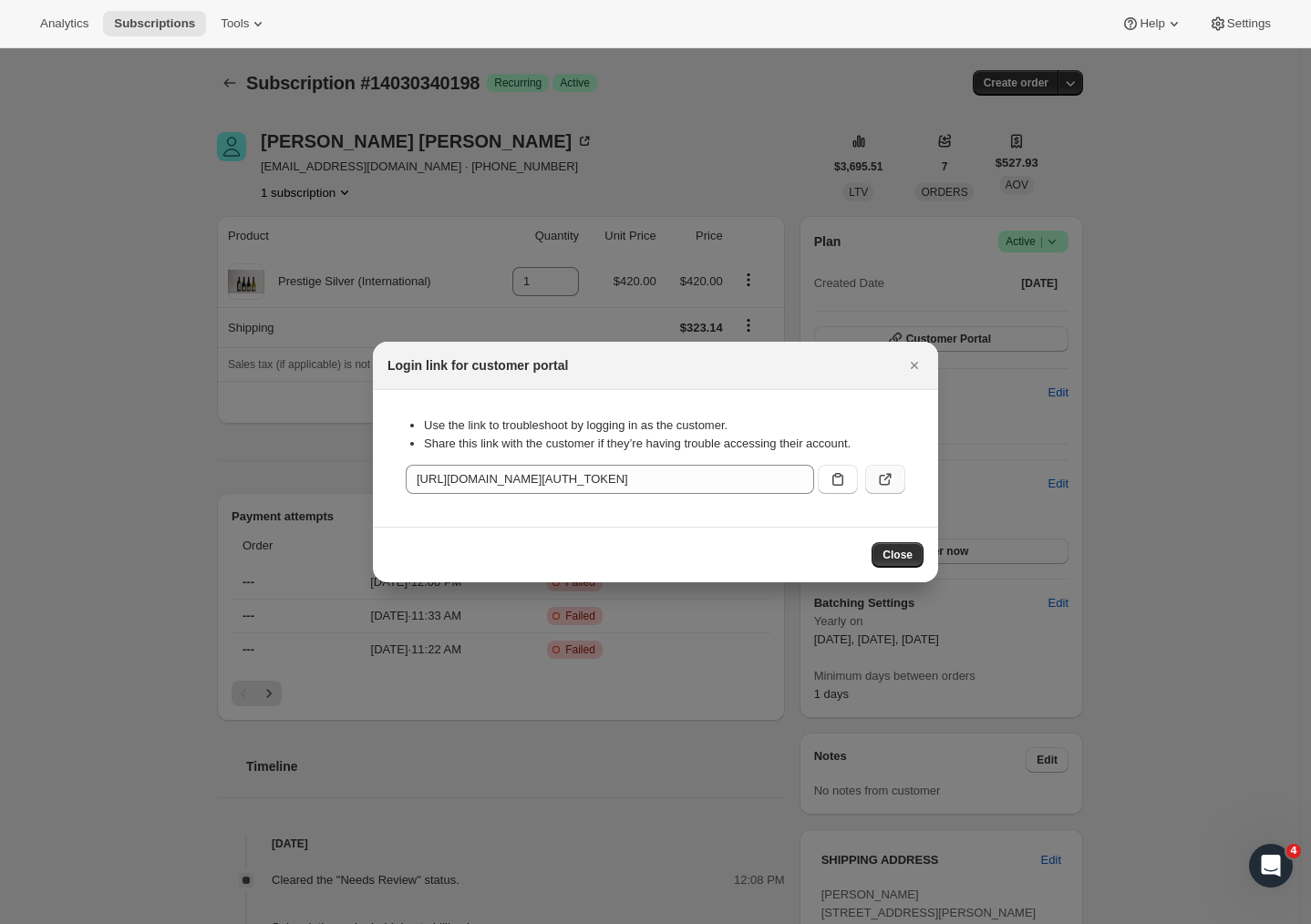
click at [876, 479] on button ":rsl:" at bounding box center [885, 478] width 40 height 29
click at [898, 549] on button "Close" at bounding box center [897, 555] width 52 height 26
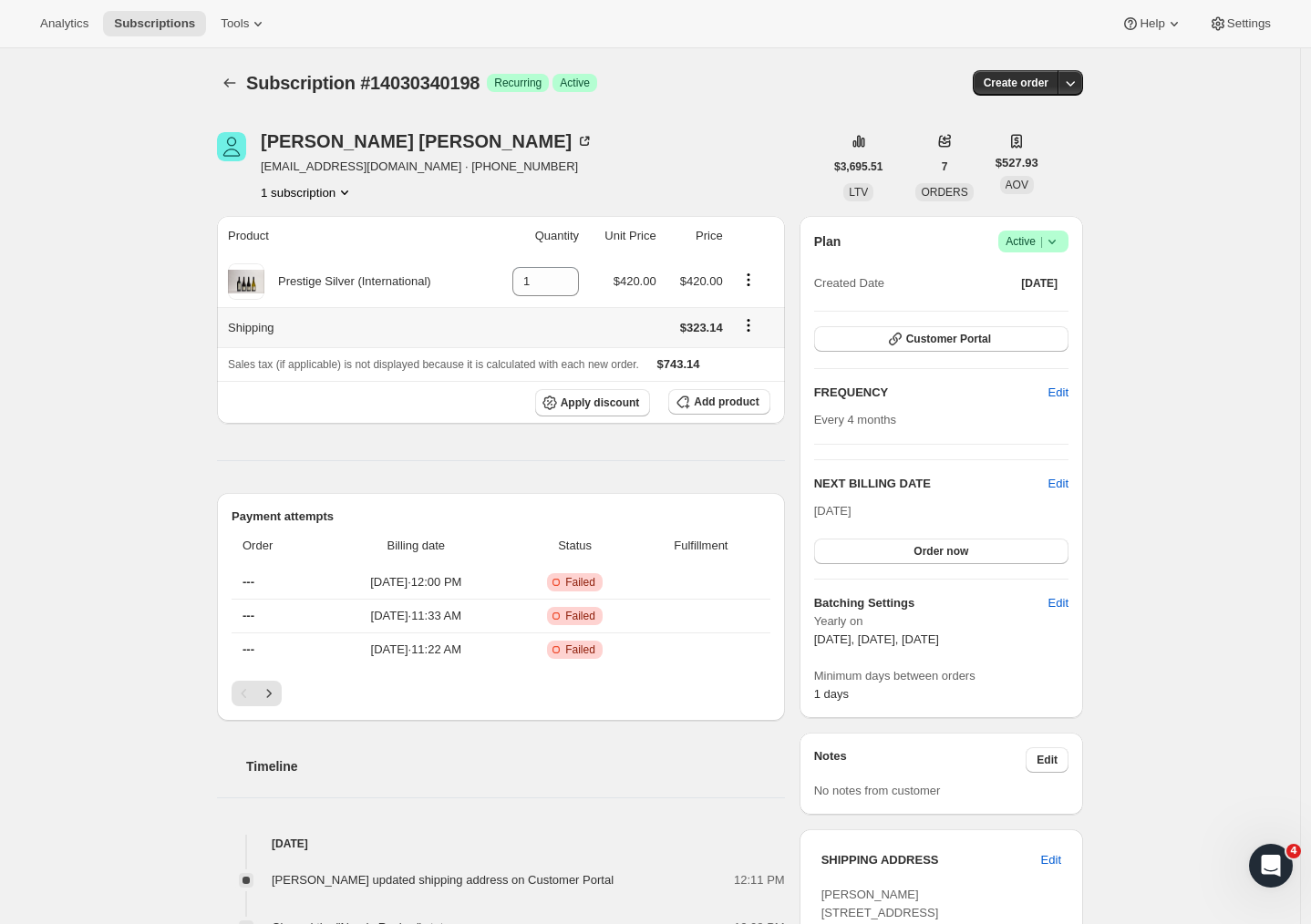
click at [691, 334] on span "$323.14" at bounding box center [700, 328] width 43 height 14
click at [731, 480] on div "Product Quantity Unit Price Price Prestige Silver (International) 1 $420.00 $42…" at bounding box center [501, 816] width 568 height 1202
click at [939, 330] on button "Customer Portal" at bounding box center [941, 340] width 254 height 26
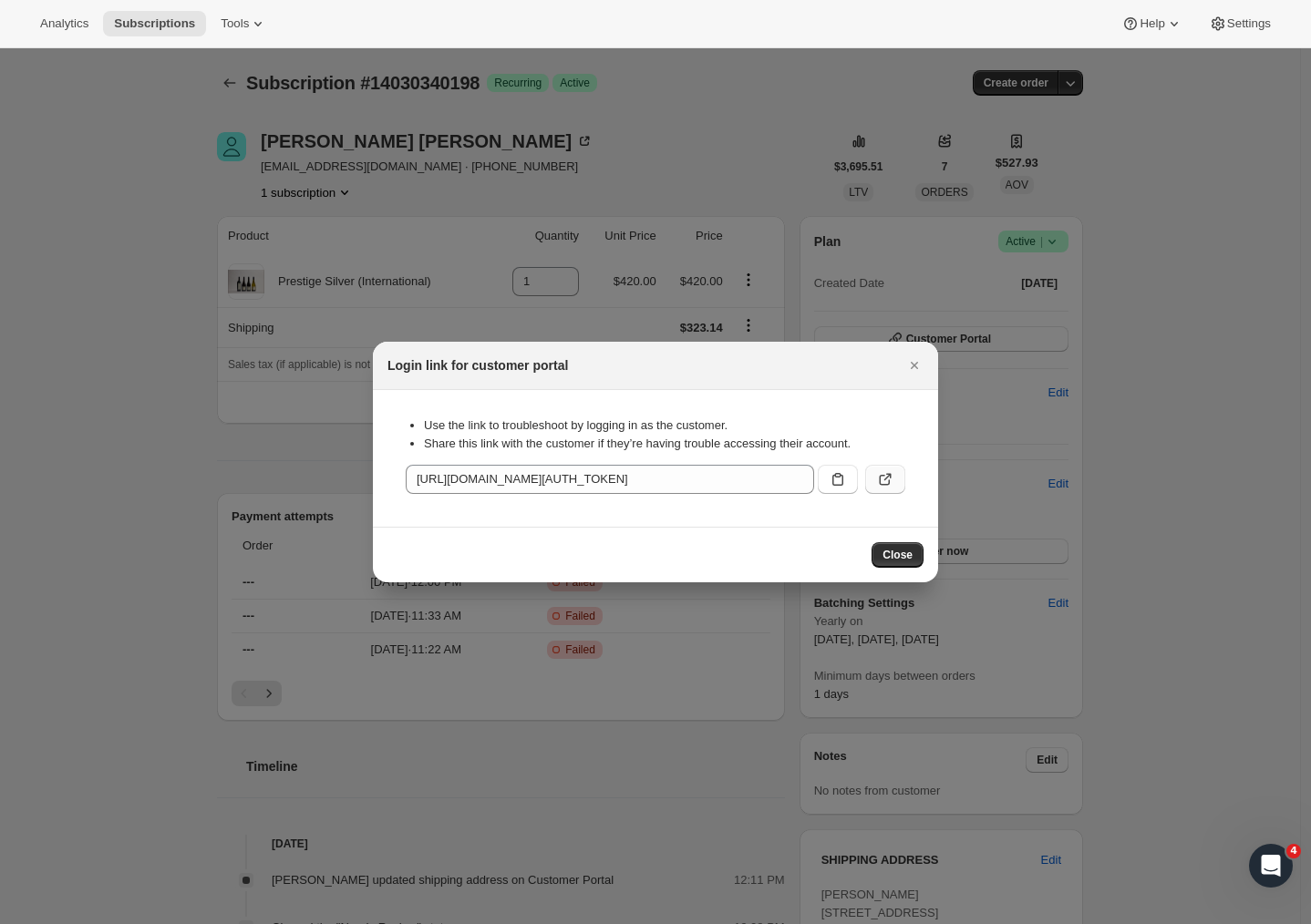
click at [888, 487] on icon ":r1g:" at bounding box center [885, 479] width 18 height 18
click at [908, 549] on span "Close" at bounding box center [897, 554] width 30 height 15
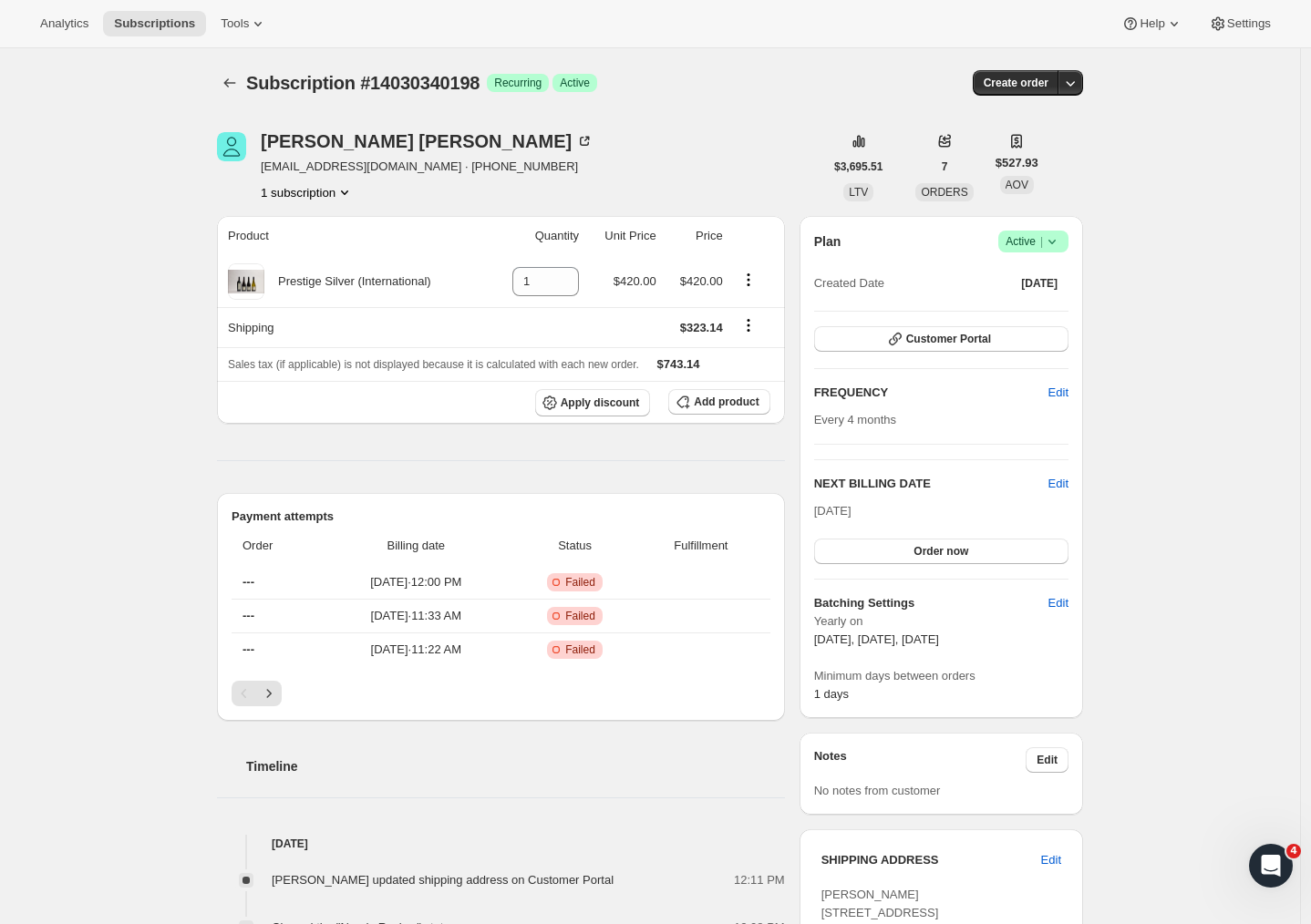
click at [1111, 513] on div "Subscription #14030340198. This page is ready Subscription #14030340198 Success…" at bounding box center [650, 760] width 1300 height 1424
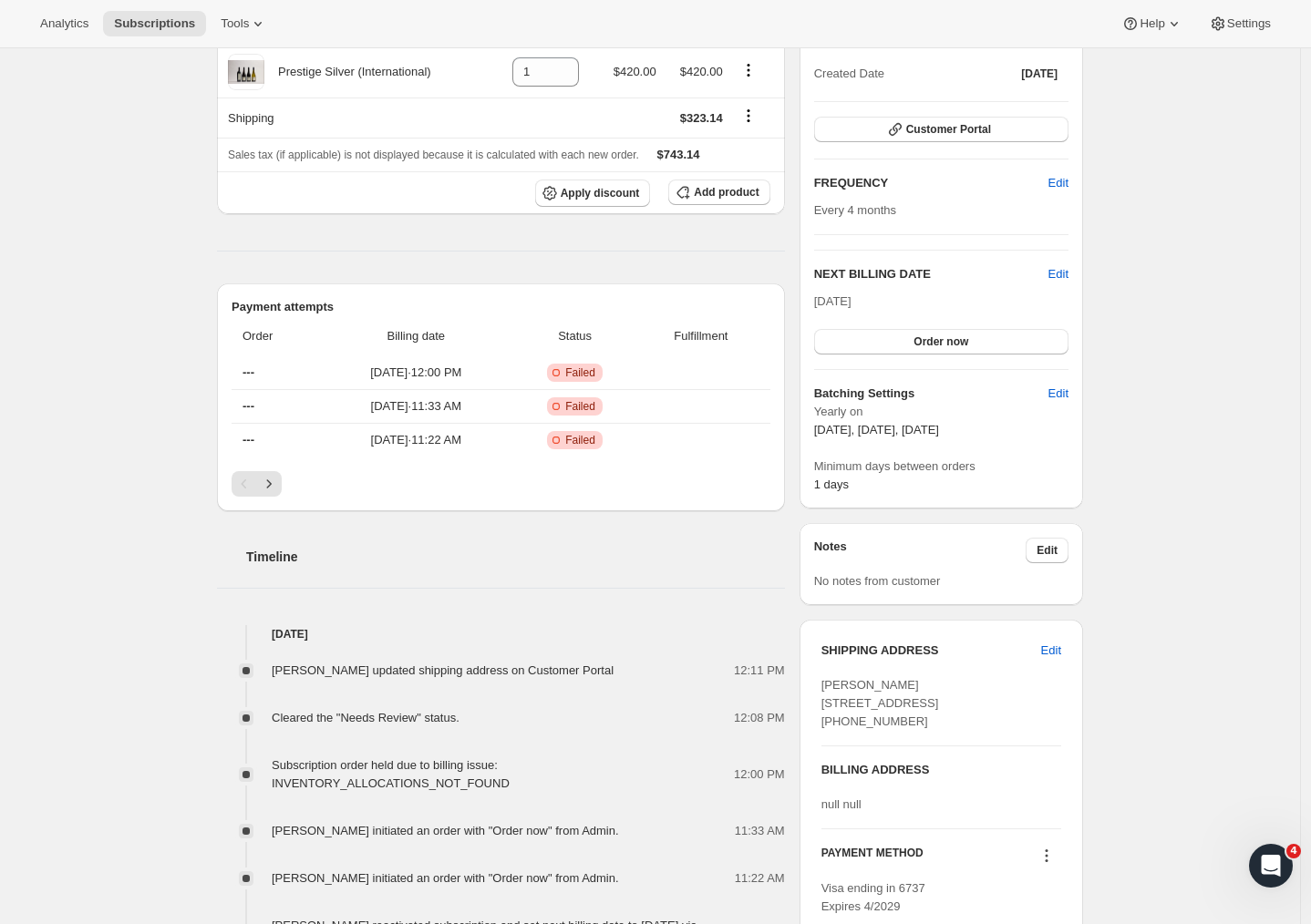
click at [1171, 416] on div "Subscription #14030340198. This page is ready Subscription #14030340198 Success…" at bounding box center [650, 551] width 1300 height 1424
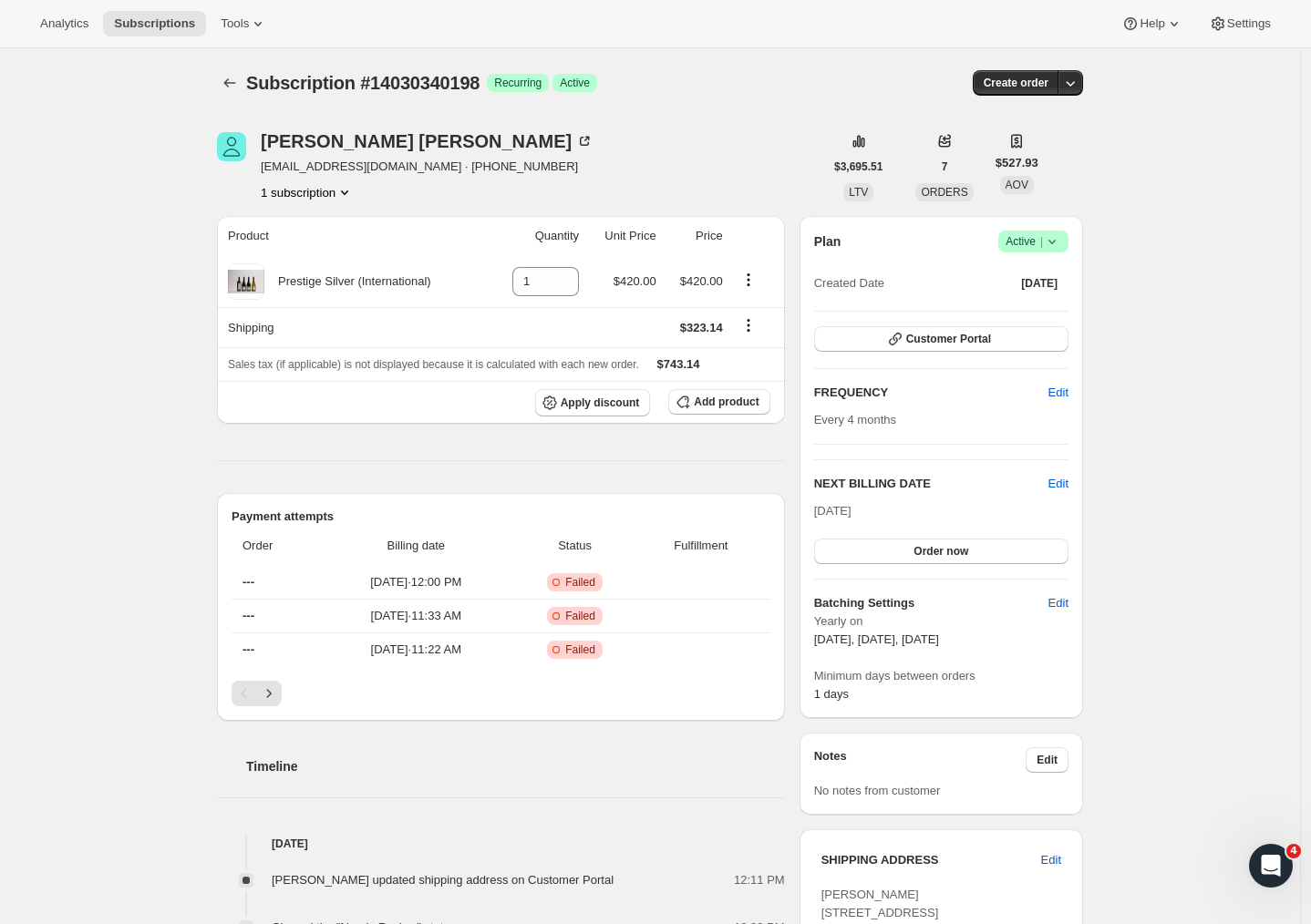
click at [278, 432] on div "Product Quantity Unit Price Price Prestige Silver (International) 1 $420.00 $42…" at bounding box center [501, 816] width 568 height 1202
click at [1205, 359] on div "Subscription #14030340198. This page is ready Subscription #14030340198 Success…" at bounding box center [650, 760] width 1300 height 1424
click at [155, 522] on div "Subscription #14030340198. This page is ready Subscription #14030340198 Success…" at bounding box center [650, 760] width 1300 height 1424
click at [1188, 446] on div "Subscription #14030340198. This page is ready Subscription #14030340198 Success…" at bounding box center [650, 760] width 1300 height 1424
click at [1206, 410] on div "Subscription #14030340198. This page is ready Subscription #14030340198 Success…" at bounding box center [650, 760] width 1300 height 1424
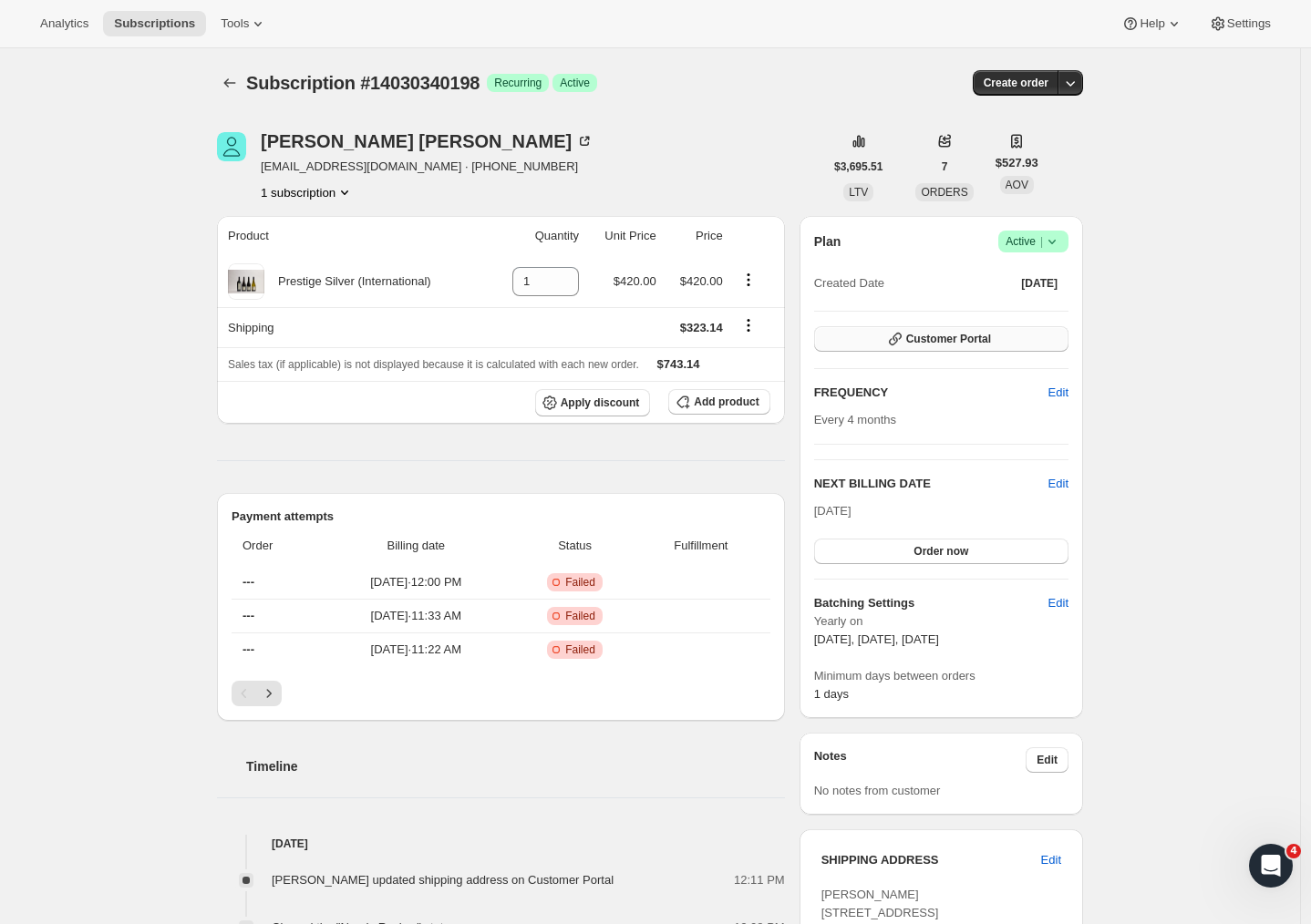
click at [943, 337] on span "Customer Portal" at bounding box center [948, 339] width 85 height 15
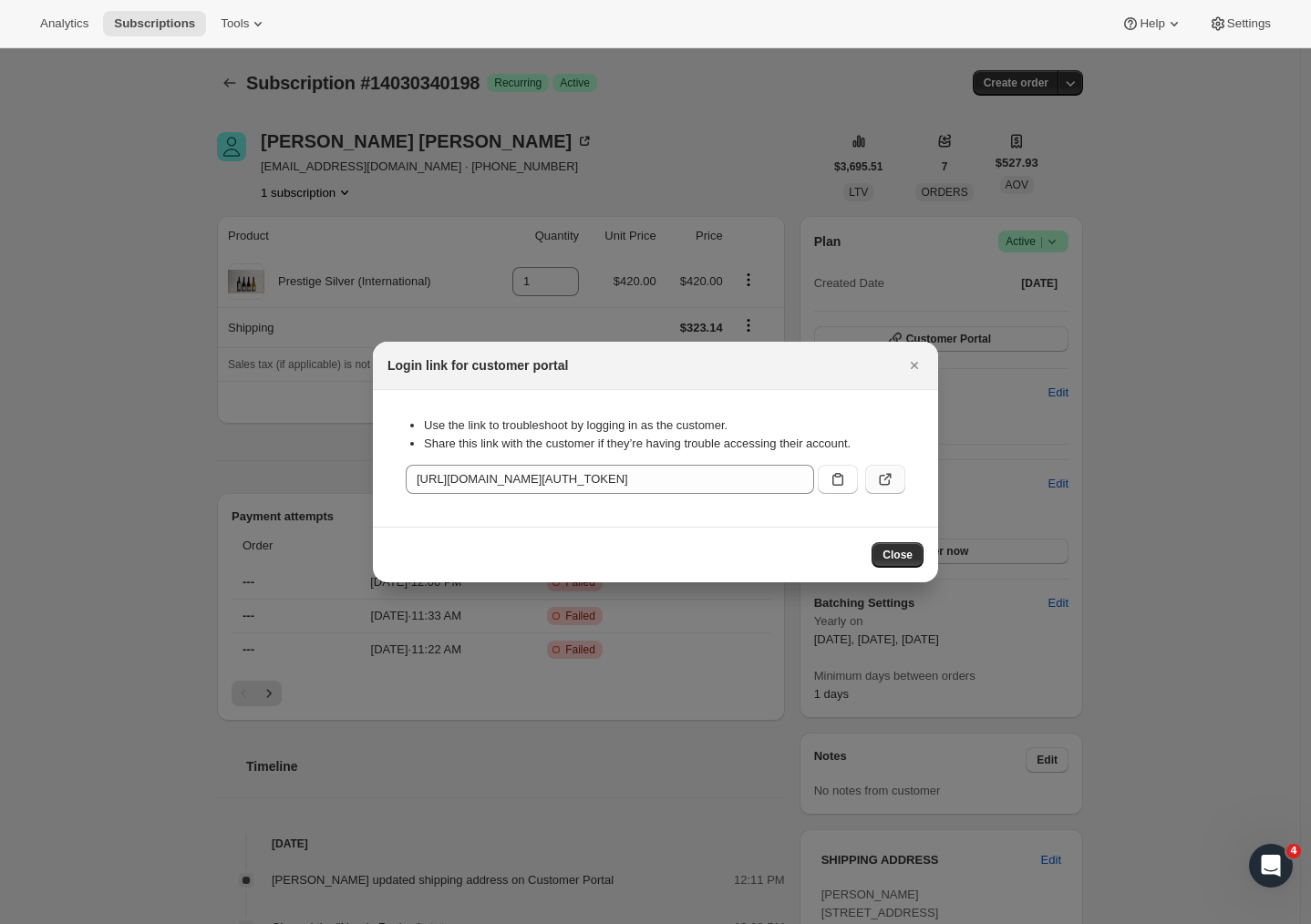
click at [888, 482] on icon ":r1g:" at bounding box center [884, 479] width 11 height 11
click at [910, 359] on icon "Close" at bounding box center [914, 366] width 18 height 18
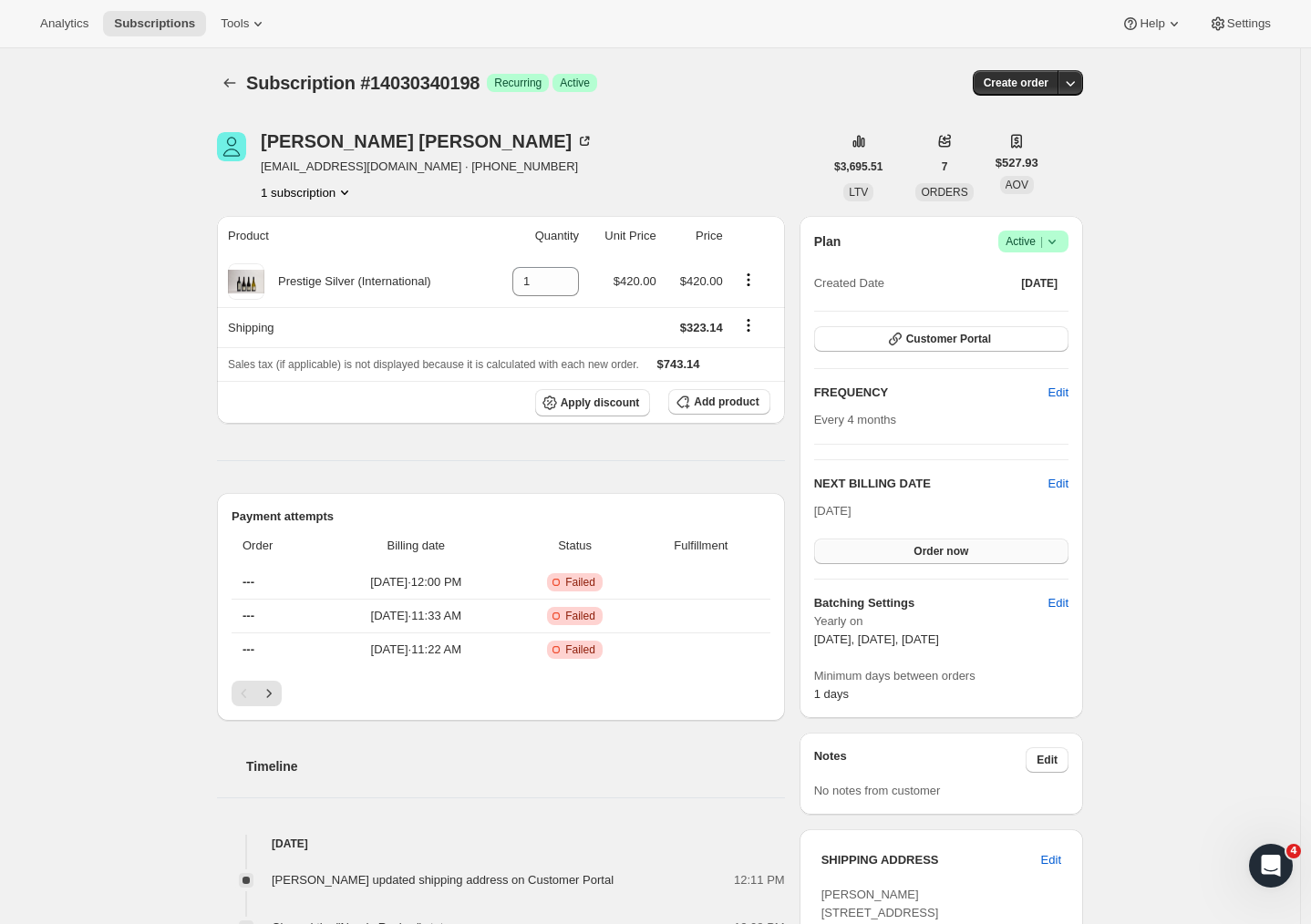
click at [918, 555] on button "Order now" at bounding box center [941, 551] width 254 height 26
click at [918, 555] on span "Click to confirm" at bounding box center [940, 551] width 83 height 15
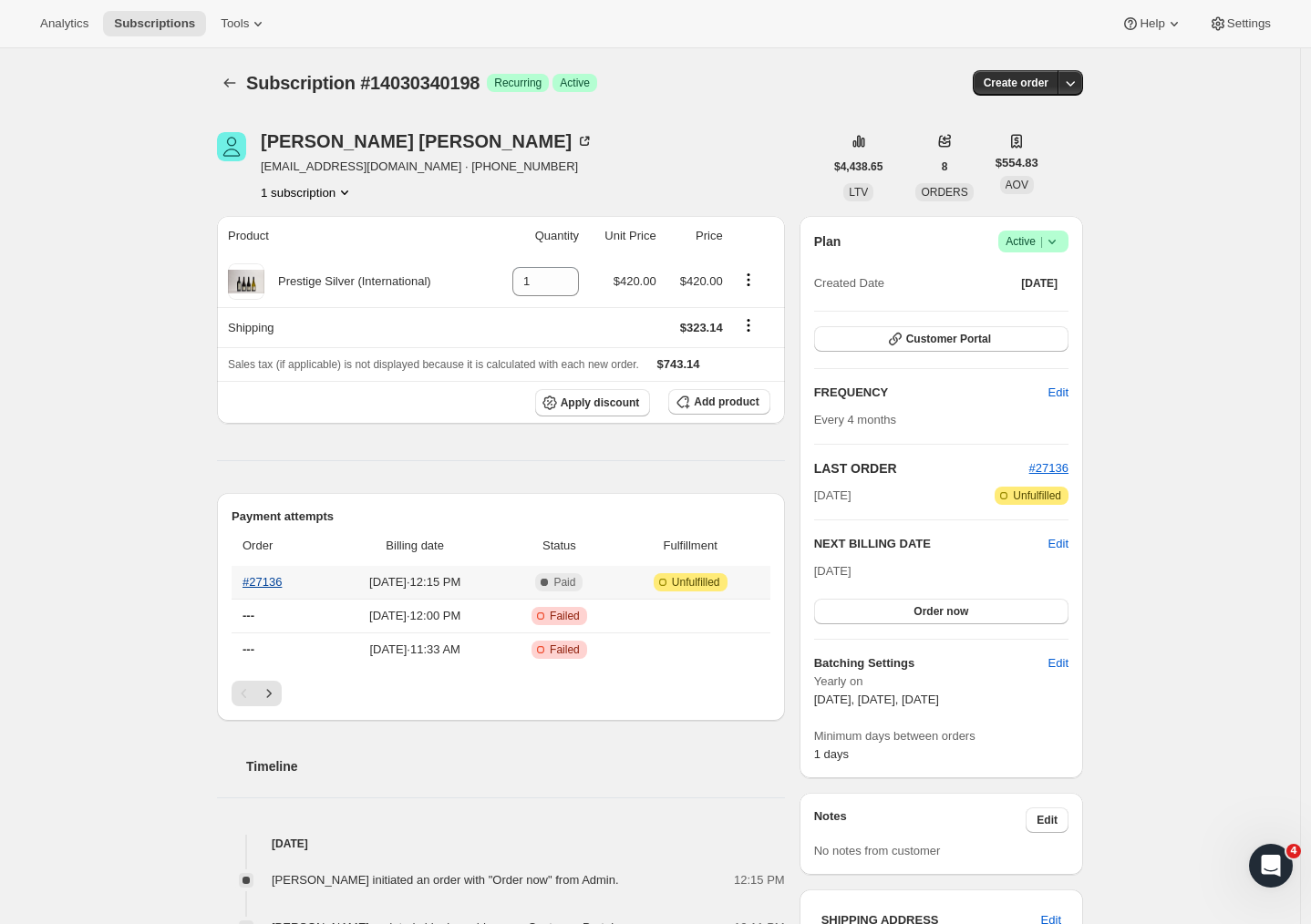
click at [264, 583] on link "#27136" at bounding box center [262, 582] width 39 height 14
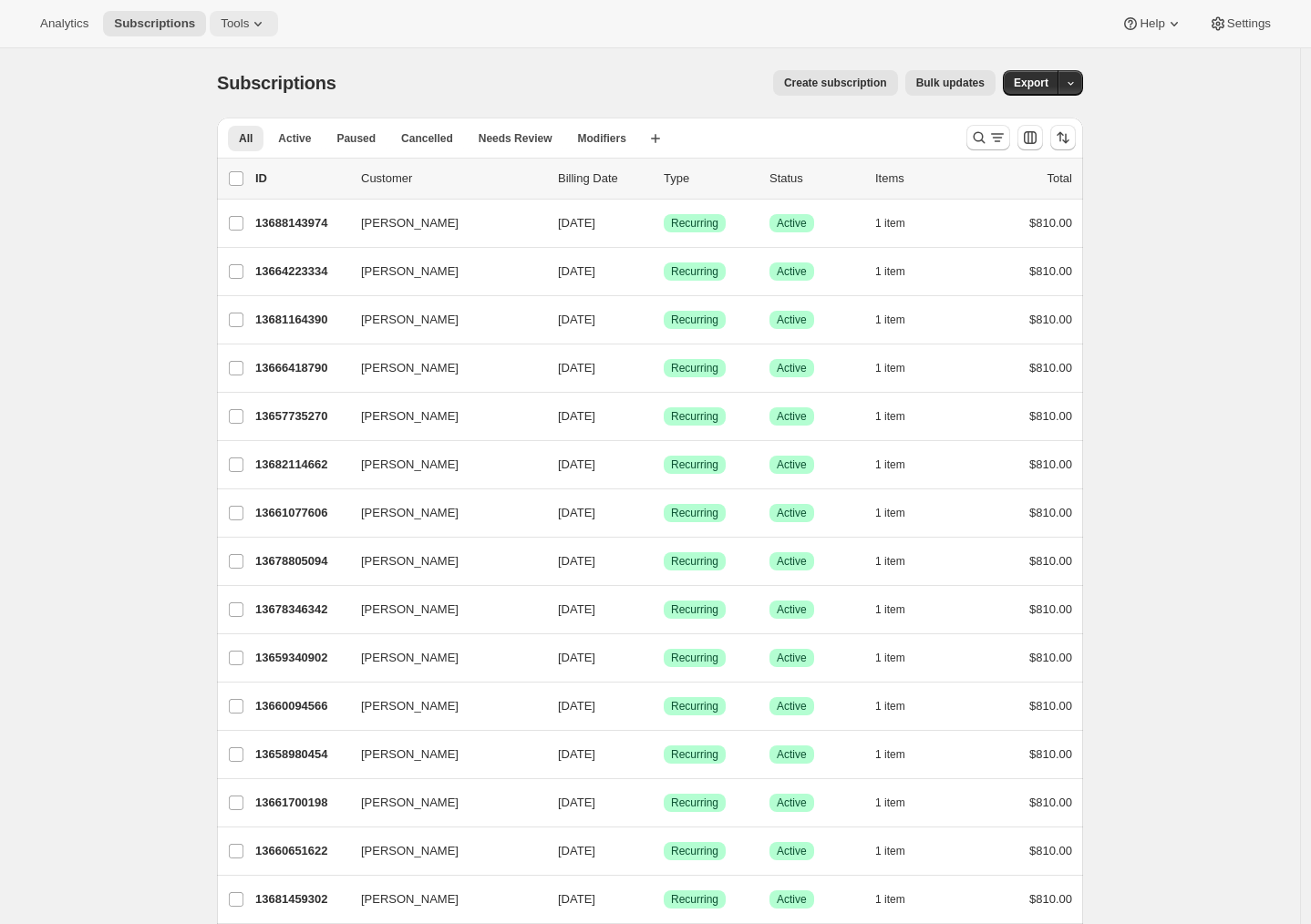
click at [221, 24] on span "Tools" at bounding box center [235, 23] width 28 height 15
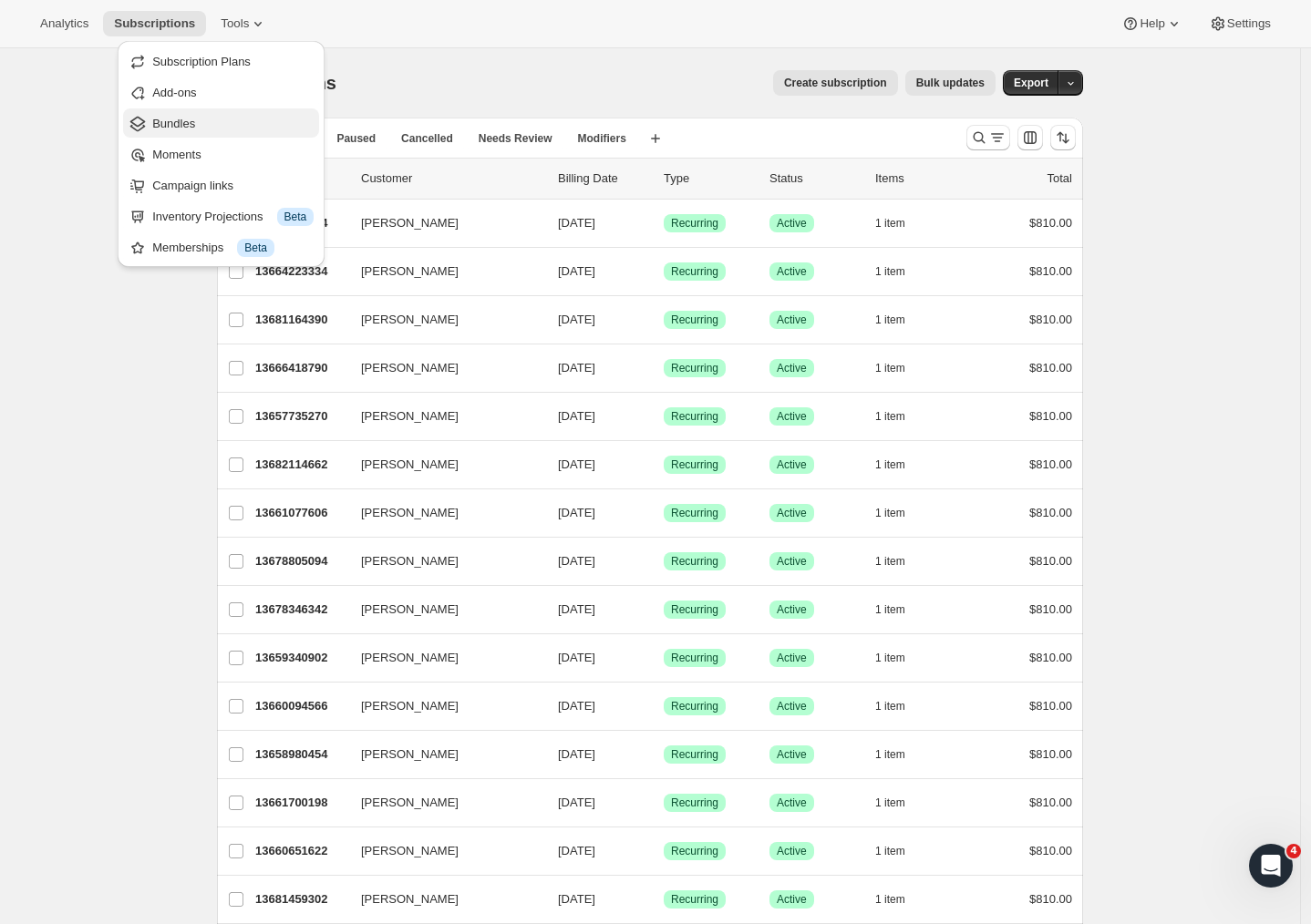
click at [191, 130] on span "Bundles" at bounding box center [173, 124] width 43 height 14
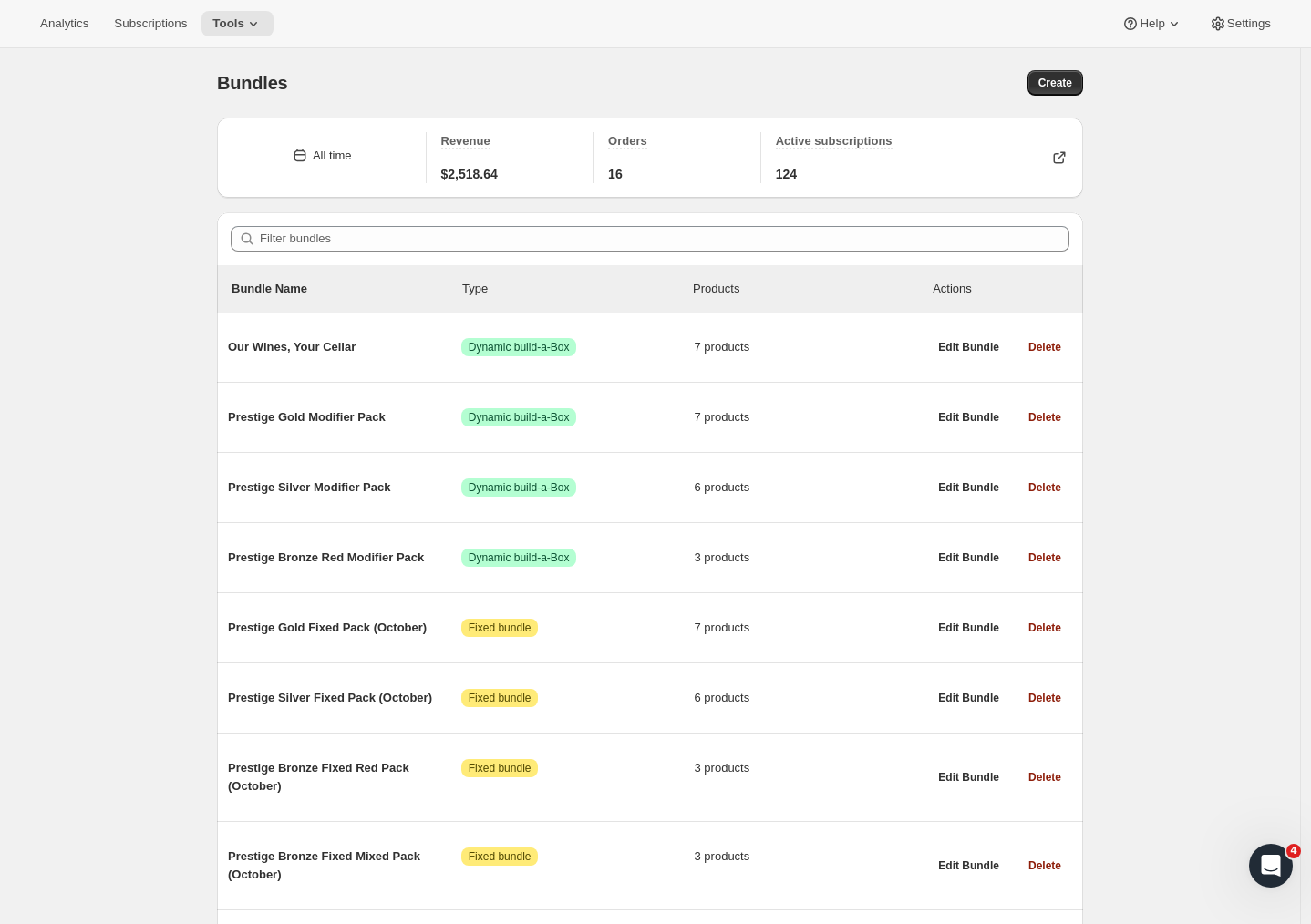
scroll to position [842, 0]
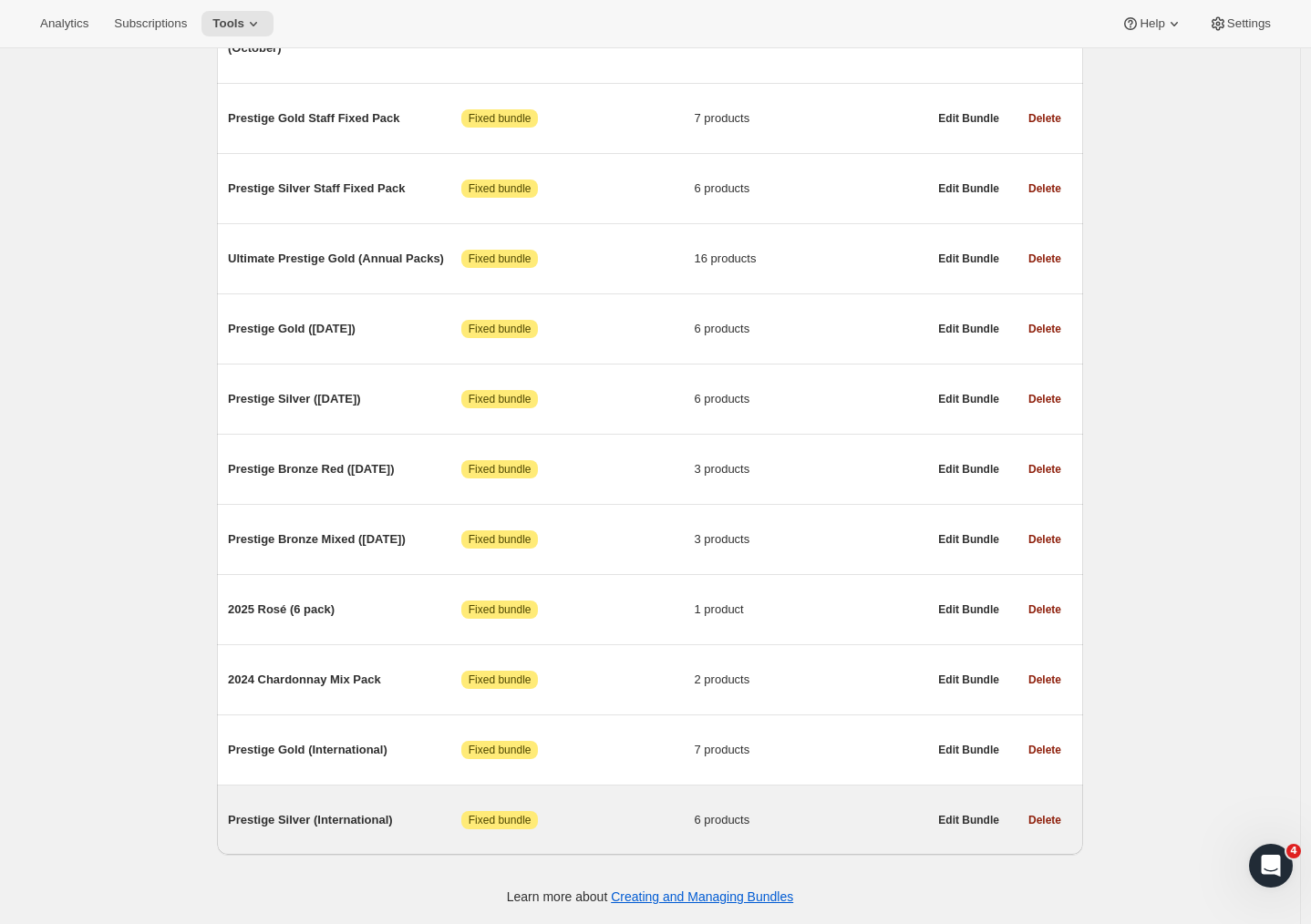
click at [432, 819] on span "Prestige Silver (International)" at bounding box center [345, 820] width 234 height 18
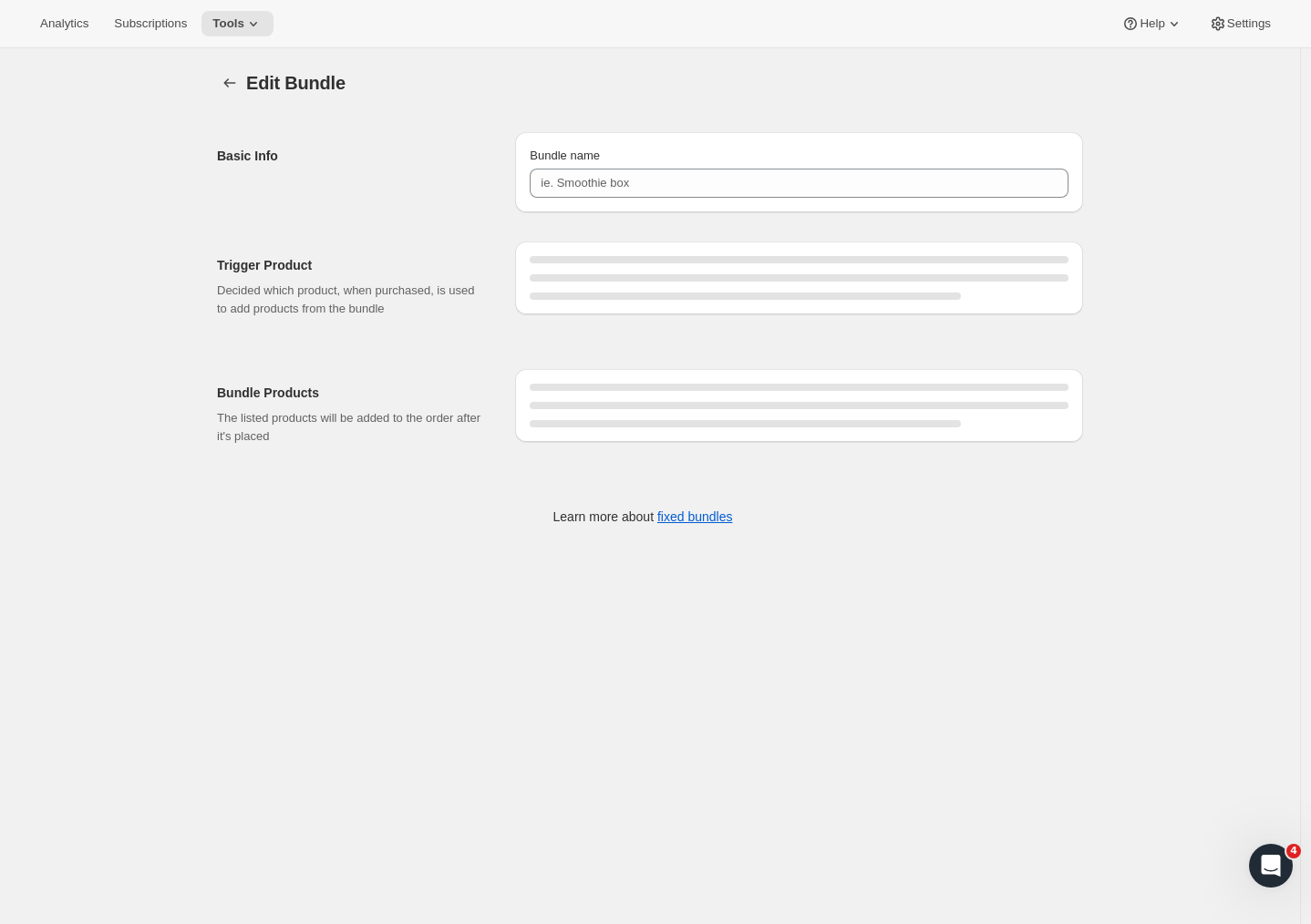
type input "Prestige Silver (International)"
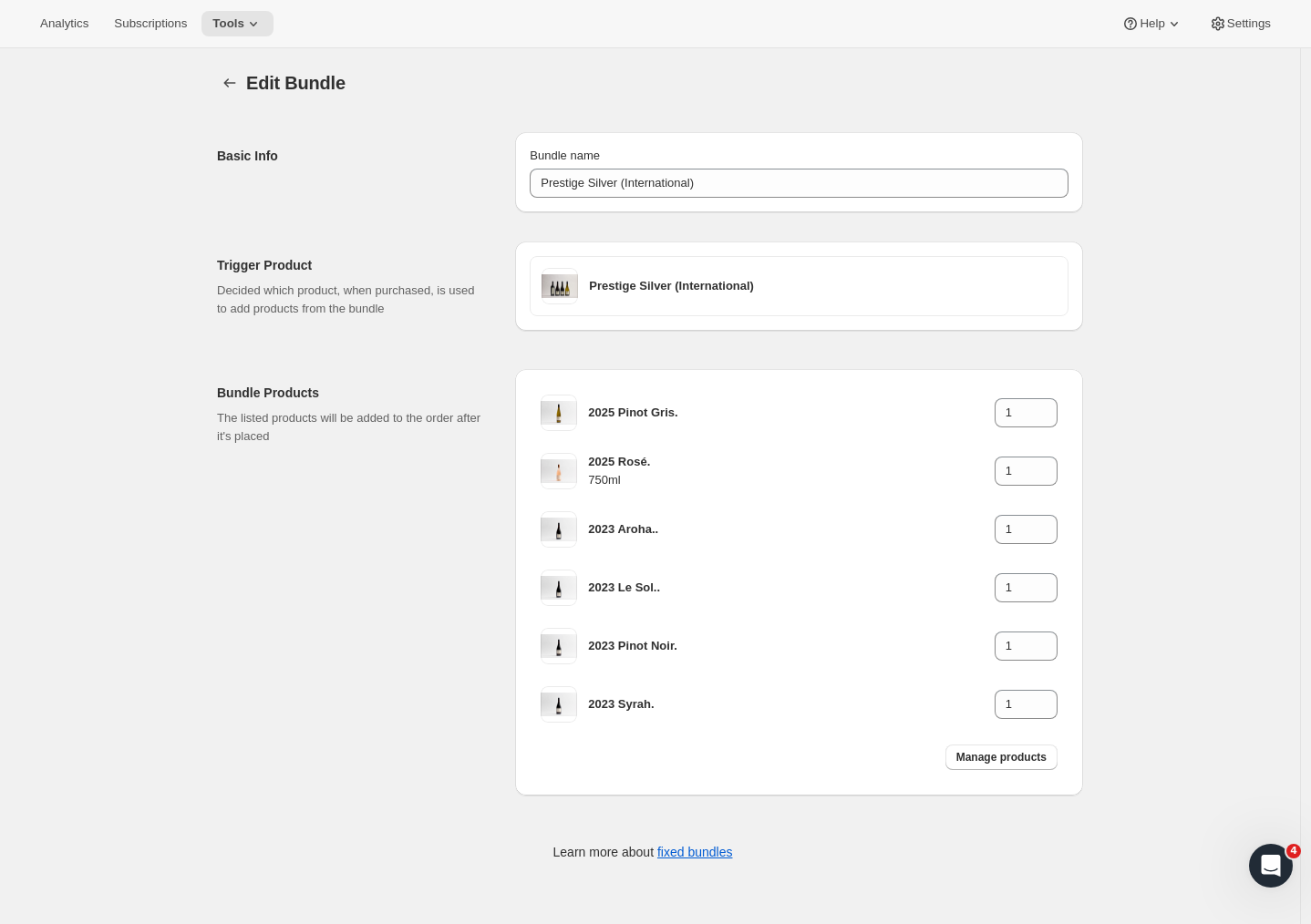
click at [299, 445] on p "The listed products will be added to the order after it's placed" at bounding box center [351, 428] width 269 height 36
click at [1190, 418] on div "Edit Bundle. This page is ready Edit Bundle Basic Info Bundle name Prestige Sil…" at bounding box center [650, 476] width 1300 height 858
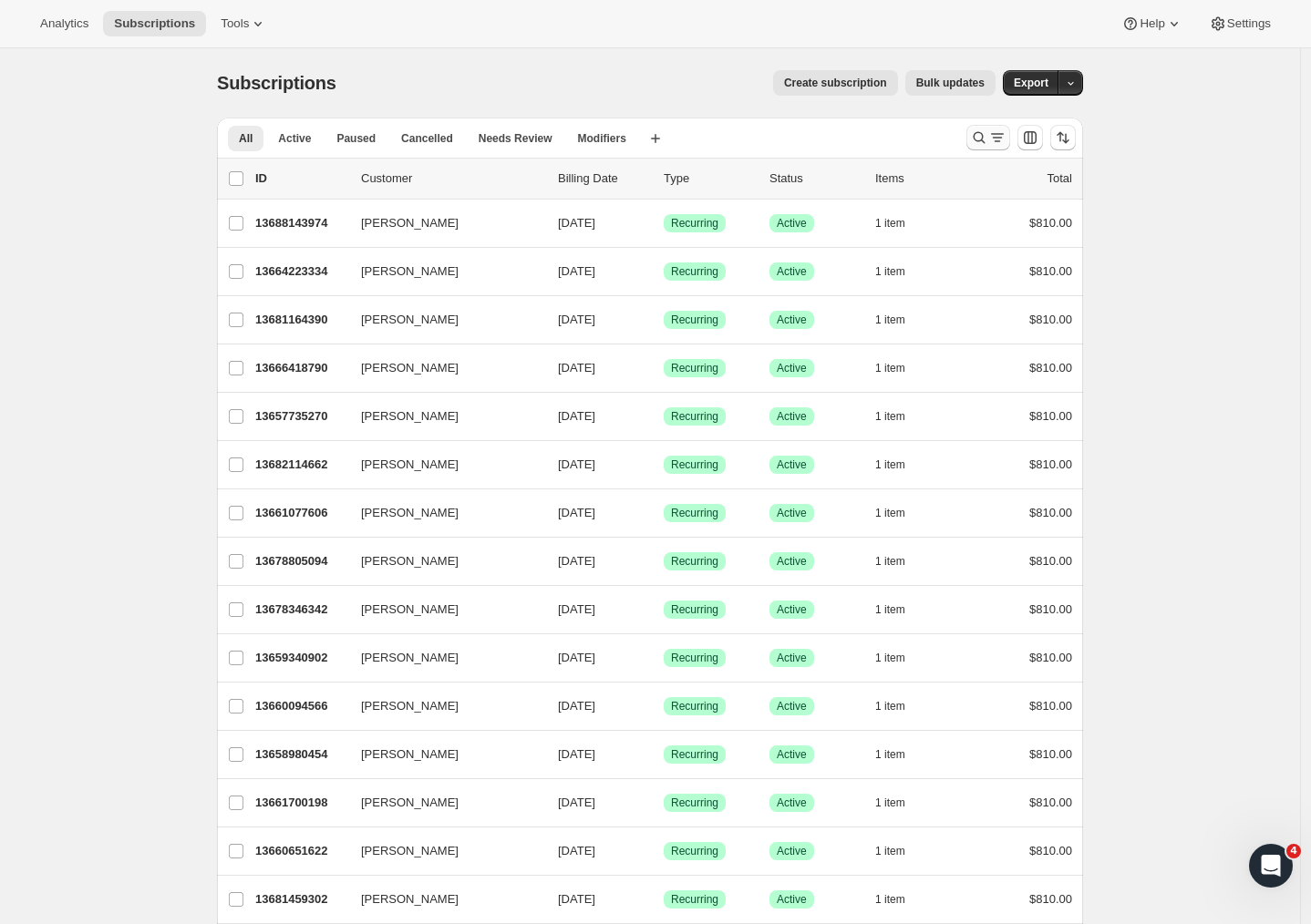
click at [1006, 132] on icon "Search and filter results" at bounding box center [997, 138] width 18 height 18
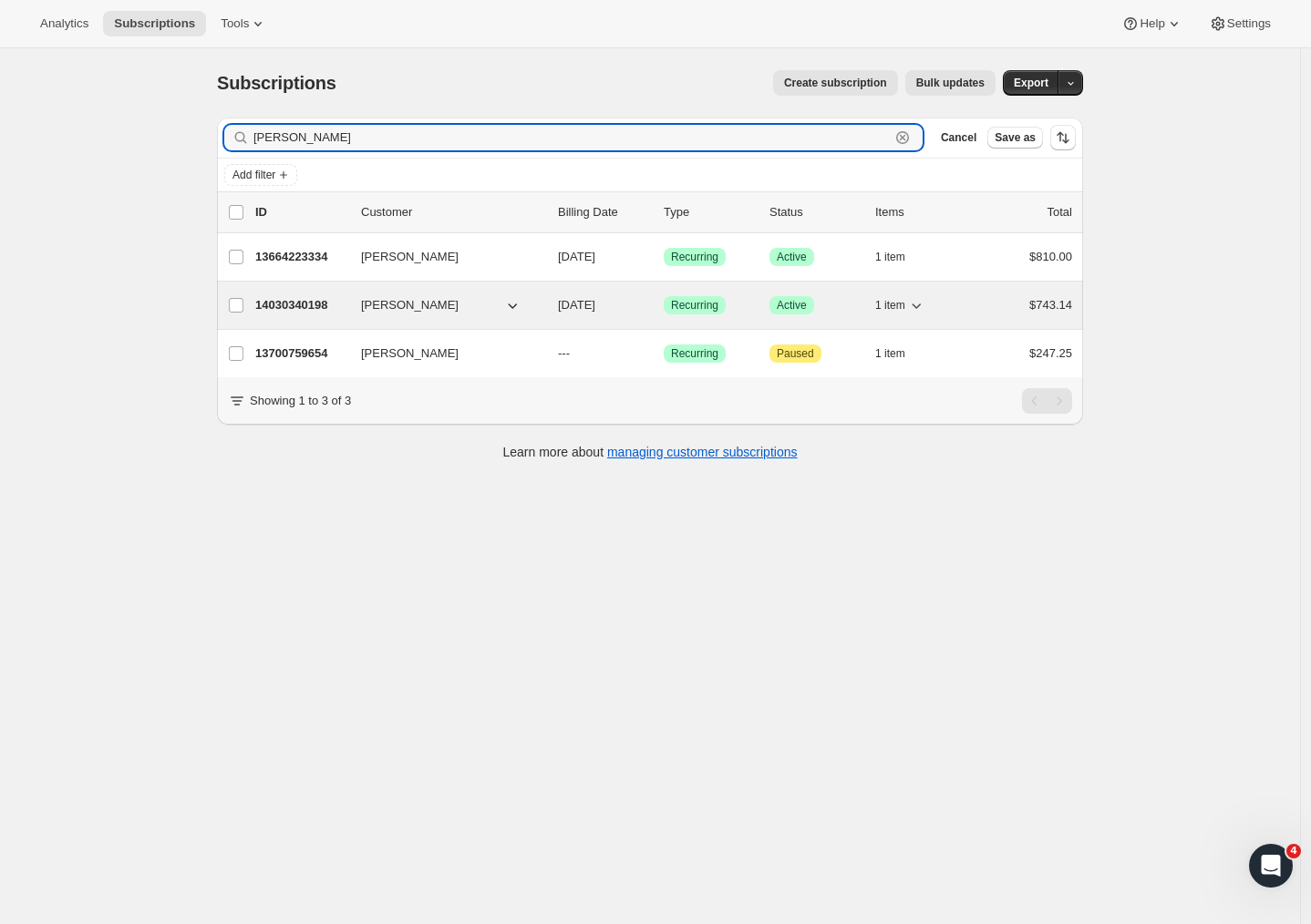
type input "[PERSON_NAME]"
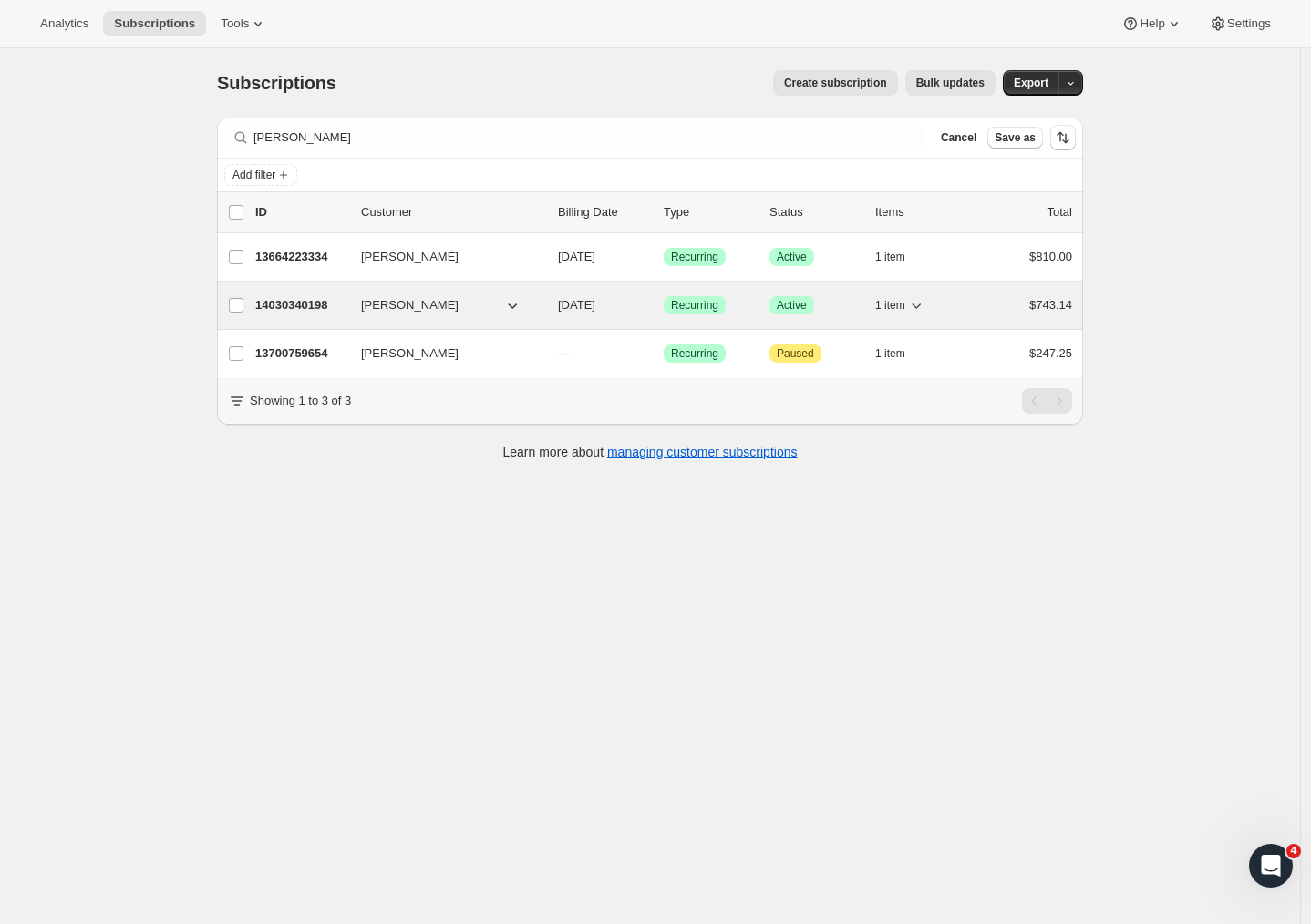
click at [307, 302] on p "14030340198" at bounding box center [300, 305] width 91 height 18
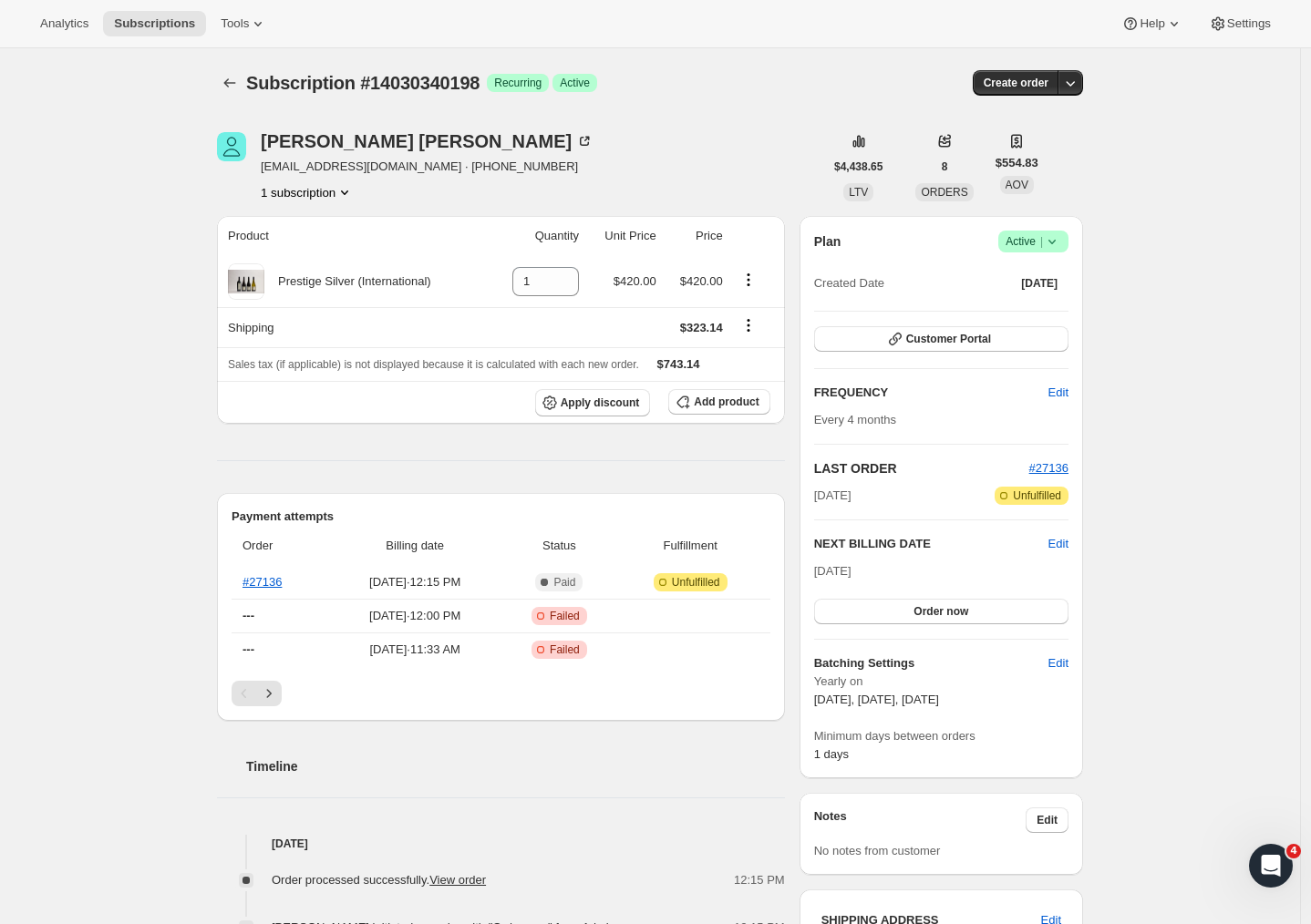
click at [1300, 409] on div "Subscription #14030340198. This page is ready Subscription #14030340198 Success…" at bounding box center [650, 807] width 1300 height 1519
drag, startPoint x: 745, startPoint y: 360, endPoint x: 693, endPoint y: 358, distance: 52.0
click at [691, 358] on div "Sales tax (if applicable) is not displayed because it is calculated with each n…" at bounding box center [501, 365] width 546 height 18
copy span "$743.14"
drag, startPoint x: 310, startPoint y: 580, endPoint x: 247, endPoint y: 582, distance: 63.0
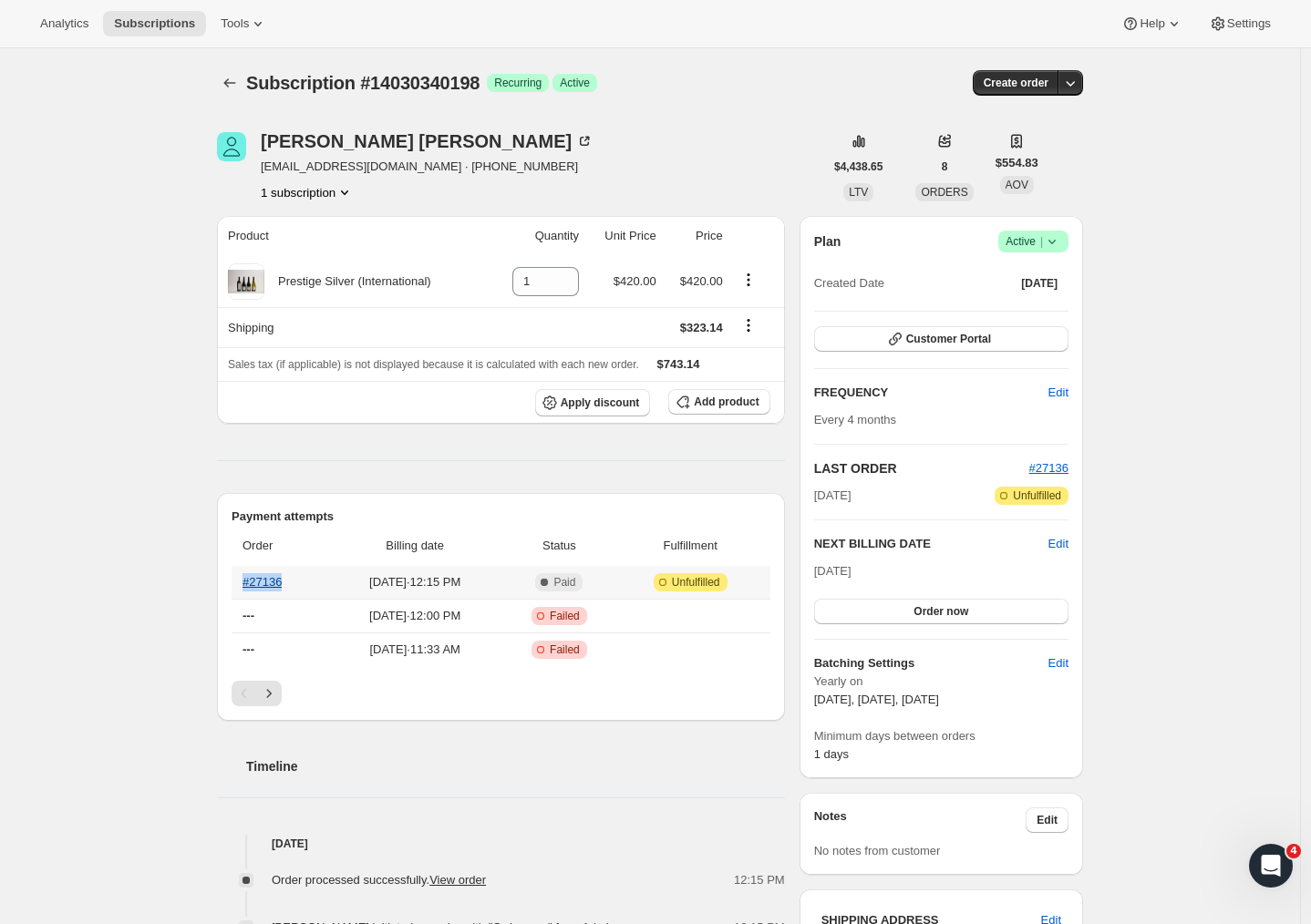
click at [247, 582] on th "#27136" at bounding box center [280, 581] width 96 height 33
copy link "#27136"
